Goal: Task Accomplishment & Management: Use online tool/utility

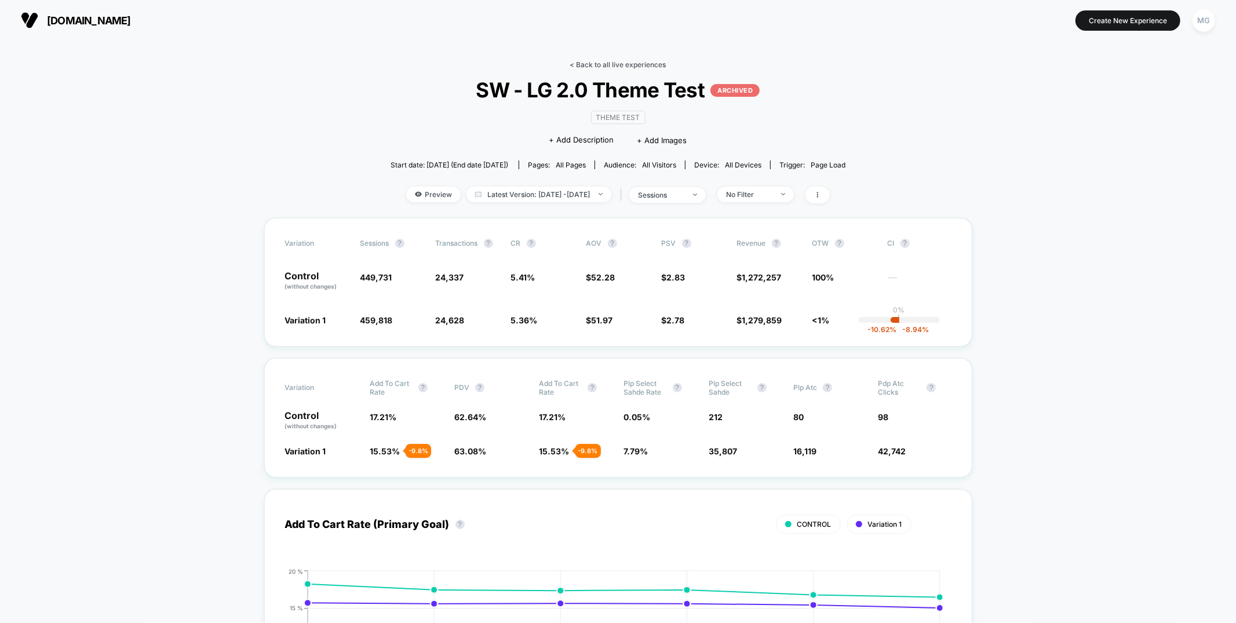
click at [653, 64] on link "< Back to all live experiences" at bounding box center [618, 64] width 96 height 9
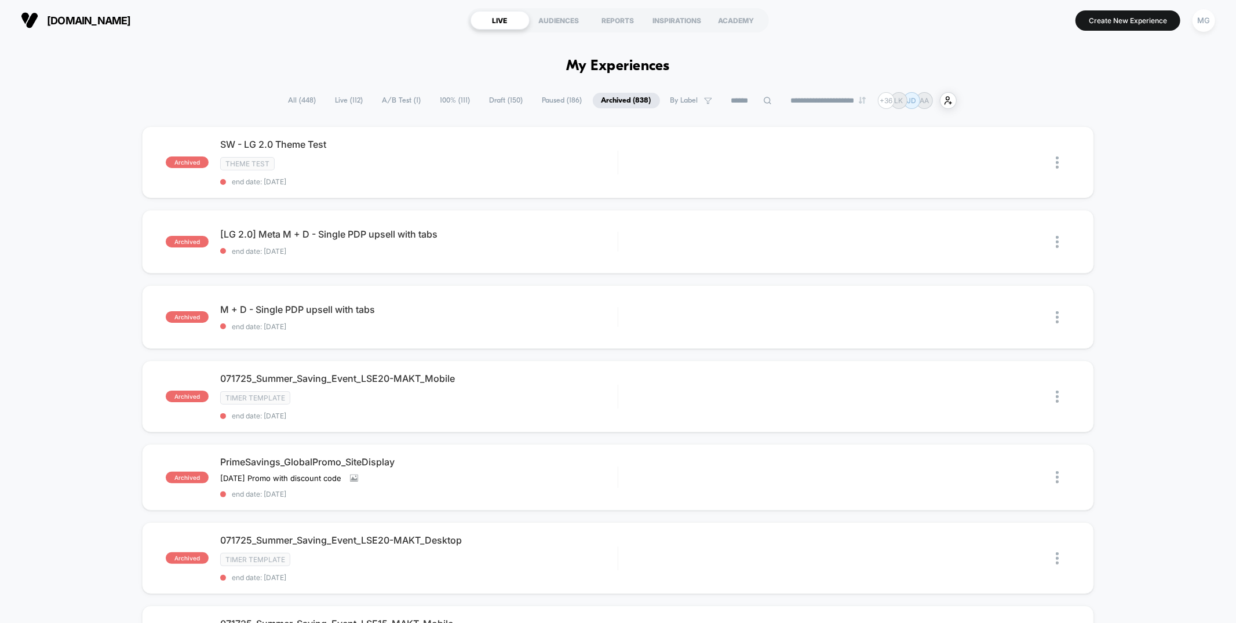
click at [1216, 20] on button "MG" at bounding box center [1204, 21] width 30 height 24
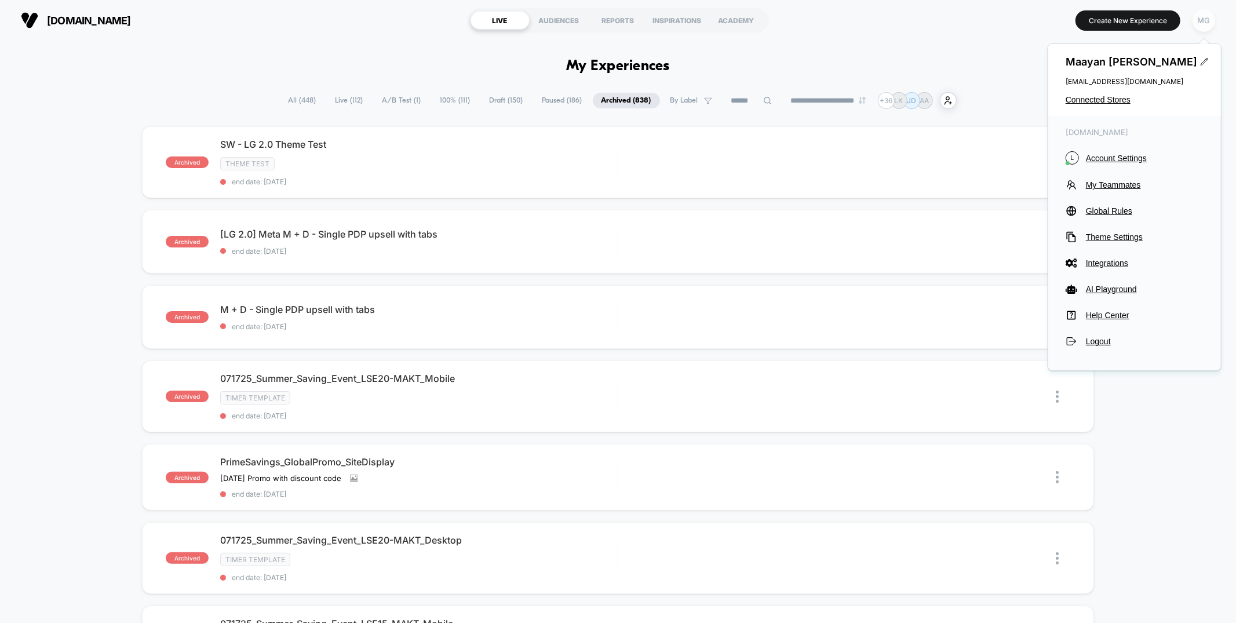
click at [1211, 21] on div "MG" at bounding box center [1204, 20] width 23 height 23
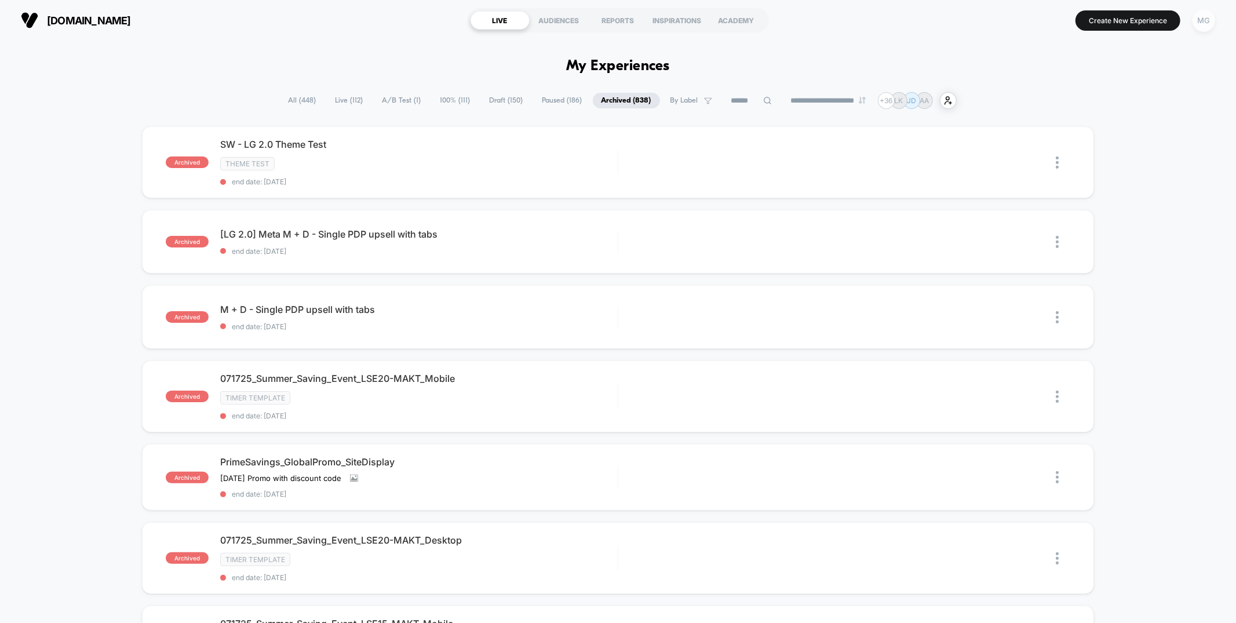
click at [1211, 21] on div "MG" at bounding box center [1204, 20] width 23 height 23
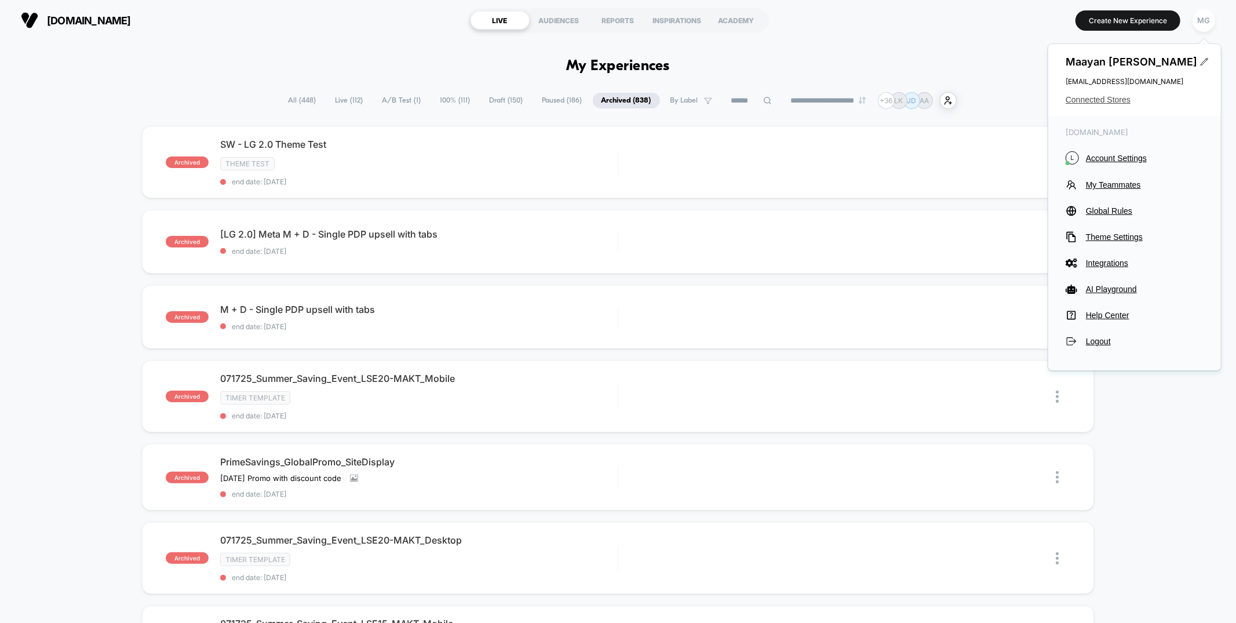
click at [1111, 98] on span "Connected Stores" at bounding box center [1135, 99] width 138 height 9
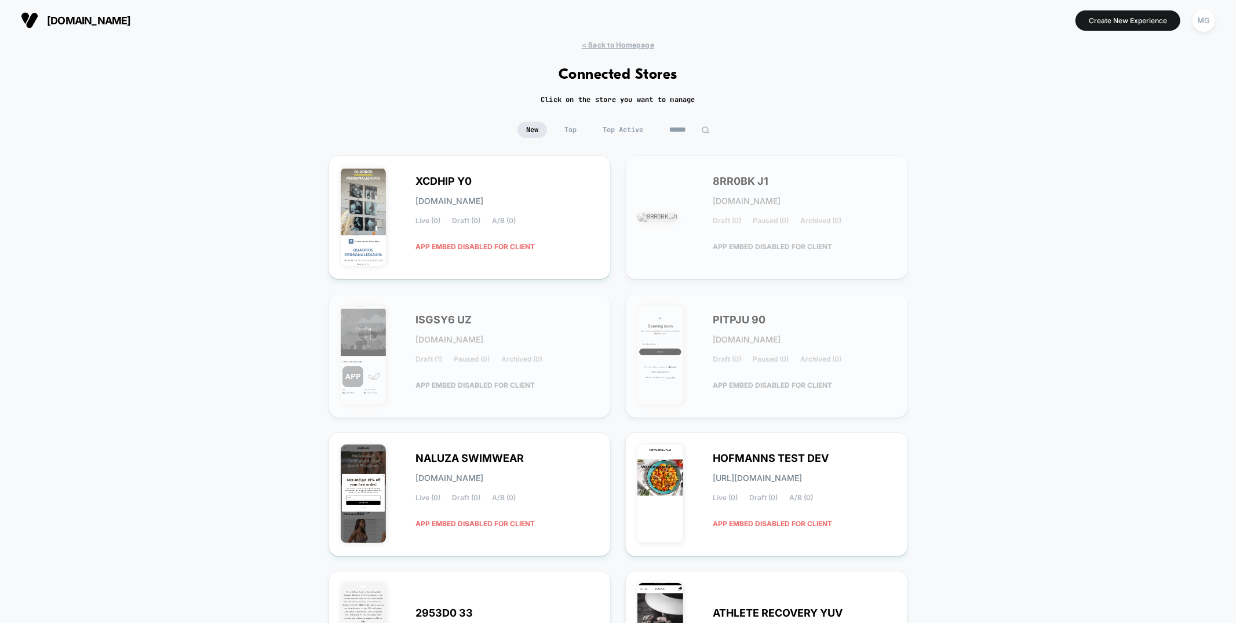
click at [676, 122] on input at bounding box center [690, 130] width 58 height 16
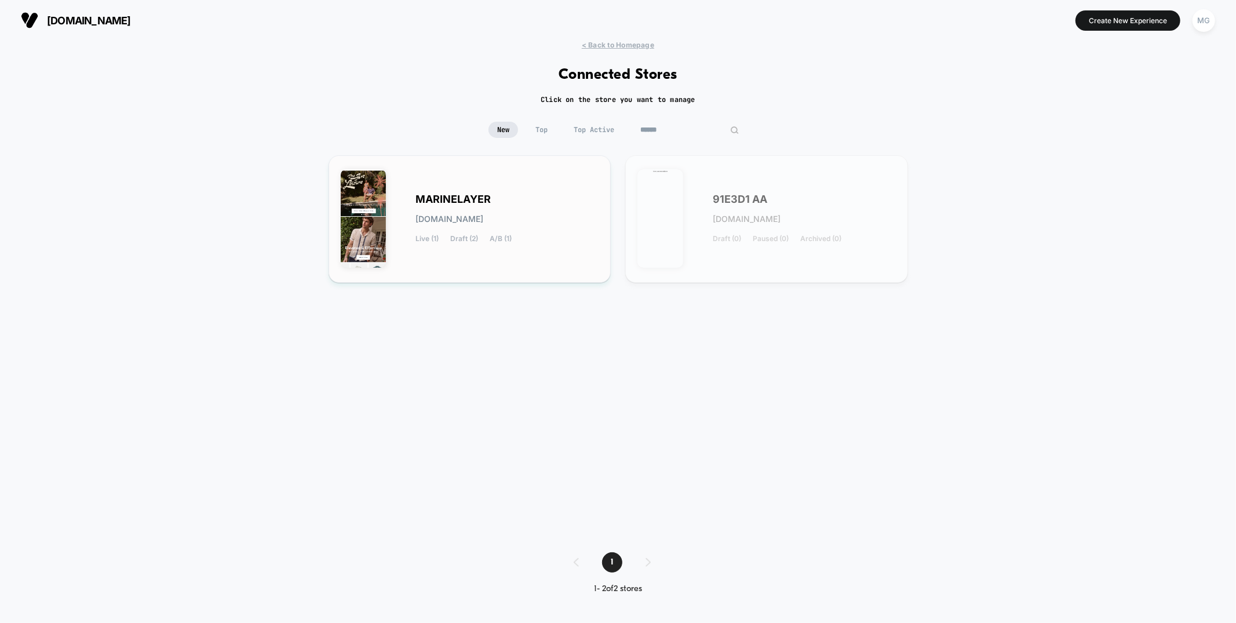
type input "******"
click at [433, 243] on div "MARINELAYER marinelayer.myshopify.com Live (1) Draft (2) A/B (1)" at bounding box center [470, 218] width 258 height 103
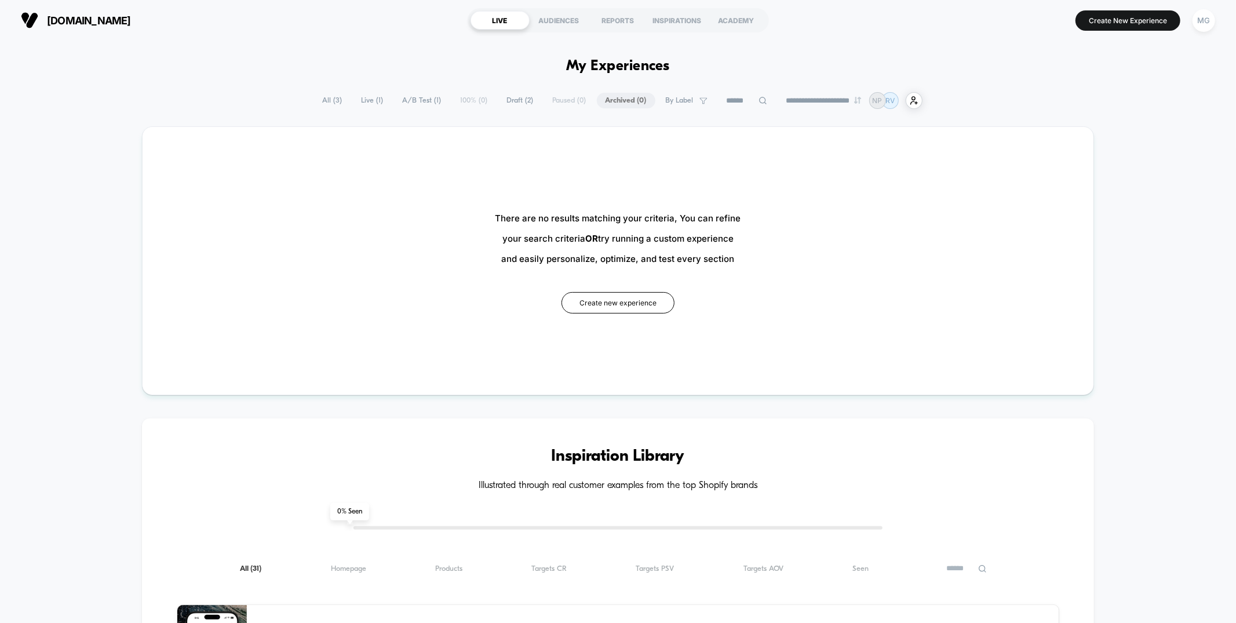
click at [415, 103] on span "A/B Test ( 1 )" at bounding box center [422, 101] width 56 height 16
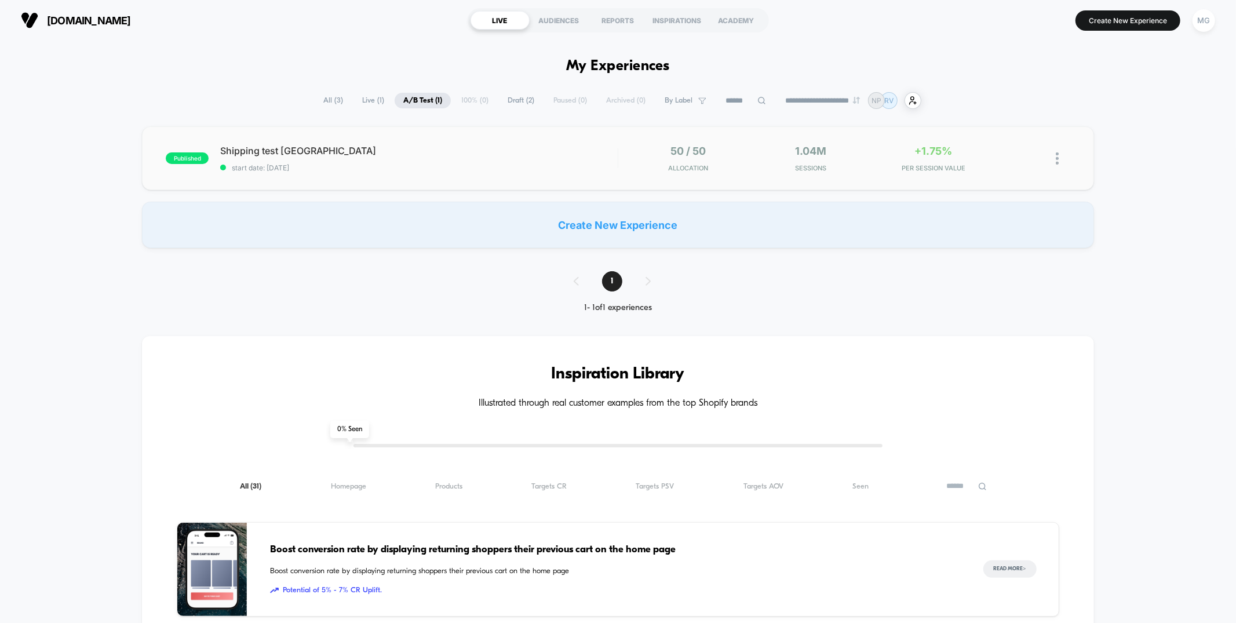
click at [497, 189] on div "published Shipping test USA start date: 7/23/2025 50 / 50 Allocation 1.04M Sess…" at bounding box center [618, 158] width 952 height 64
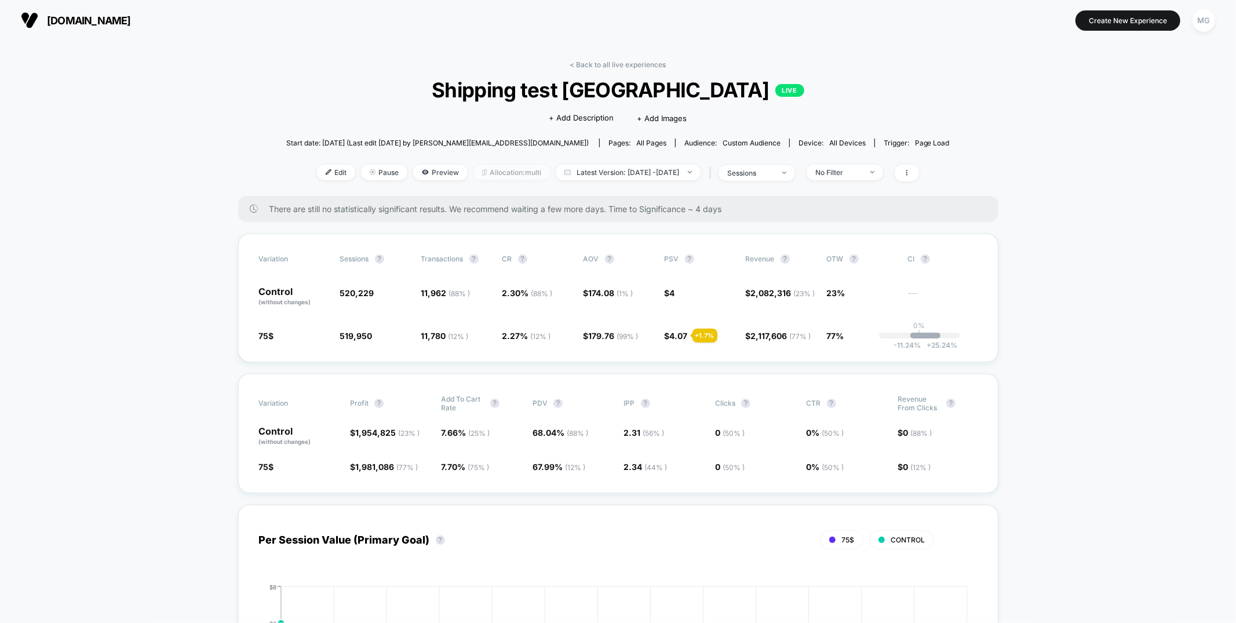
click at [492, 168] on span "Allocation: multi" at bounding box center [511, 173] width 76 height 16
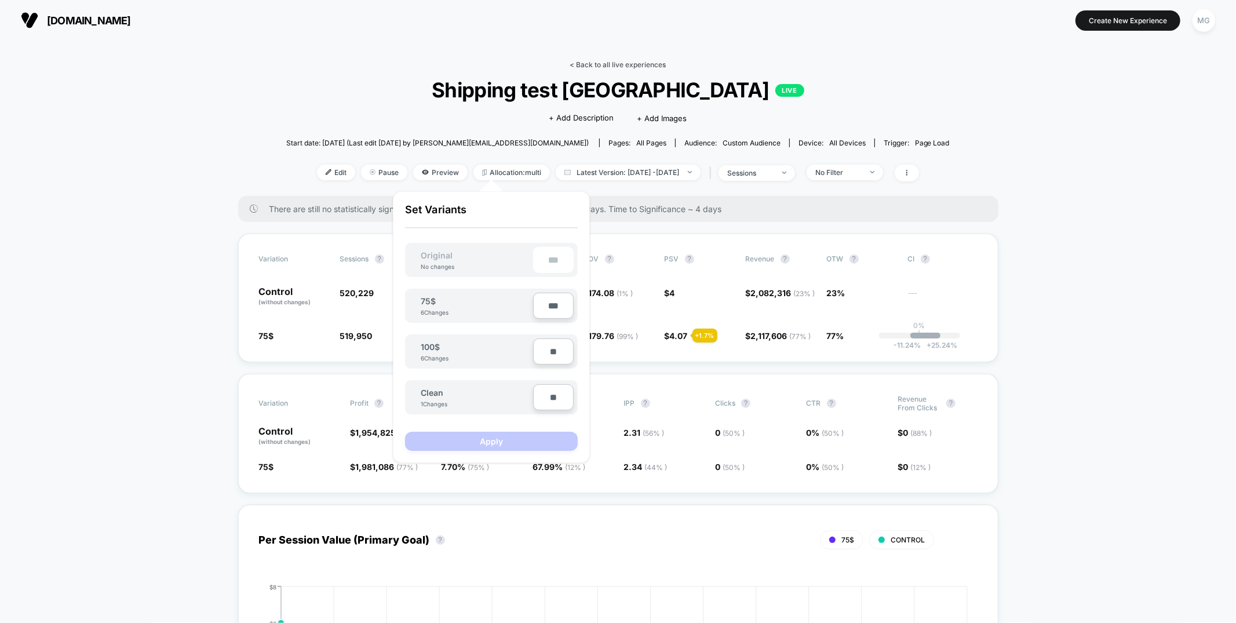
click at [613, 63] on link "< Back to all live experiences" at bounding box center [618, 64] width 96 height 9
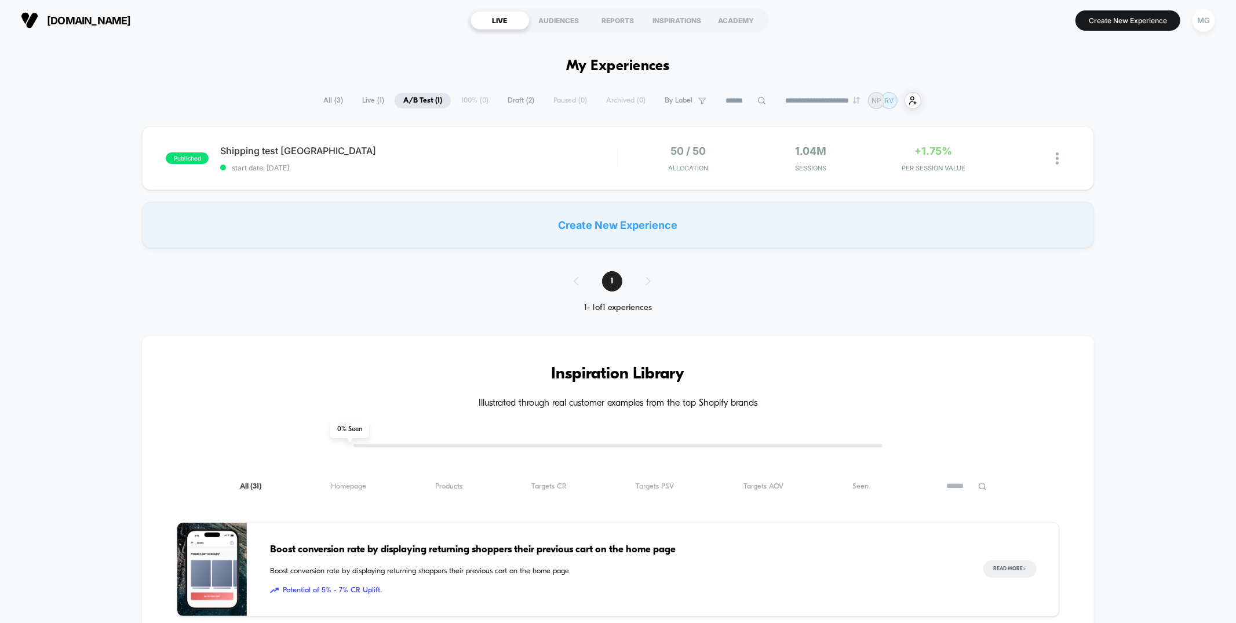
click at [502, 100] on span "Draft ( 2 )" at bounding box center [521, 101] width 44 height 16
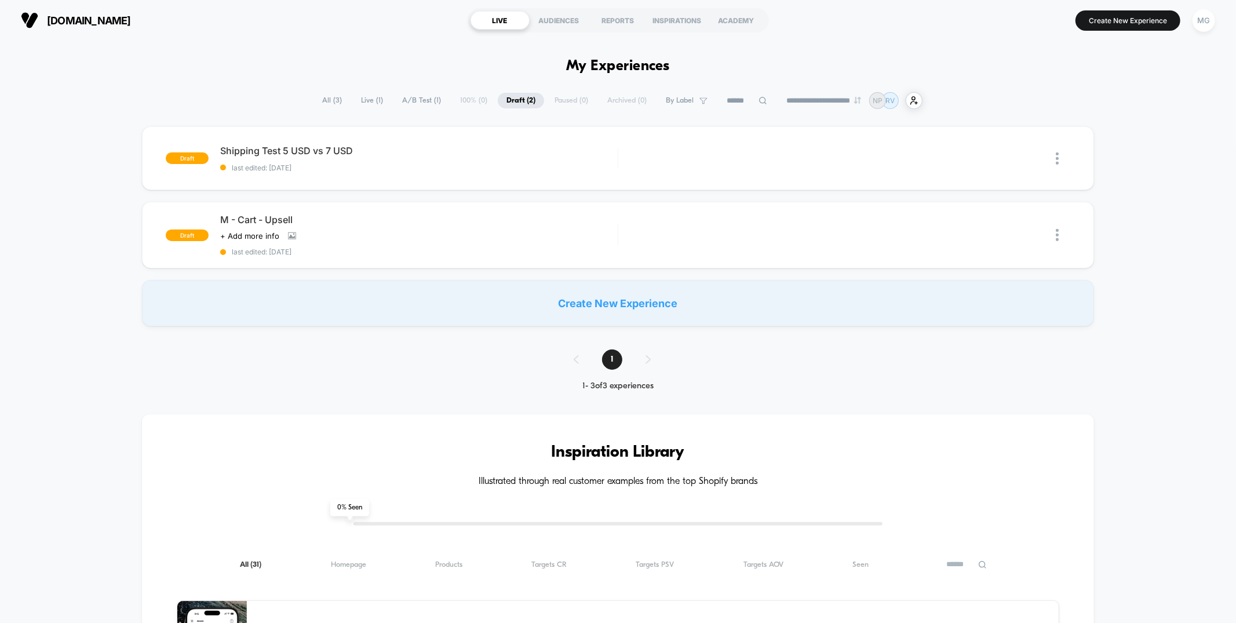
click at [416, 100] on span "A/B Test ( 1 )" at bounding box center [421, 101] width 56 height 16
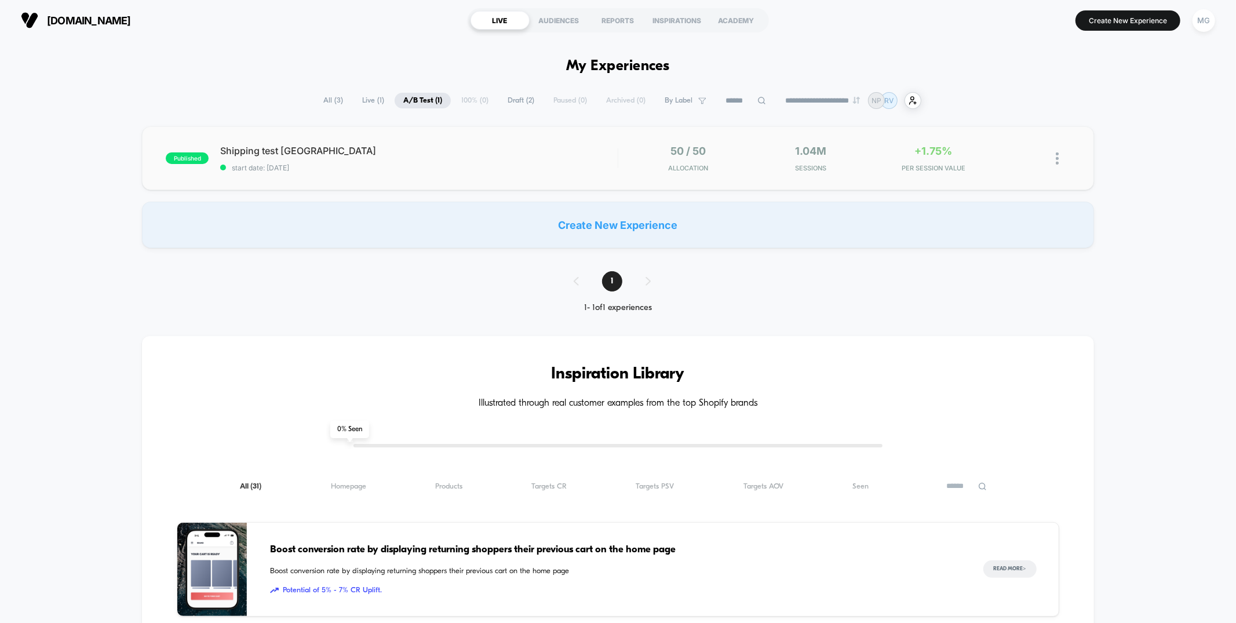
click at [476, 177] on div "published Shipping test USA start date: 7/23/2025 50 / 50 Allocation 1.04M Sess…" at bounding box center [618, 158] width 952 height 64
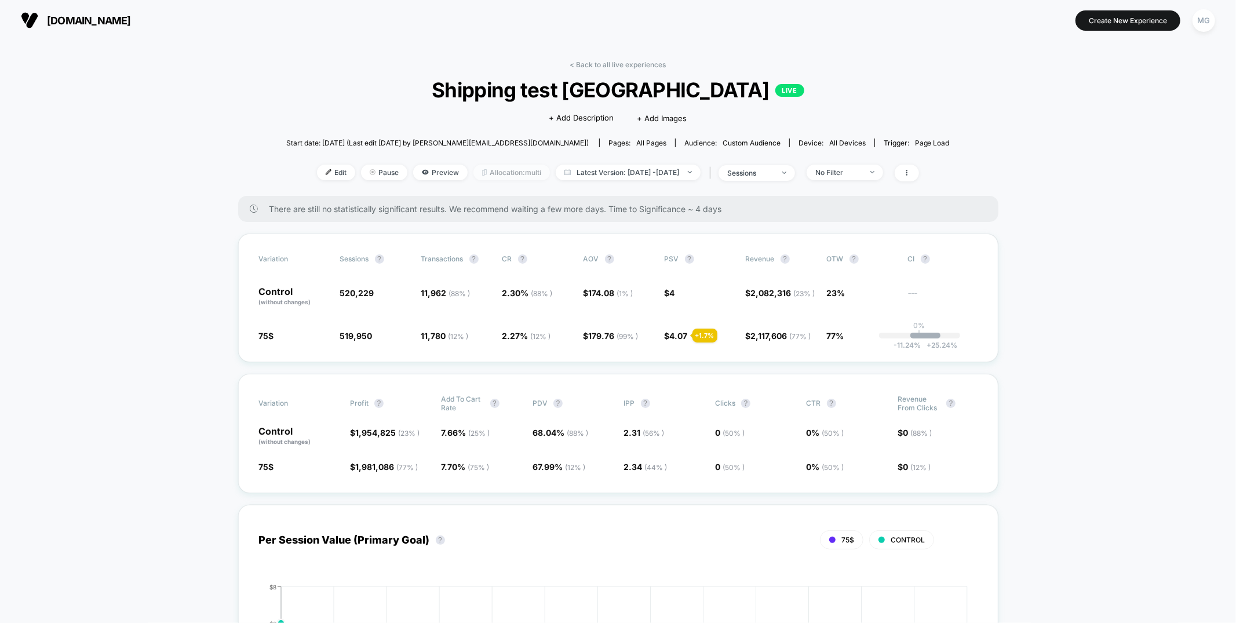
click at [515, 176] on span "Allocation: multi" at bounding box center [511, 173] width 76 height 16
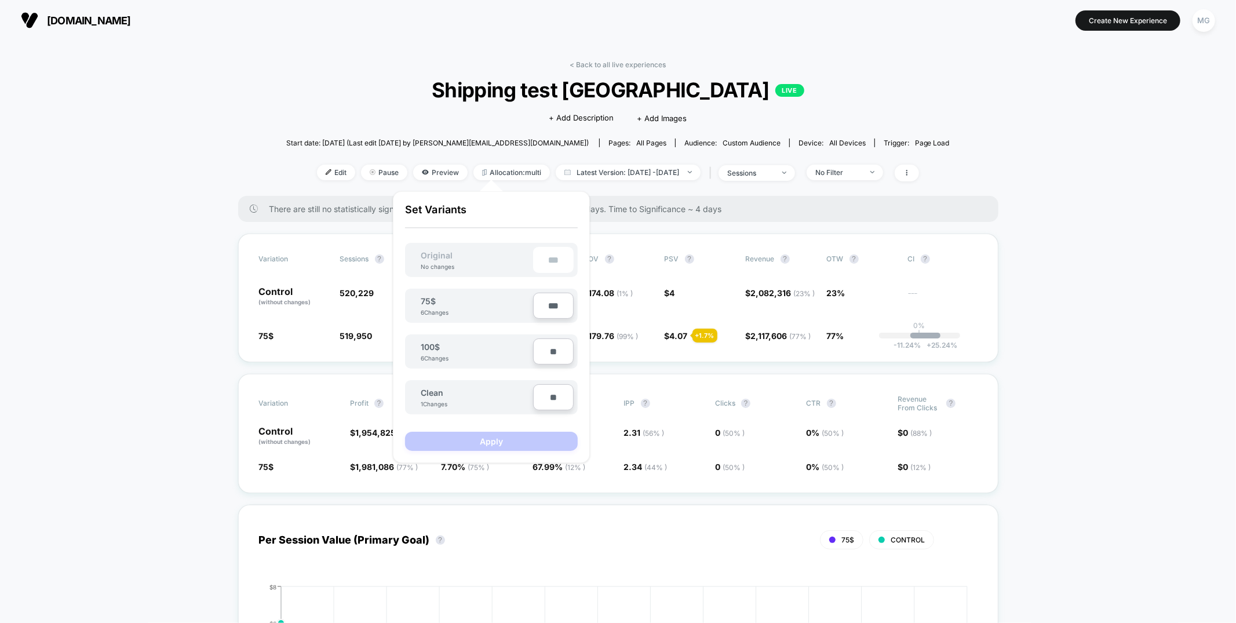
click at [544, 396] on input "**" at bounding box center [553, 397] width 41 height 26
type input "***"
type input "**"
type input "***"
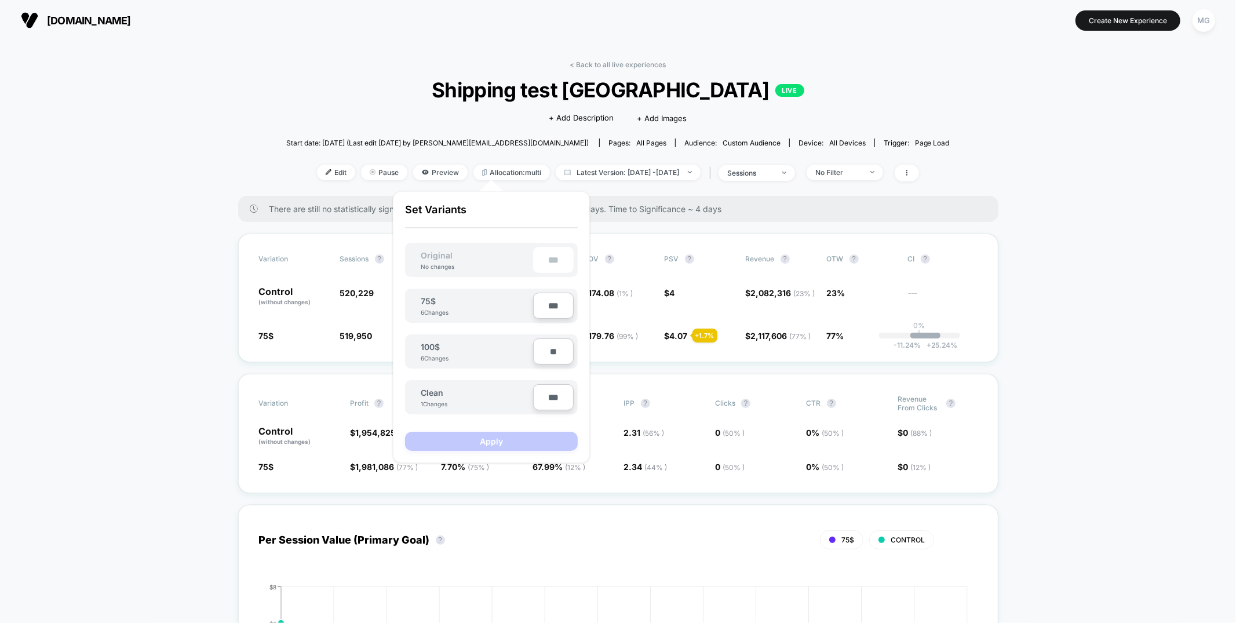
type input "**"
type input "****"
click at [545, 305] on input "***" at bounding box center [553, 306] width 41 height 26
type input "**"
click at [534, 433] on button "Apply" at bounding box center [491, 441] width 173 height 19
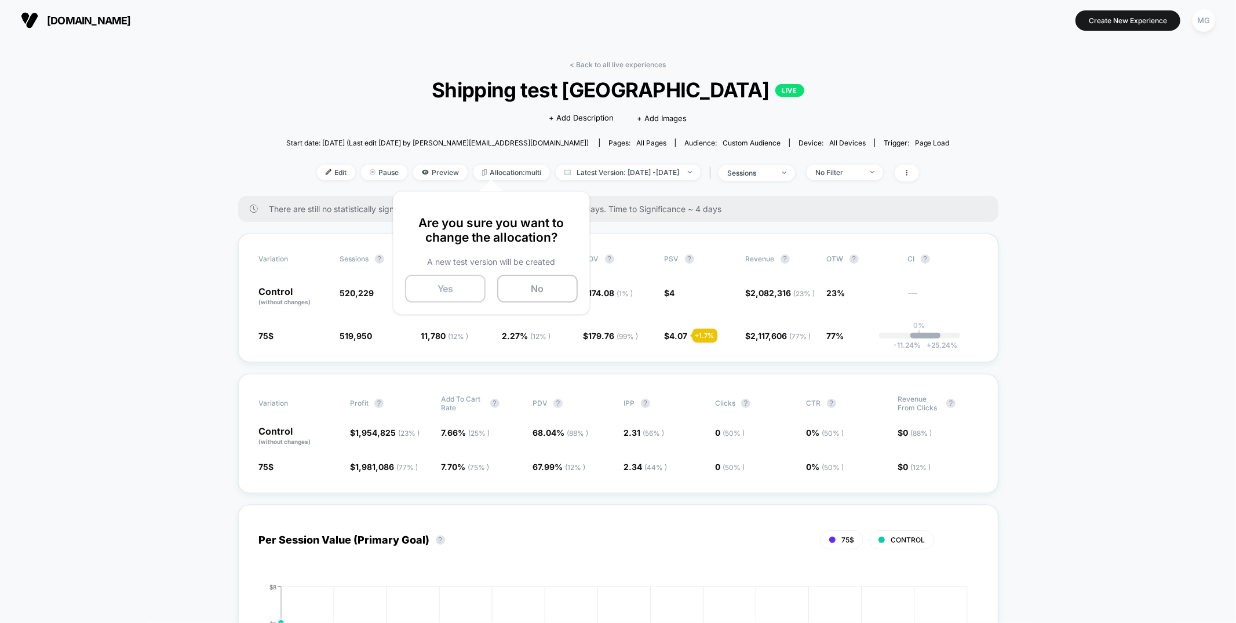
click at [436, 286] on button "Yes" at bounding box center [445, 289] width 81 height 28
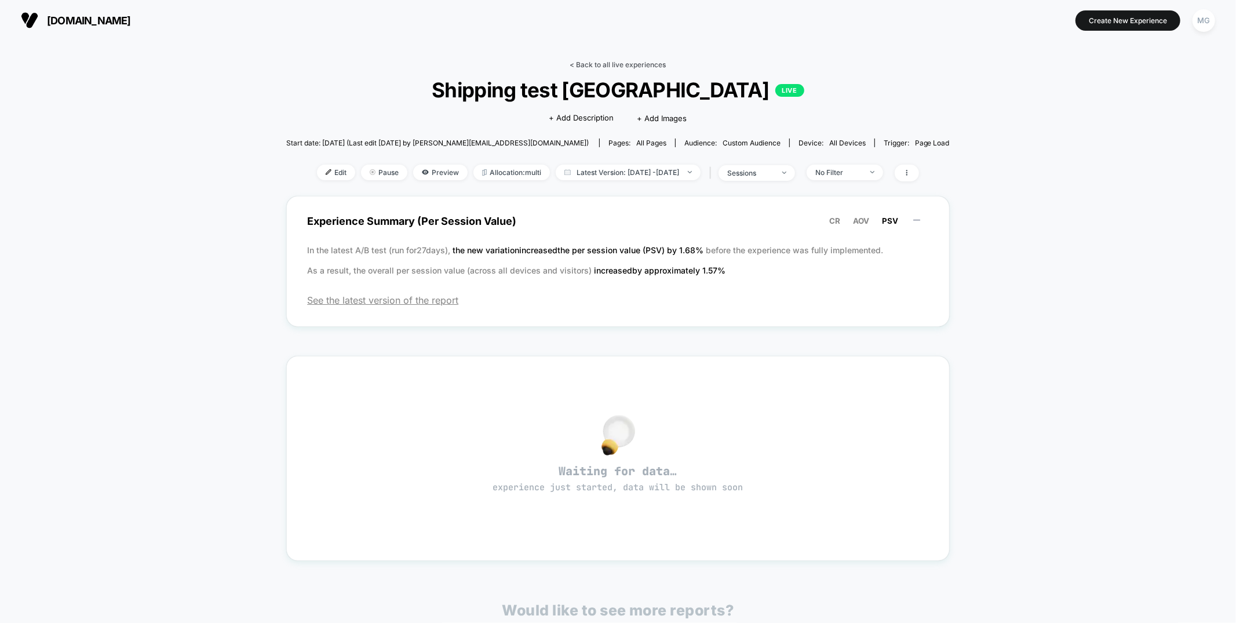
click at [614, 65] on link "< Back to all live experiences" at bounding box center [618, 64] width 96 height 9
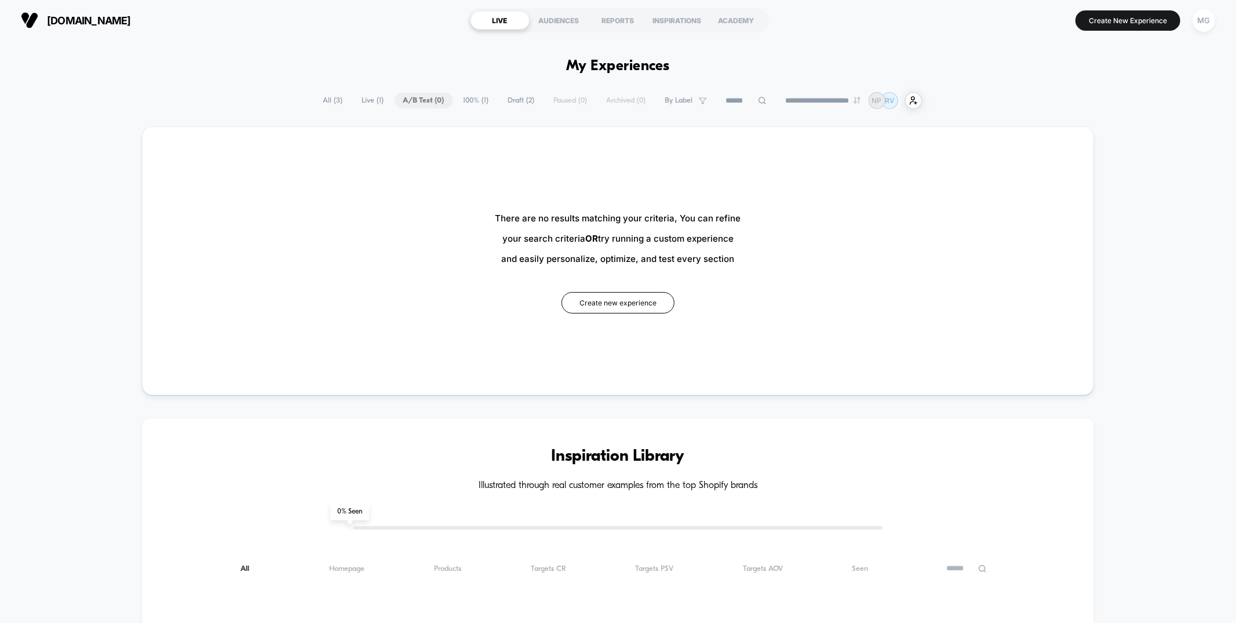
click at [517, 101] on span "Draft ( 2 )" at bounding box center [522, 101] width 44 height 16
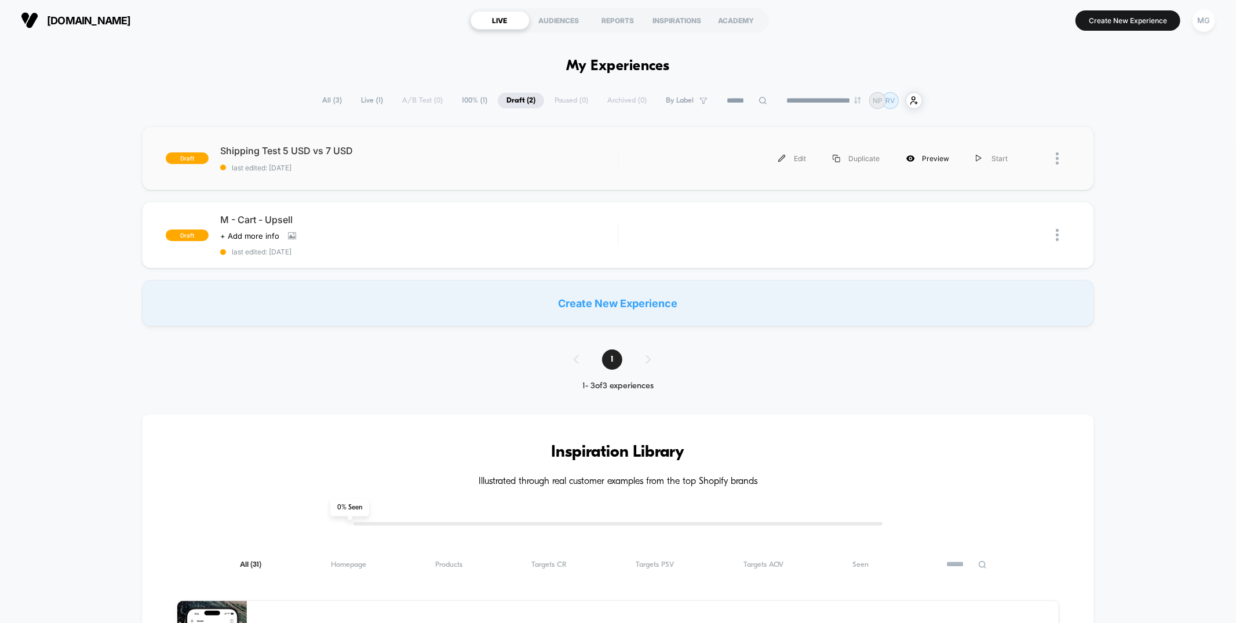
click at [942, 159] on div "Preview" at bounding box center [928, 158] width 70 height 26
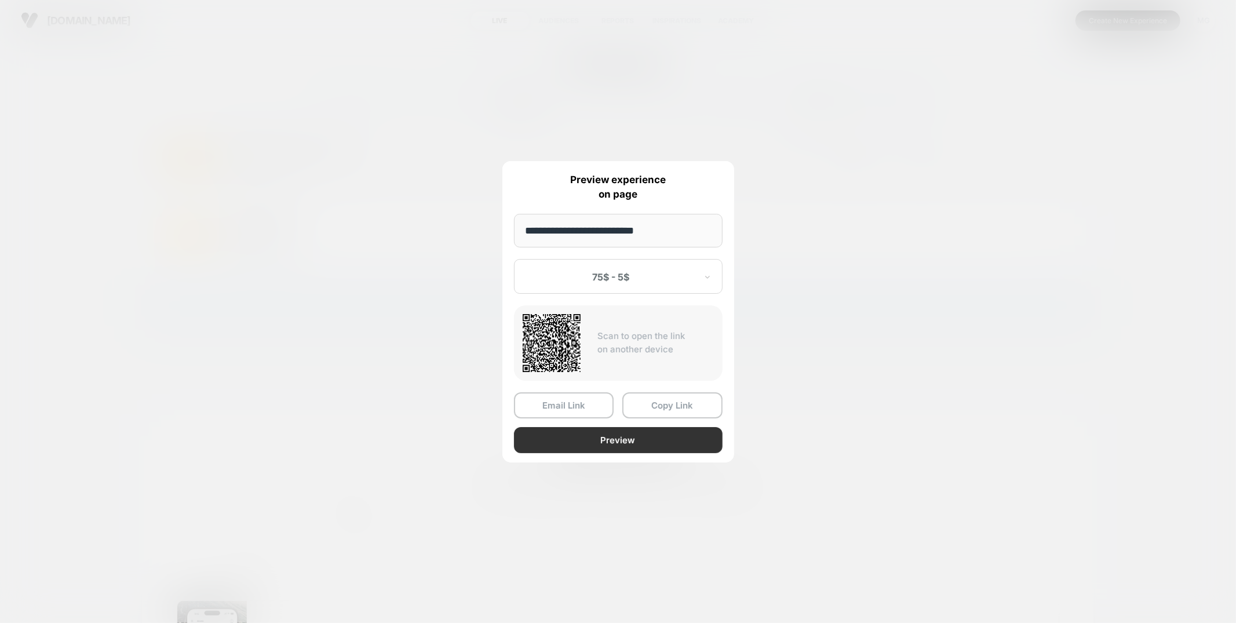
click at [617, 438] on button "Preview" at bounding box center [618, 440] width 209 height 26
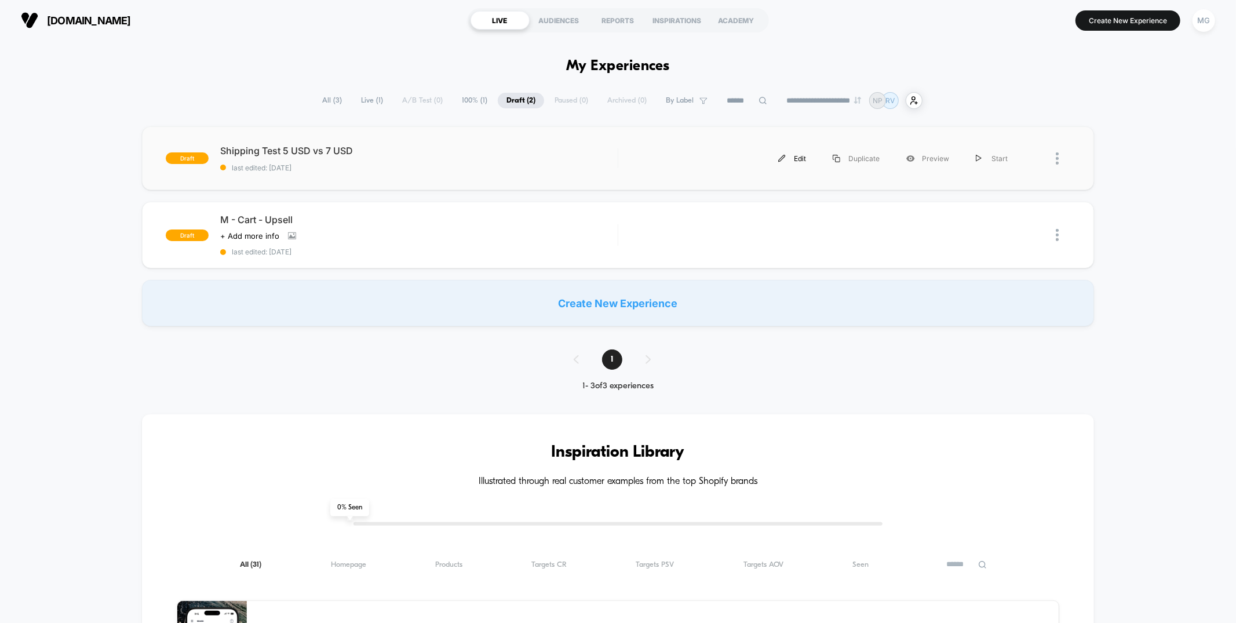
click at [786, 161] on img at bounding box center [782, 159] width 8 height 8
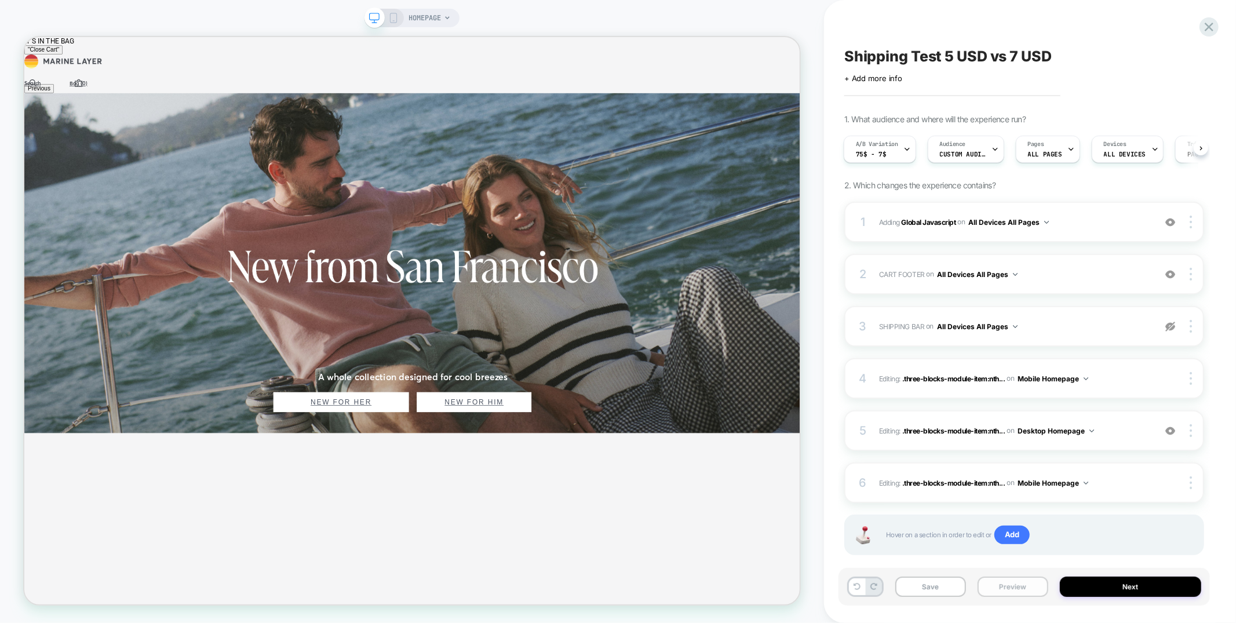
click at [1005, 590] on button "Preview" at bounding box center [1013, 587] width 71 height 20
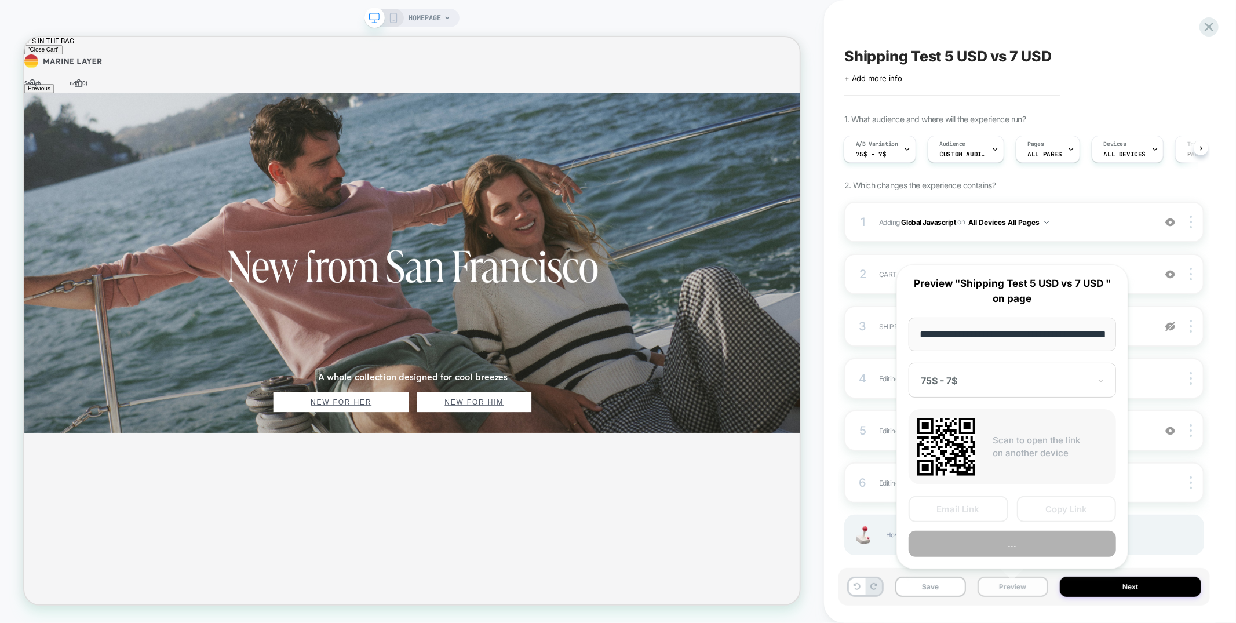
scroll to position [0, 46]
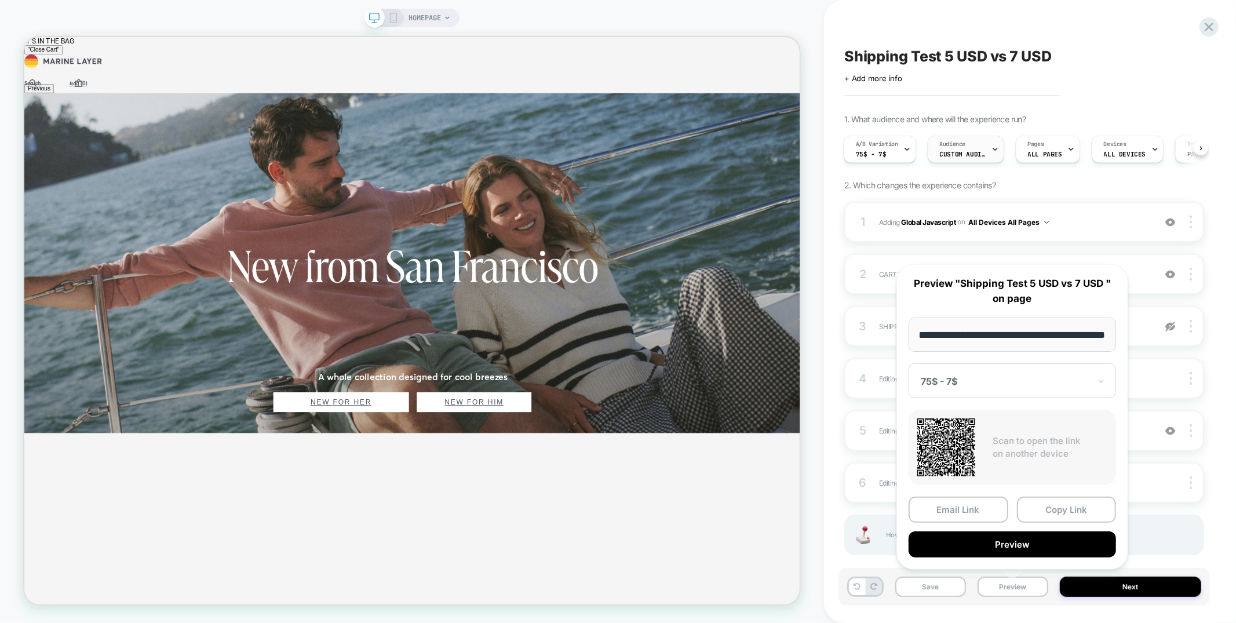
click at [964, 152] on span "Custom Audience" at bounding box center [963, 154] width 46 height 8
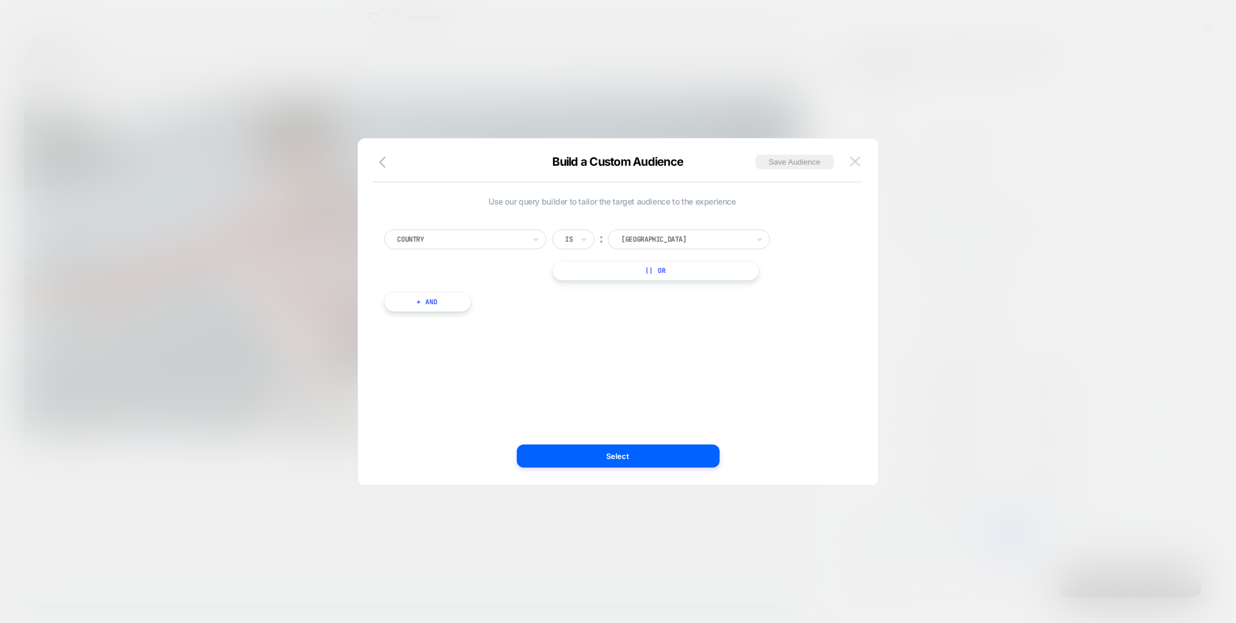
click at [854, 158] on img at bounding box center [855, 161] width 10 height 10
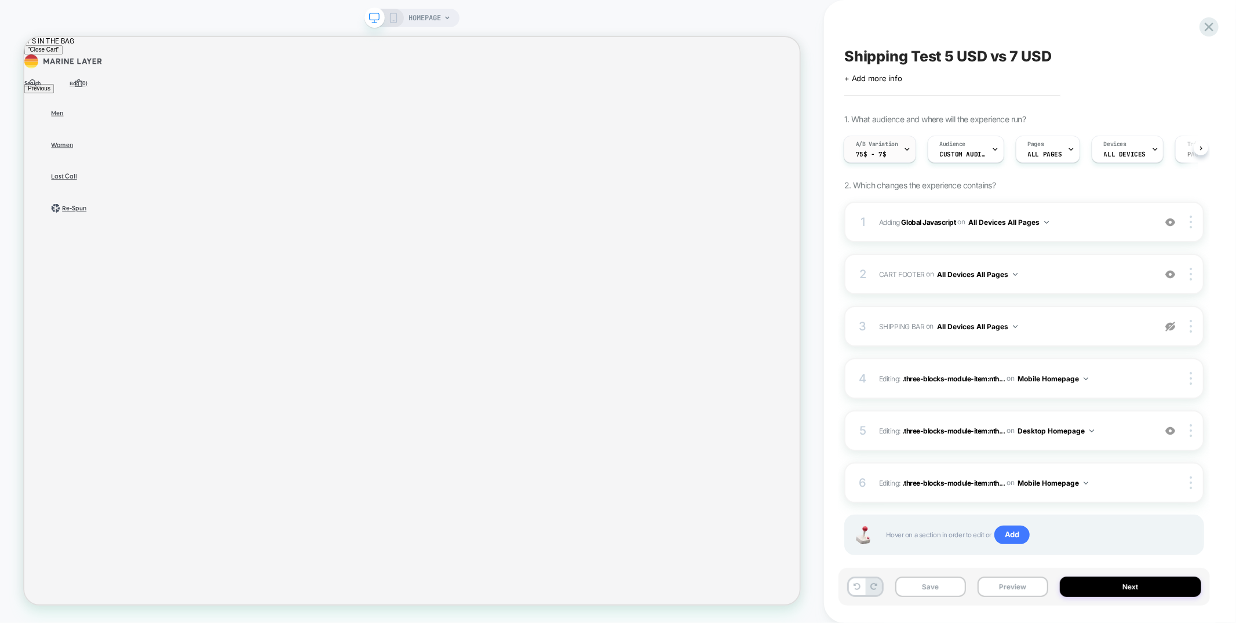
click at [876, 150] on span "75$ - 7$" at bounding box center [871, 154] width 31 height 8
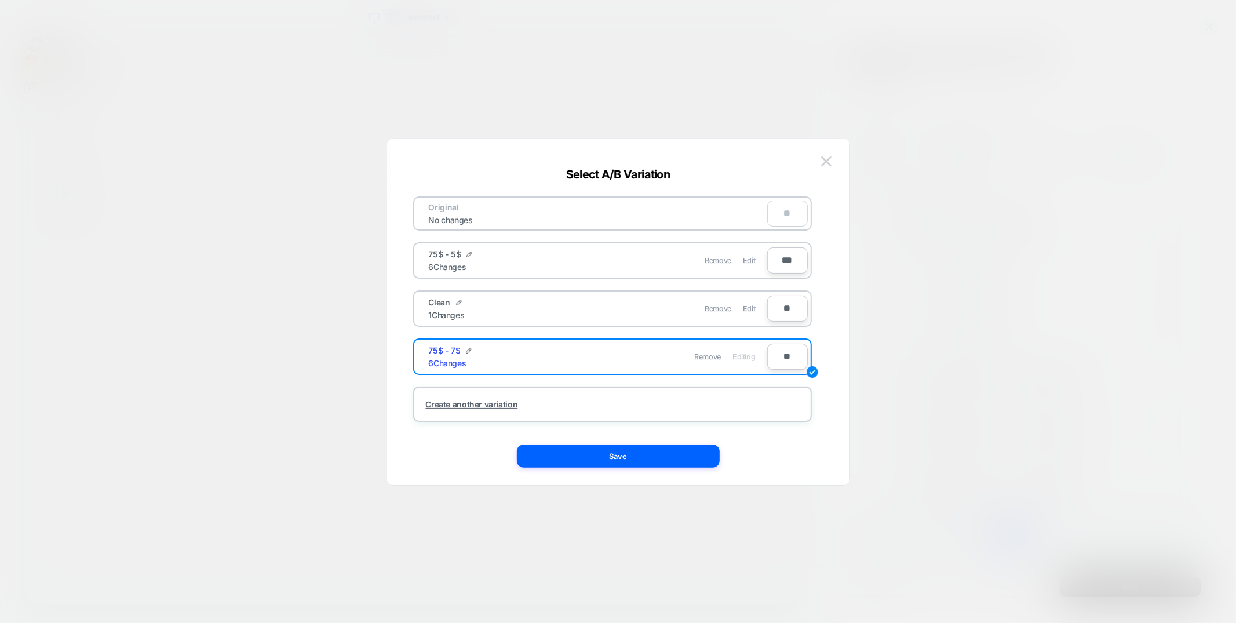
click at [822, 160] on img at bounding box center [826, 161] width 10 height 10
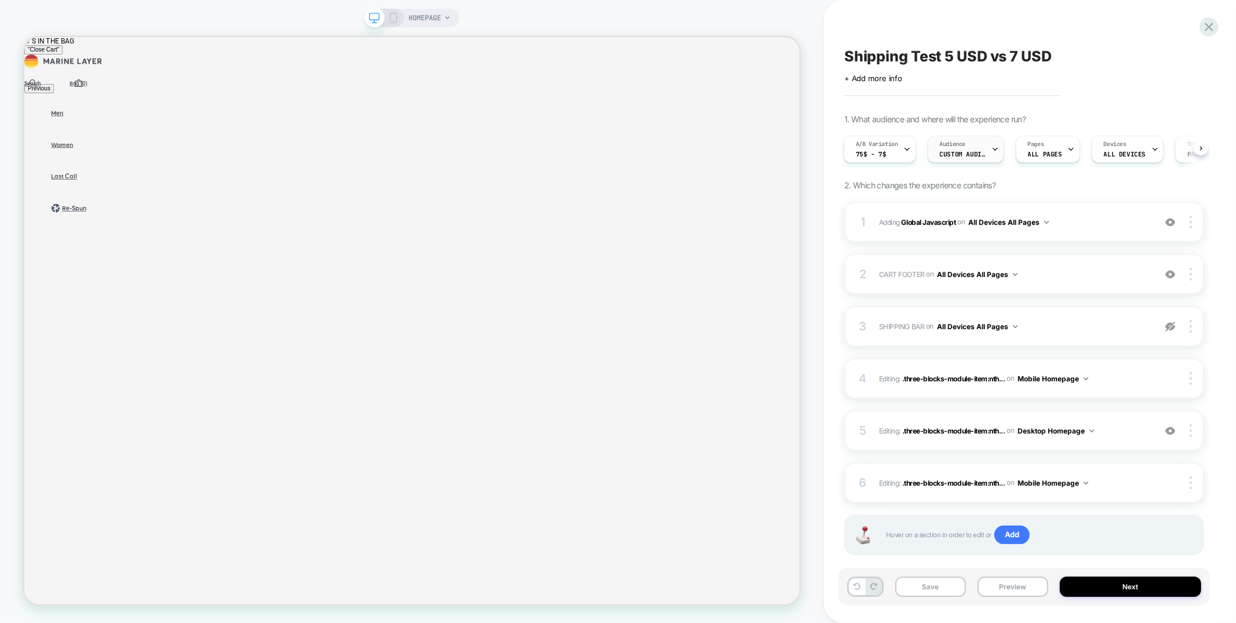
click at [956, 151] on span "Custom Audience" at bounding box center [963, 154] width 46 height 8
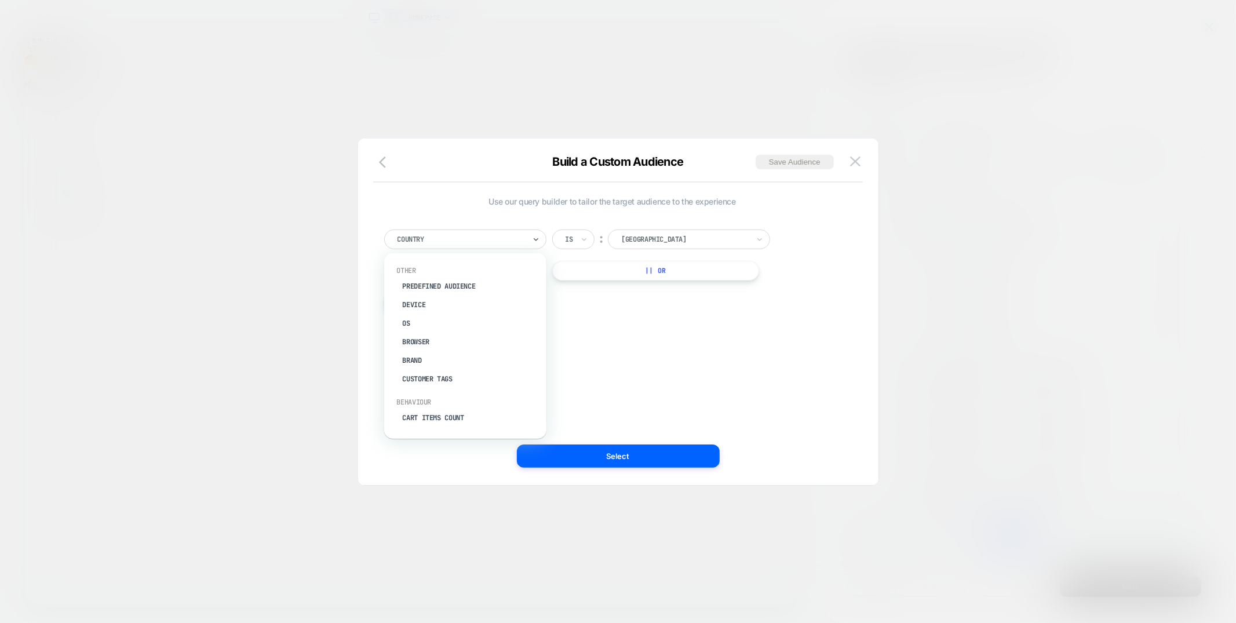
click at [504, 236] on div at bounding box center [461, 239] width 127 height 10
click at [647, 326] on div "Use our query builder to tailor the target audience to the experience option De…" at bounding box center [613, 312] width 486 height 300
click at [854, 163] on img at bounding box center [855, 161] width 10 height 10
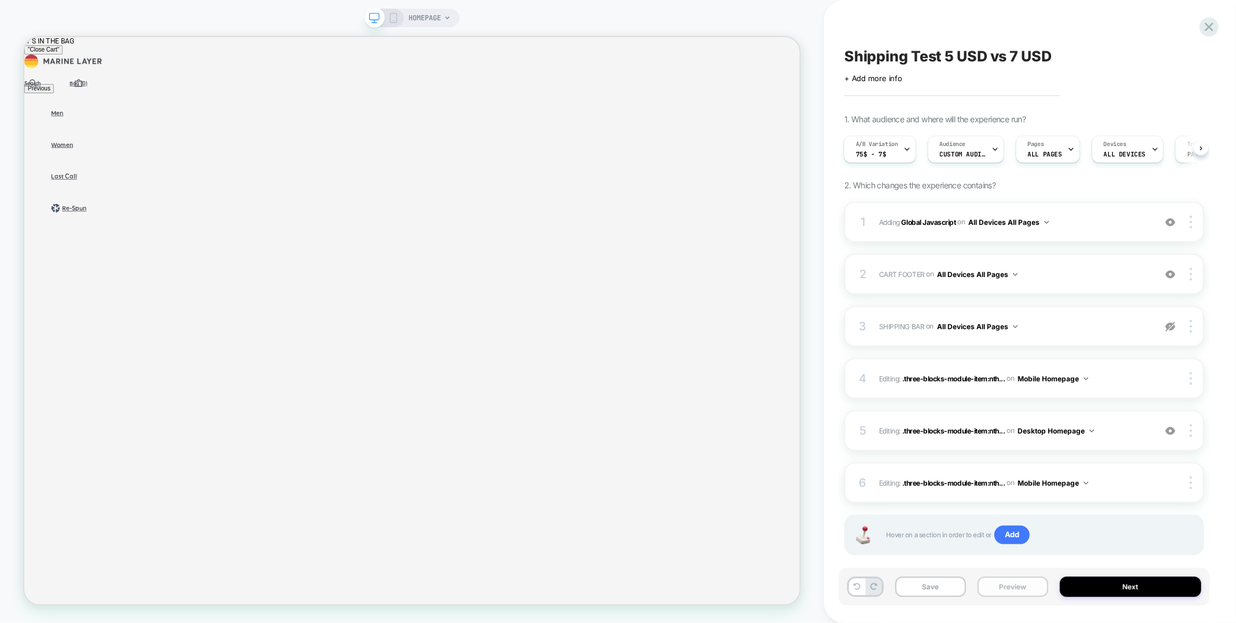
click at [1011, 579] on button "Preview" at bounding box center [1013, 587] width 71 height 20
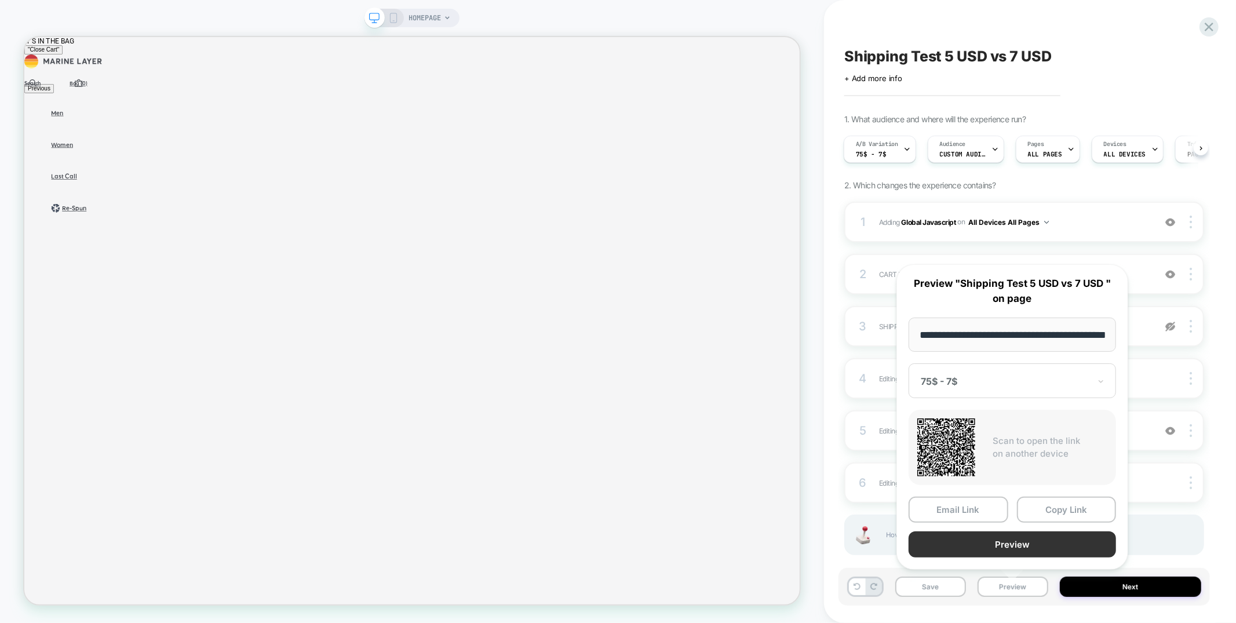
click at [1005, 544] on button "Preview" at bounding box center [1012, 544] width 207 height 26
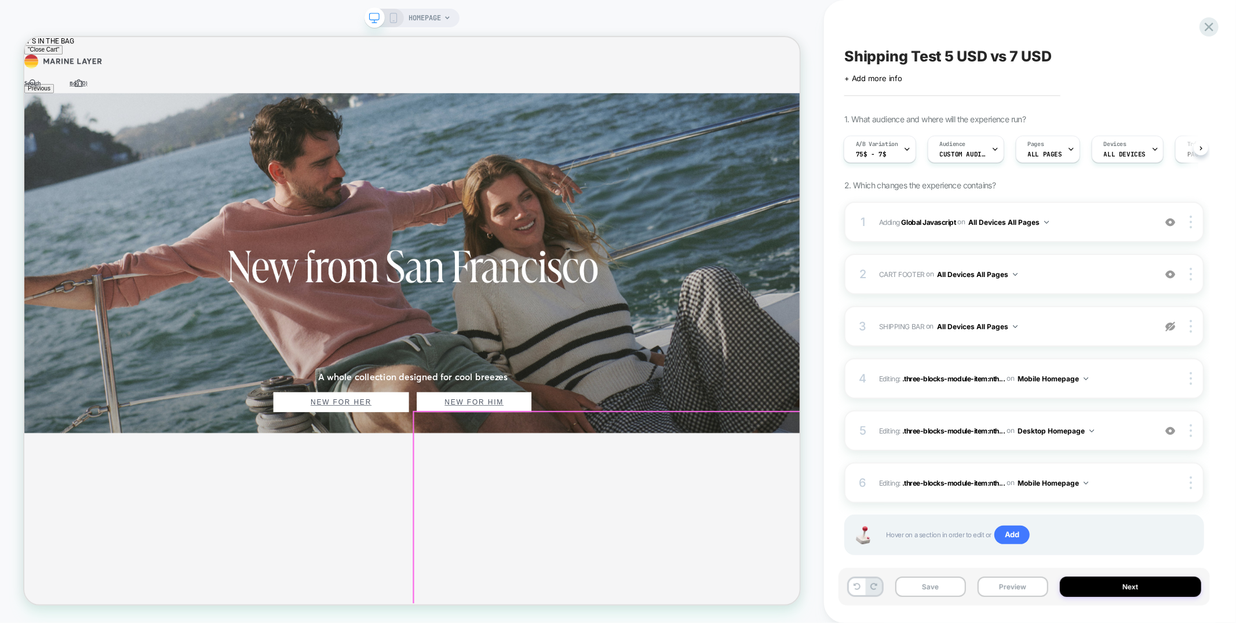
click at [1215, 28] on icon at bounding box center [1209, 27] width 16 height 16
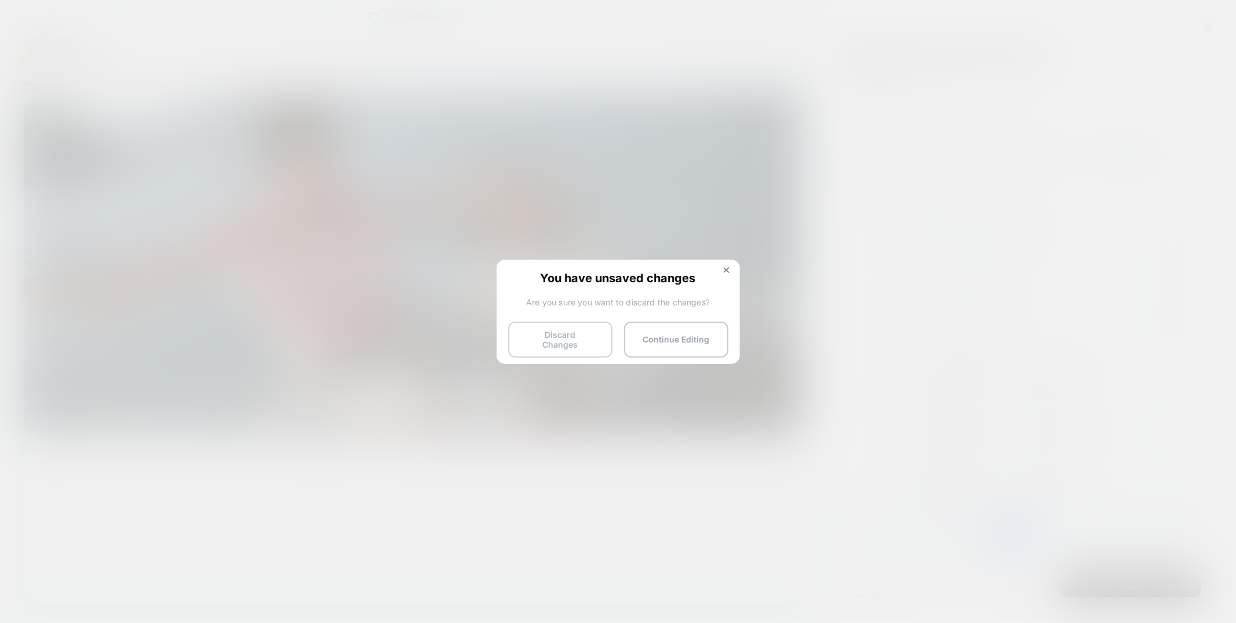
click at [539, 344] on button "Discard Changes" at bounding box center [560, 340] width 104 height 36
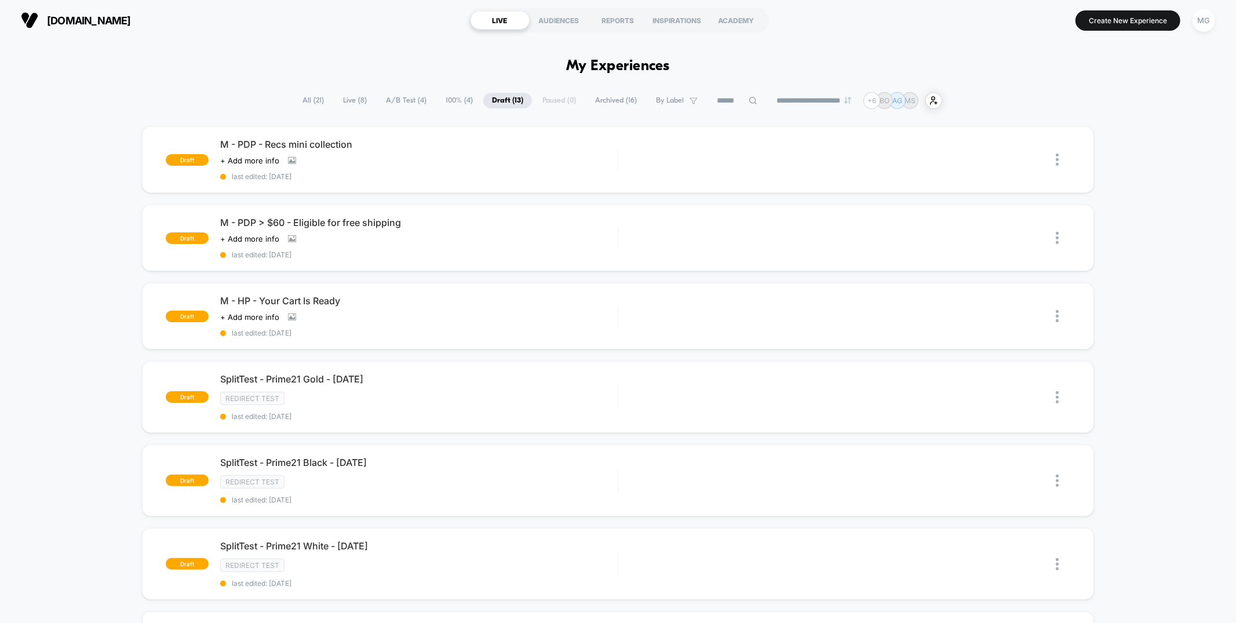
click at [390, 93] on span "A/B Test ( 4 )" at bounding box center [406, 101] width 58 height 16
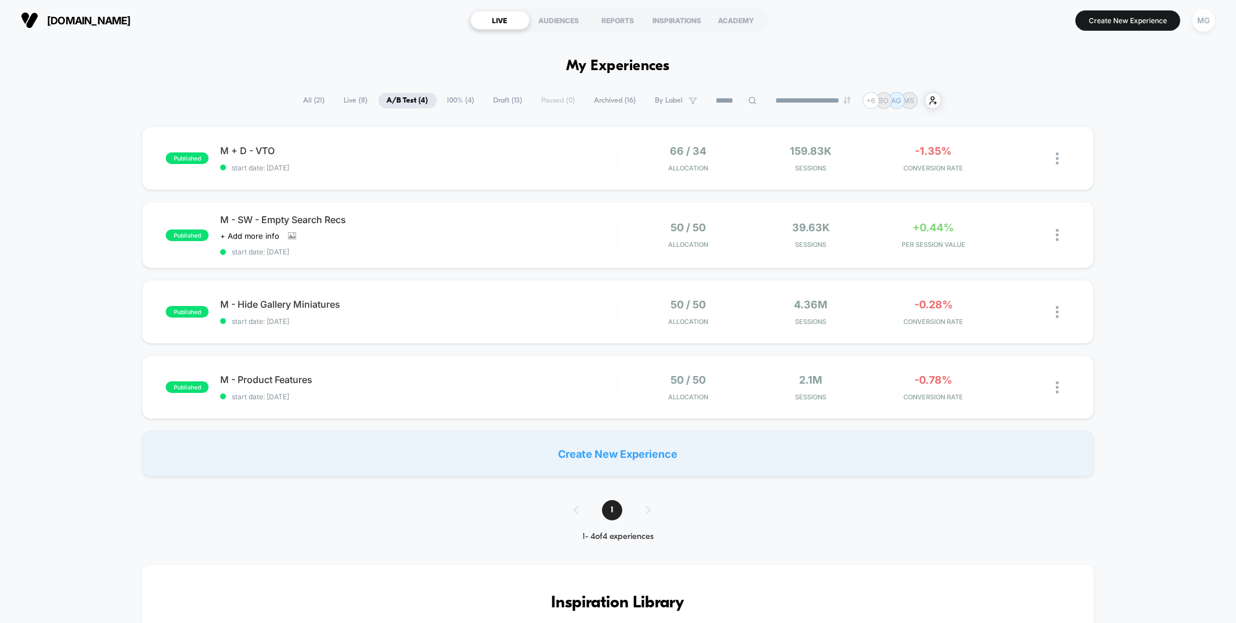
click at [468, 101] on span "100% ( 4 )" at bounding box center [461, 101] width 45 height 16
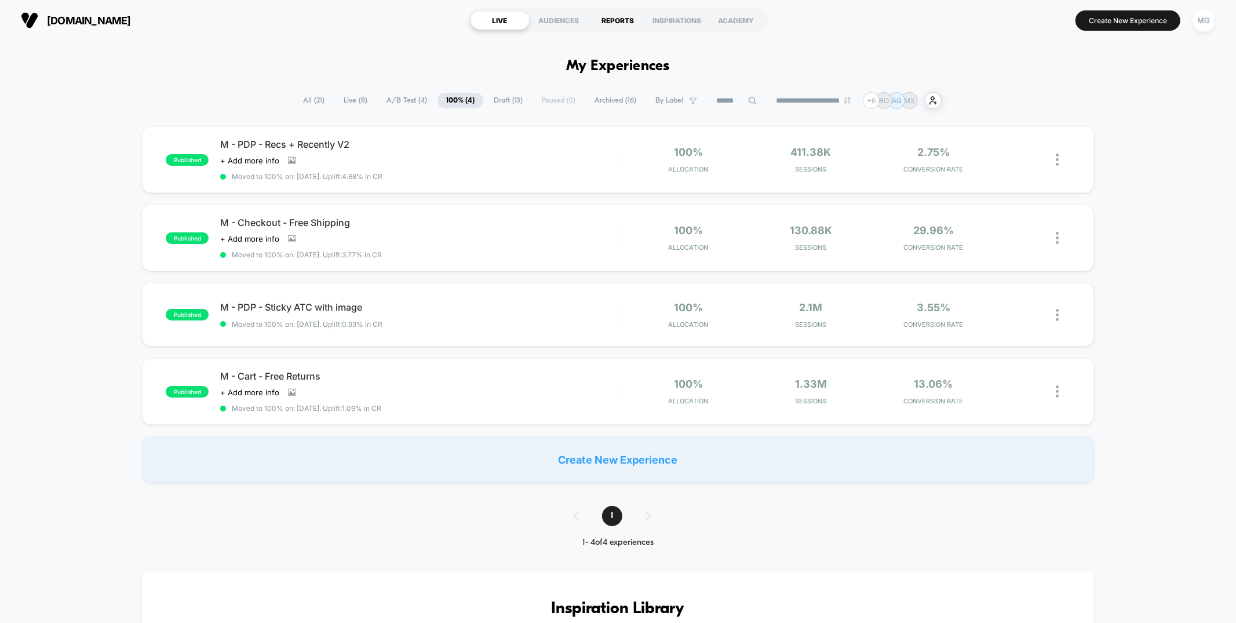
click at [610, 15] on div "REPORTS" at bounding box center [618, 20] width 59 height 19
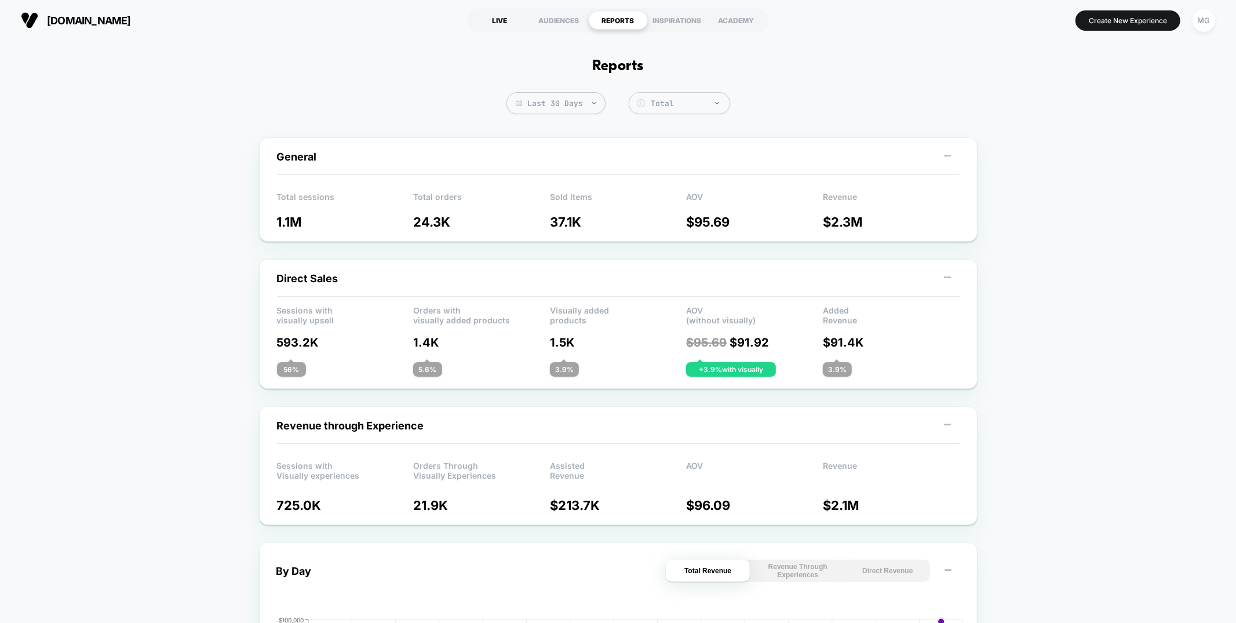
click at [497, 19] on div "LIVE" at bounding box center [500, 20] width 59 height 19
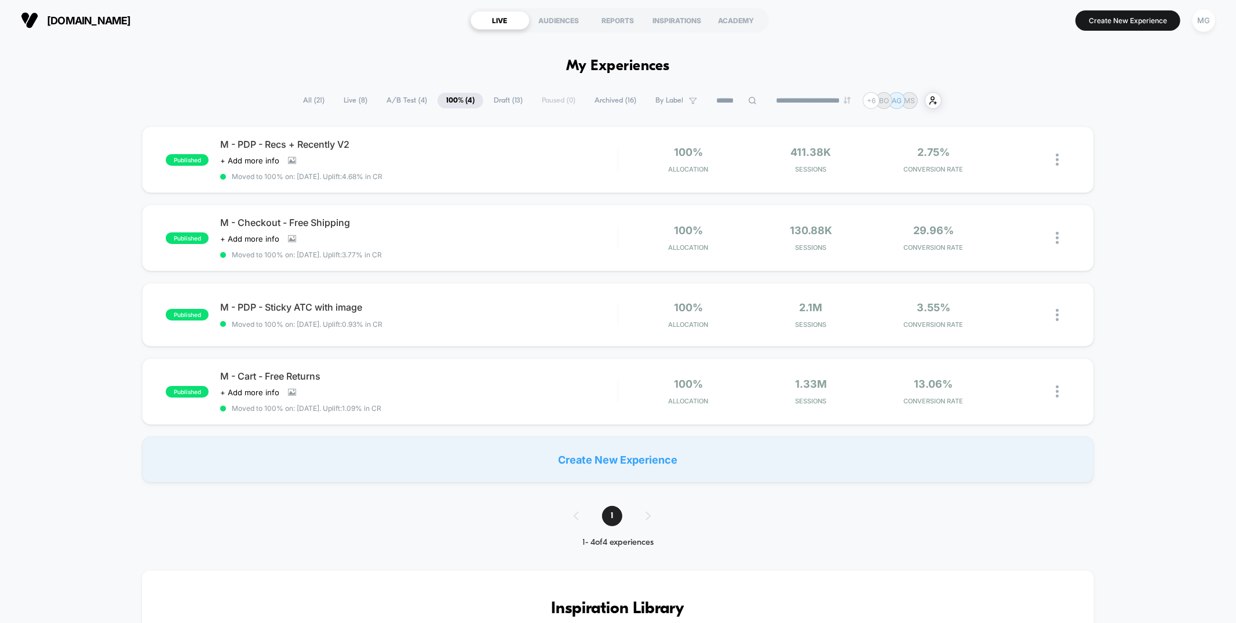
click at [486, 105] on span "Draft ( 13 )" at bounding box center [508, 101] width 46 height 16
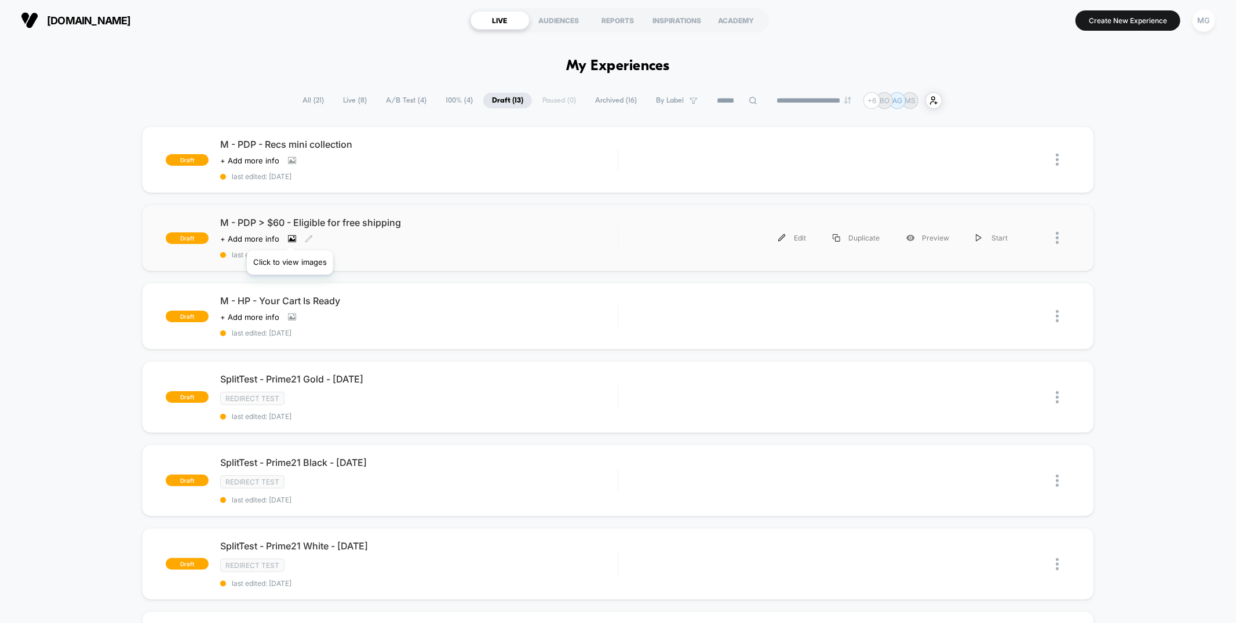
click at [290, 236] on icon at bounding box center [292, 239] width 8 height 8
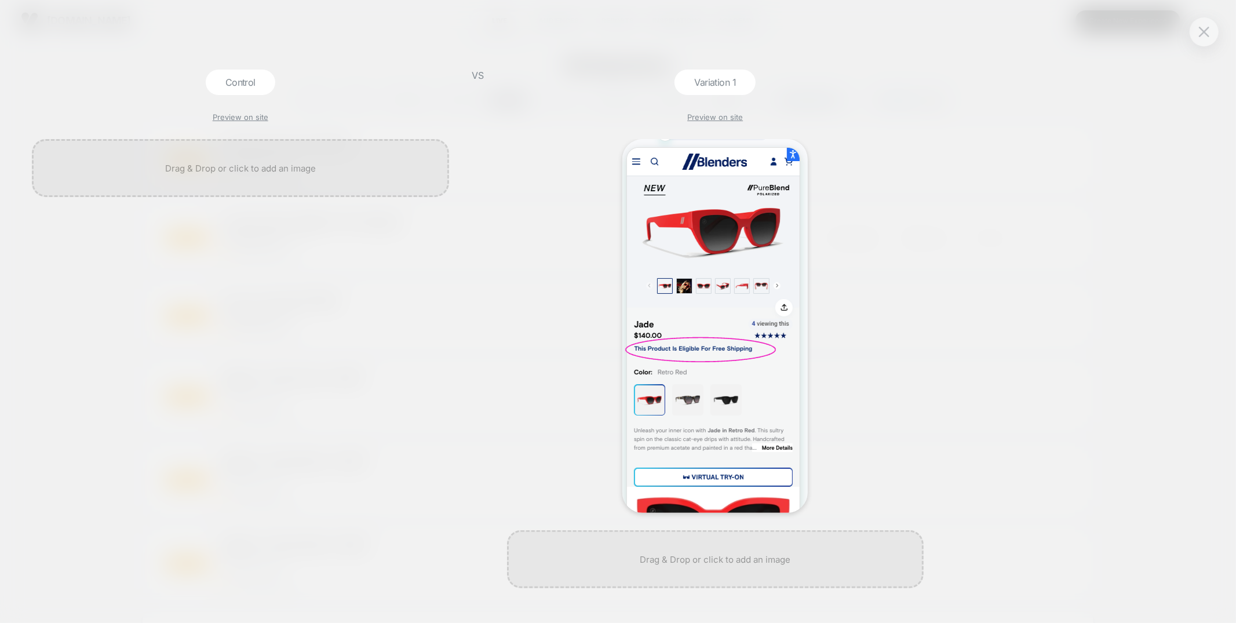
click at [466, 215] on div "VS" at bounding box center [478, 346] width 29 height 553
click at [1197, 30] on button at bounding box center [1203, 31] width 17 height 17
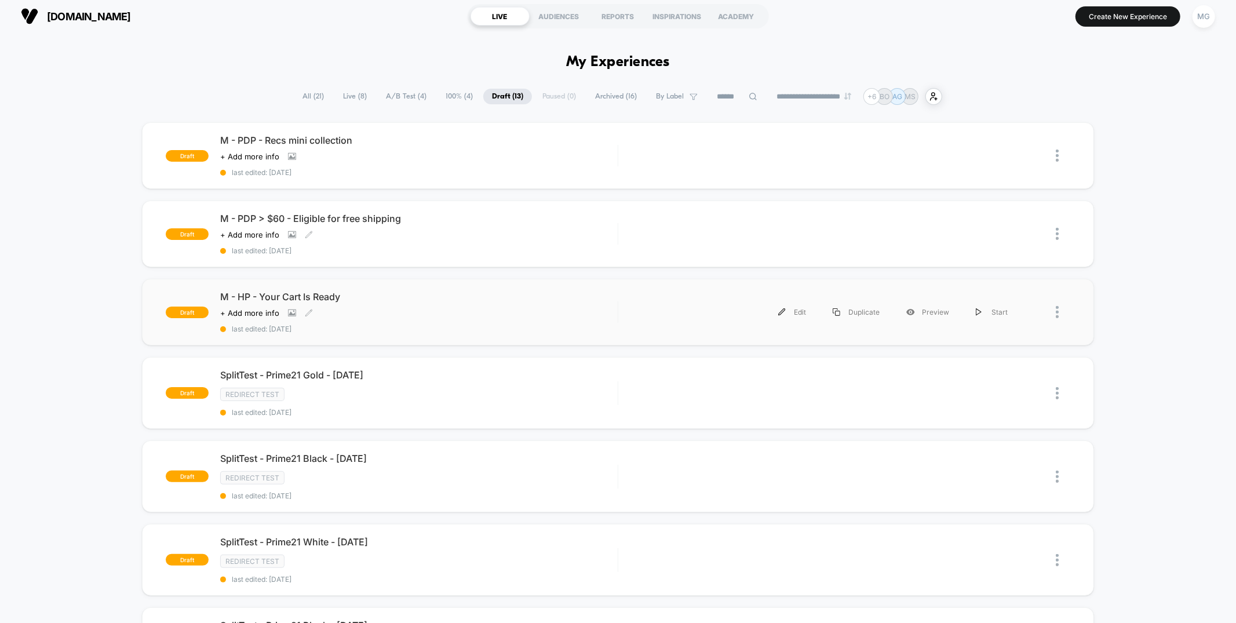
scroll to position [10, 0]
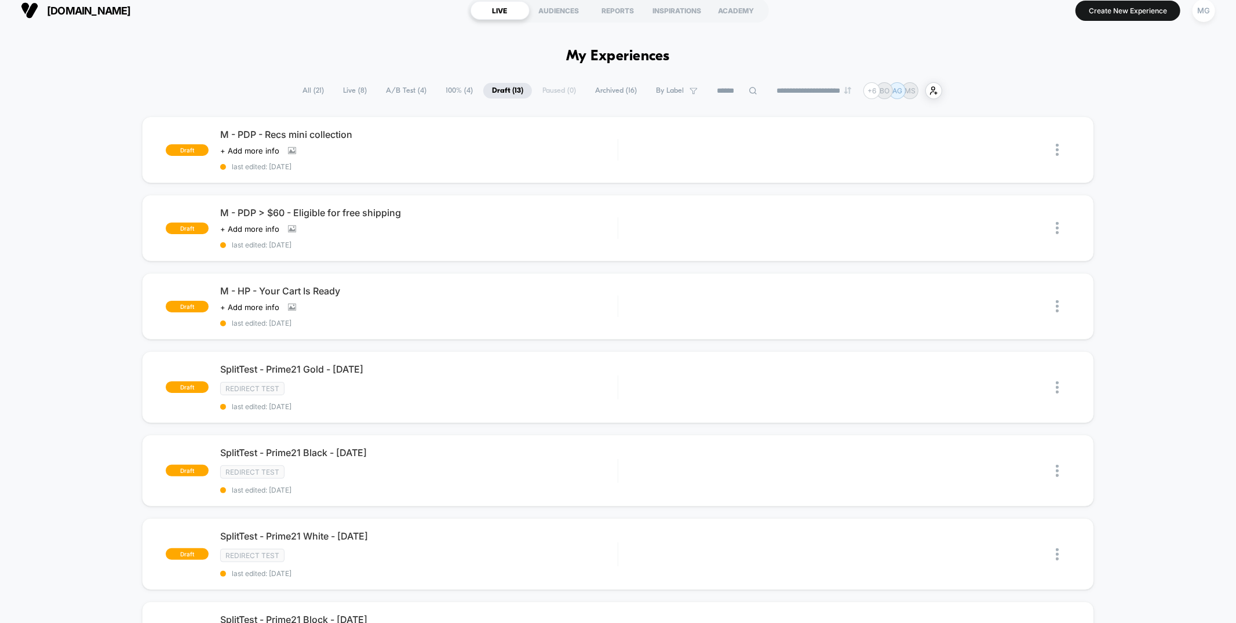
click at [443, 93] on span "100% ( 4 )" at bounding box center [459, 91] width 45 height 16
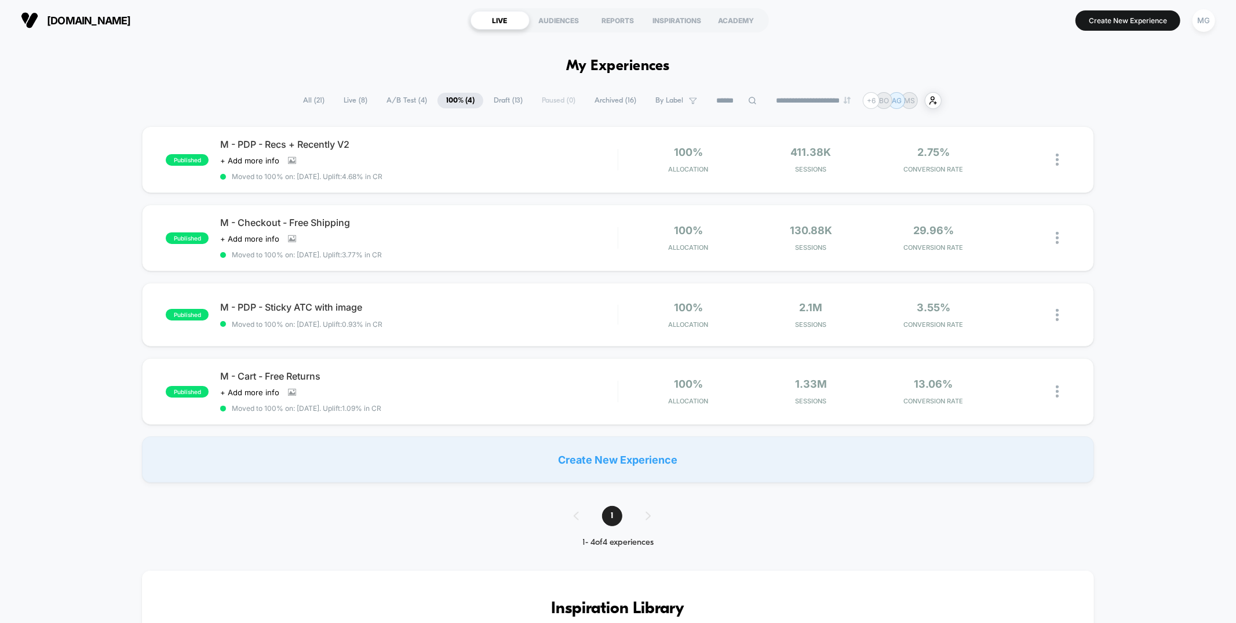
click at [622, 100] on span "Archived ( 16 )" at bounding box center [615, 101] width 59 height 16
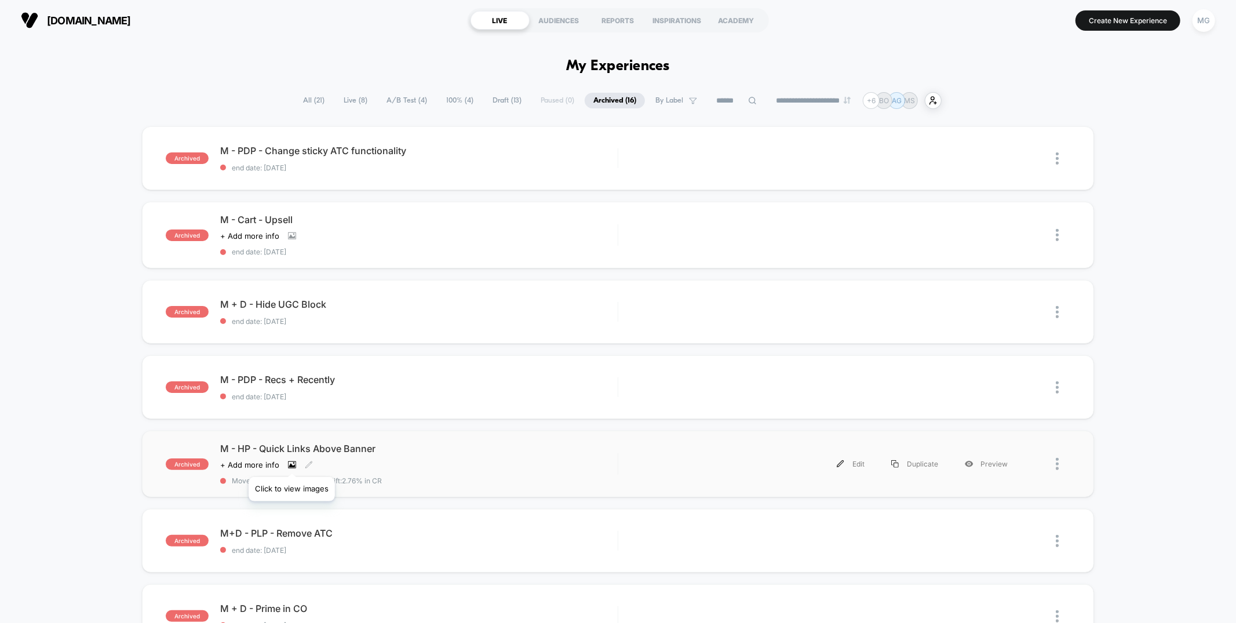
click at [291, 462] on icon at bounding box center [292, 465] width 8 height 8
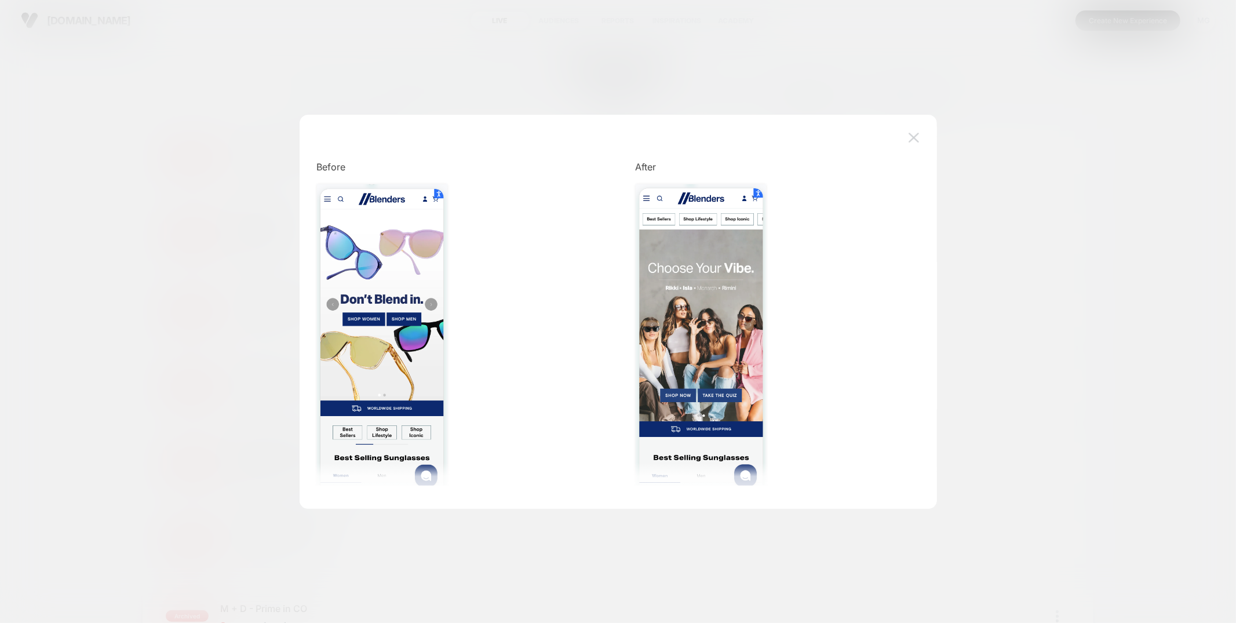
click at [918, 133] on img at bounding box center [914, 138] width 10 height 10
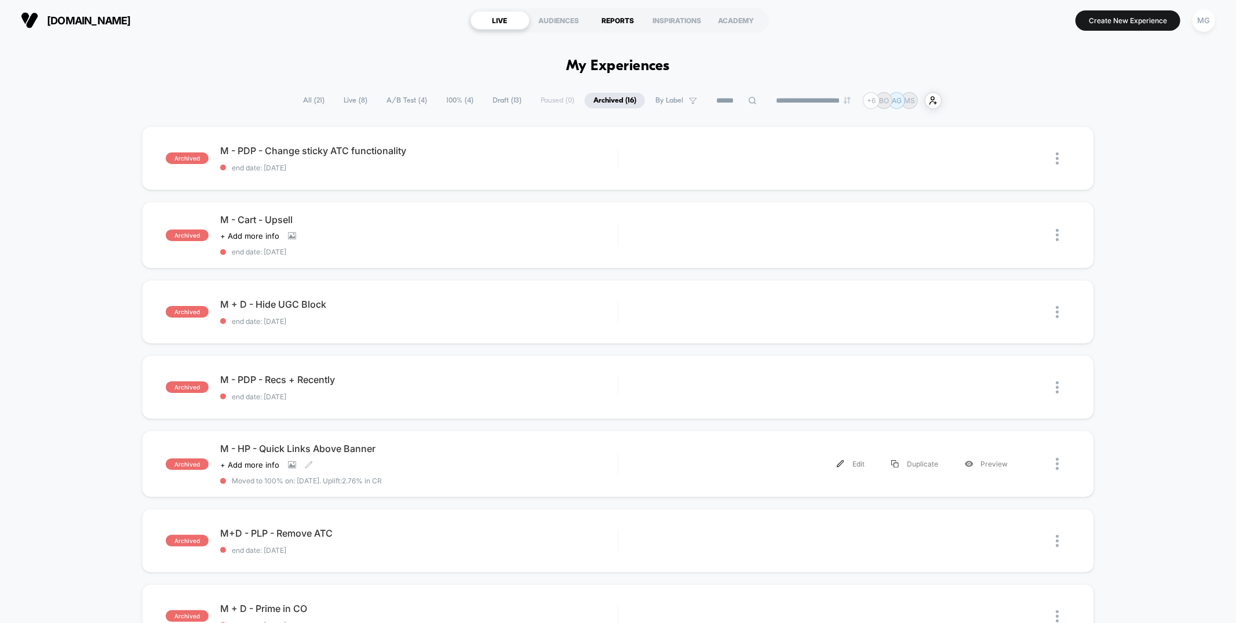
click at [618, 21] on div "REPORTS" at bounding box center [618, 20] width 59 height 19
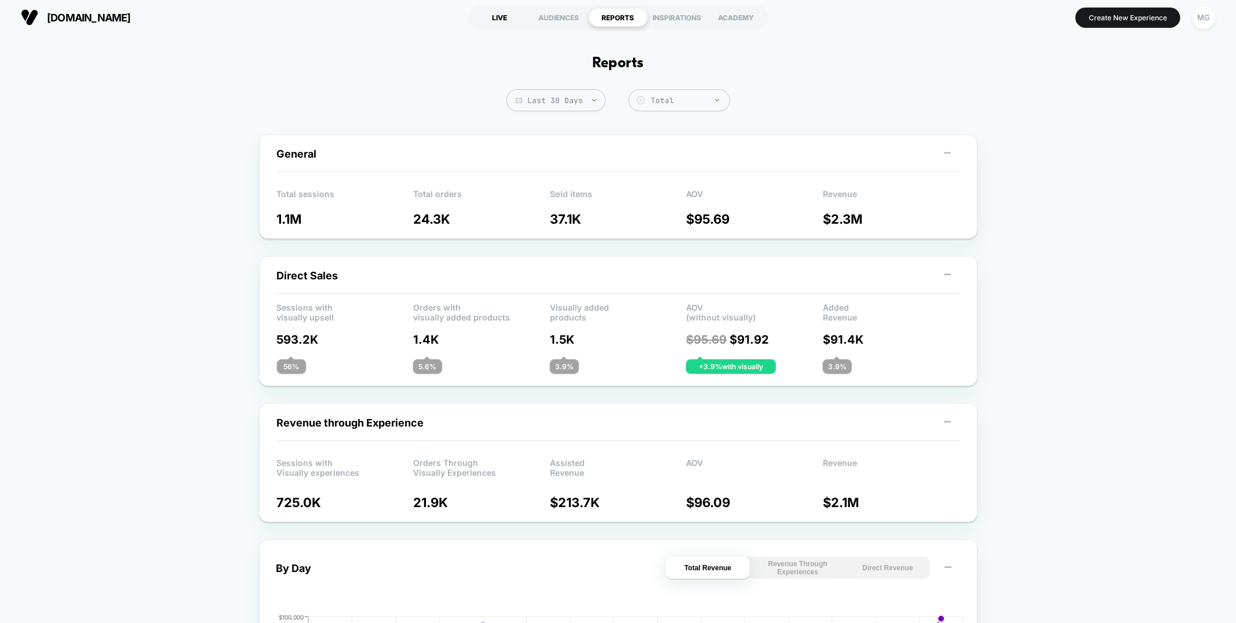
click at [502, 21] on div "LIVE" at bounding box center [500, 17] width 59 height 19
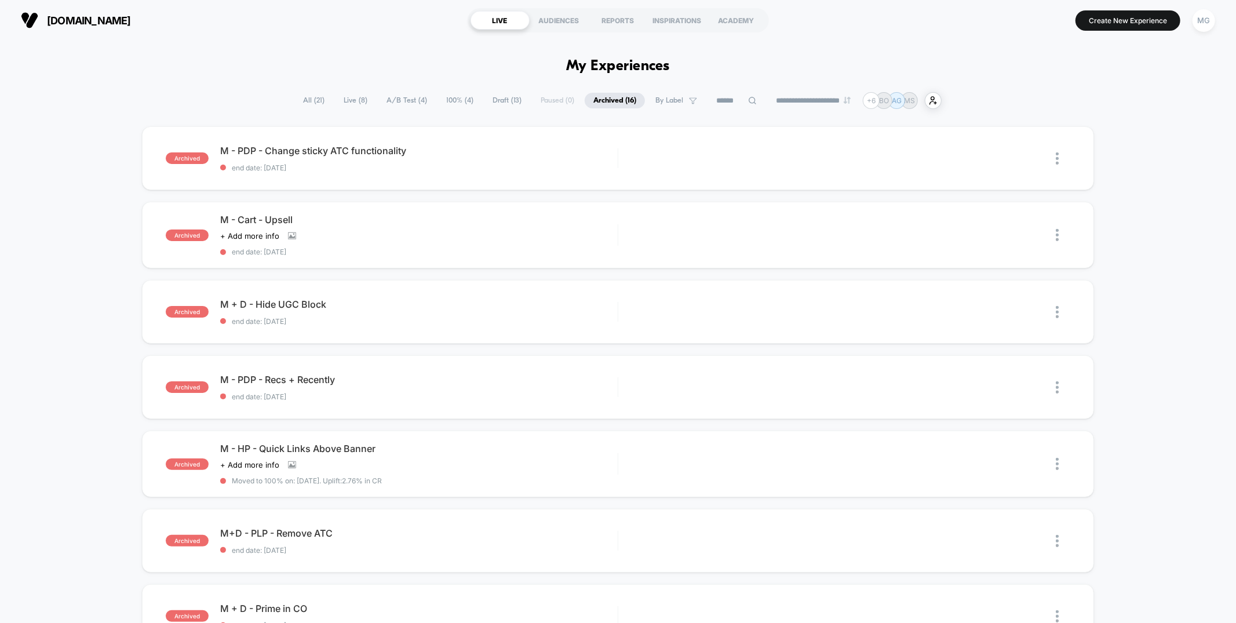
click at [446, 96] on span "100% ( 4 )" at bounding box center [460, 101] width 45 height 16
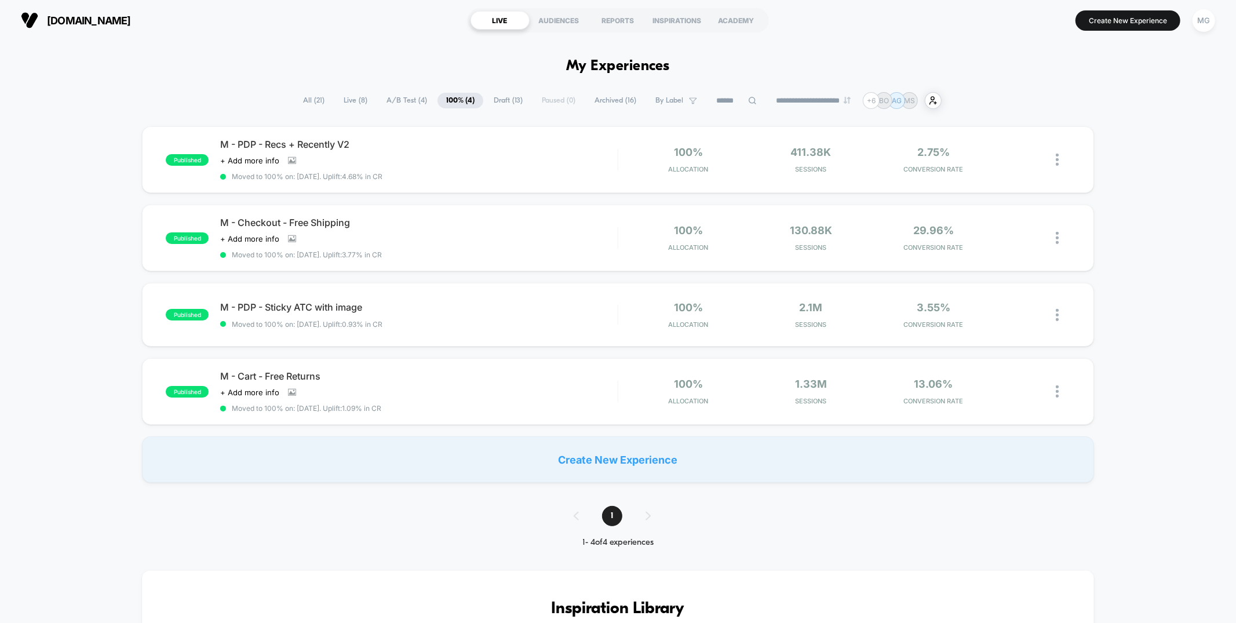
click at [396, 100] on span "A/B Test ( 4 )" at bounding box center [407, 101] width 58 height 16
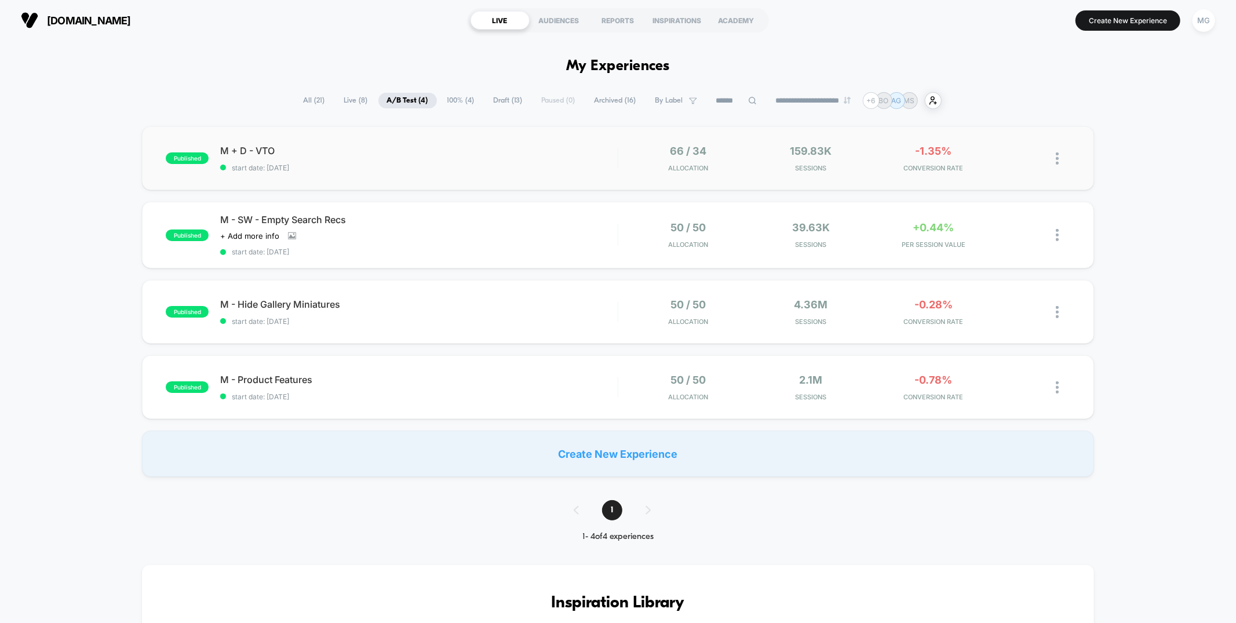
click at [412, 173] on div "published M + D - VTO start date: 7/23/2025 66 / 34 Allocation 159.83k Sessions…" at bounding box center [618, 158] width 952 height 64
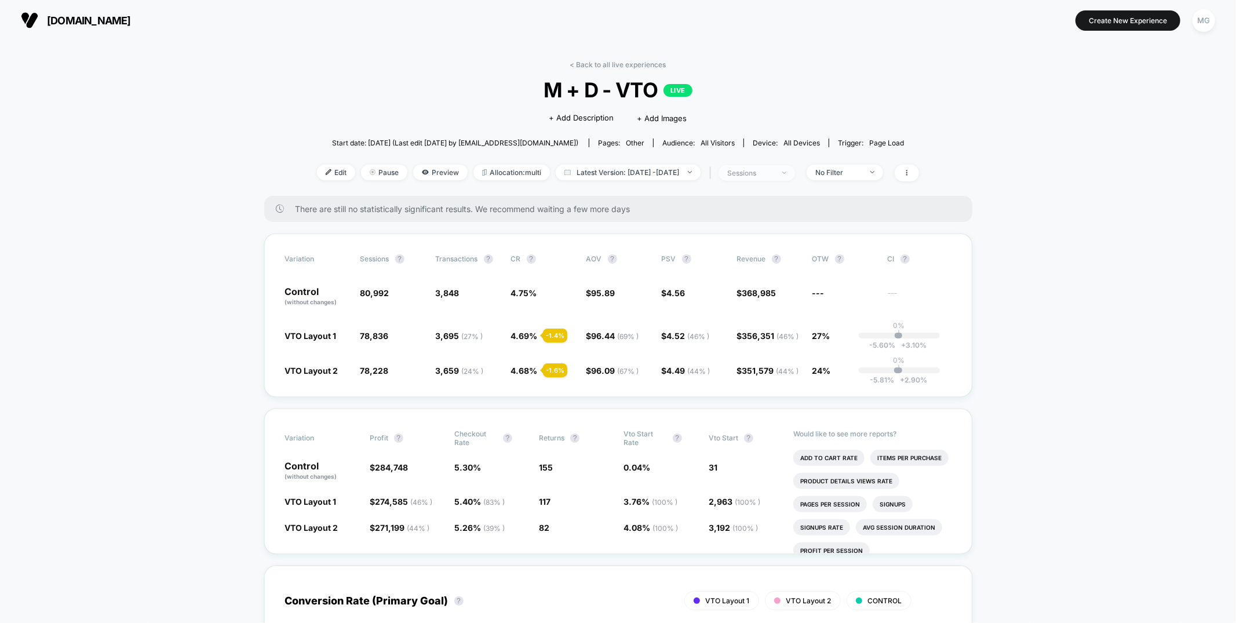
click at [769, 170] on div "sessions" at bounding box center [750, 173] width 46 height 9
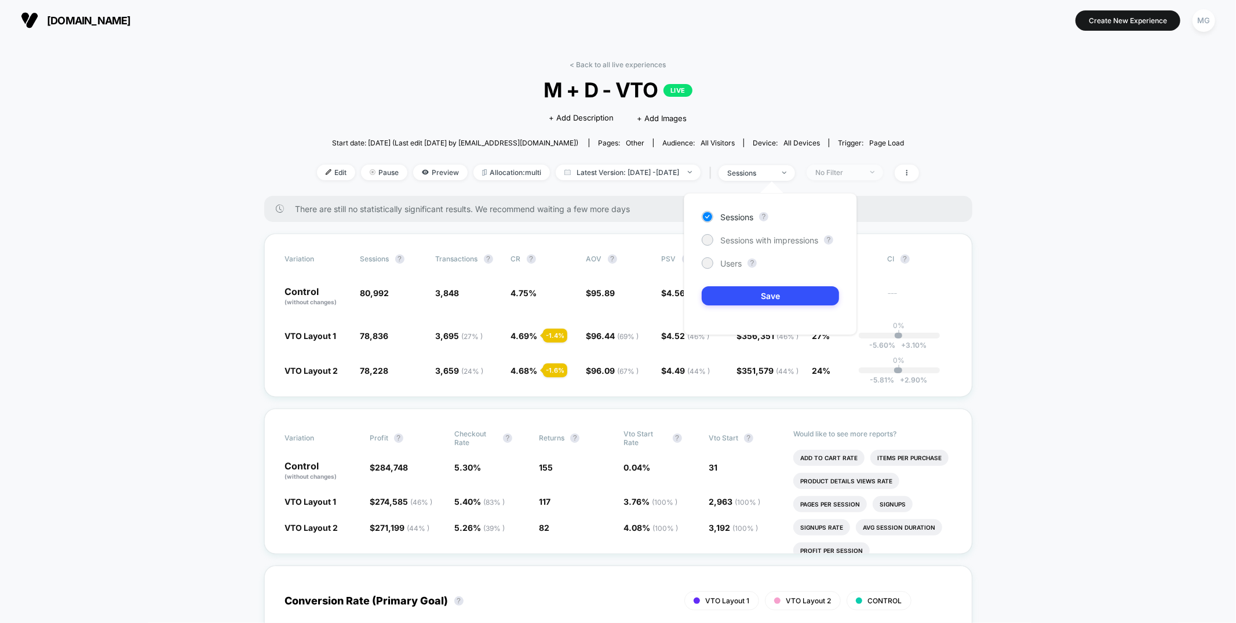
click at [851, 172] on div "No Filter" at bounding box center [838, 172] width 46 height 9
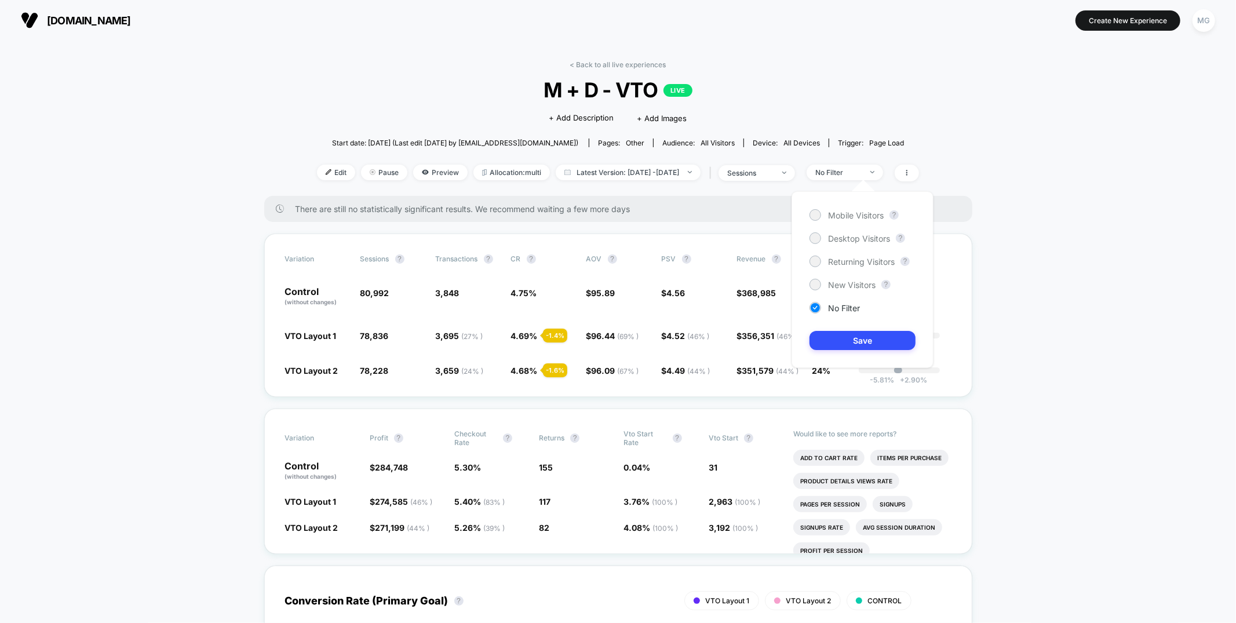
drag, startPoint x: 858, startPoint y: 217, endPoint x: 866, endPoint y: 312, distance: 95.4
click at [858, 218] on span "Mobile Visitors" at bounding box center [856, 215] width 56 height 10
click at [861, 237] on span "Desktop Visitors" at bounding box center [859, 239] width 62 height 10
click at [861, 340] on button "Save" at bounding box center [863, 340] width 106 height 19
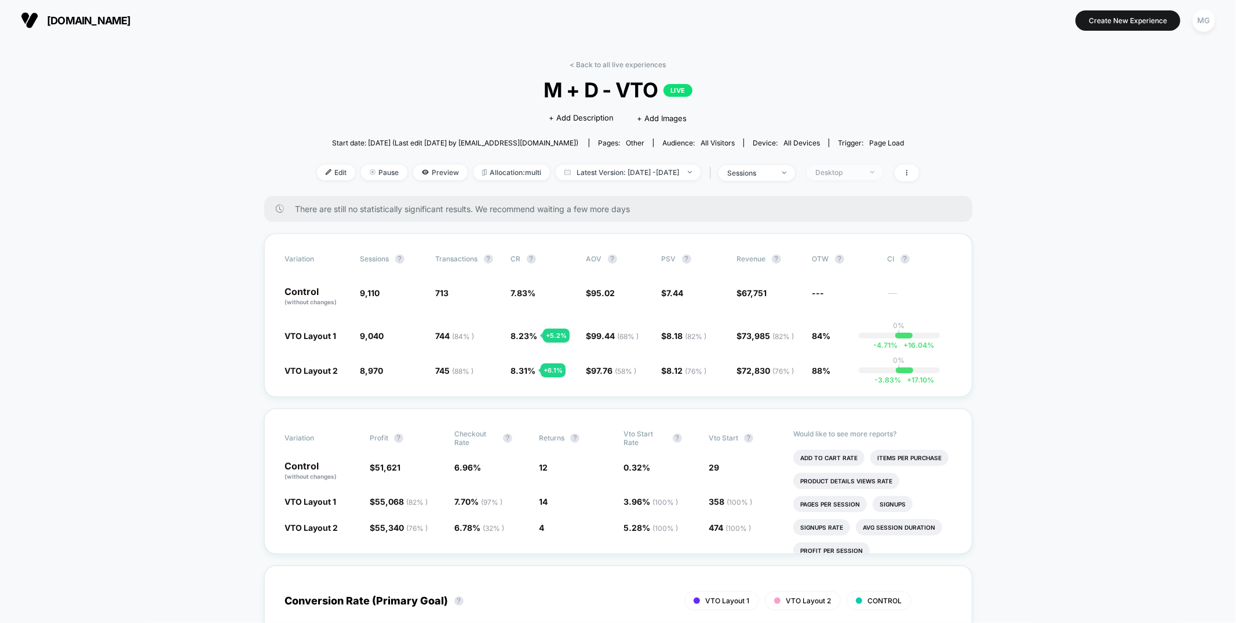
click at [862, 170] on div "Desktop" at bounding box center [838, 172] width 46 height 9
click at [853, 290] on div "Mobile Visitors ? Desktop Visitors ? Returning Visitors ? New Visitors ? No Fil…" at bounding box center [863, 279] width 142 height 177
click at [855, 283] on span "New Visitors" at bounding box center [852, 285] width 48 height 10
click at [852, 338] on button "Save" at bounding box center [863, 340] width 106 height 19
click at [862, 171] on div "New Visitors" at bounding box center [838, 172] width 46 height 9
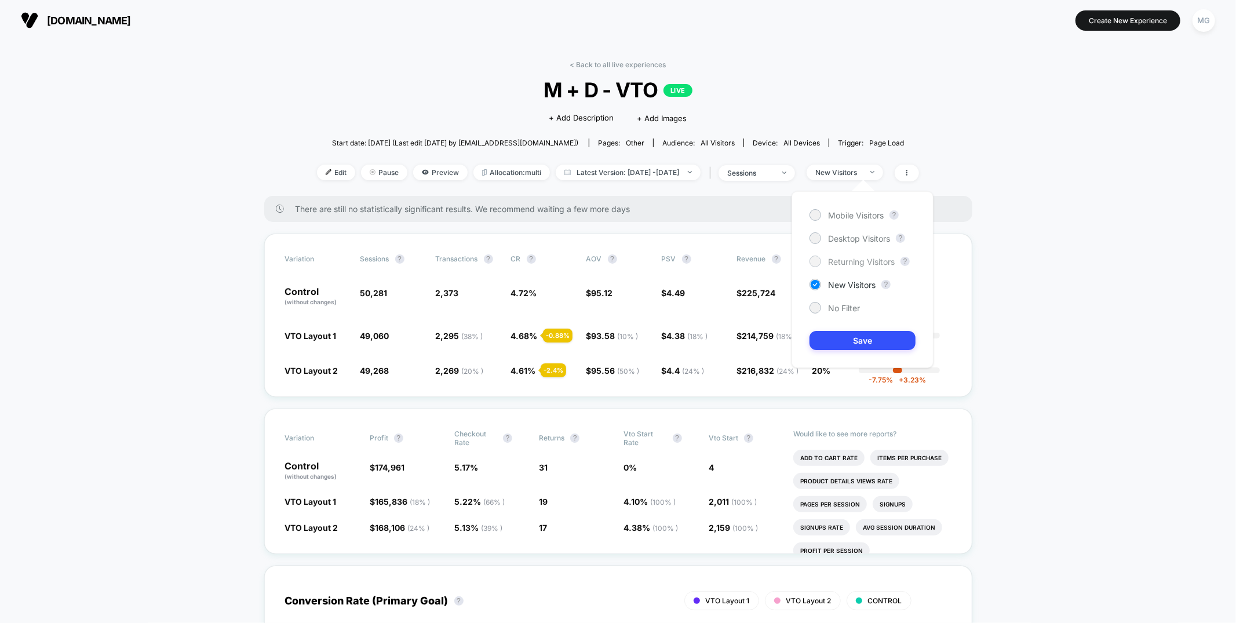
click at [830, 257] on span "Returning Visitors" at bounding box center [861, 262] width 67 height 10
click at [826, 341] on button "Save" at bounding box center [863, 340] width 106 height 19
click at [853, 172] on div "Returning Visitors" at bounding box center [838, 172] width 46 height 9
click at [819, 304] on div at bounding box center [815, 307] width 9 height 9
click at [835, 343] on button "Save" at bounding box center [863, 340] width 106 height 19
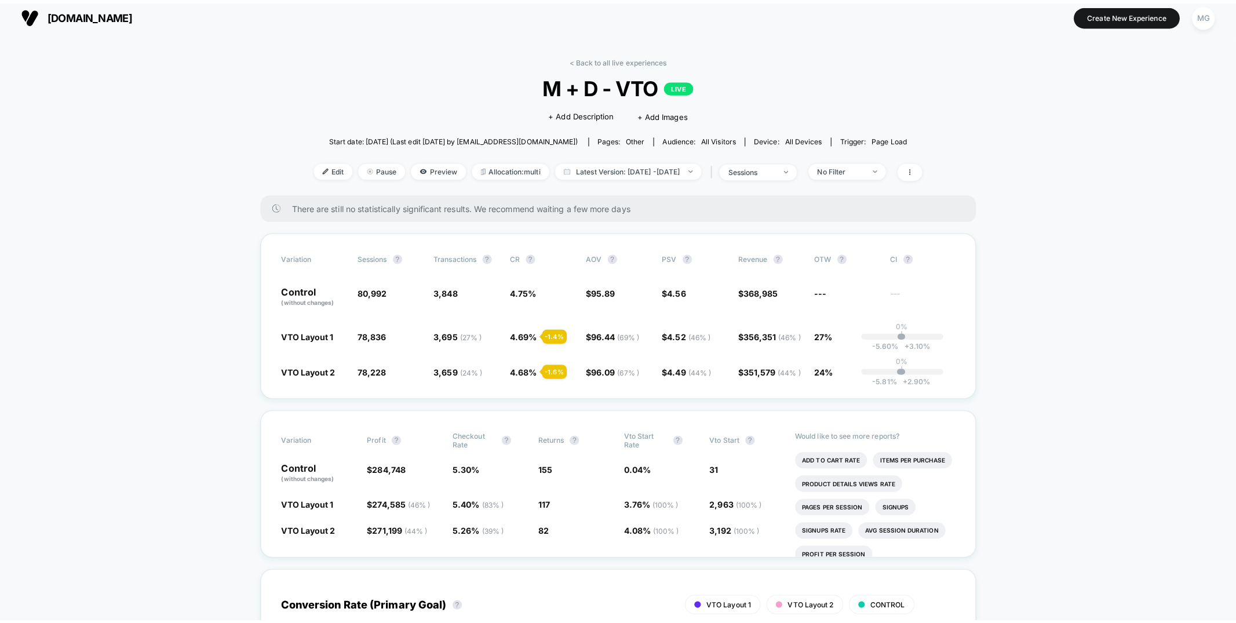
scroll to position [6, 0]
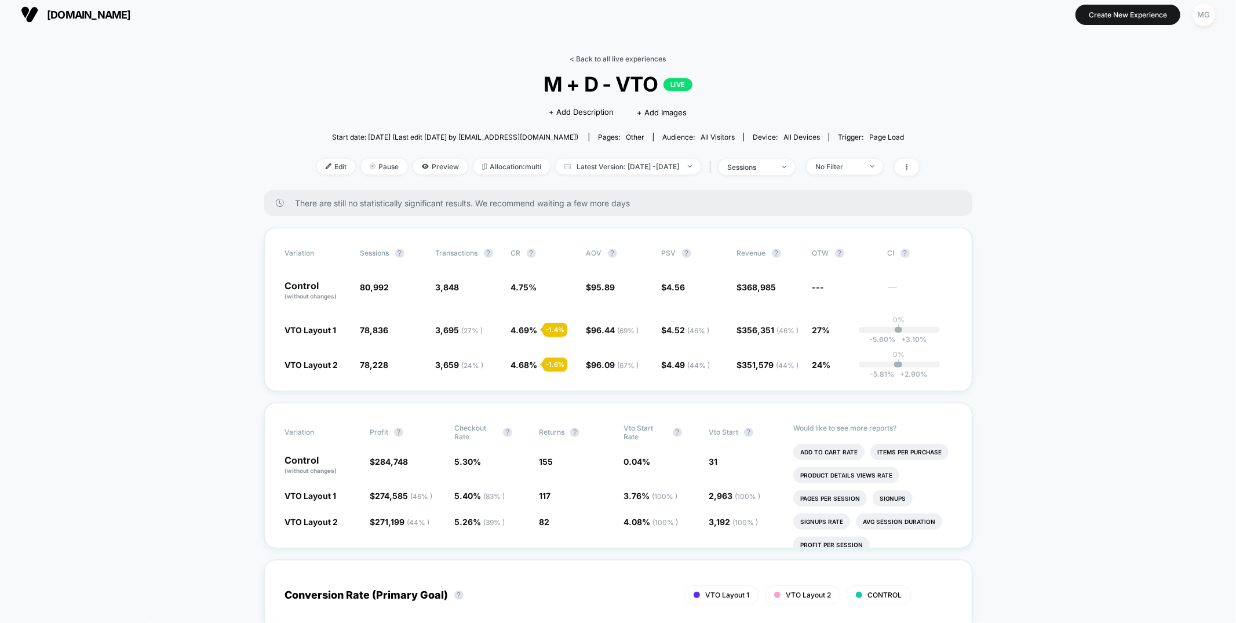
click at [626, 54] on link "< Back to all live experiences" at bounding box center [618, 58] width 96 height 9
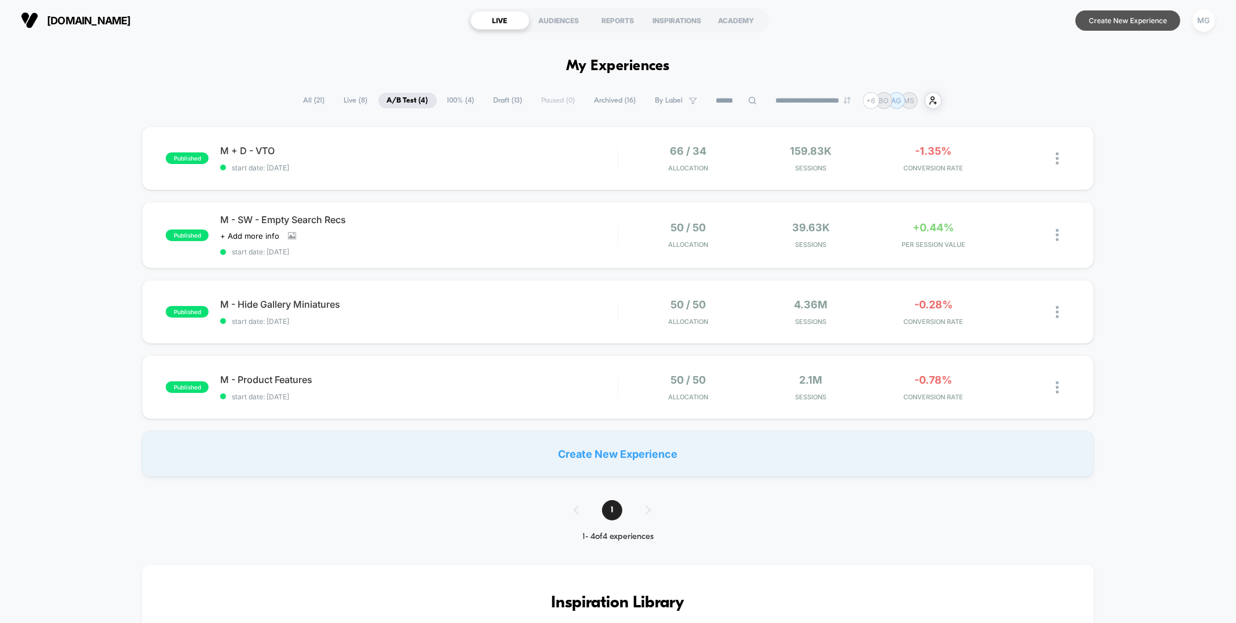
click at [1107, 21] on button "Create New Experience" at bounding box center [1128, 20] width 105 height 20
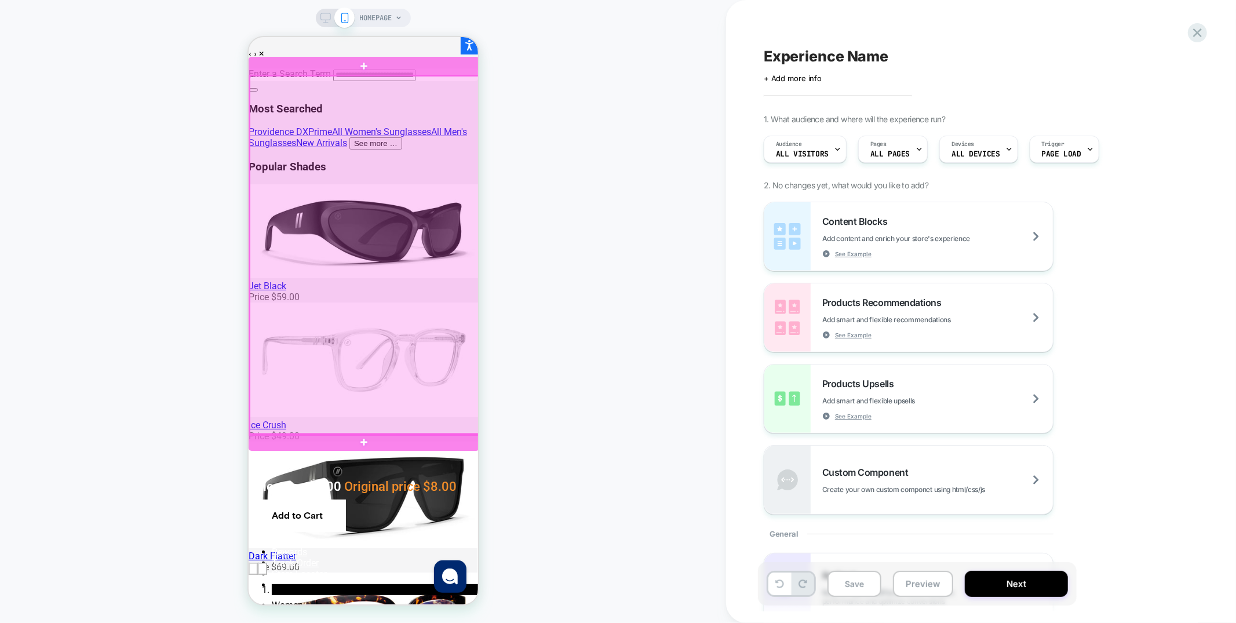
click at [440, 133] on div at bounding box center [364, 254] width 231 height 359
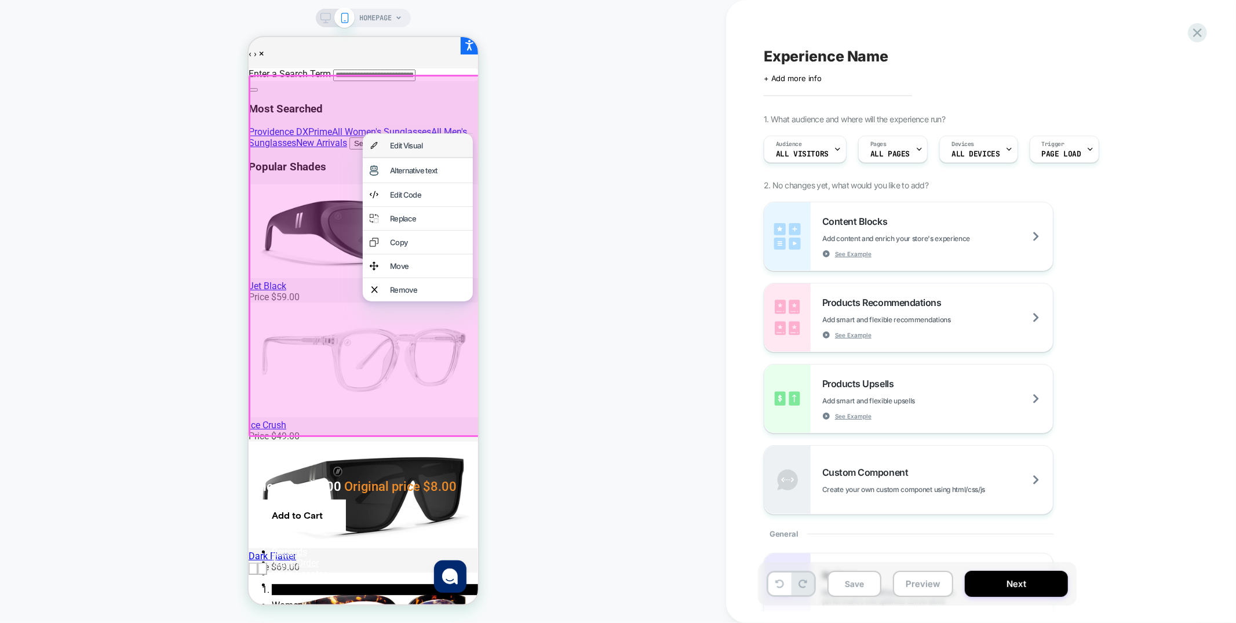
click at [434, 147] on div "Edit Visual" at bounding box center [427, 144] width 76 height 9
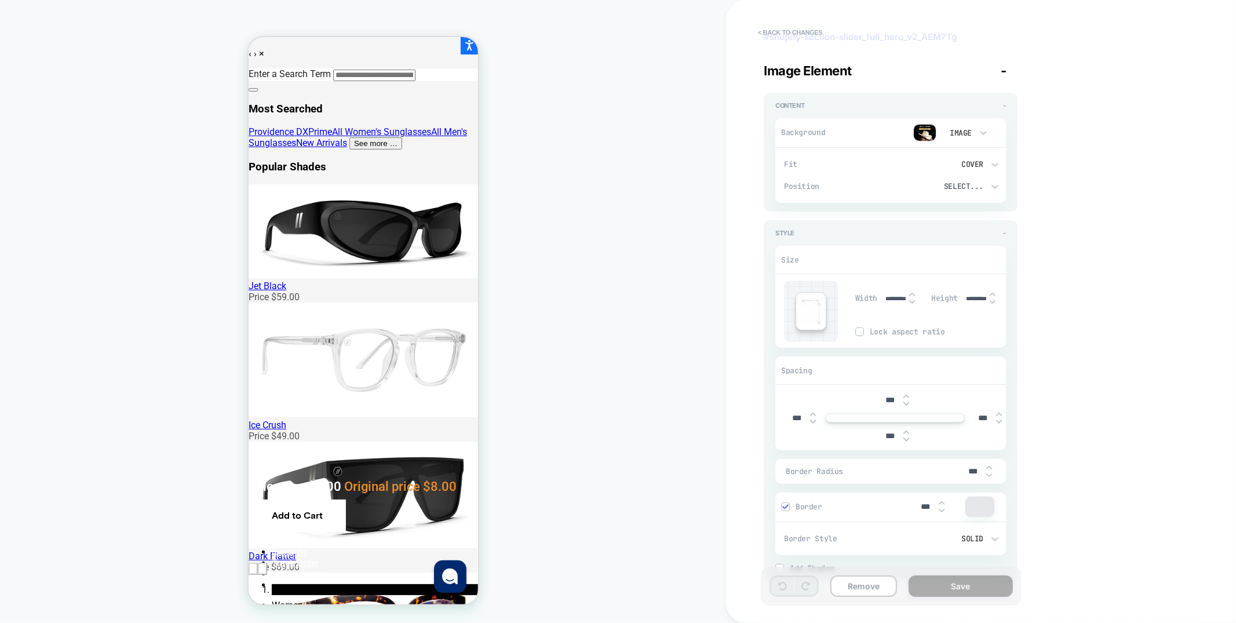
scroll to position [96, 0]
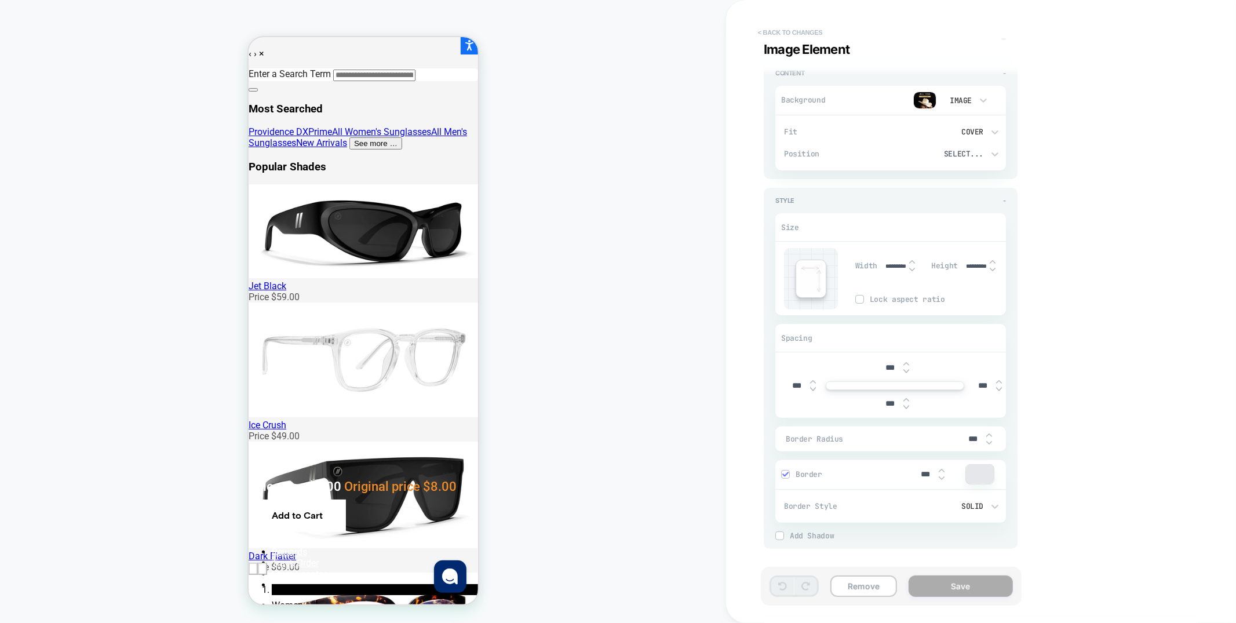
drag, startPoint x: 798, startPoint y: 28, endPoint x: 190, endPoint y: 143, distance: 618.6
click at [798, 28] on button "< Back to changes" at bounding box center [790, 32] width 76 height 19
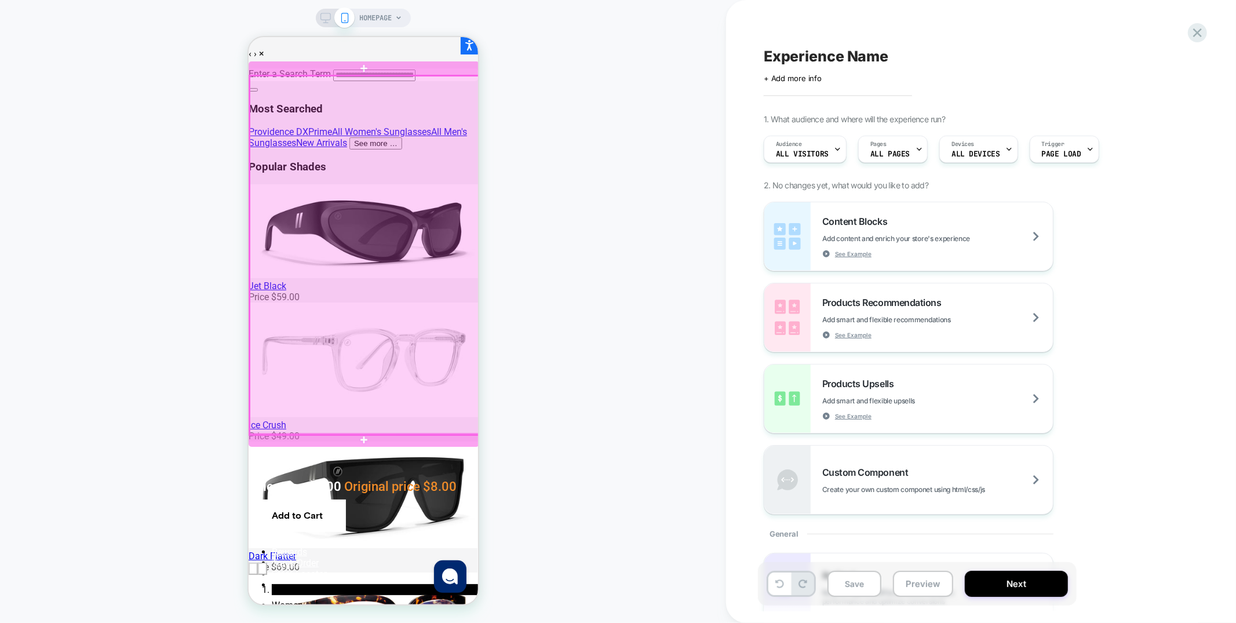
click at [440, 176] on div at bounding box center [364, 254] width 231 height 359
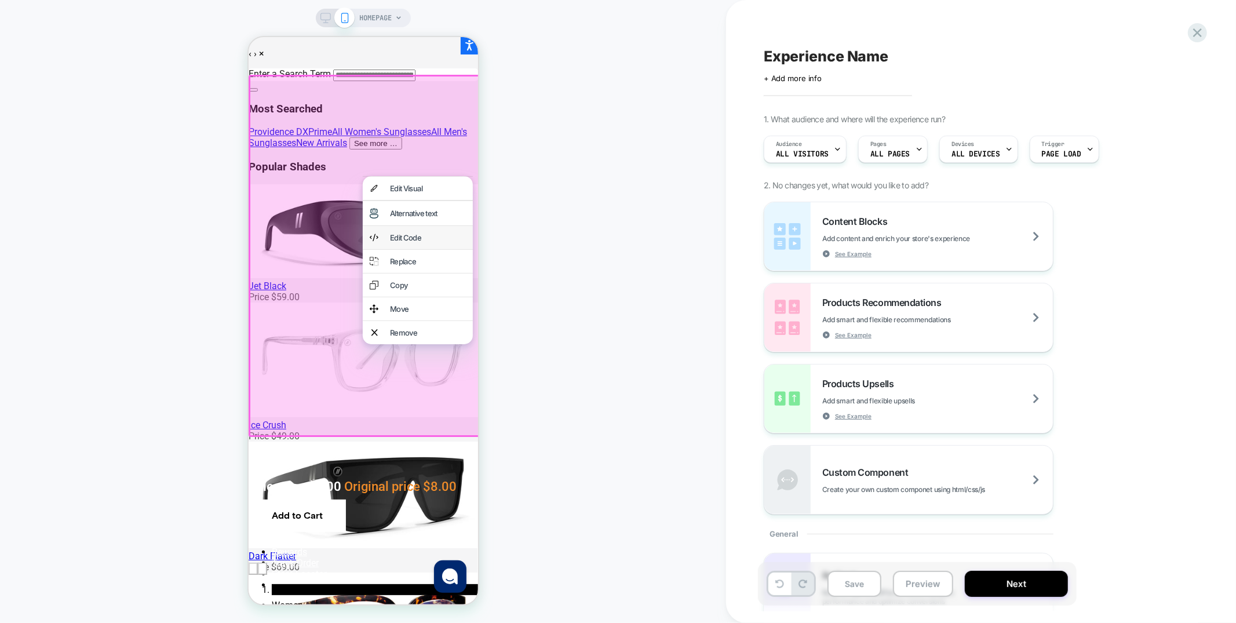
click at [414, 249] on div "Edit Code" at bounding box center [417, 236] width 110 height 23
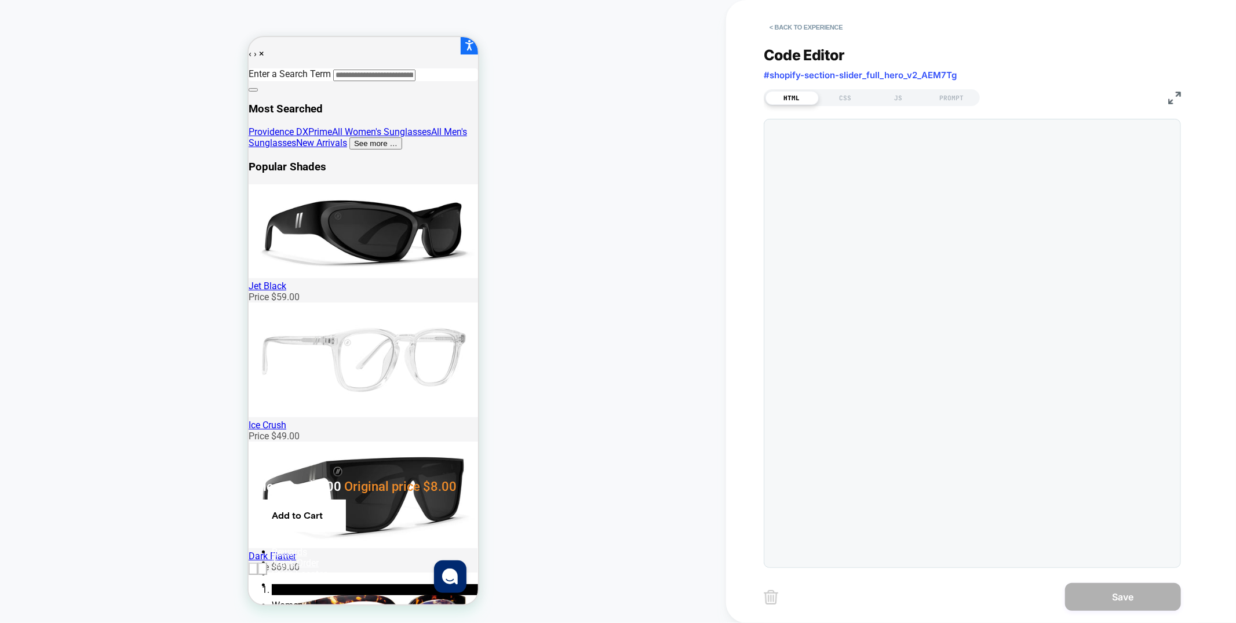
scroll to position [156, 0]
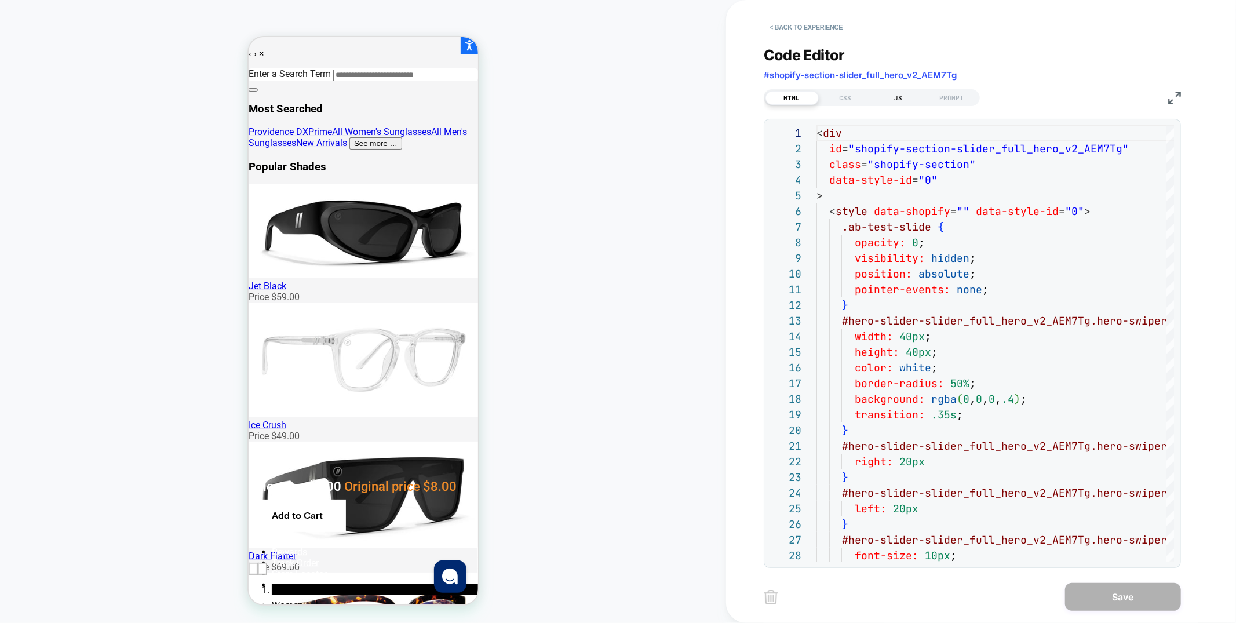
click at [887, 99] on div "JS" at bounding box center [898, 98] width 53 height 14
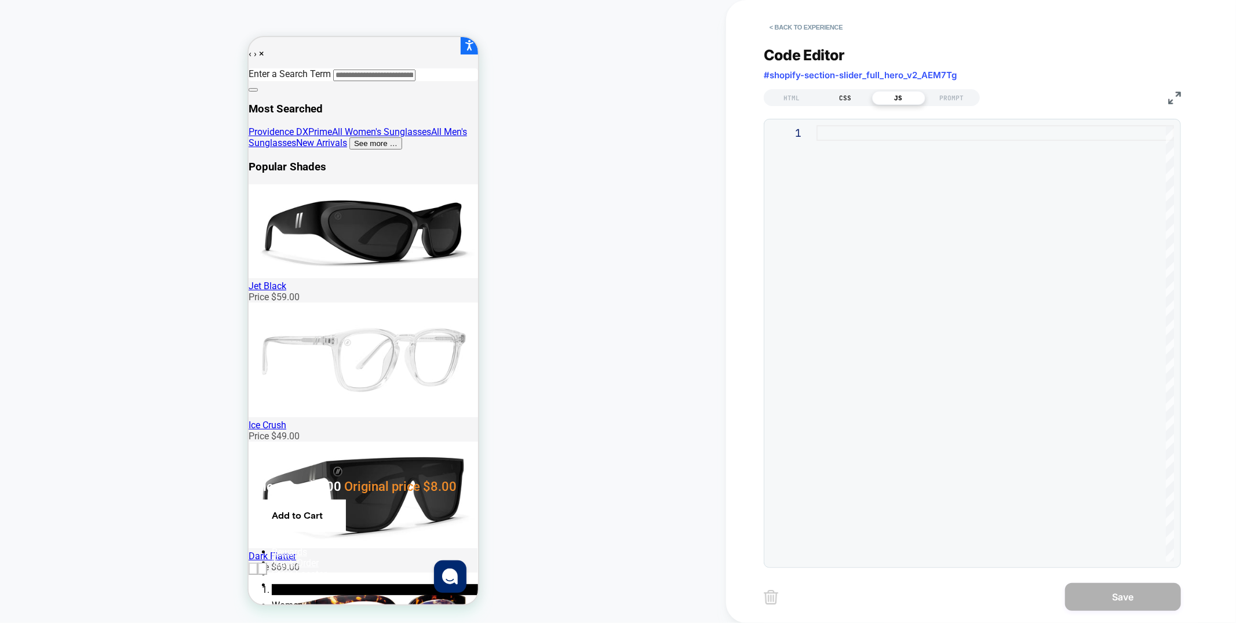
click at [854, 100] on div "CSS" at bounding box center [845, 98] width 53 height 14
click at [803, 21] on button "< Back to experience" at bounding box center [806, 27] width 85 height 19
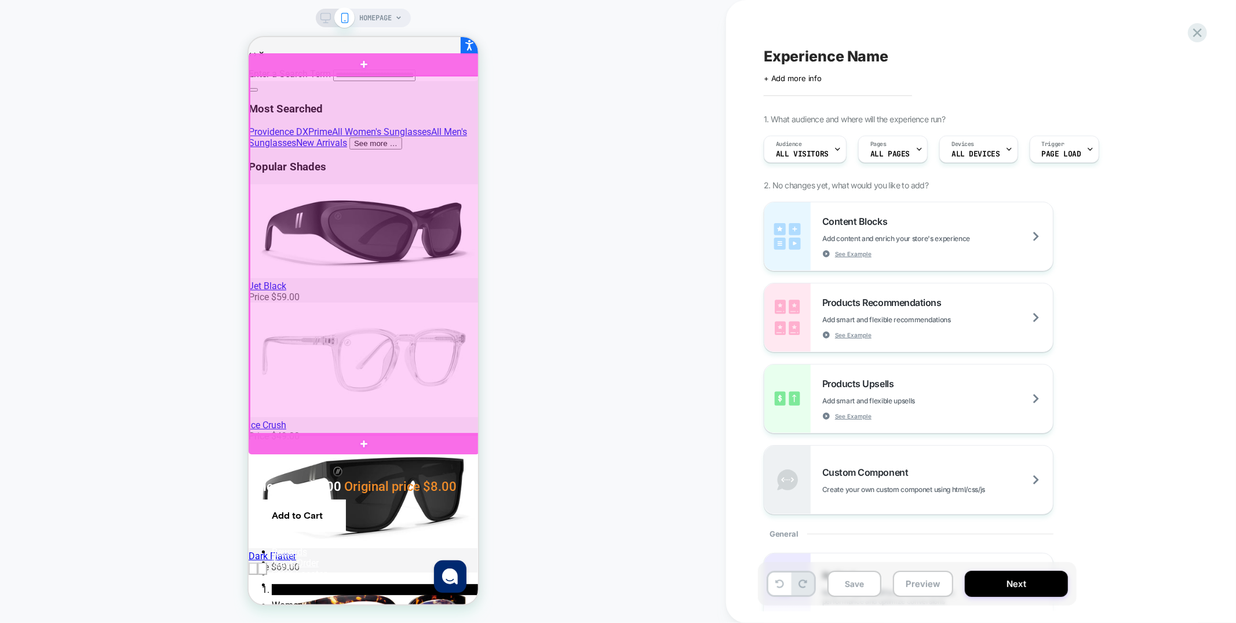
click at [311, 144] on div at bounding box center [364, 254] width 231 height 359
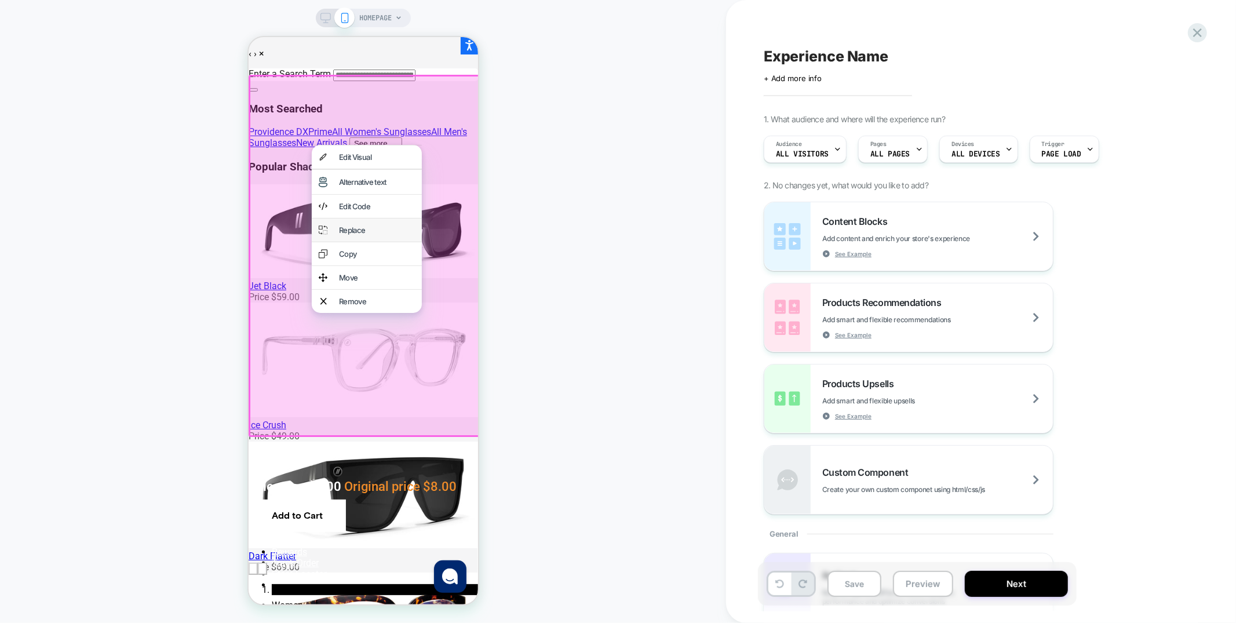
click at [358, 234] on div "Replace" at bounding box center [376, 229] width 76 height 9
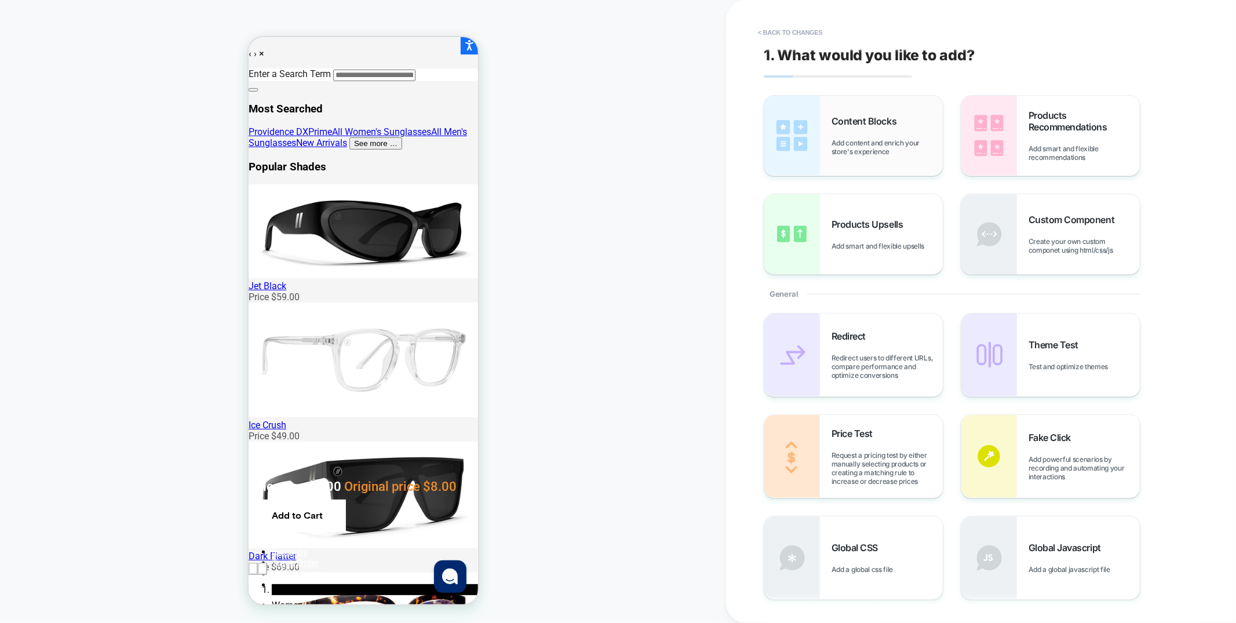
click at [900, 117] on span "Content Blocks" at bounding box center [867, 121] width 71 height 12
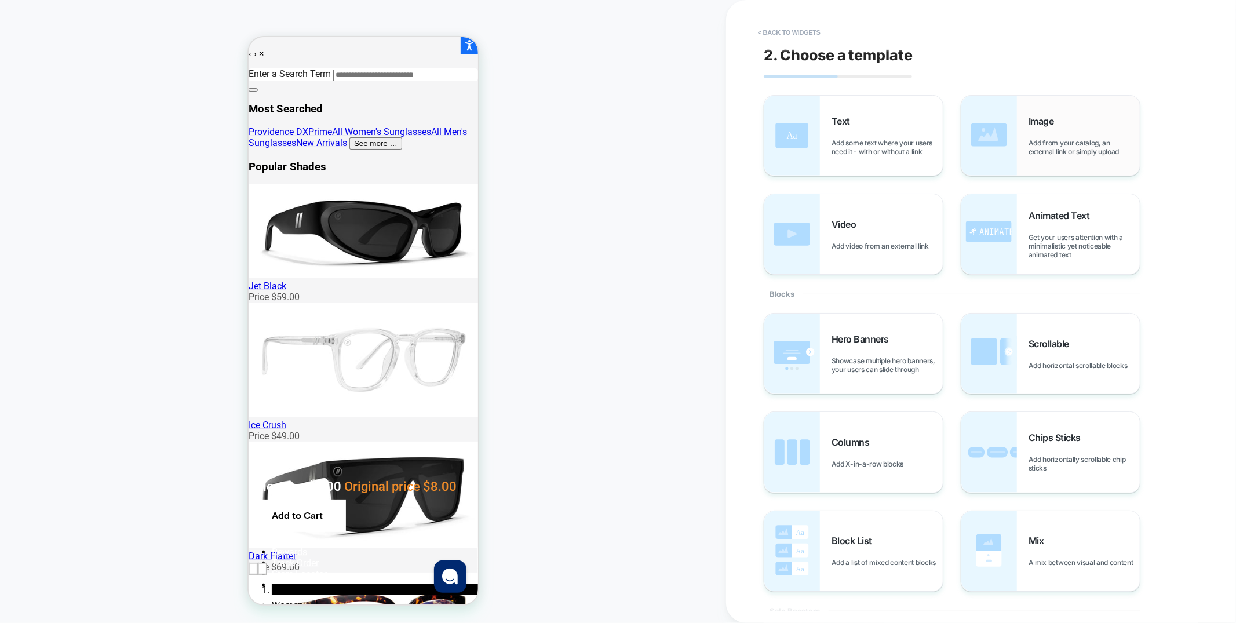
click at [1038, 128] on div "Image Add from your catalog, an external link or simply upload" at bounding box center [1084, 135] width 111 height 41
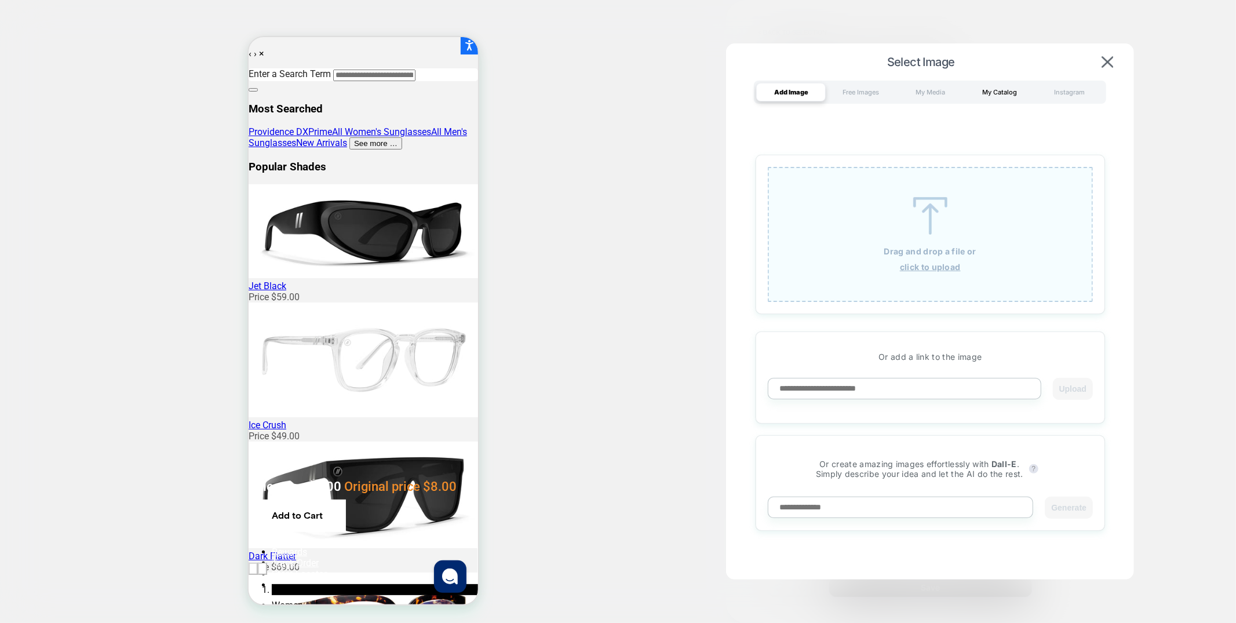
click at [1030, 96] on div "My Catalog" at bounding box center [1000, 92] width 70 height 19
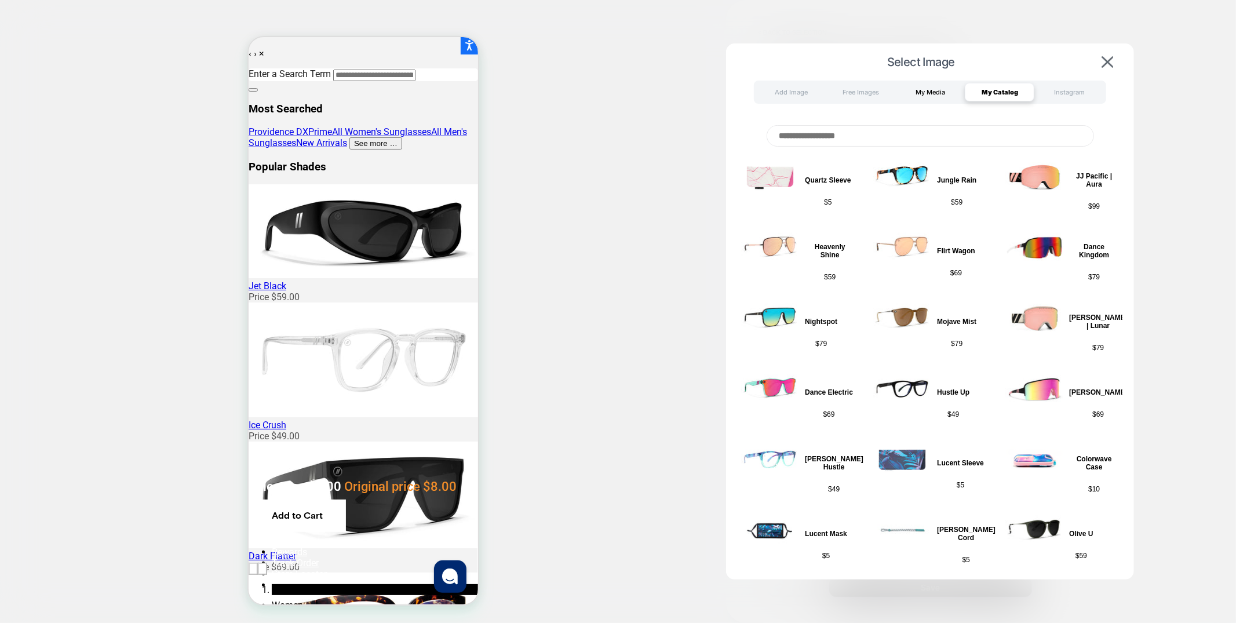
click at [938, 92] on div "My Media" at bounding box center [930, 92] width 70 height 19
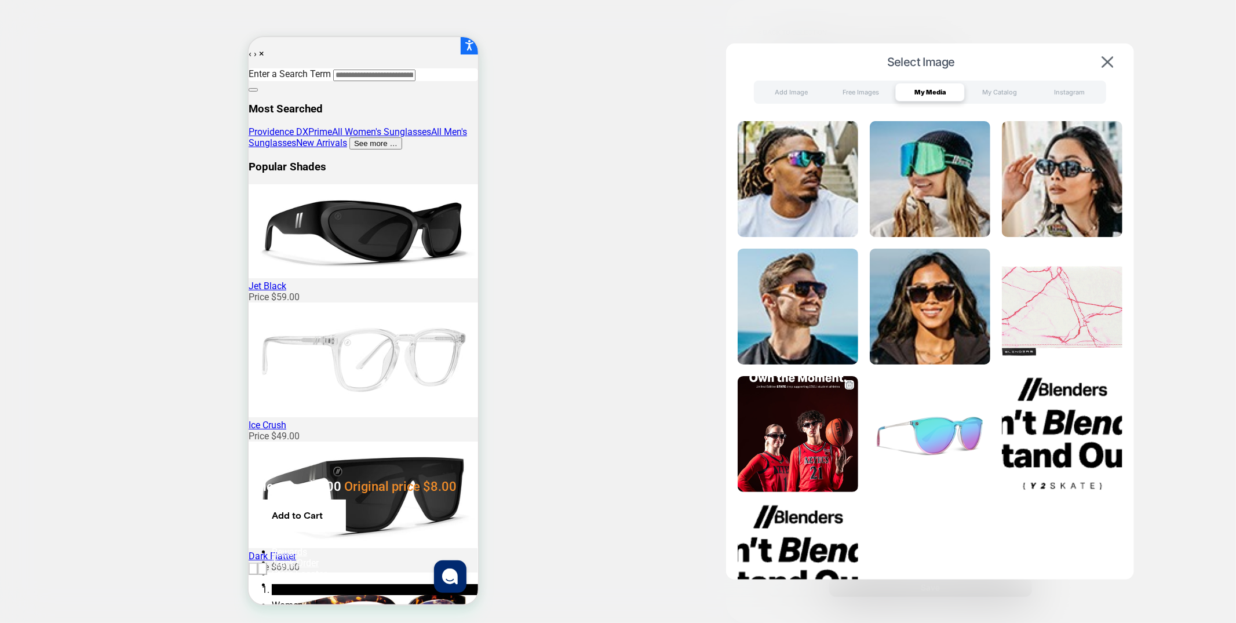
click at [793, 403] on img at bounding box center [798, 434] width 121 height 116
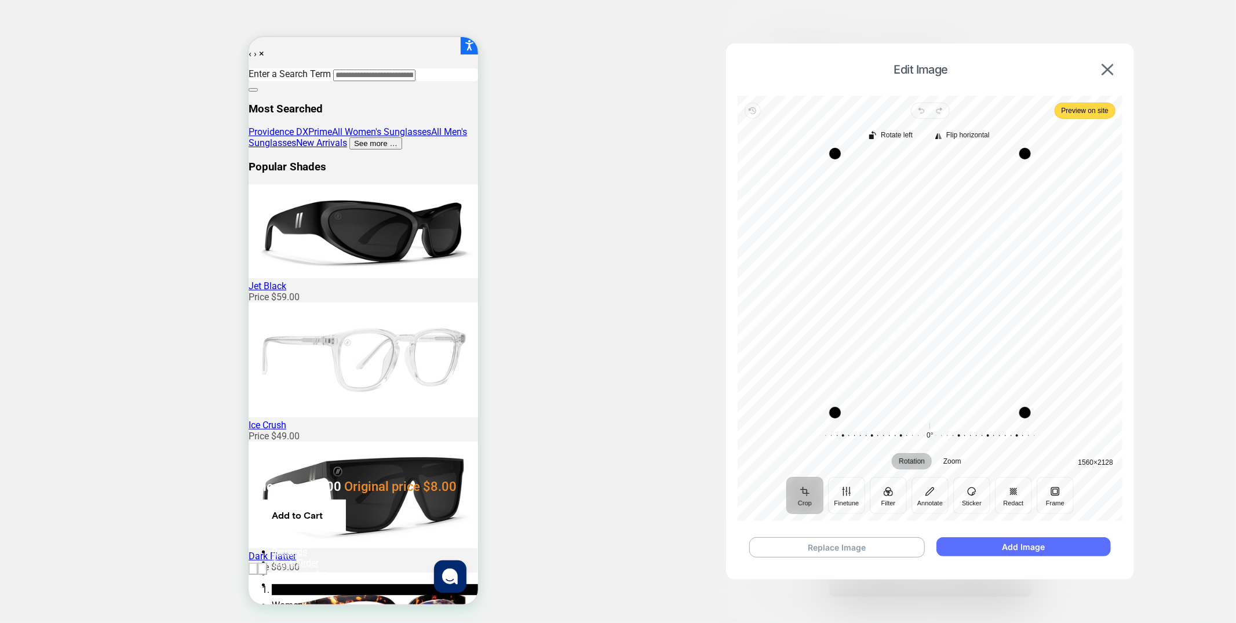
click at [1009, 547] on button "Add Image" at bounding box center [1023, 546] width 174 height 19
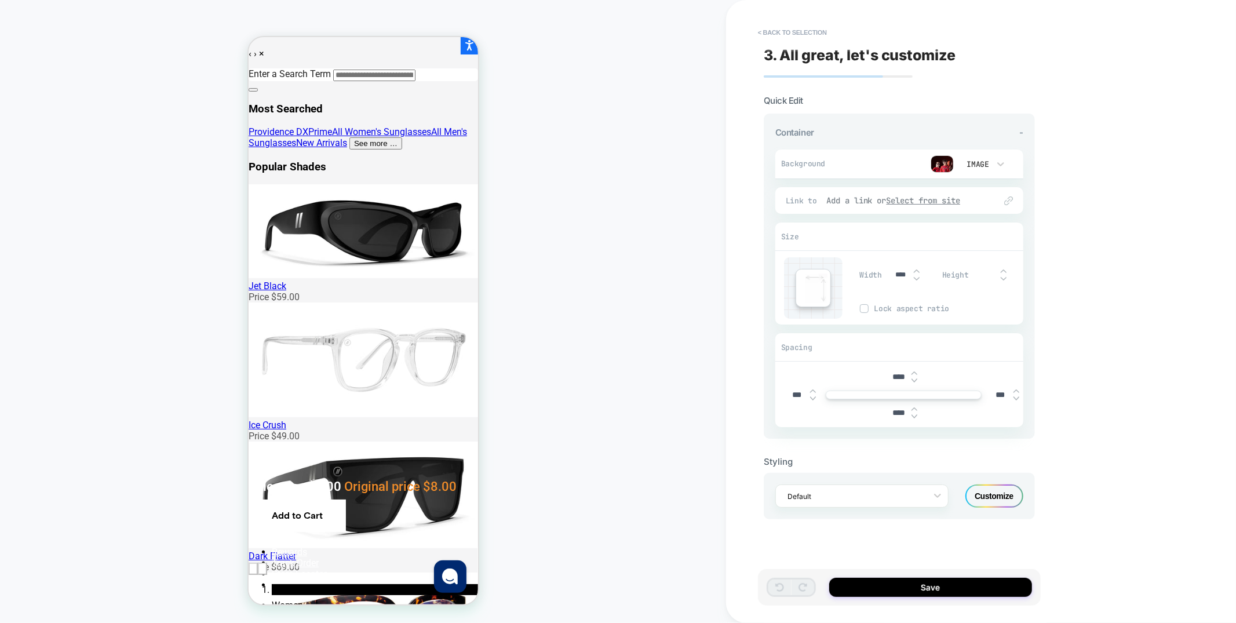
click at [905, 200] on u "Select from site" at bounding box center [924, 200] width 74 height 10
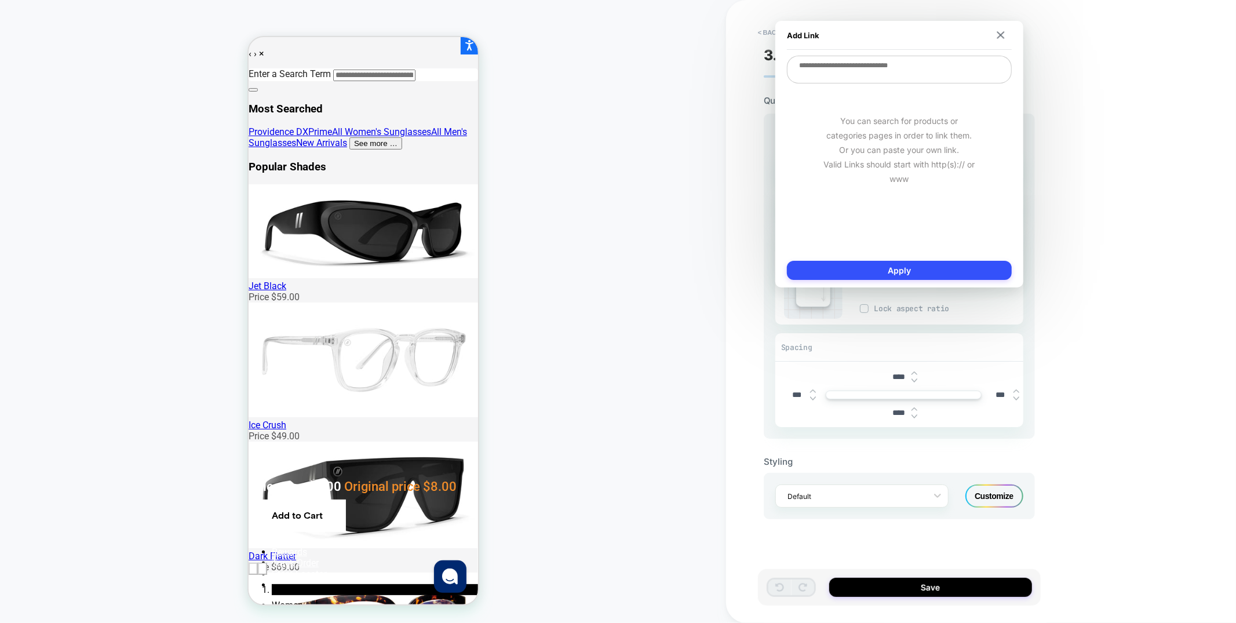
click at [865, 66] on textarea at bounding box center [899, 70] width 225 height 28
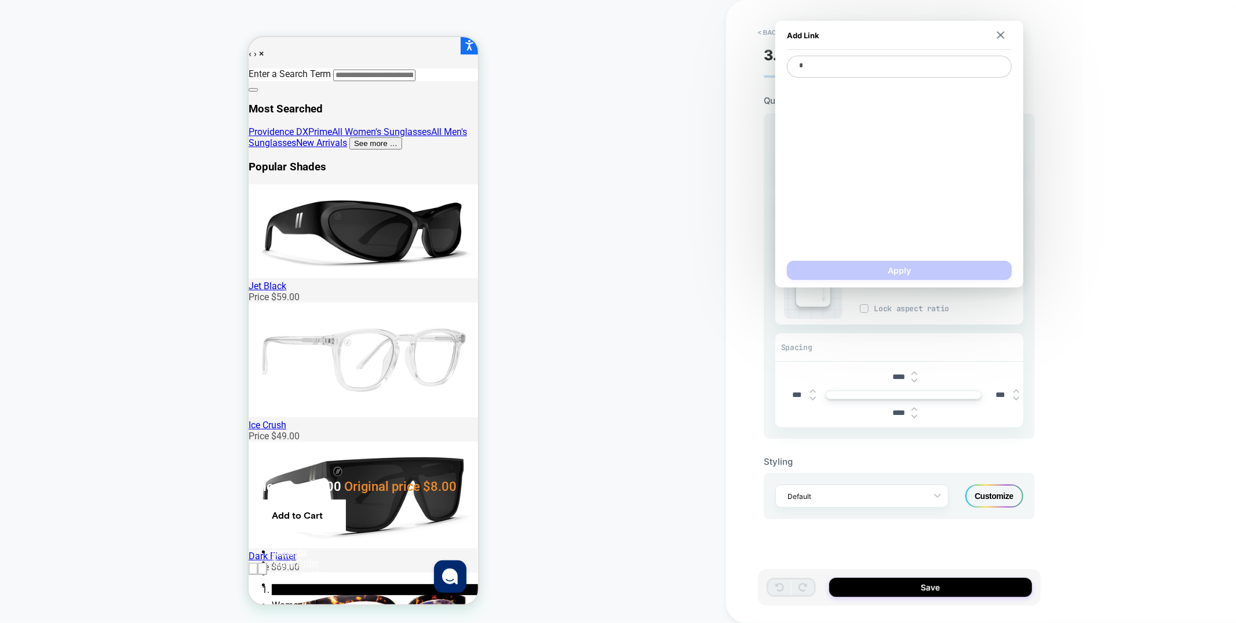
type textarea "**"
type textarea "*"
type textarea "**"
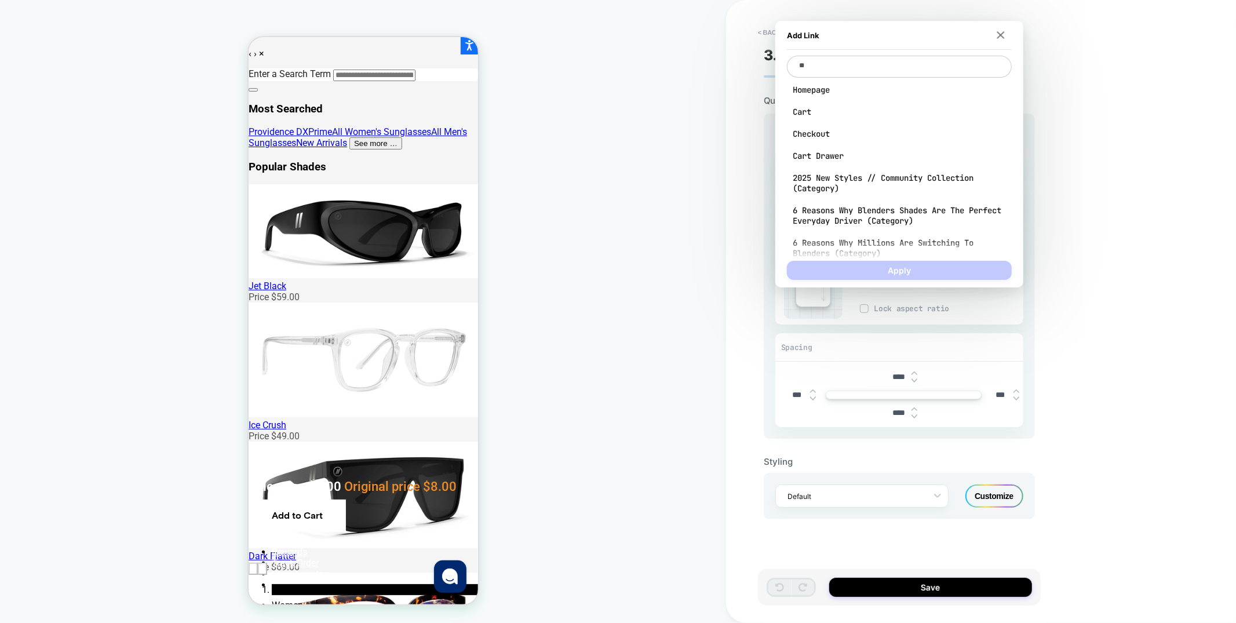
type textarea "*"
type textarea "***"
type textarea "*"
type textarea "****"
type textarea "*"
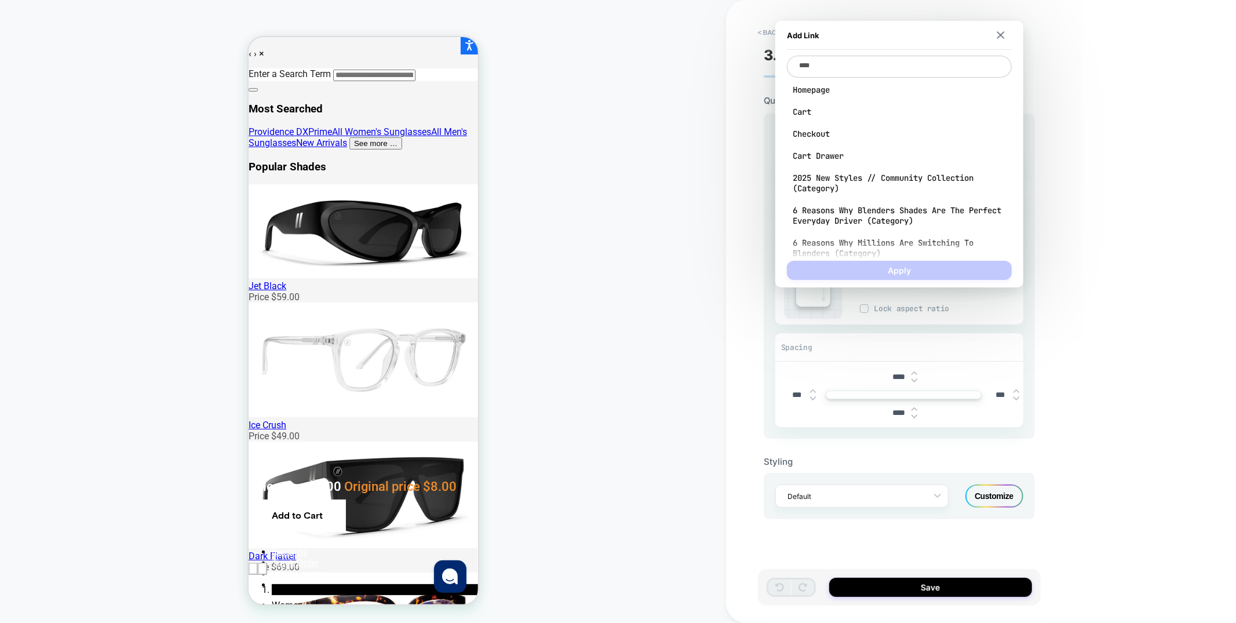
type textarea "*****"
type textarea "*"
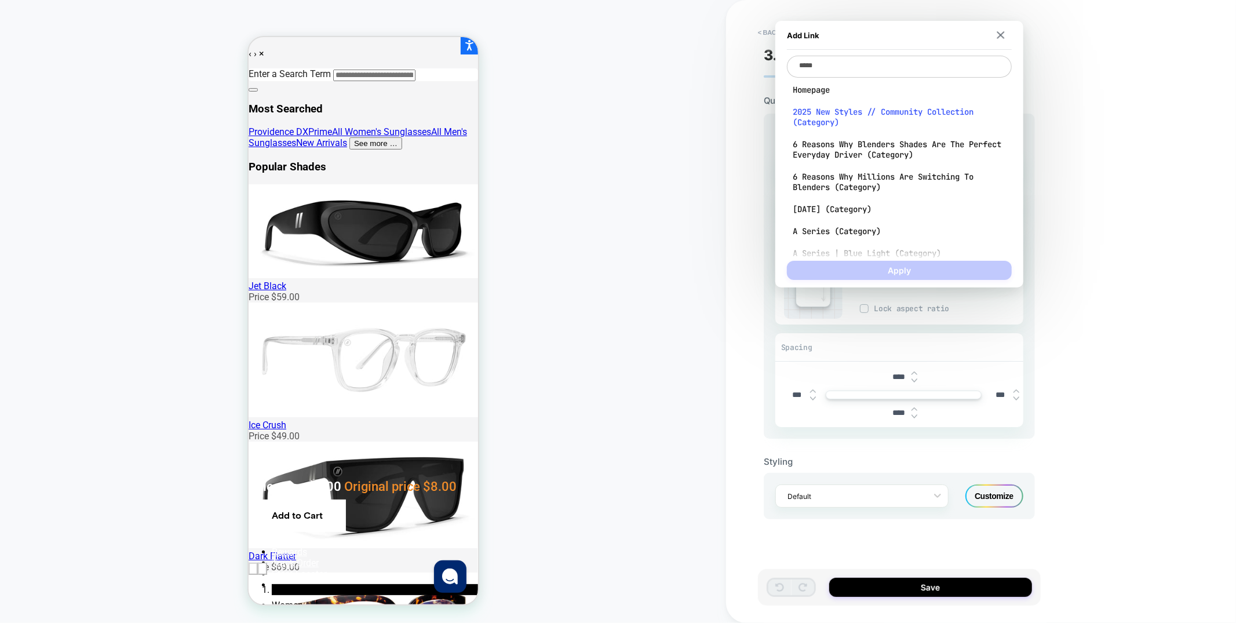
click at [844, 122] on span "2025 New Styles // Community Collection (Category)" at bounding box center [899, 117] width 213 height 21
type textarea "**********"
type textarea "*"
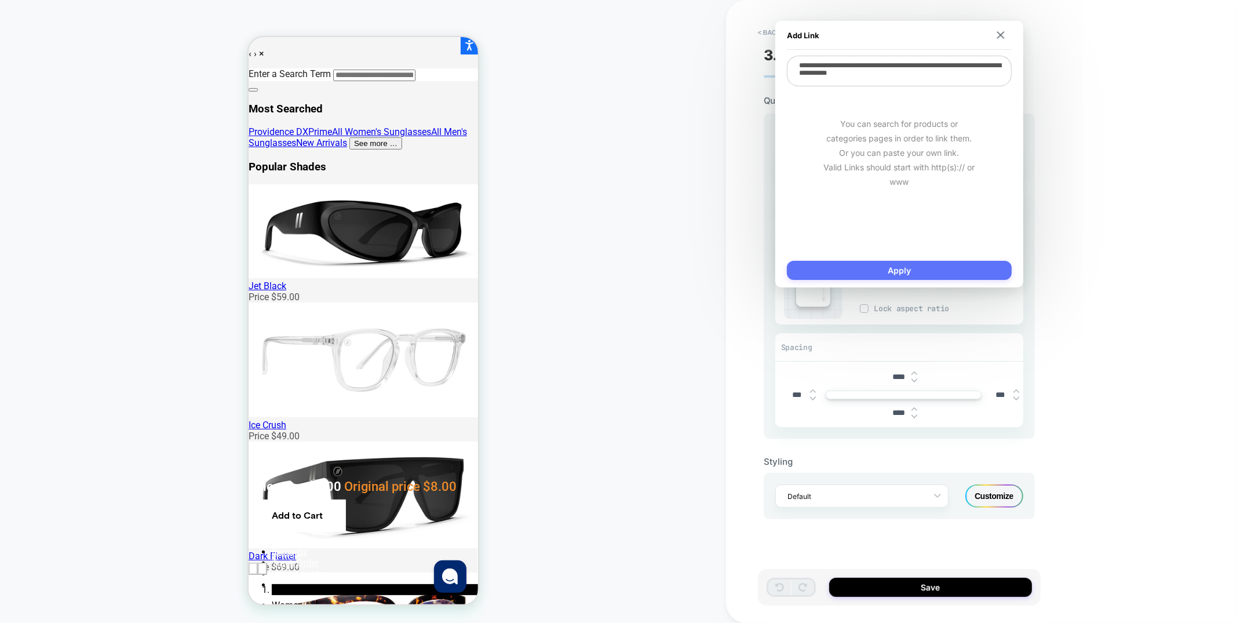
click at [841, 272] on button "Apply" at bounding box center [899, 270] width 225 height 19
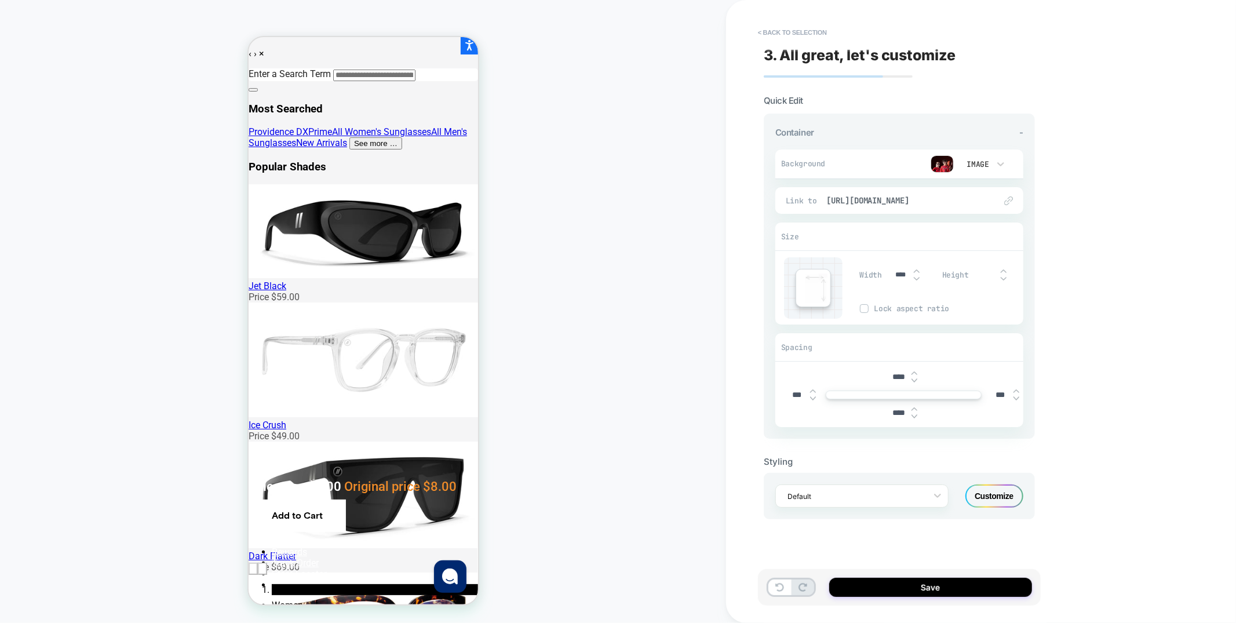
click at [898, 374] on input "****" at bounding box center [898, 377] width 26 height 10
type input "***"
click at [899, 411] on input "****" at bounding box center [898, 413] width 26 height 10
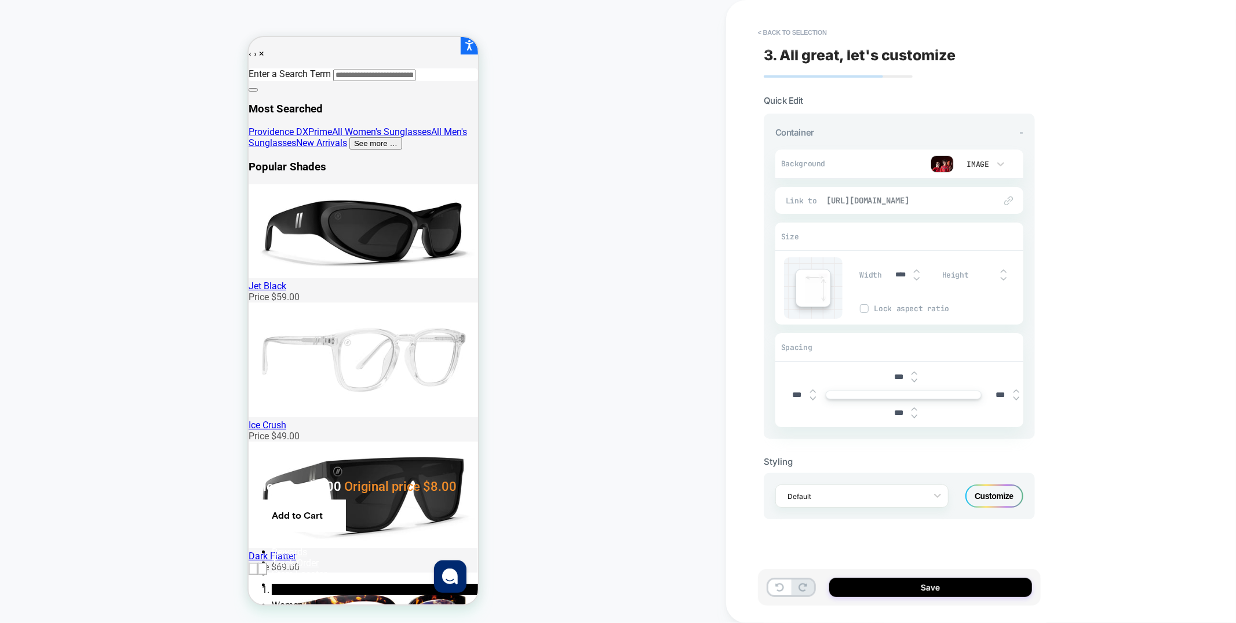
type input "***"
click at [876, 202] on span "https://www.blenderseyewear.com/collections/2025-new-styles-community-collection" at bounding box center [905, 200] width 158 height 10
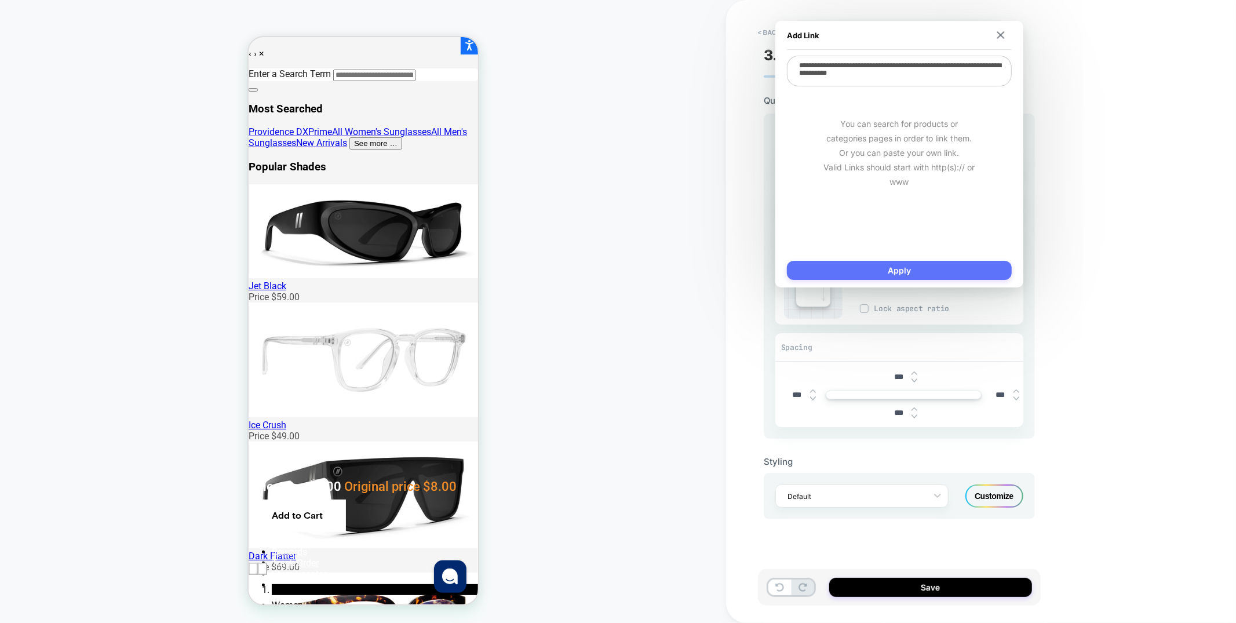
click at [891, 268] on button "Apply" at bounding box center [899, 270] width 225 height 19
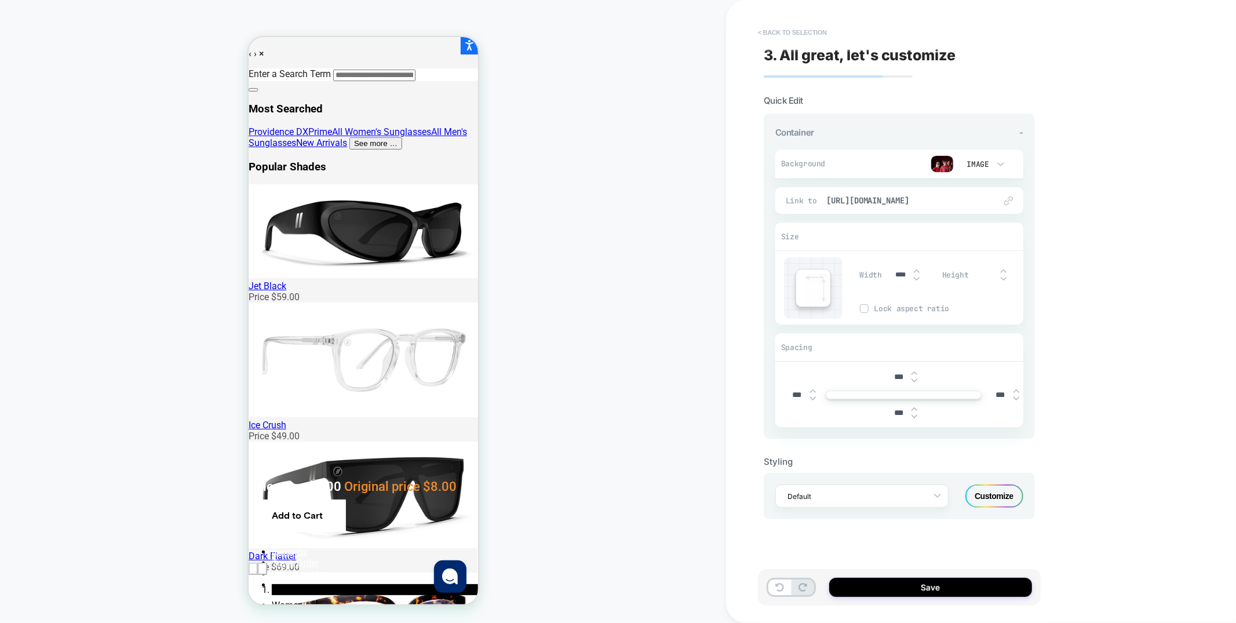
click at [803, 31] on button "< Back to selection" at bounding box center [792, 32] width 81 height 19
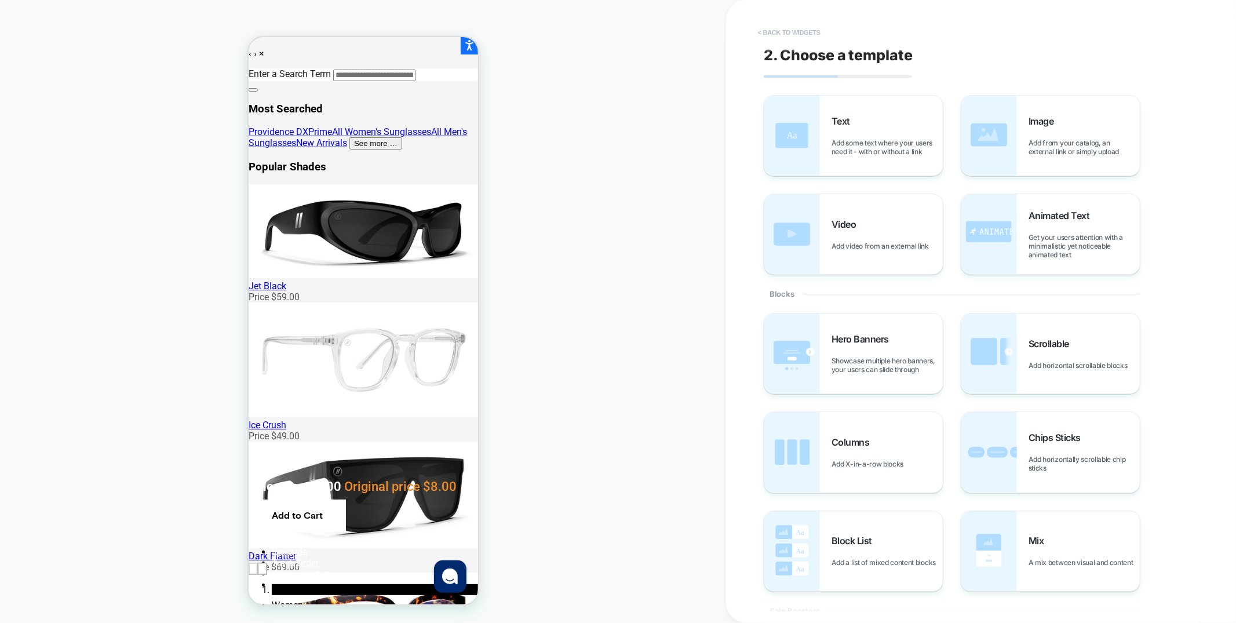
click at [768, 30] on button "< Back to widgets" at bounding box center [789, 32] width 74 height 19
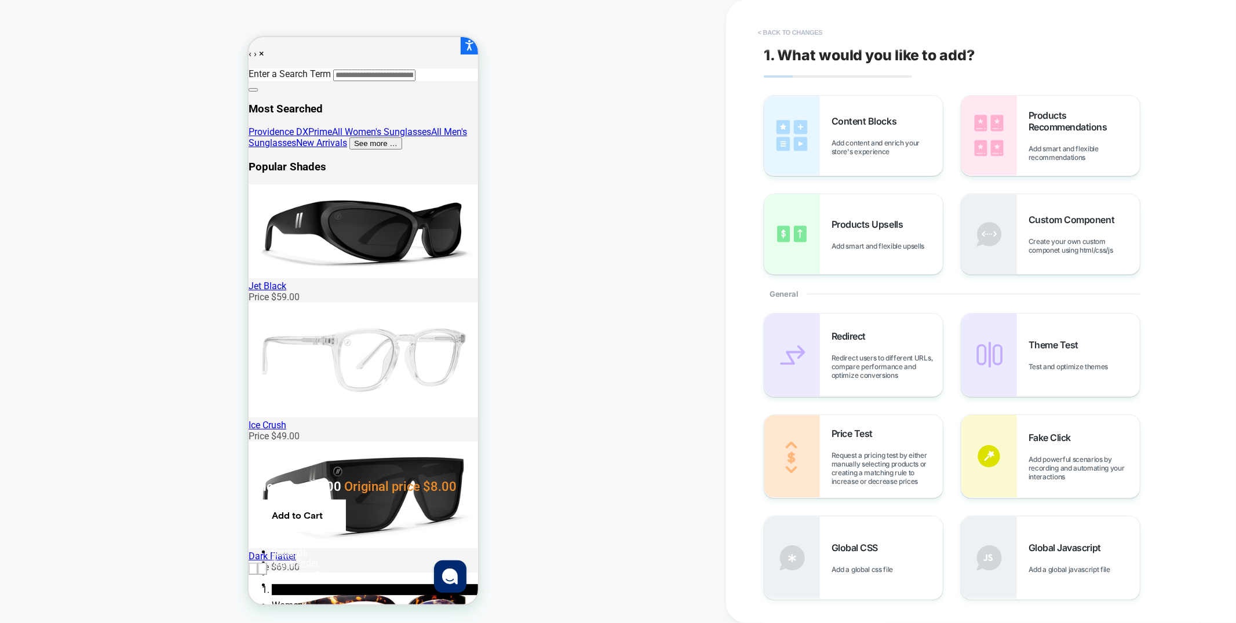
drag, startPoint x: 814, startPoint y: 43, endPoint x: 812, endPoint y: 26, distance: 17.5
click at [814, 42] on div "1. What would you like to add? Content Blocks Add content and enrich your store…" at bounding box center [975, 312] width 435 height 600
click at [812, 26] on button "< Back to changes" at bounding box center [790, 32] width 76 height 19
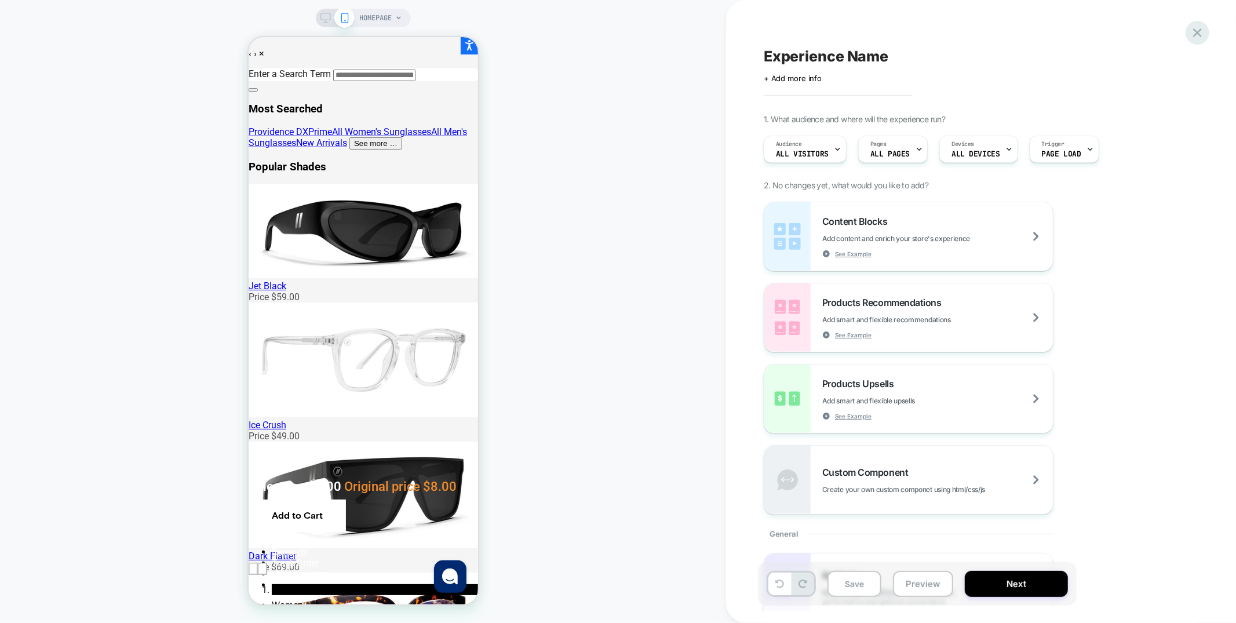
click at [1195, 31] on icon at bounding box center [1197, 32] width 9 height 9
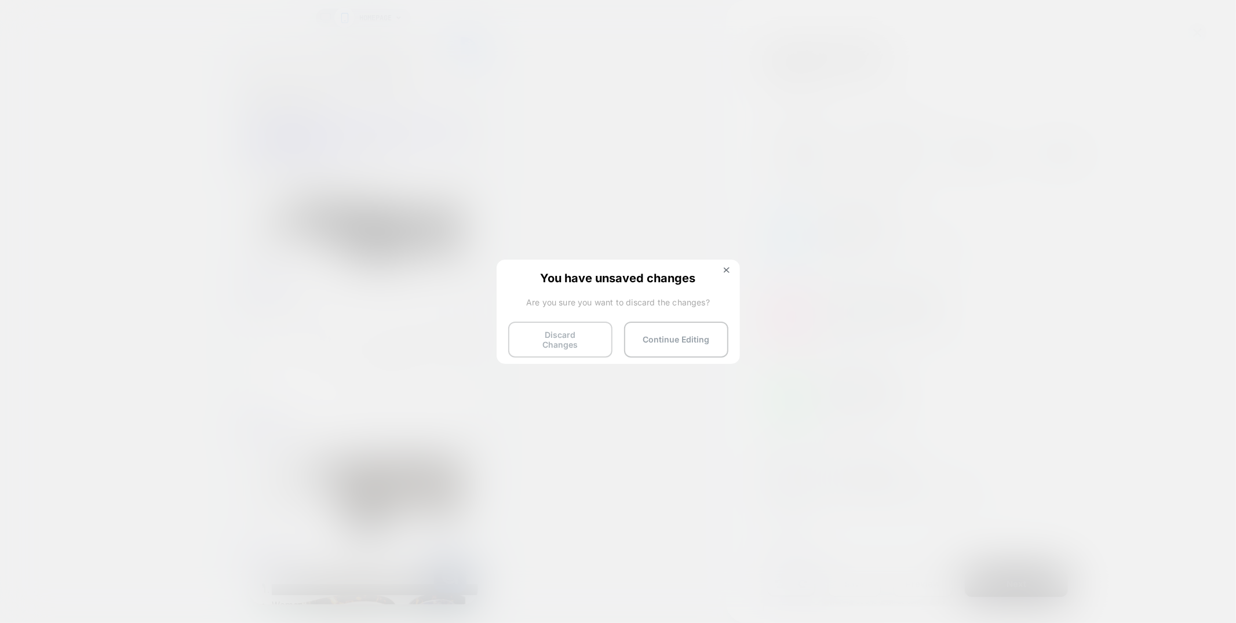
click at [537, 344] on button "Discard Changes" at bounding box center [560, 340] width 104 height 36
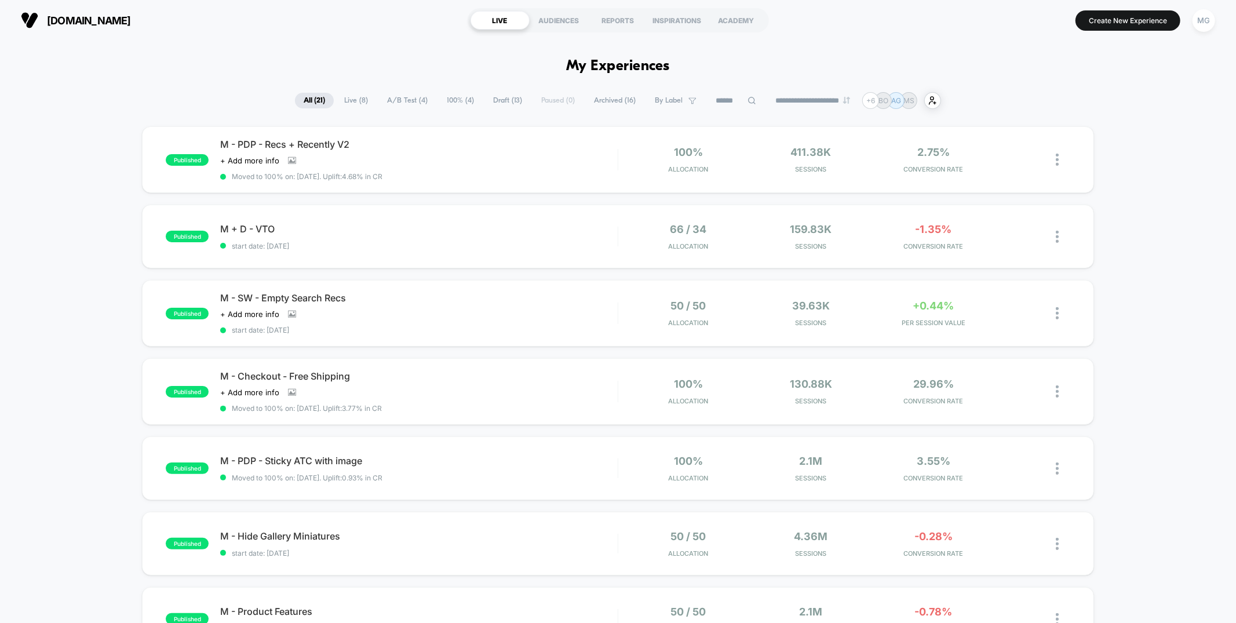
click at [413, 103] on span "A/B Test ( 4 )" at bounding box center [407, 101] width 58 height 16
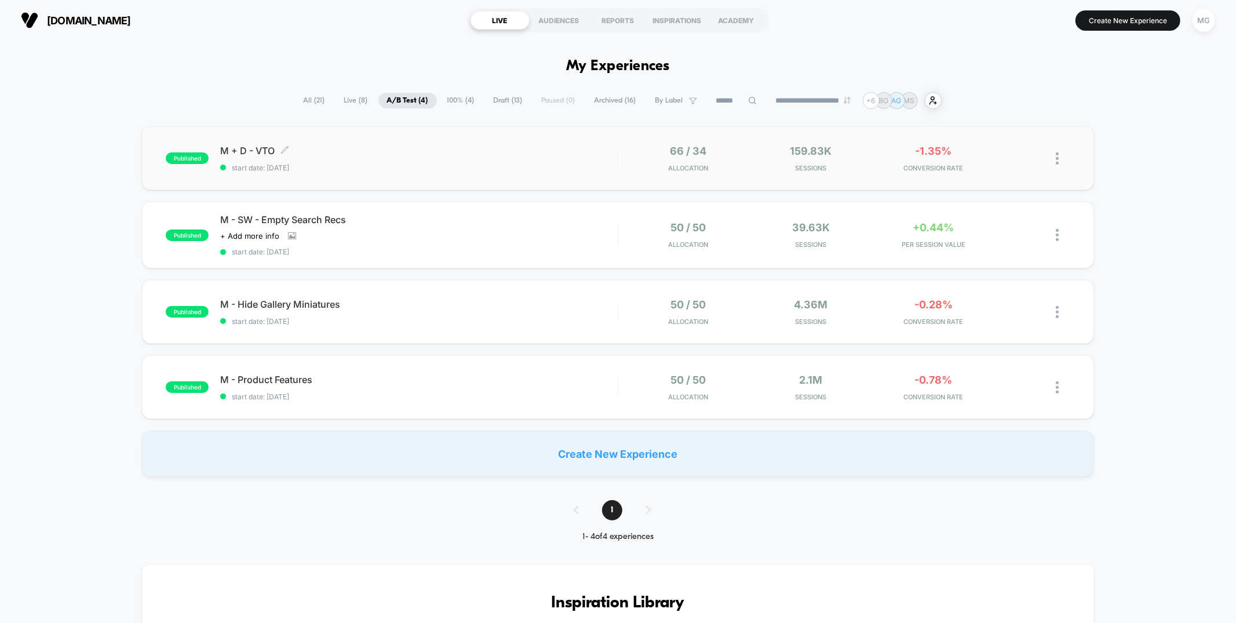
click at [539, 170] on span "start date: [DATE]" at bounding box center [418, 167] width 397 height 9
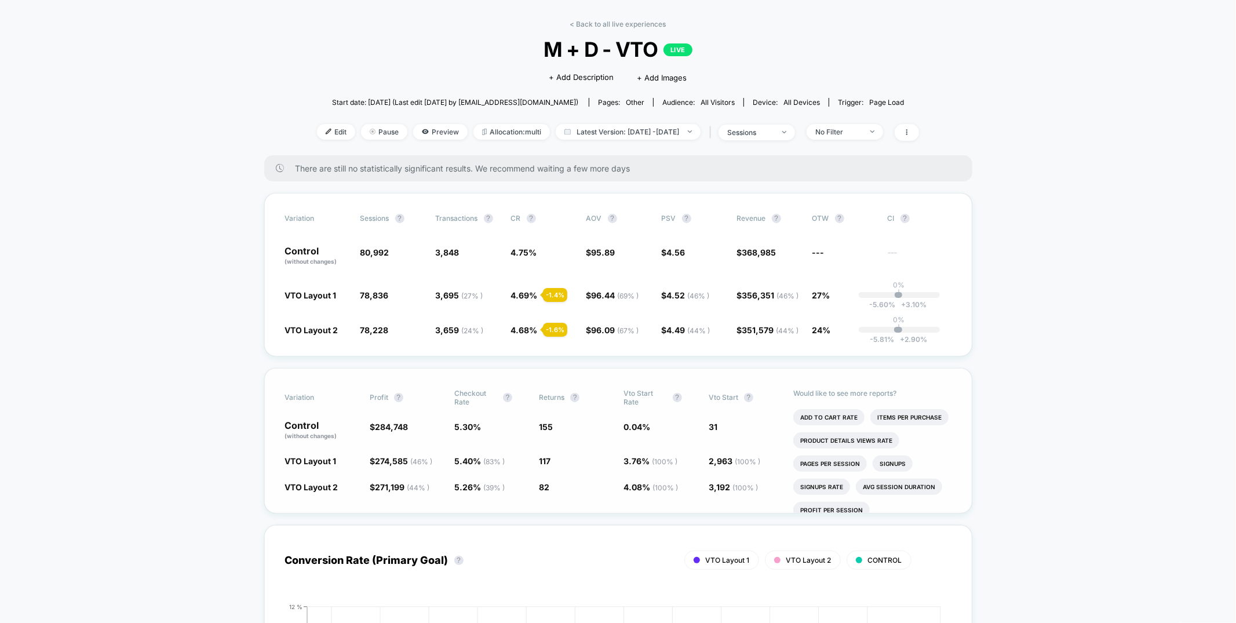
scroll to position [44, 0]
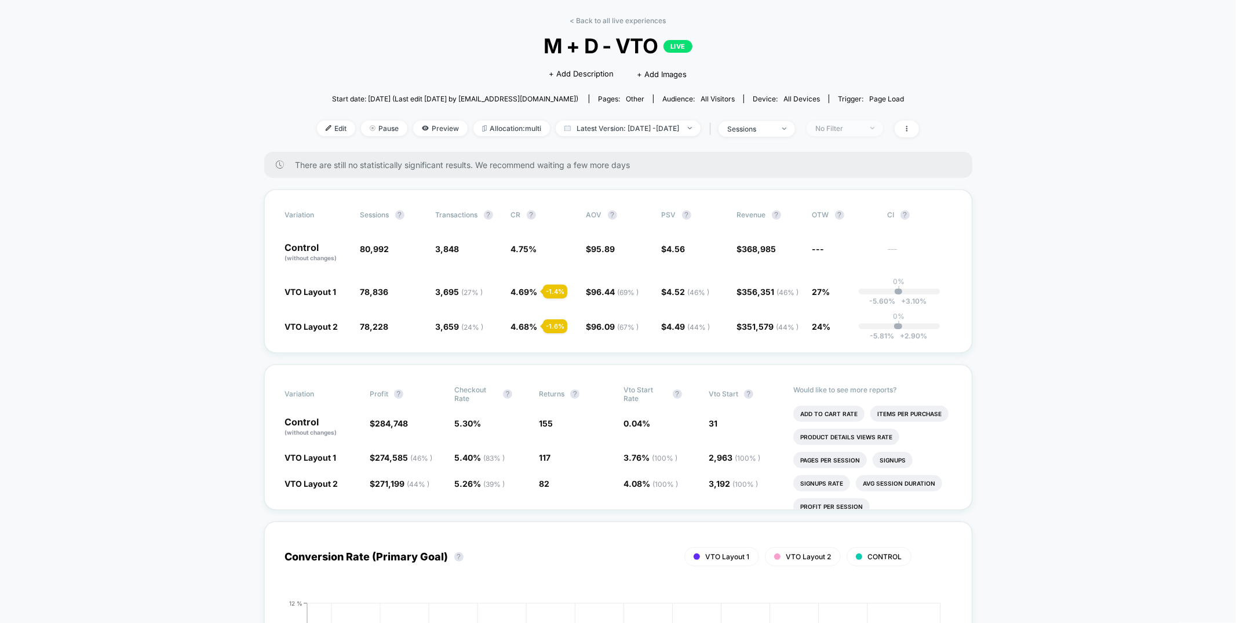
click at [862, 125] on div "No Filter" at bounding box center [838, 128] width 46 height 9
click at [850, 171] on span "Mobile Visitors" at bounding box center [856, 171] width 56 height 10
click at [842, 299] on button "Save" at bounding box center [863, 295] width 106 height 19
click at [865, 137] on div "< Back to all live experiences M + D - VTO LIVE Click to edit experience detail…" at bounding box center [618, 84] width 602 height 136
click at [862, 131] on div "Mobile" at bounding box center [838, 128] width 46 height 9
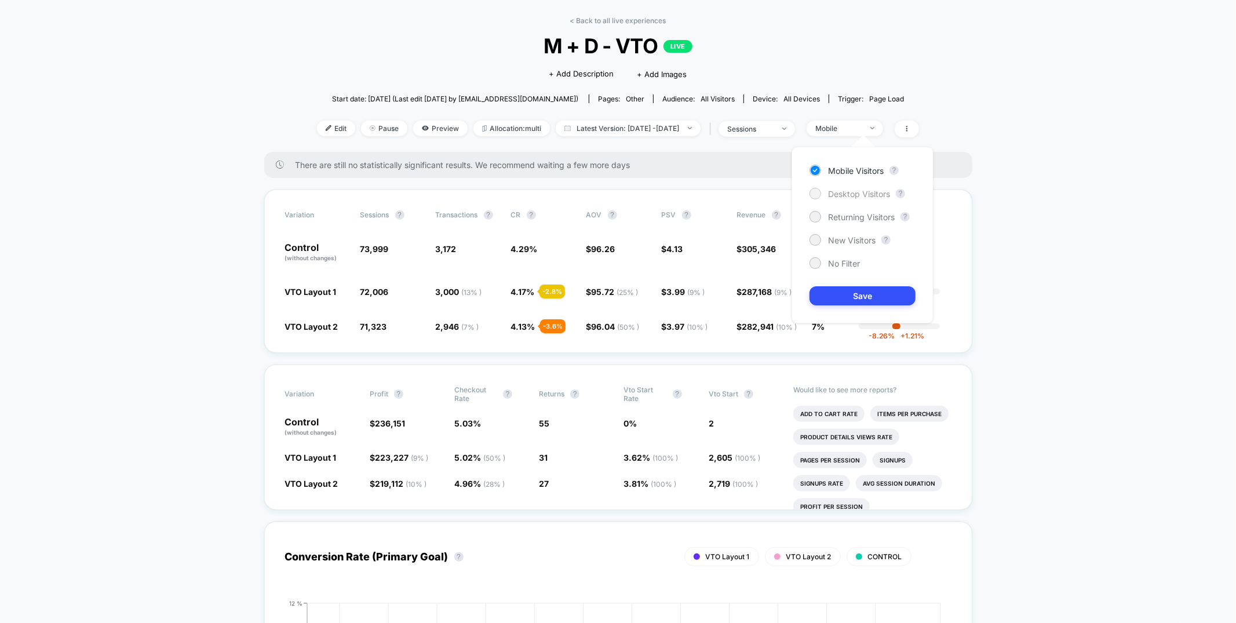
click at [858, 192] on span "Desktop Visitors" at bounding box center [859, 194] width 62 height 10
click at [833, 294] on button "Save" at bounding box center [863, 295] width 106 height 19
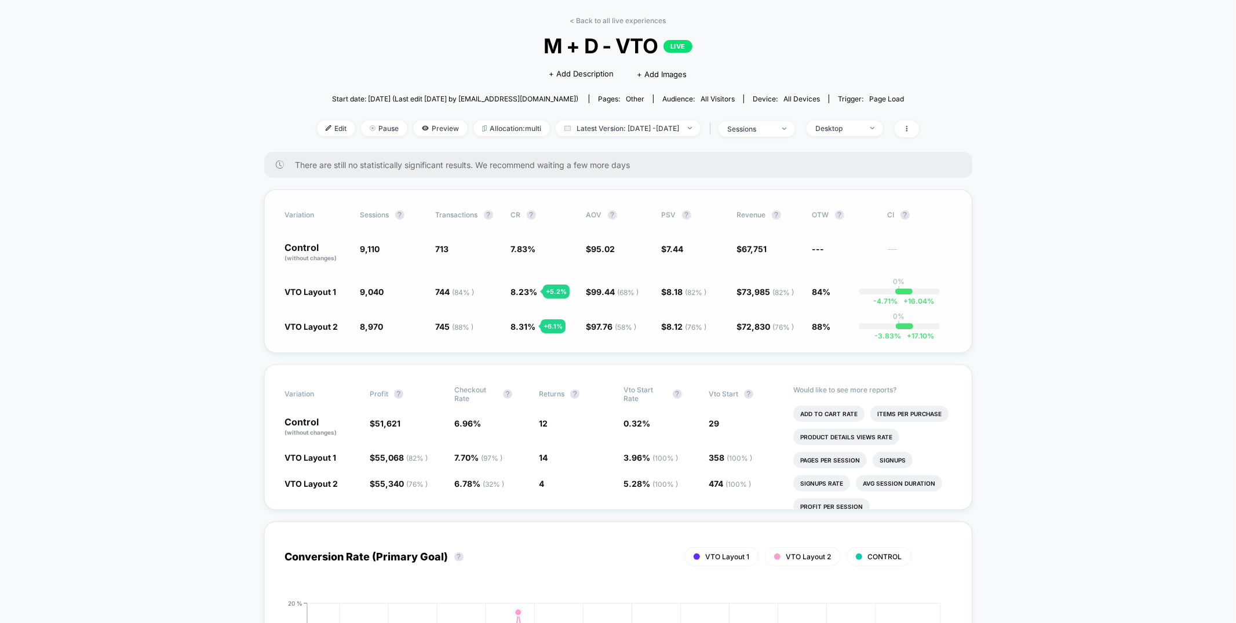
scroll to position [45, 0]
click at [449, 123] on div "Edit Pause Preview Allocation: multi Latest Version: Jul 23, 2025 - Aug 18, 202…" at bounding box center [618, 128] width 602 height 17
click at [473, 122] on span "Allocation: multi" at bounding box center [511, 128] width 76 height 16
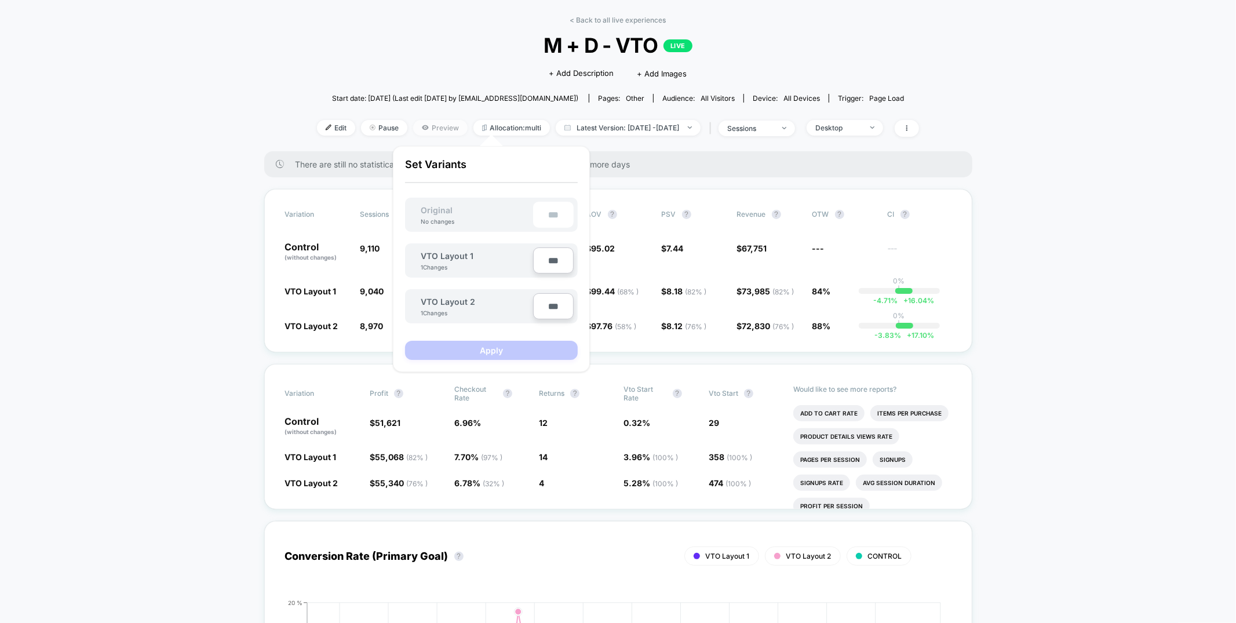
click at [418, 123] on span "Preview" at bounding box center [440, 128] width 54 height 16
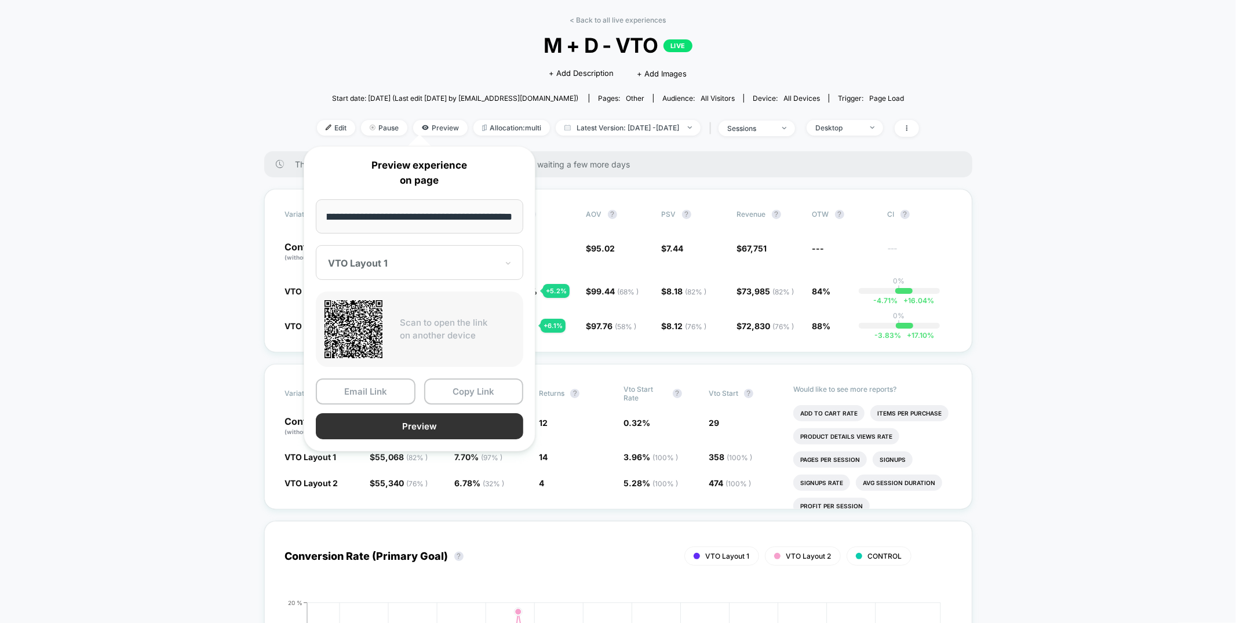
scroll to position [0, 0]
click at [460, 424] on button "Preview" at bounding box center [419, 426] width 207 height 26
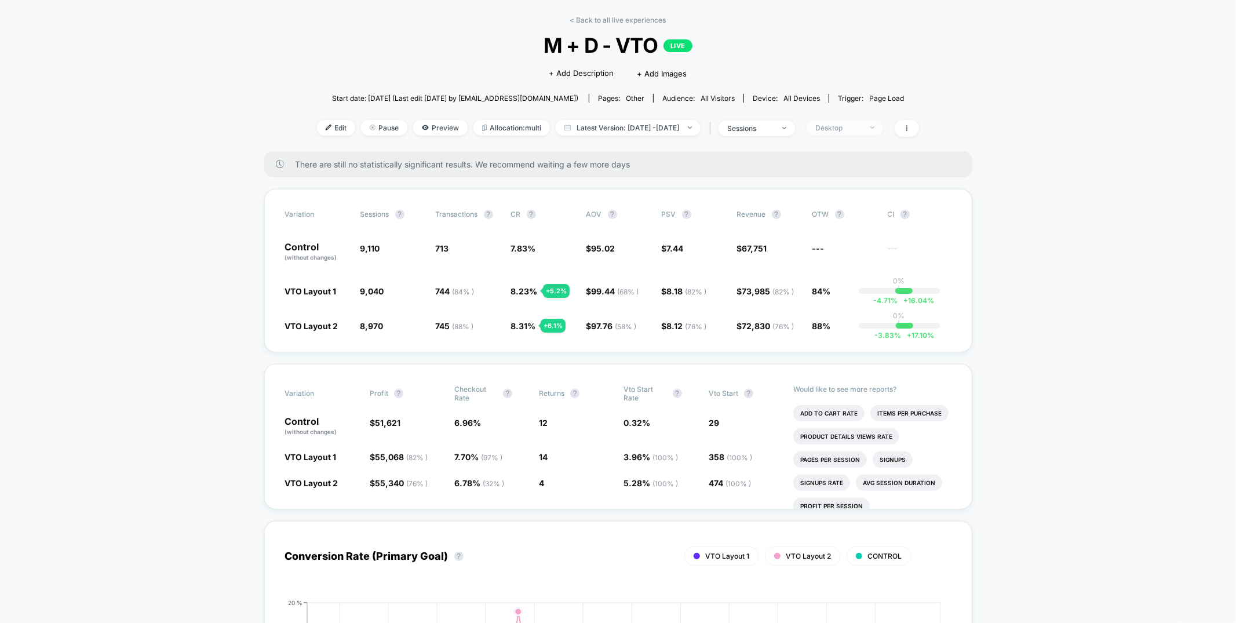
click at [850, 123] on div "Desktop" at bounding box center [838, 127] width 46 height 9
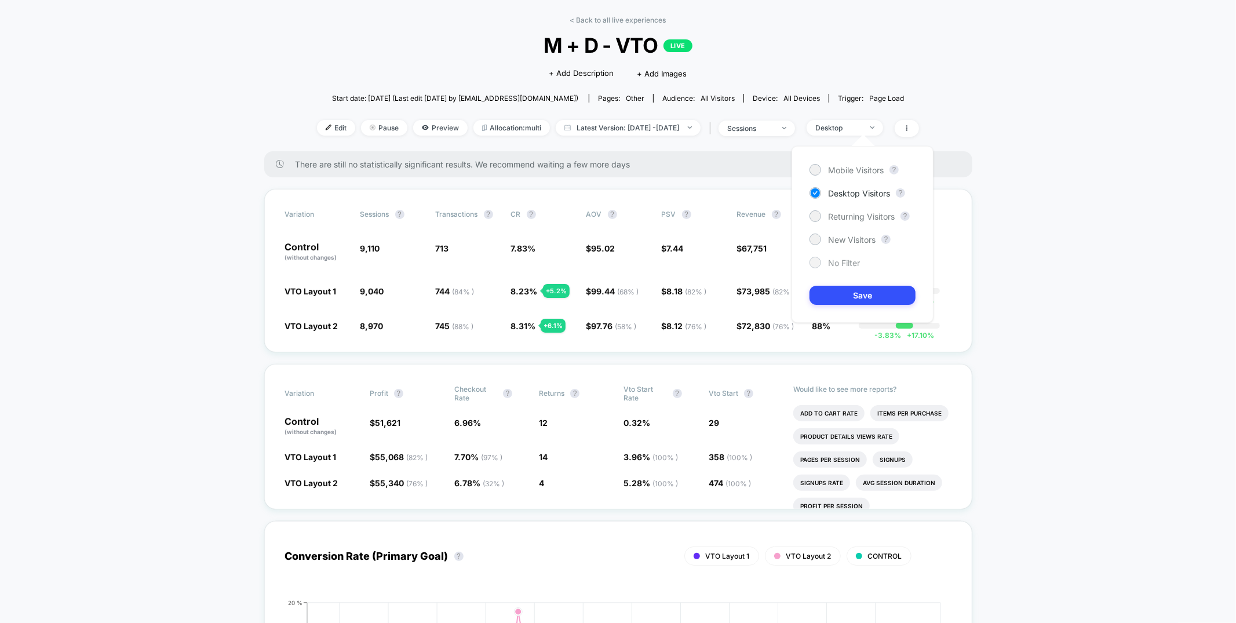
click at [834, 258] on span "No Filter" at bounding box center [844, 263] width 32 height 10
click at [839, 301] on button "Save" at bounding box center [863, 295] width 106 height 19
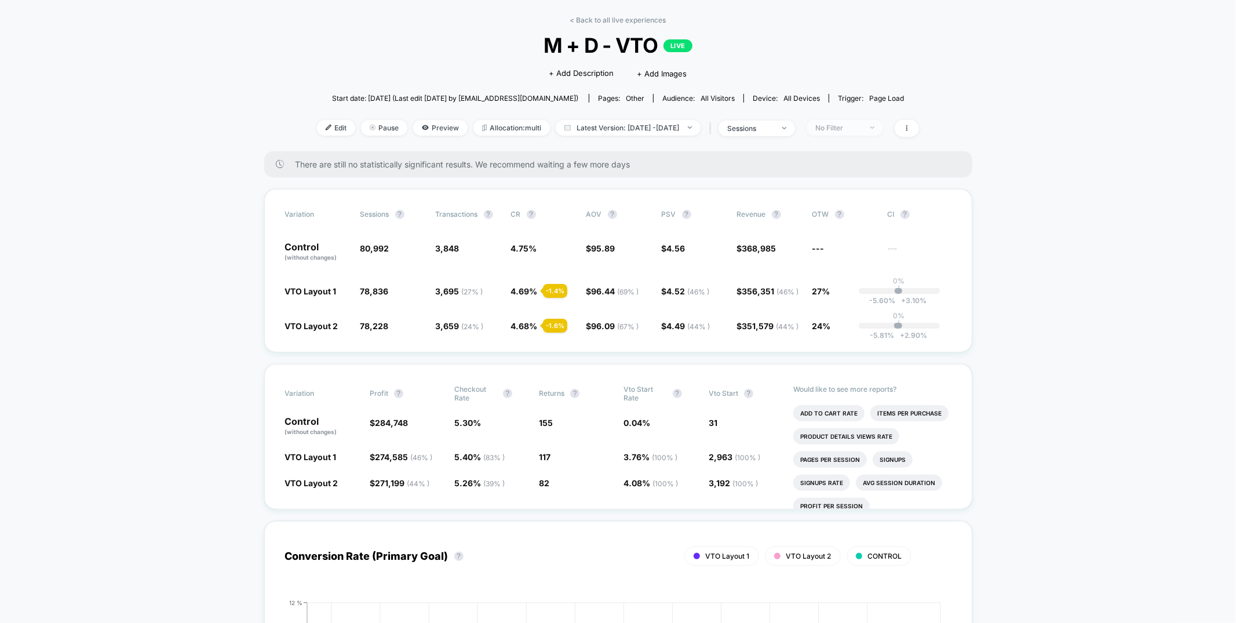
click at [862, 126] on div "No Filter" at bounding box center [838, 127] width 46 height 9
click at [857, 172] on span "Mobile Visitors" at bounding box center [856, 170] width 56 height 10
click at [860, 296] on button "Save" at bounding box center [863, 295] width 106 height 19
click at [631, 19] on link "< Back to all live experiences" at bounding box center [618, 20] width 96 height 9
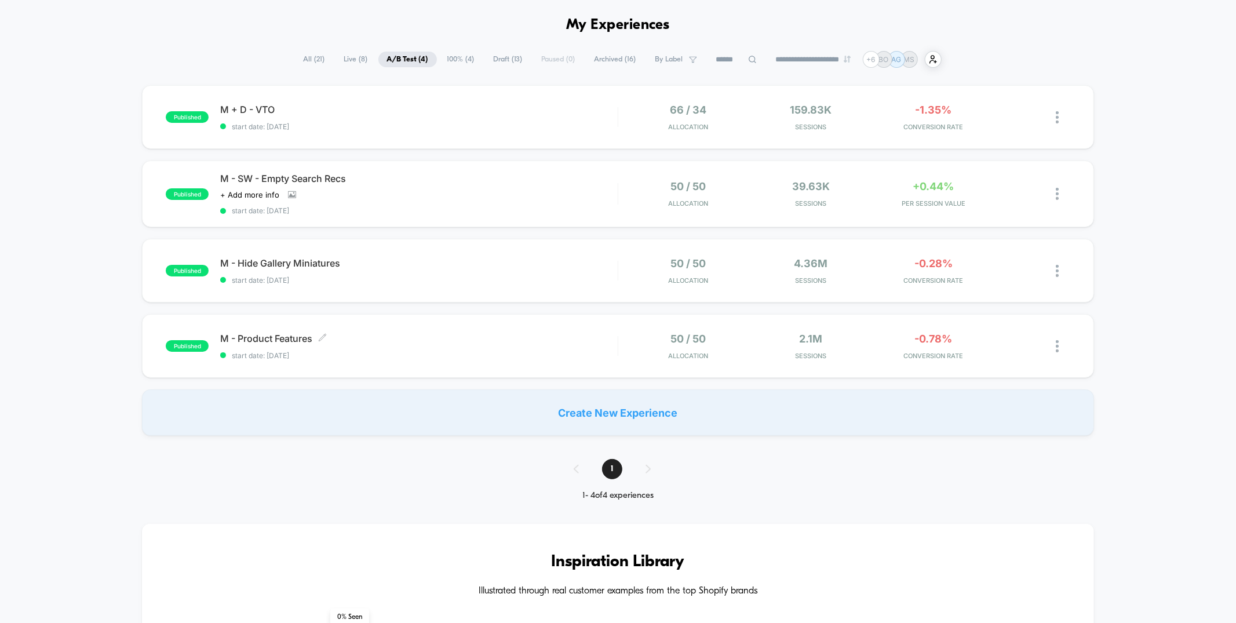
scroll to position [58, 0]
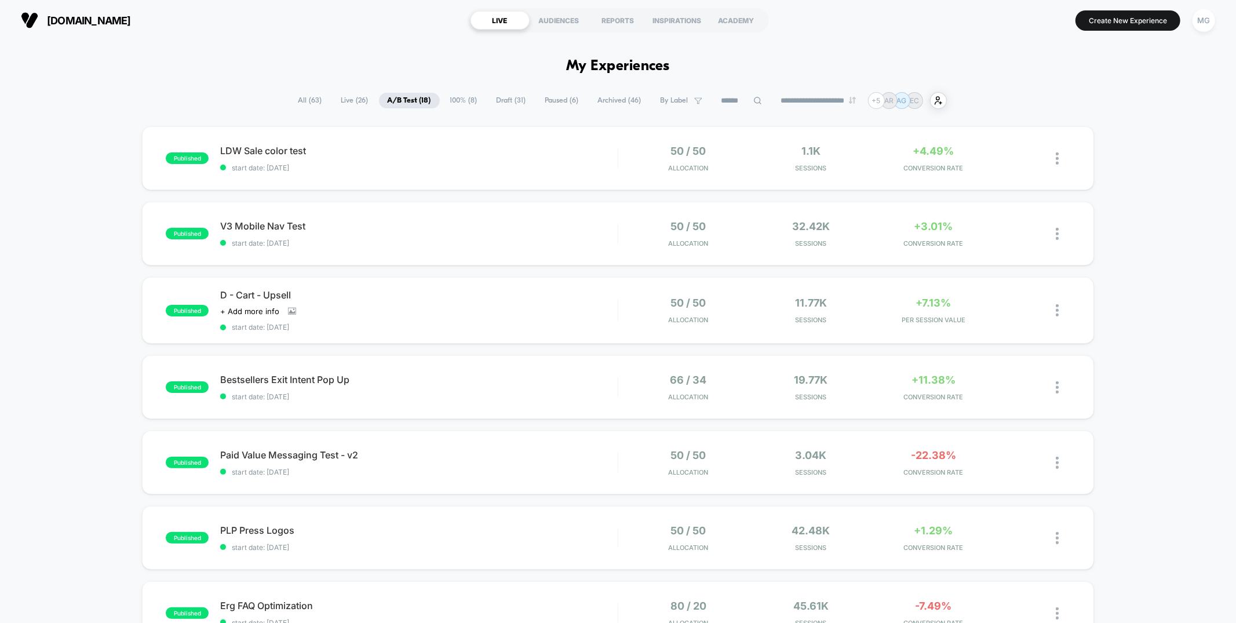
click at [460, 96] on span "100% ( 8 )" at bounding box center [464, 101] width 45 height 16
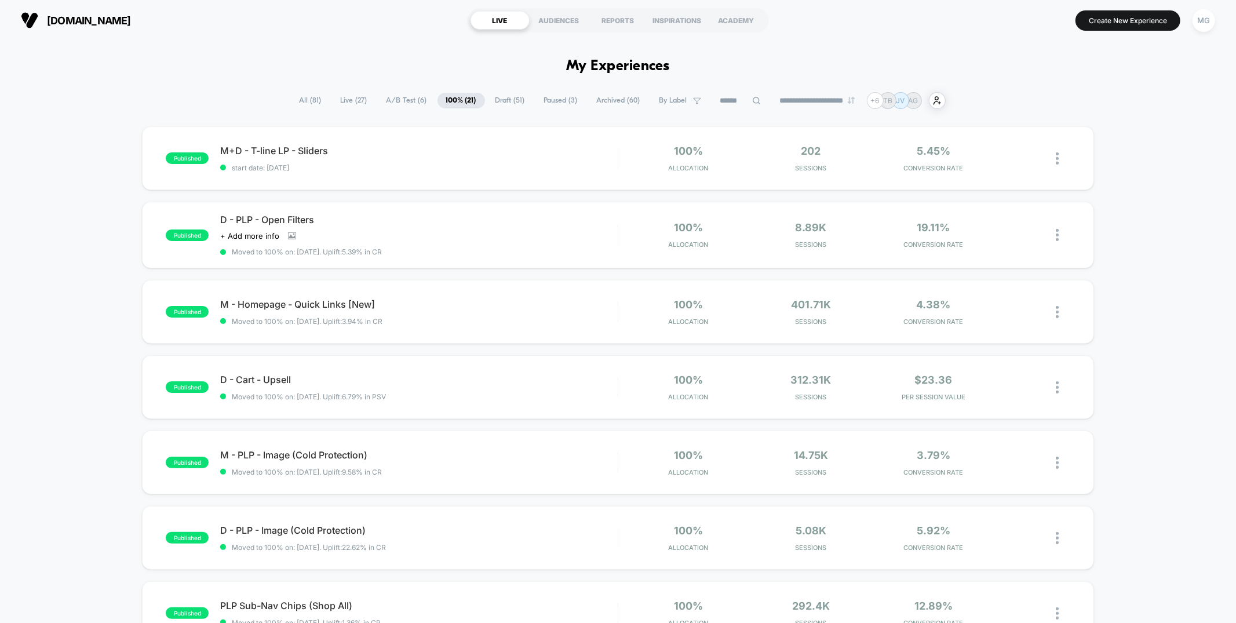
click at [396, 103] on span "A/B Test ( 6 )" at bounding box center [407, 101] width 58 height 16
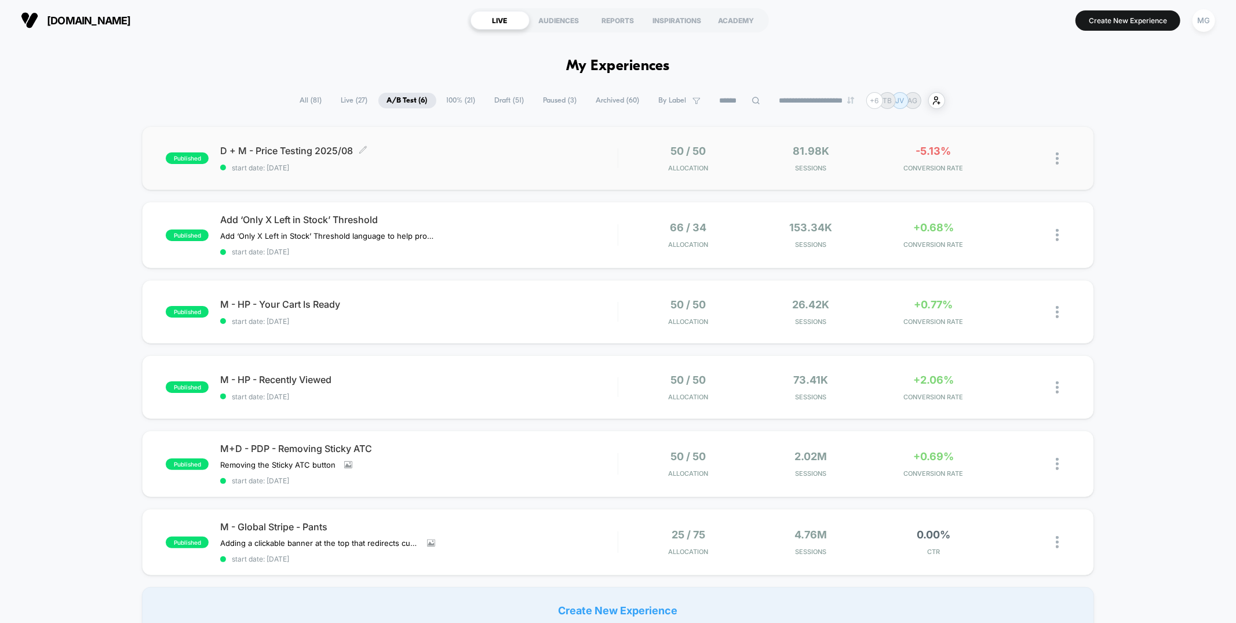
click at [528, 171] on span "start date: [DATE]" at bounding box center [418, 167] width 397 height 9
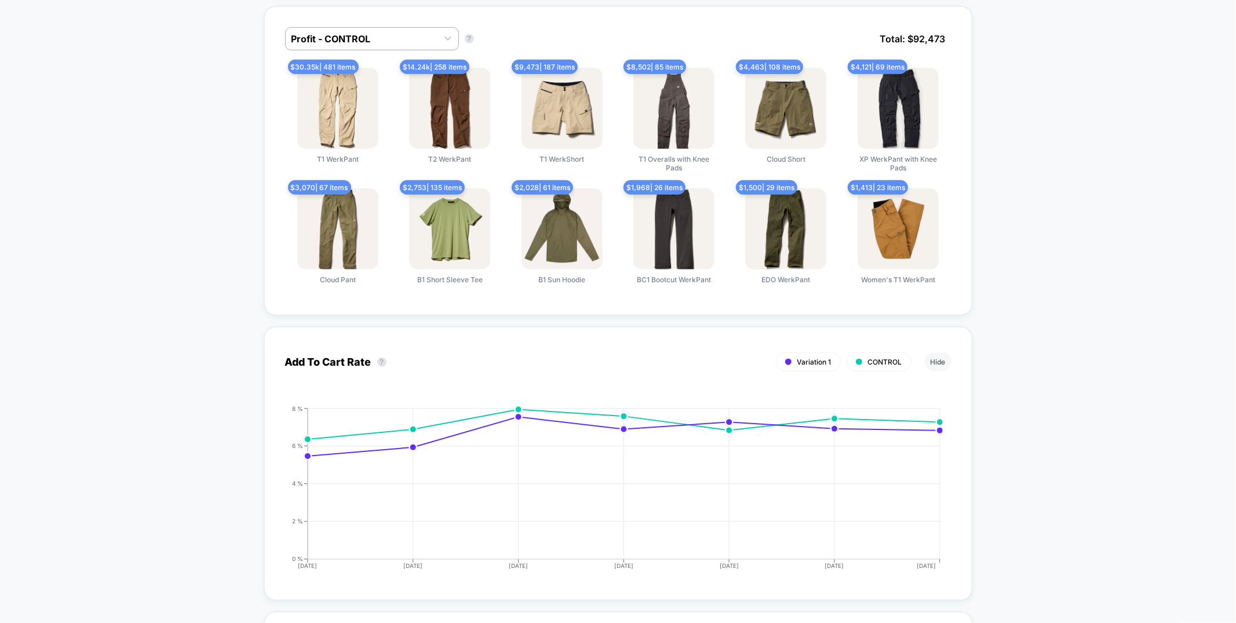
scroll to position [781, 0]
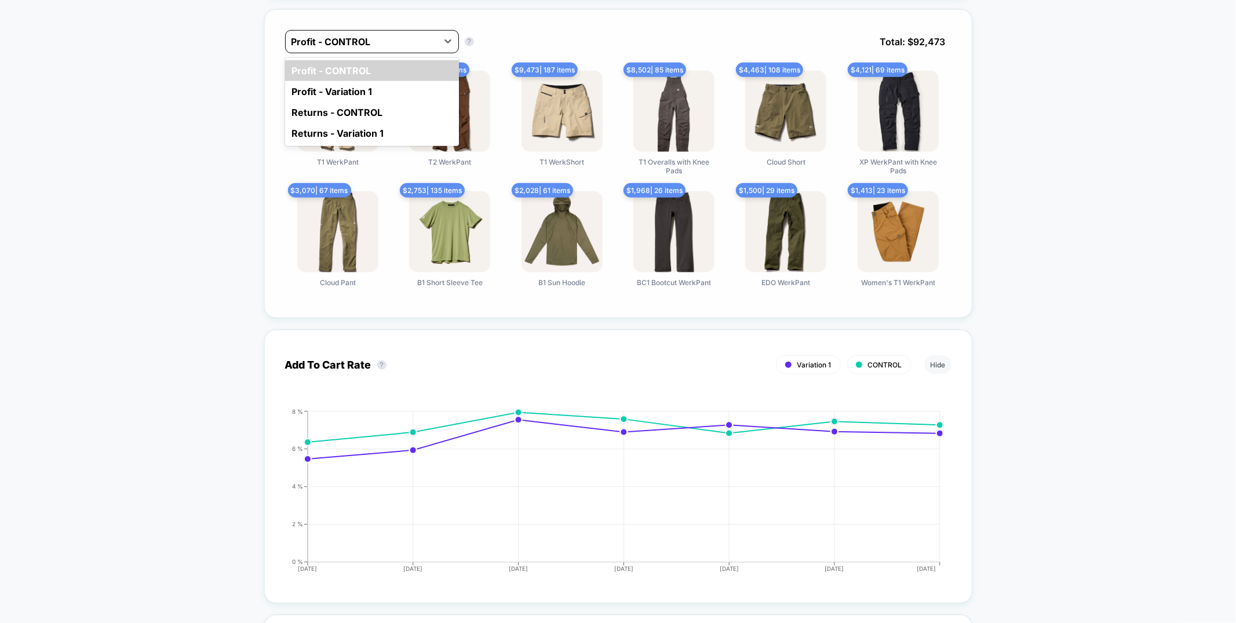
click at [321, 39] on div at bounding box center [361, 42] width 140 height 14
click at [320, 85] on div "Profit - Variation 1" at bounding box center [372, 91] width 174 height 21
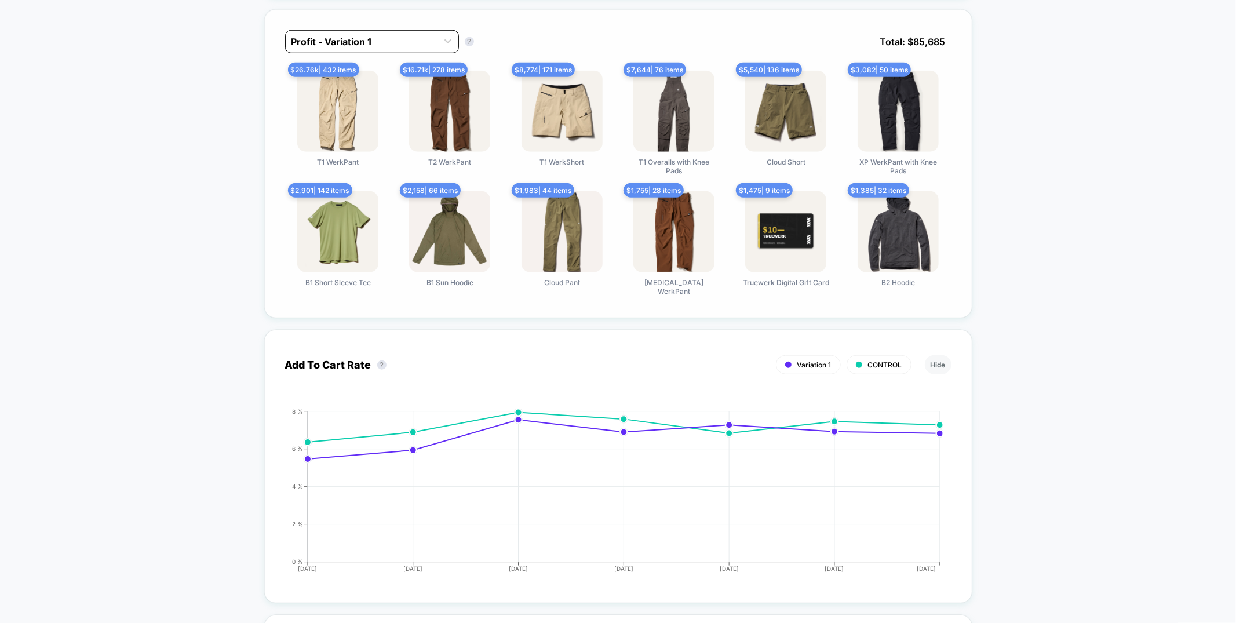
click at [355, 36] on div at bounding box center [361, 42] width 140 height 14
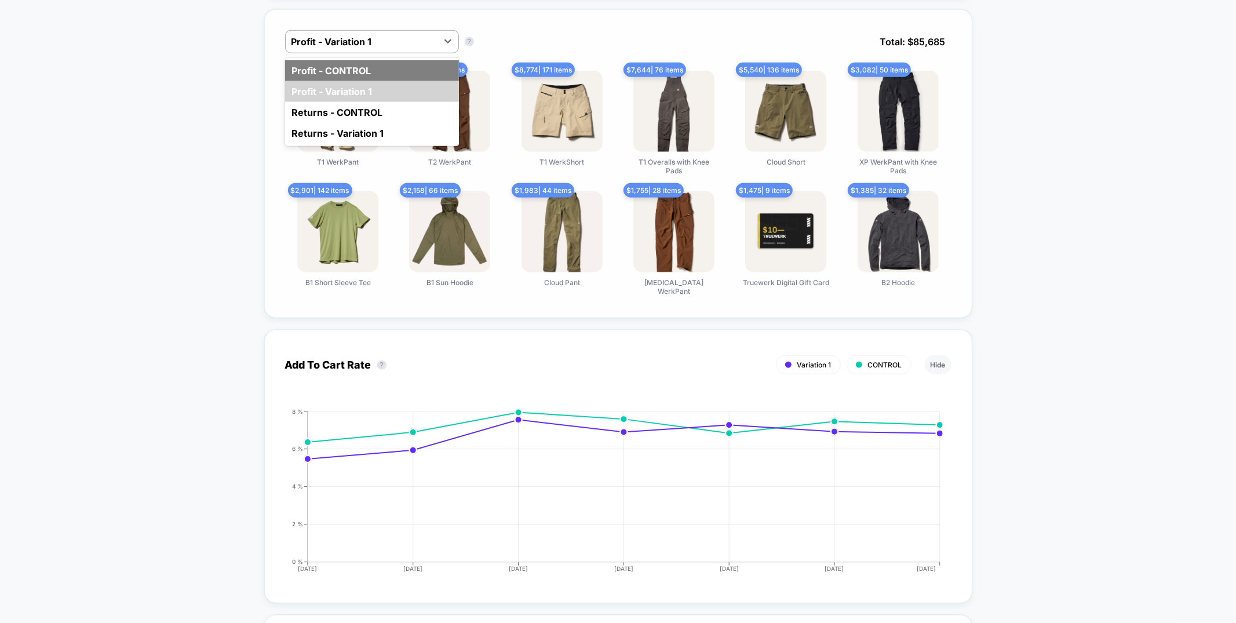
click at [347, 70] on div "Profit - CONTROL" at bounding box center [372, 70] width 174 height 21
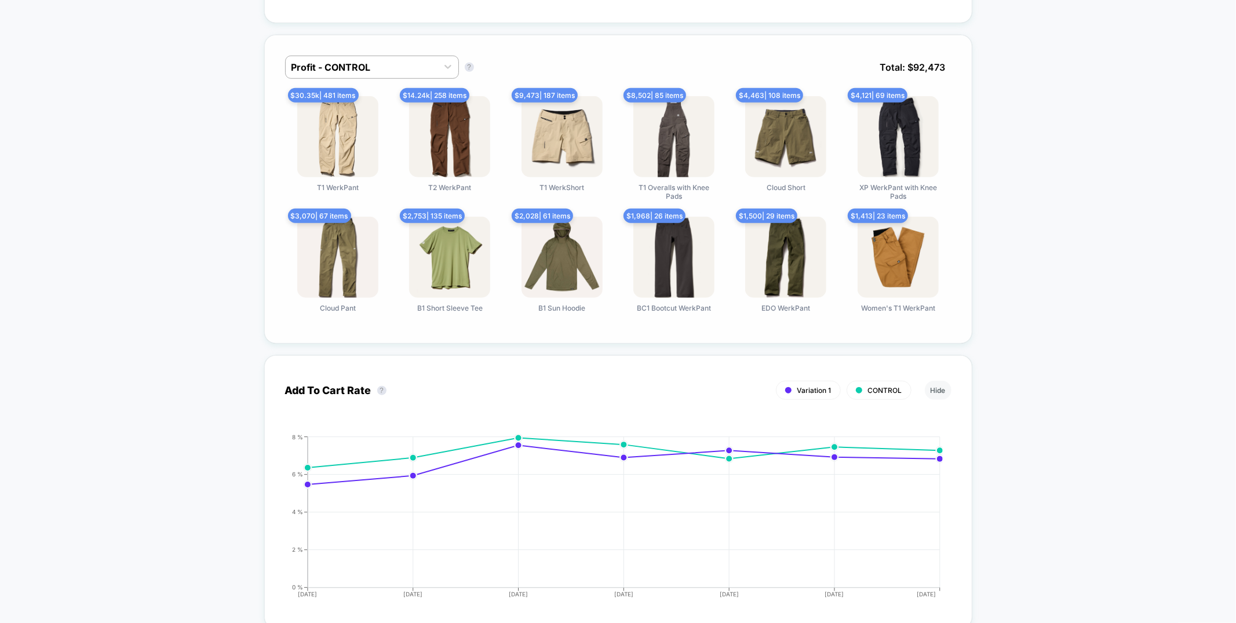
scroll to position [0, 0]
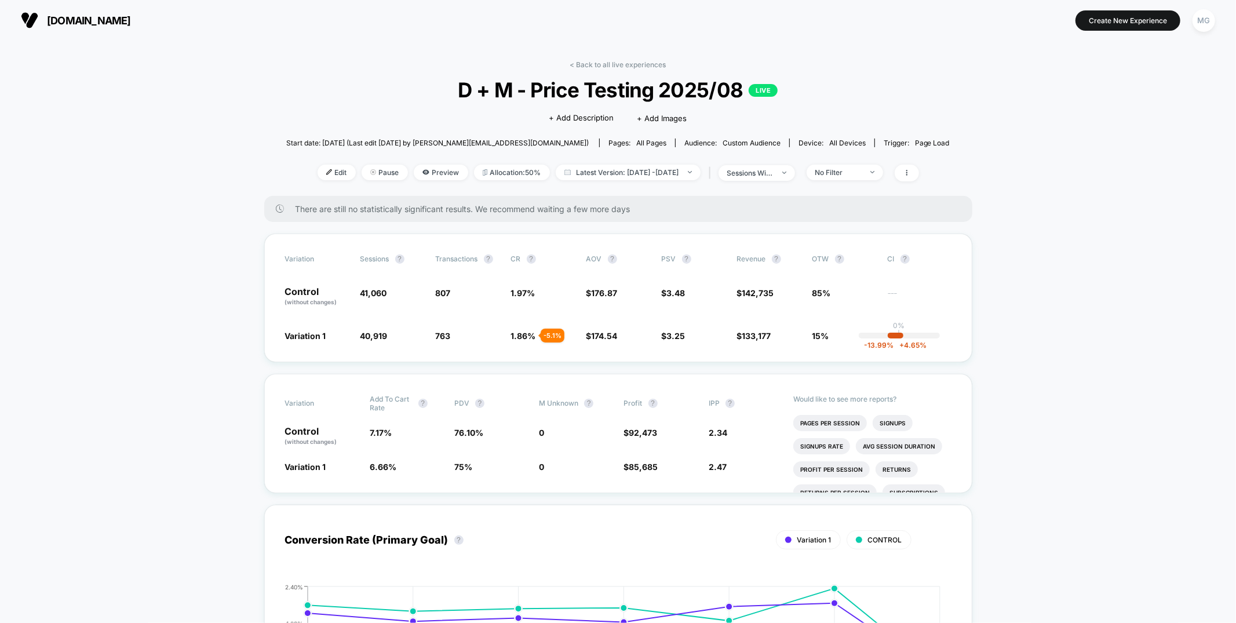
click at [0, 90] on html "truewerk.com Create New Experience MG truewerk.com < Back to all live experienc…" at bounding box center [618, 311] width 1236 height 623
drag, startPoint x: 531, startPoint y: 444, endPoint x: 564, endPoint y: 423, distance: 39.4
click at [533, 444] on div "Control (without changes) 7.17 % 76.10 % 0 $ 92,473 2.34" at bounding box center [618, 437] width 666 height 20
click at [874, 172] on img at bounding box center [872, 172] width 4 height 2
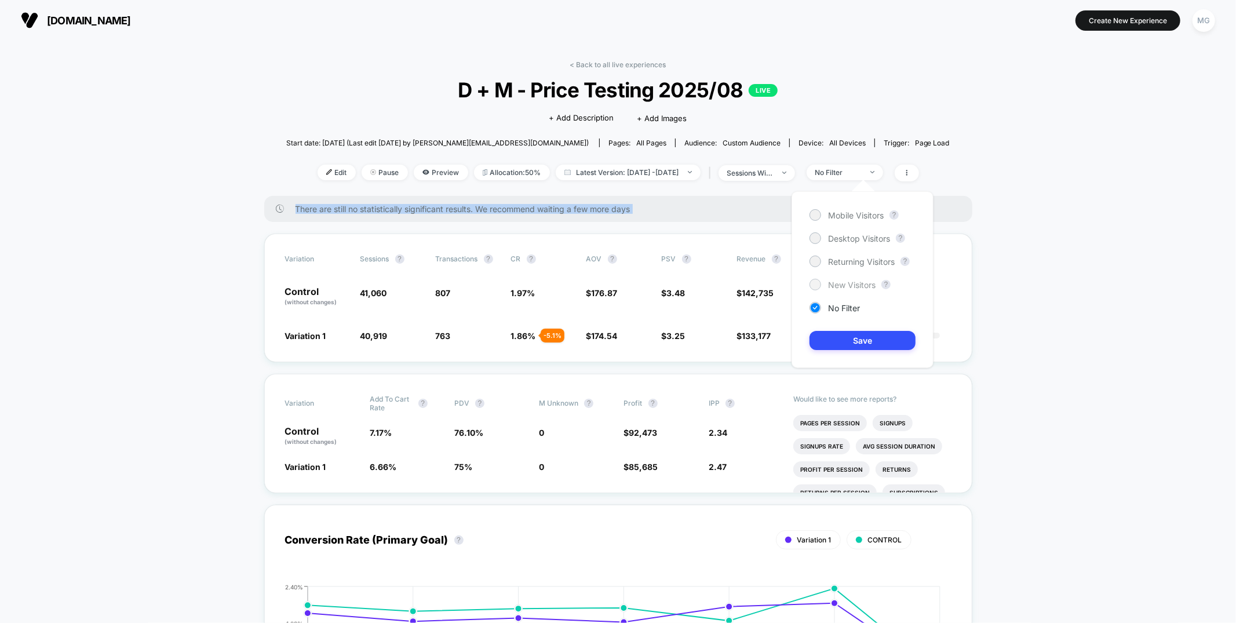
click at [863, 283] on span "New Visitors" at bounding box center [852, 285] width 48 height 10
click at [851, 347] on button "Save" at bounding box center [863, 340] width 106 height 19
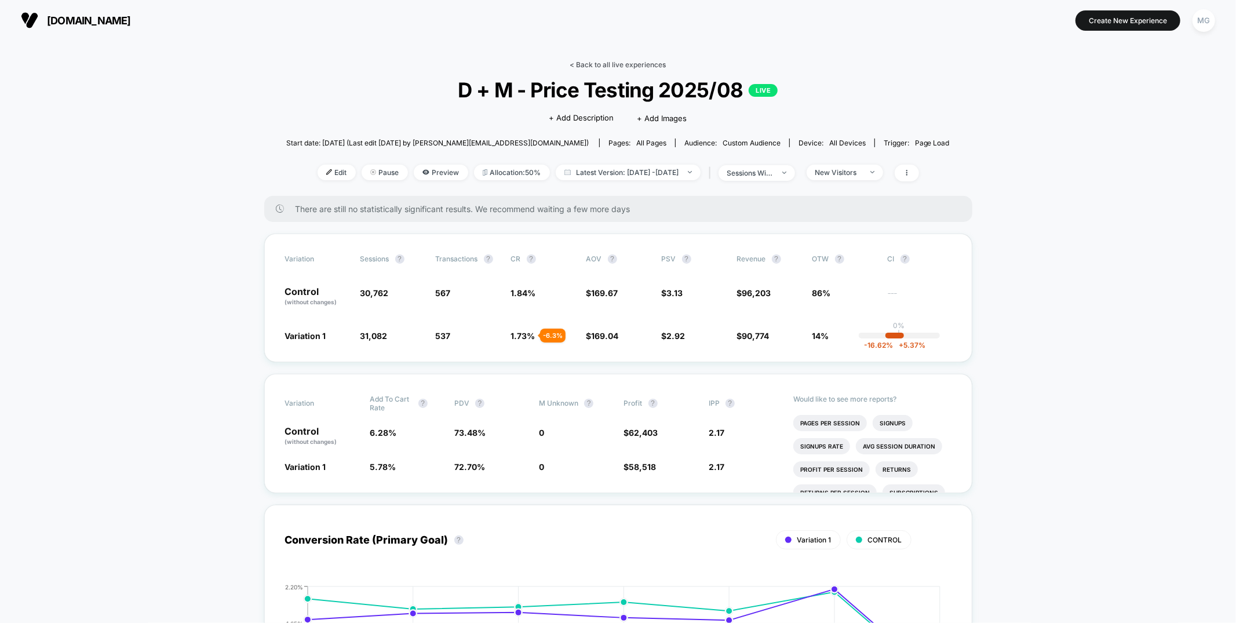
click at [646, 64] on link "< Back to all live experiences" at bounding box center [618, 64] width 96 height 9
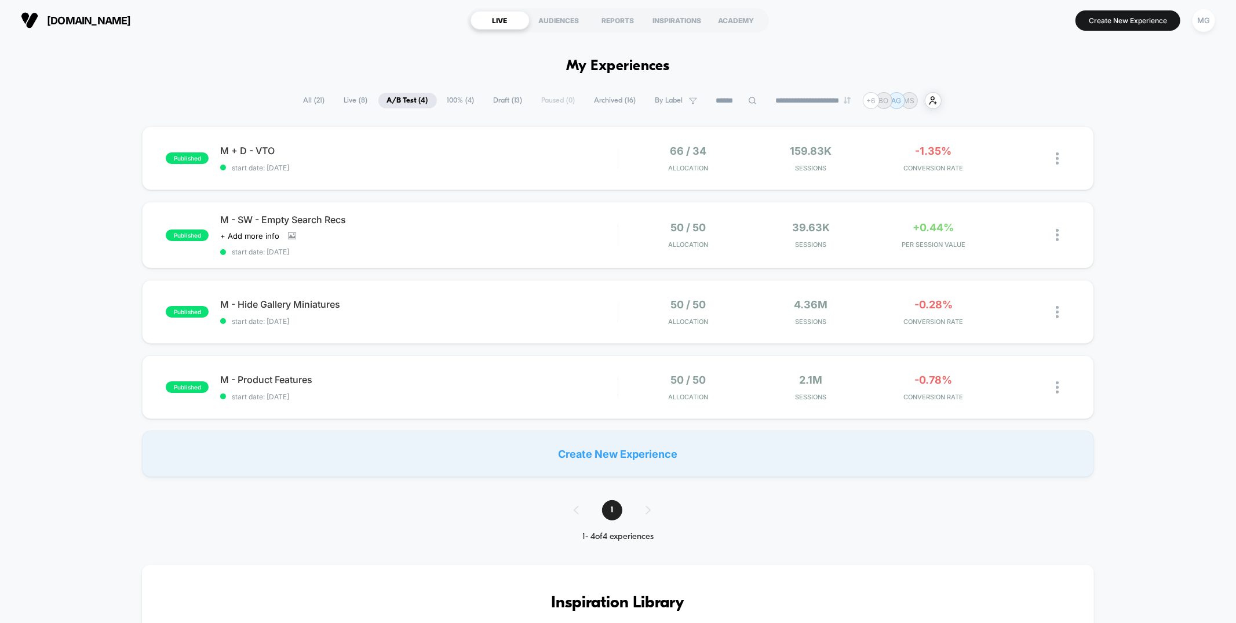
scroll to position [58, 0]
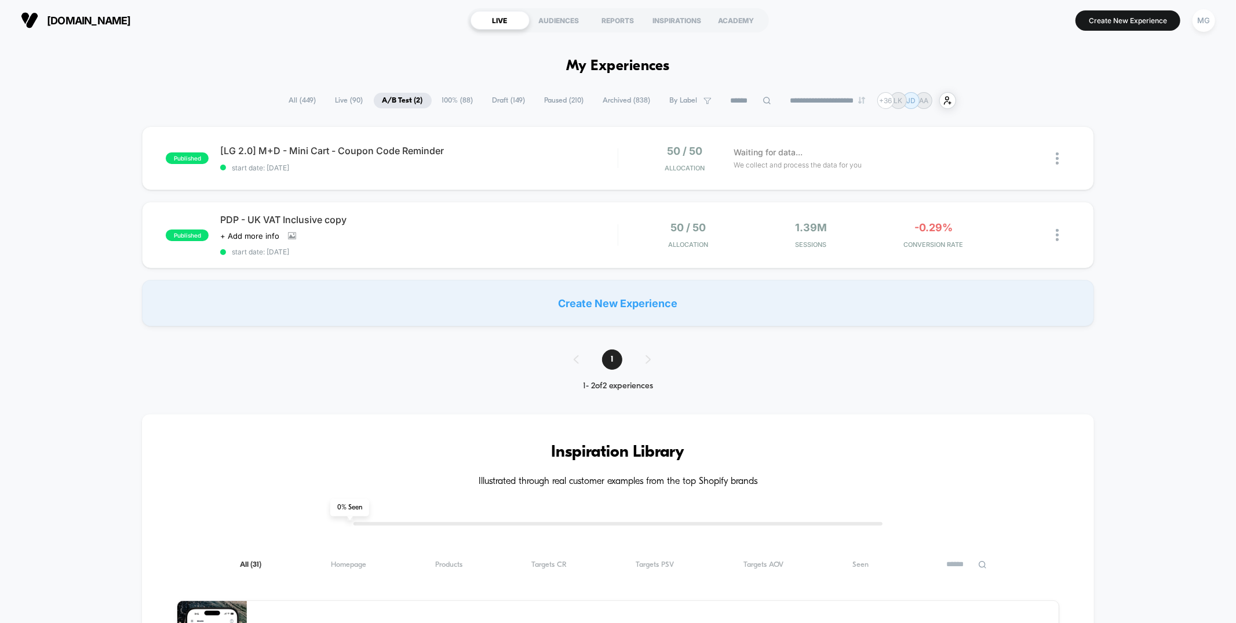
click at [460, 102] on span "100% ( 88 )" at bounding box center [457, 101] width 49 height 16
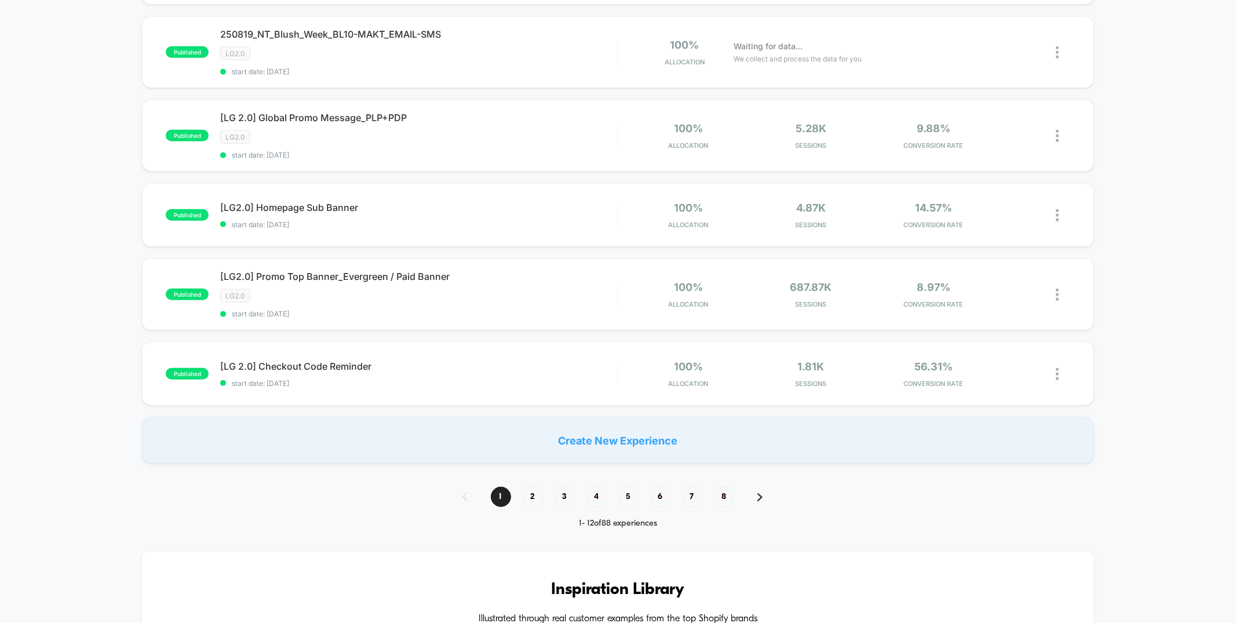
scroll to position [724, 0]
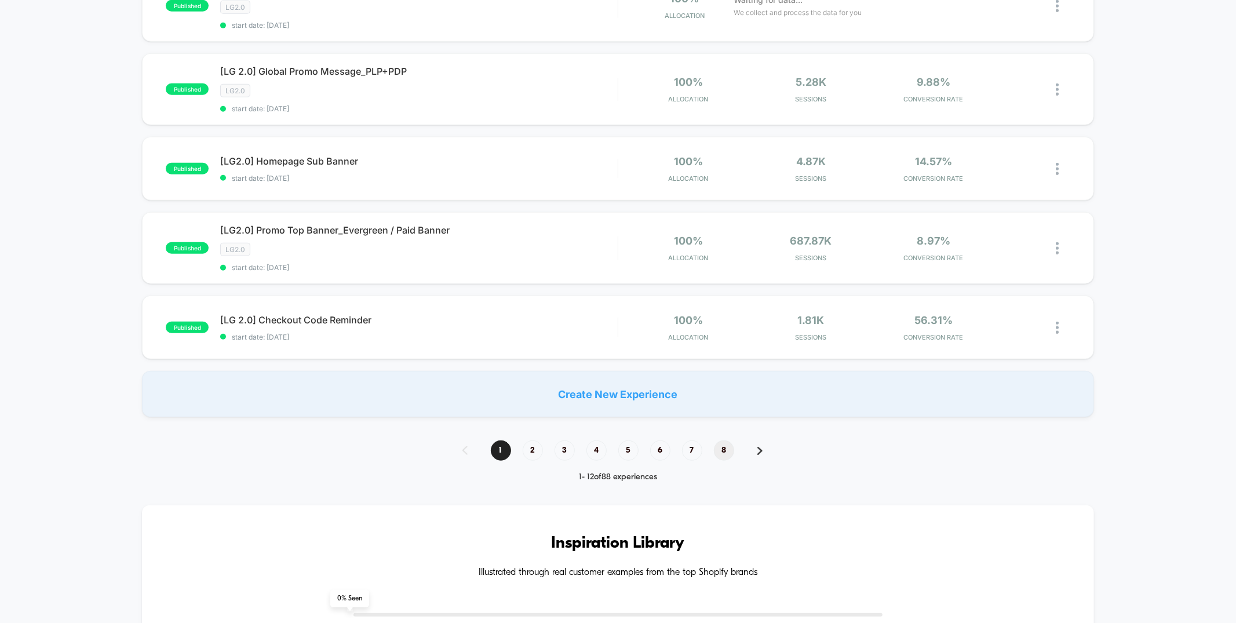
click at [725, 440] on span "8" at bounding box center [724, 450] width 20 height 20
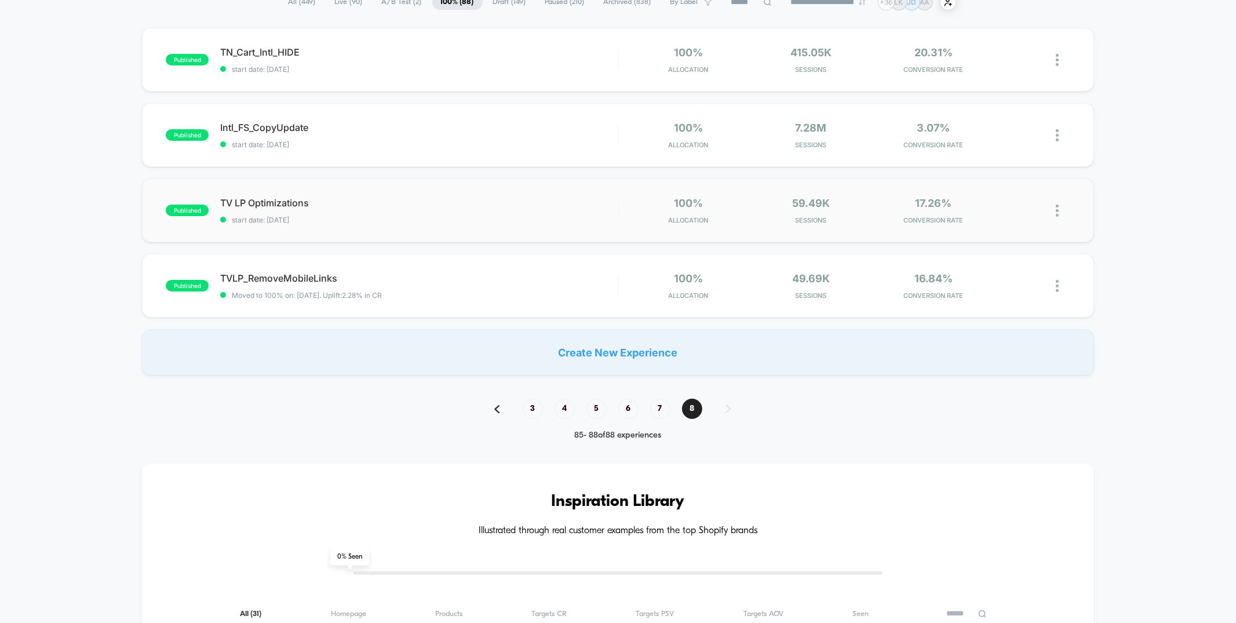
scroll to position [0, 0]
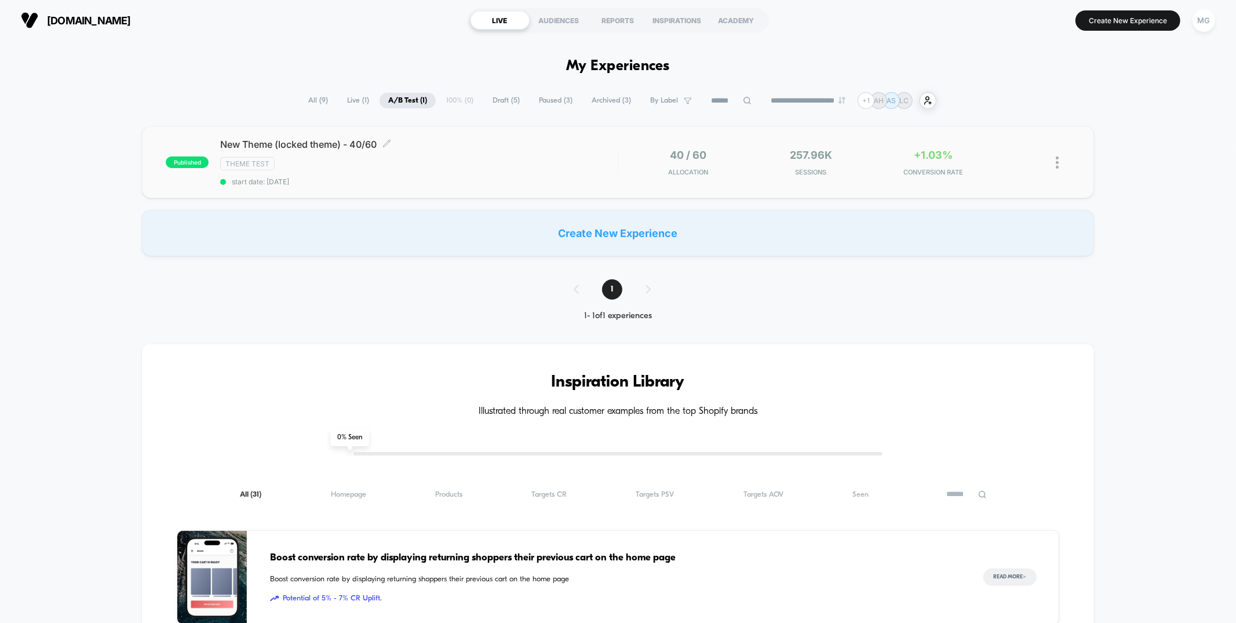
click at [501, 153] on div "New Theme (locked theme) - 40/60 Click to edit experience details Click to edit…" at bounding box center [418, 162] width 397 height 48
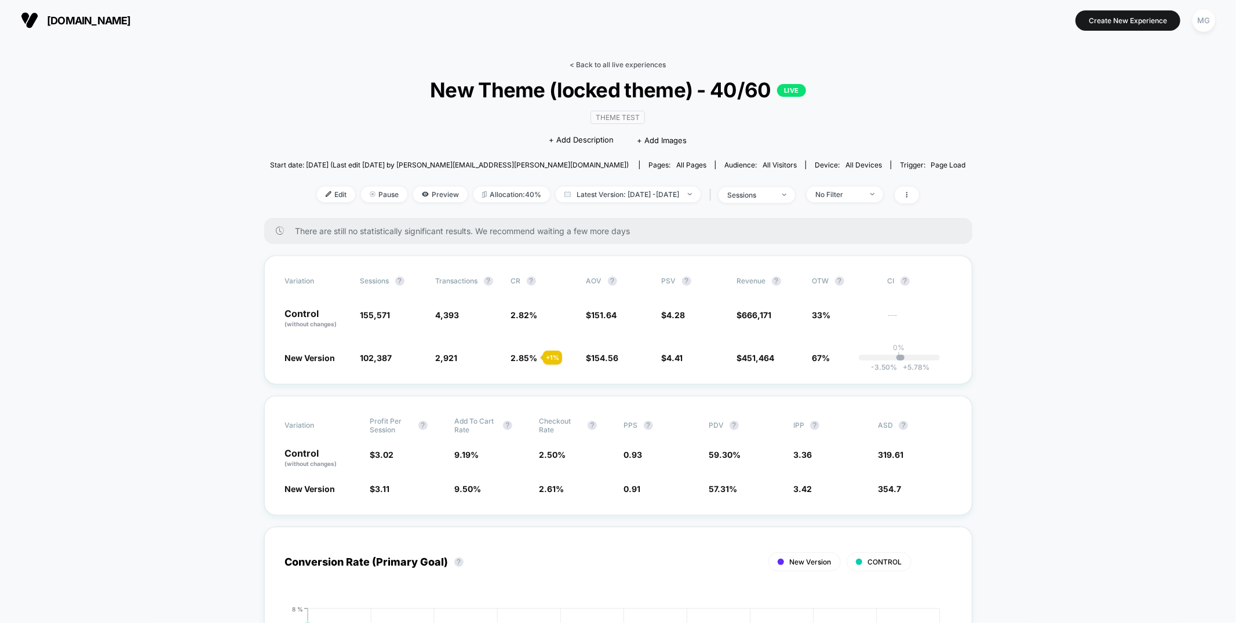
click at [595, 63] on link "< Back to all live experiences" at bounding box center [618, 64] width 96 height 9
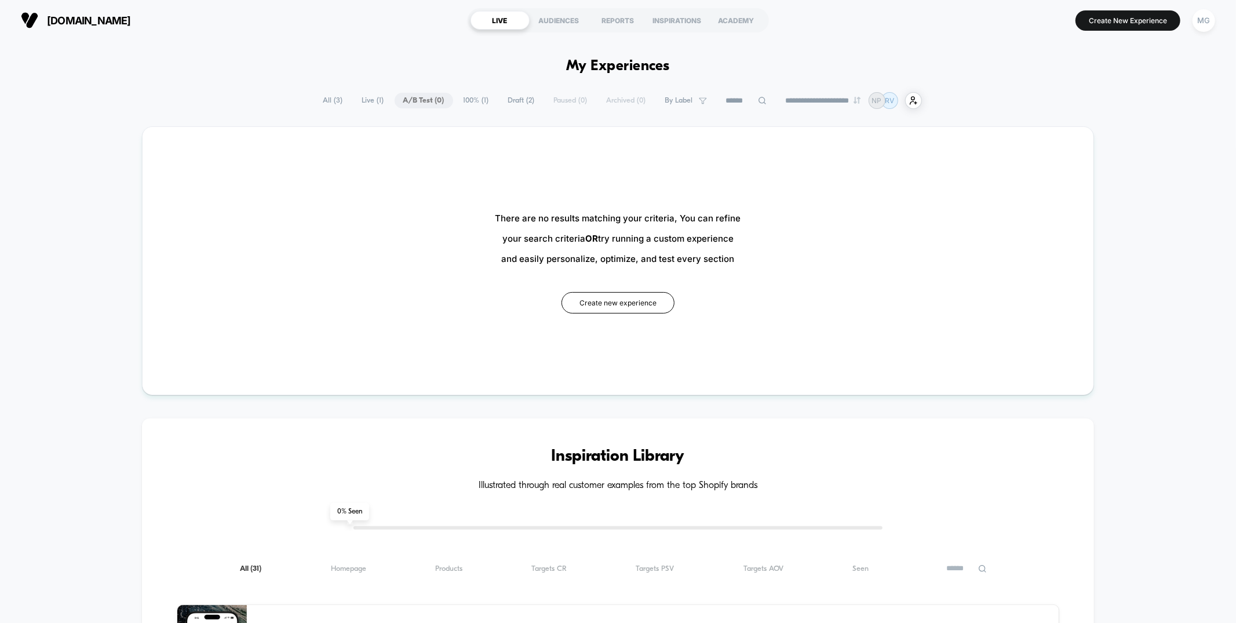
click at [468, 99] on span "100% ( 1 )" at bounding box center [476, 101] width 43 height 16
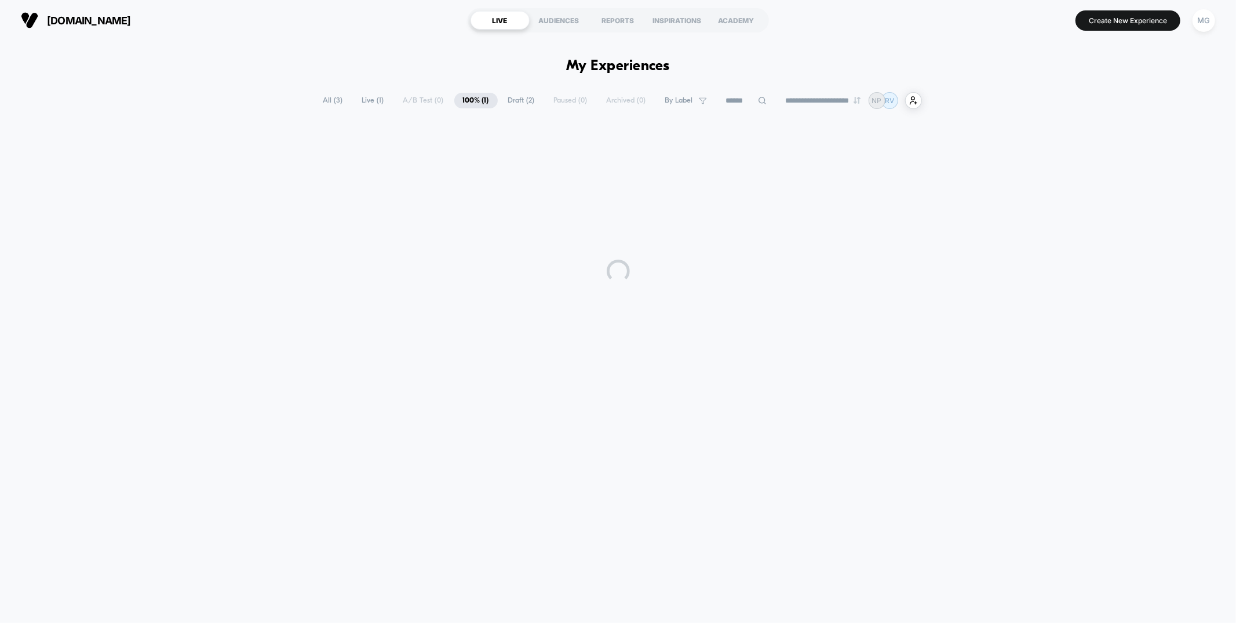
click at [510, 99] on span "Draft ( 2 )" at bounding box center [522, 101] width 44 height 16
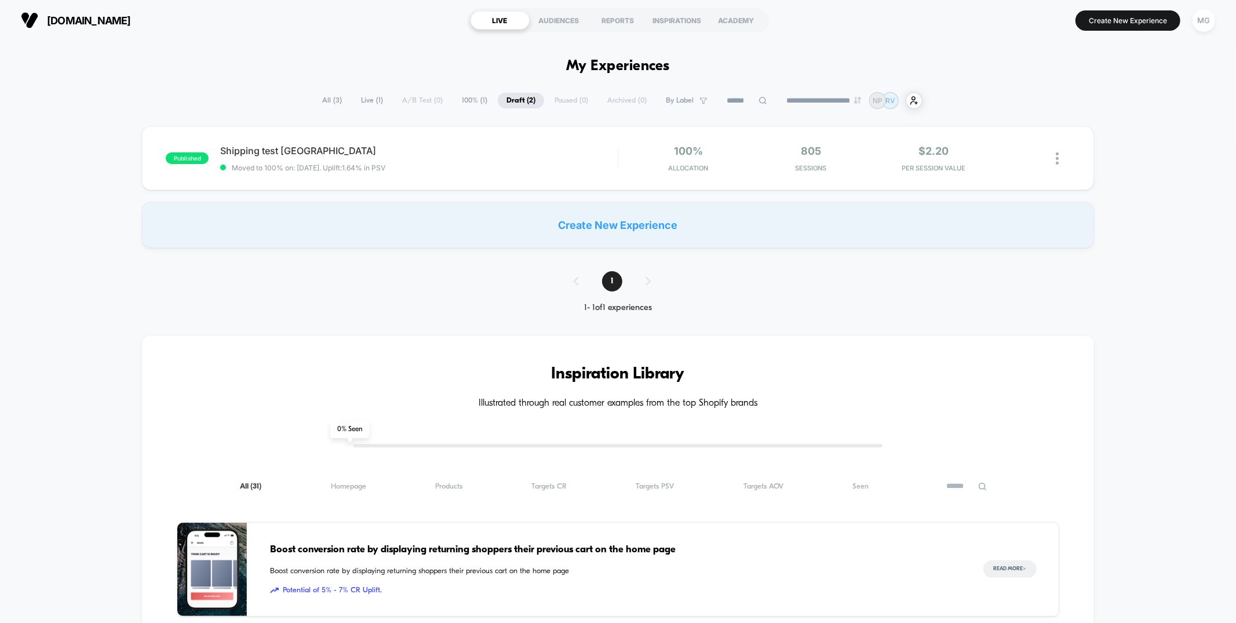
click at [476, 99] on span "100% ( 1 )" at bounding box center [474, 101] width 43 height 16
click at [506, 97] on span "Draft ( 2 )" at bounding box center [522, 101] width 44 height 16
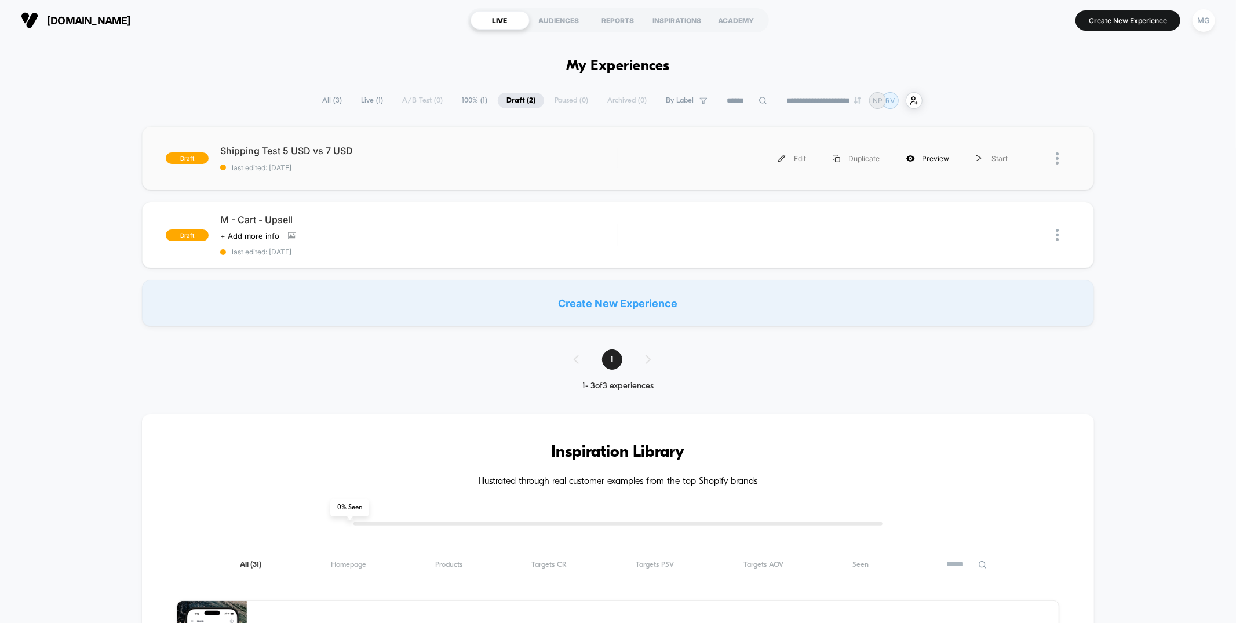
click at [922, 156] on div "Preview" at bounding box center [928, 158] width 70 height 26
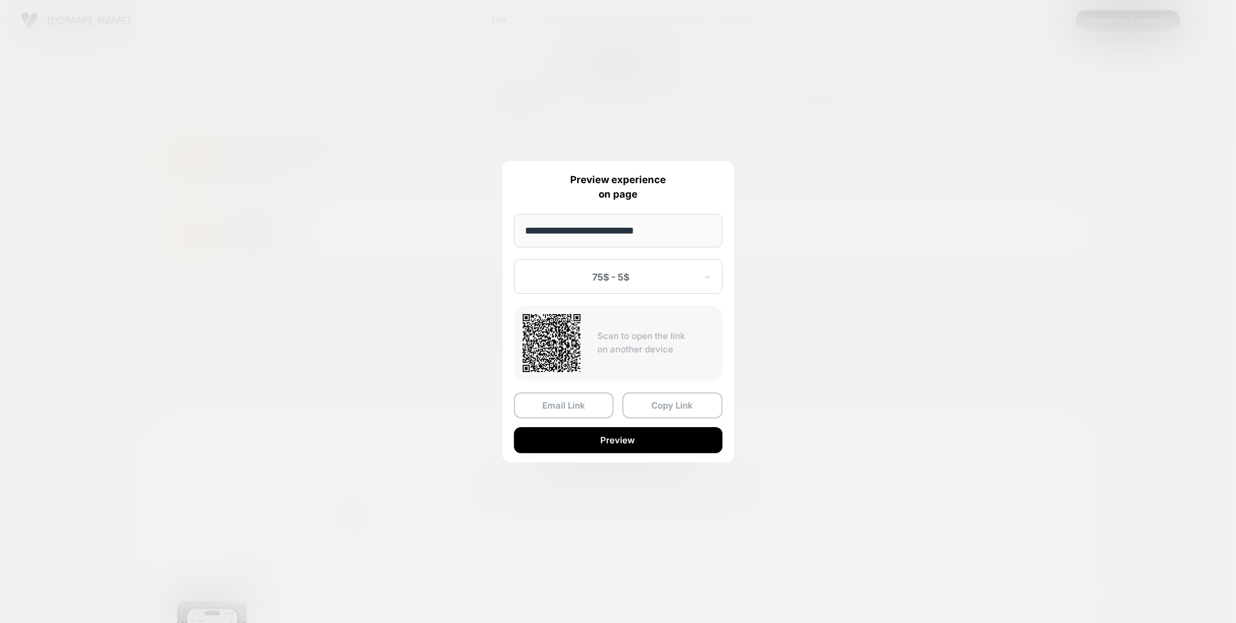
click at [658, 294] on div "**********" at bounding box center [618, 311] width 232 height 301
click at [660, 280] on div at bounding box center [611, 277] width 170 height 12
click at [623, 255] on div "**********" at bounding box center [618, 311] width 232 height 301
click at [650, 403] on button "Copy Link" at bounding box center [672, 405] width 100 height 26
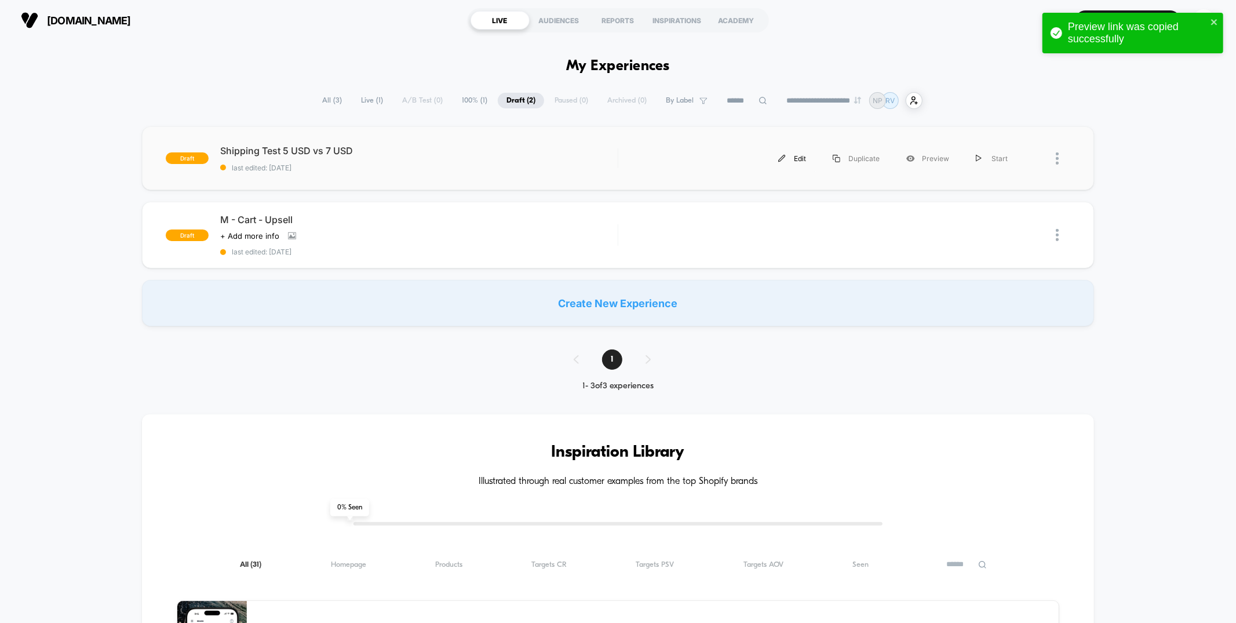
click at [798, 155] on div "Edit" at bounding box center [792, 158] width 54 height 26
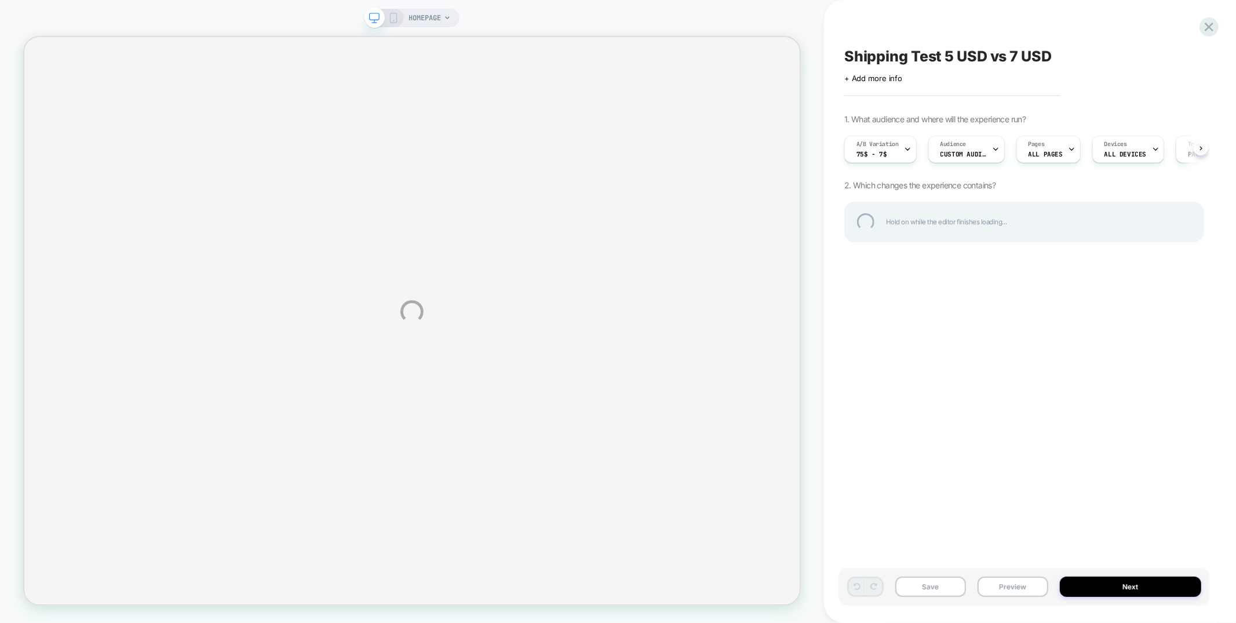
click at [1022, 593] on div "HOMEPAGE Shipping Test 5 USD vs 7 USD Click to edit experience details + Add mo…" at bounding box center [618, 311] width 1236 height 623
click at [1018, 588] on div "HOMEPAGE Shipping Test 5 USD vs 7 USD Click to edit experience details + Add mo…" at bounding box center [618, 311] width 1236 height 623
click at [1007, 532] on div "HOMEPAGE Shipping Test 5 USD vs 7 USD Click to edit experience details + Add mo…" at bounding box center [618, 311] width 1236 height 623
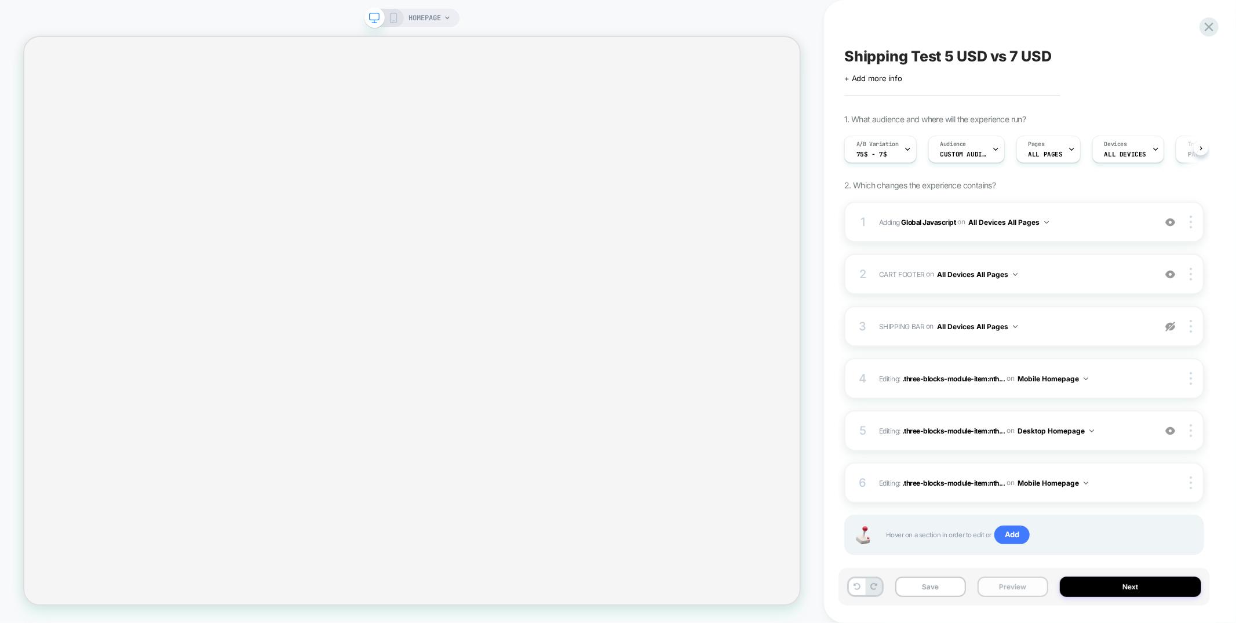
scroll to position [0, 1]
click at [1003, 592] on button "Preview" at bounding box center [1013, 587] width 71 height 20
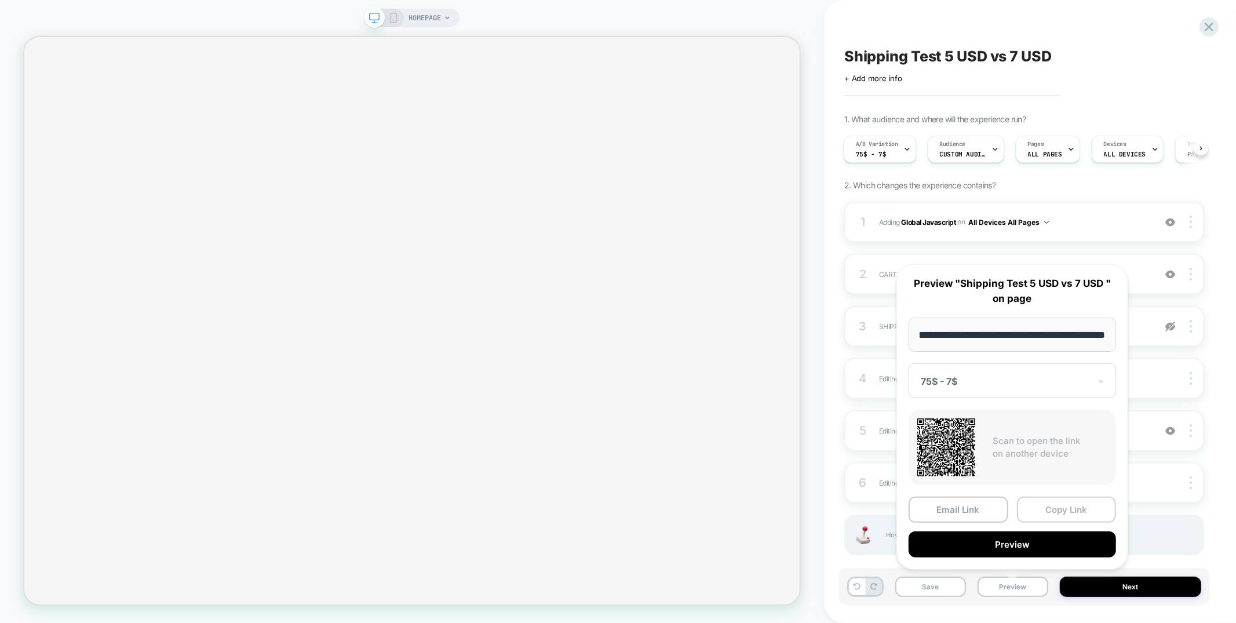
scroll to position [0, 0]
click at [1046, 512] on button "Copy Link" at bounding box center [1067, 510] width 100 height 26
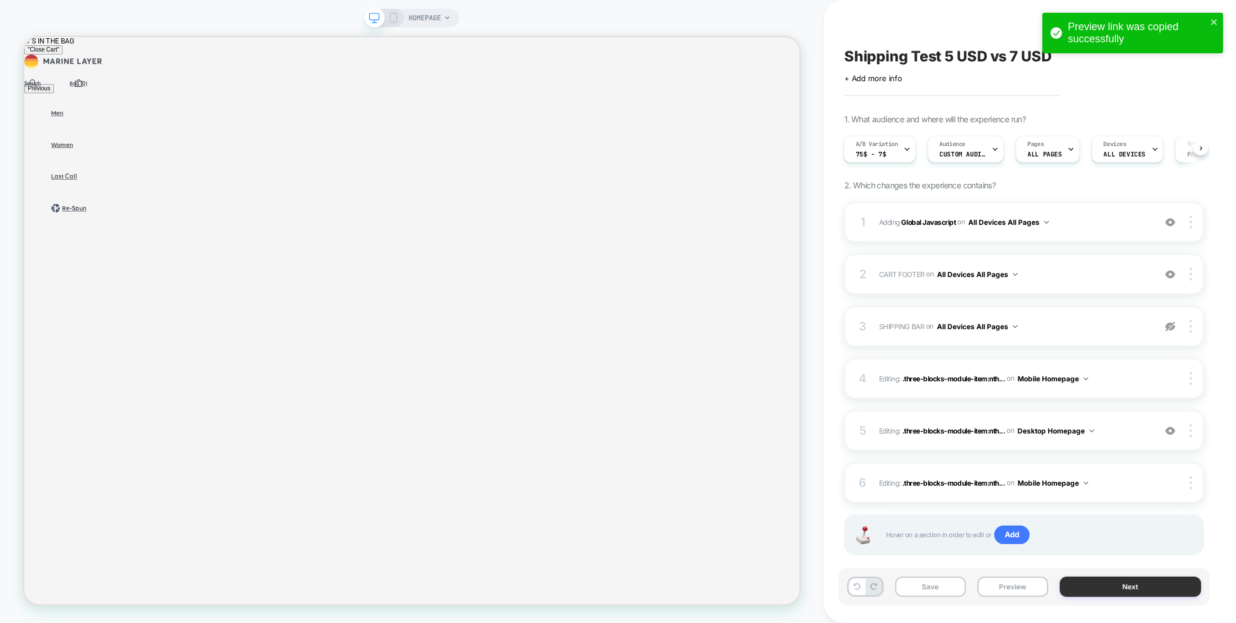
click at [1161, 585] on button "Next" at bounding box center [1130, 587] width 141 height 20
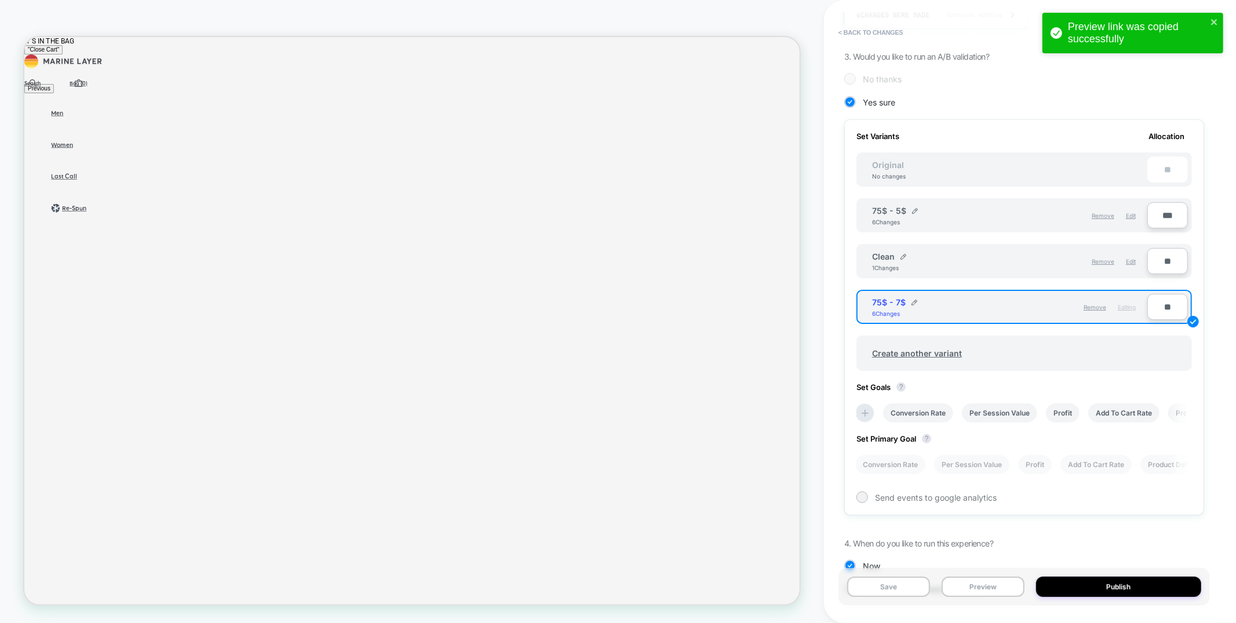
scroll to position [302, 0]
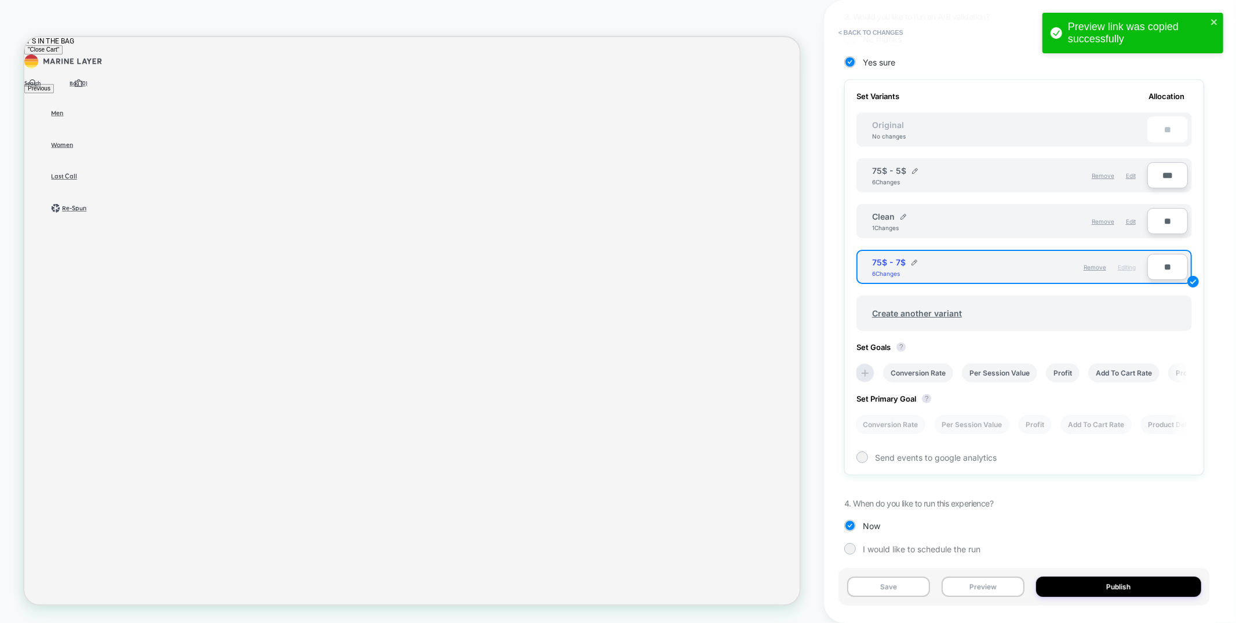
click at [1158, 218] on input "**" at bounding box center [1167, 221] width 41 height 26
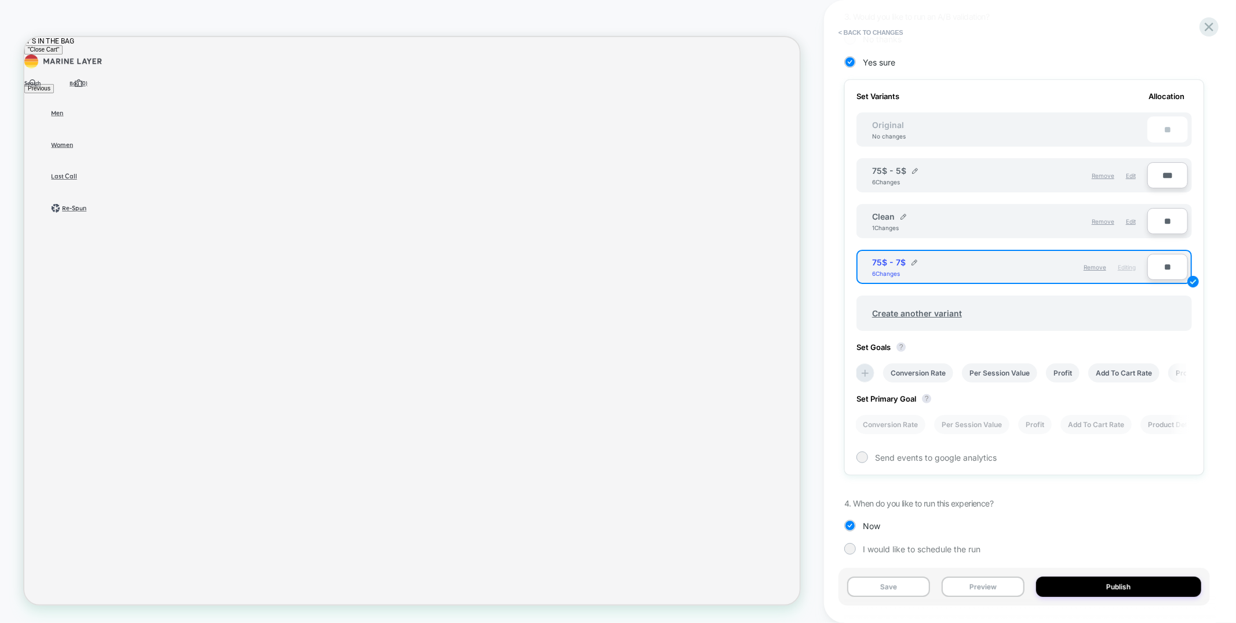
click at [1159, 264] on input "**" at bounding box center [1167, 267] width 41 height 26
type input "***"
click at [1099, 587] on button "Publish" at bounding box center [1119, 587] width 166 height 20
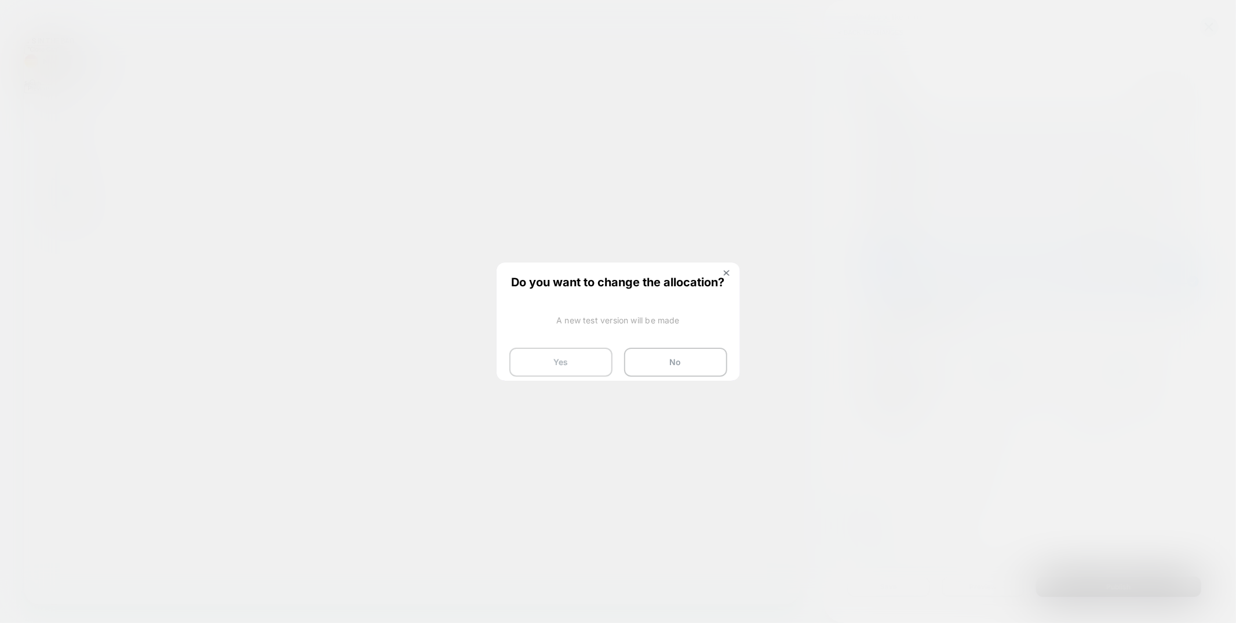
click at [566, 359] on button "Yes" at bounding box center [560, 362] width 103 height 29
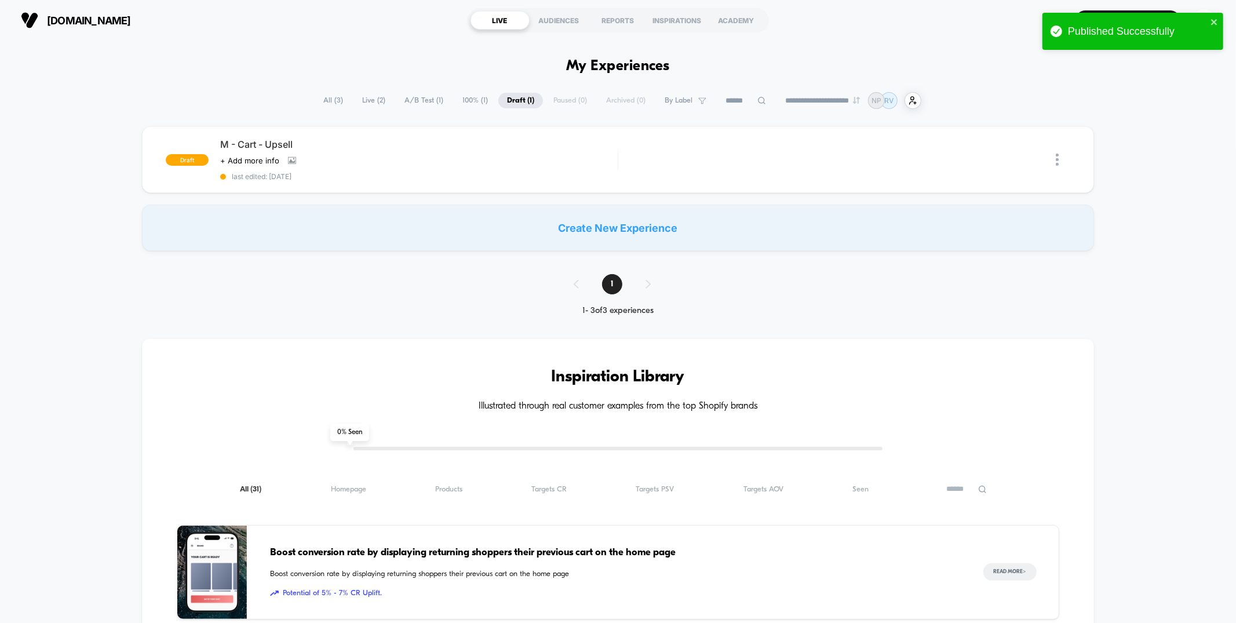
click at [419, 99] on span "A/B Test ( 1 )" at bounding box center [424, 101] width 56 height 16
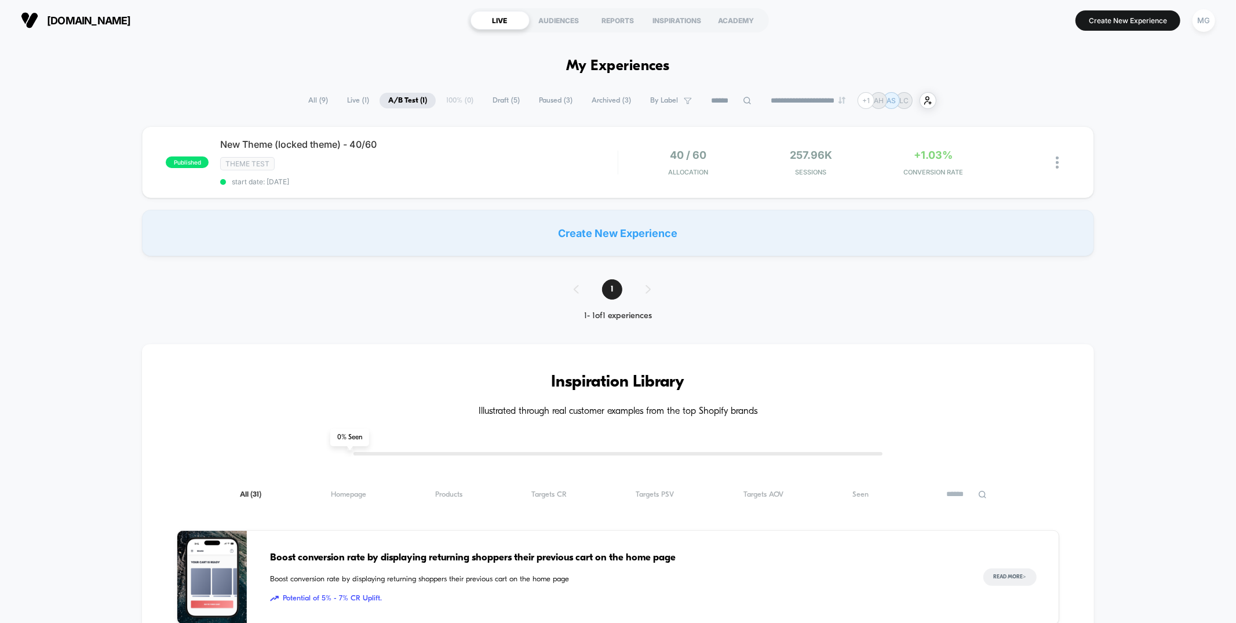
click at [492, 97] on span "Draft ( 5 )" at bounding box center [506, 101] width 45 height 16
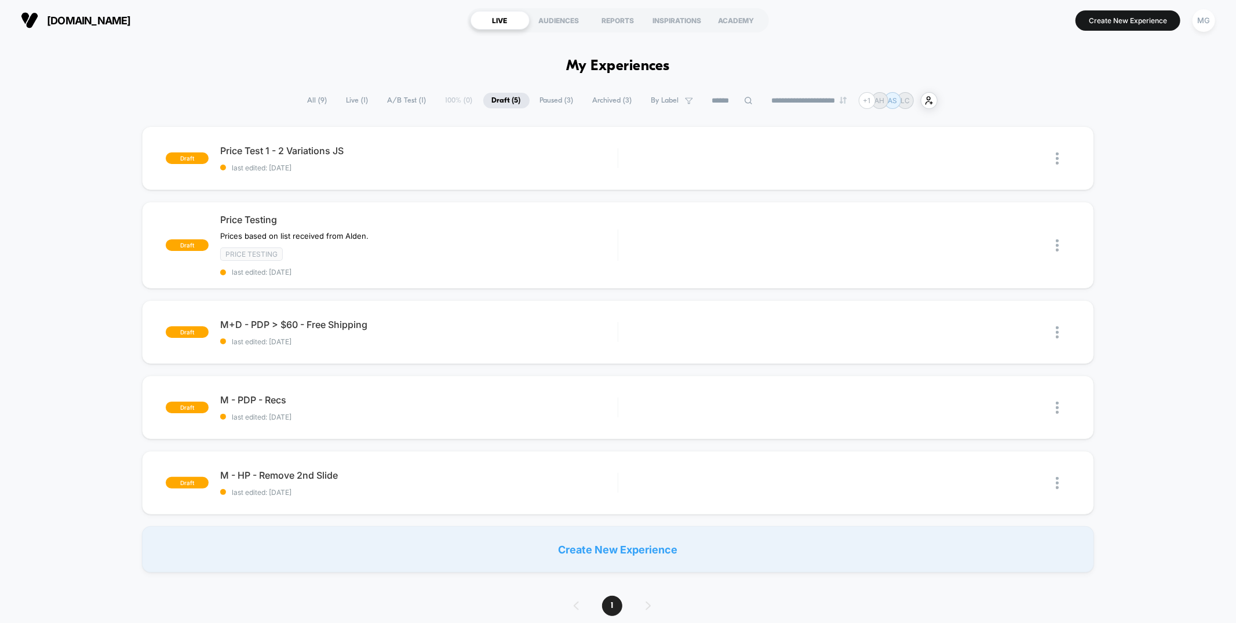
click at [556, 99] on span "Paused ( 3 )" at bounding box center [556, 101] width 51 height 16
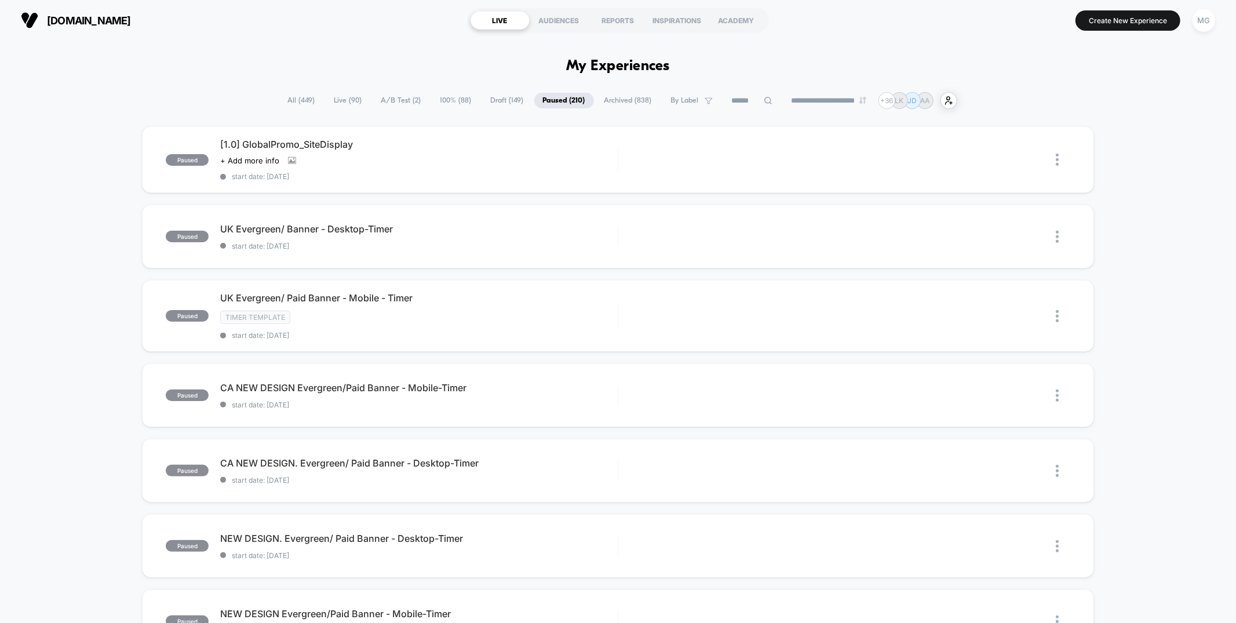
click at [394, 100] on span "A/B Test ( 2 )" at bounding box center [401, 101] width 57 height 16
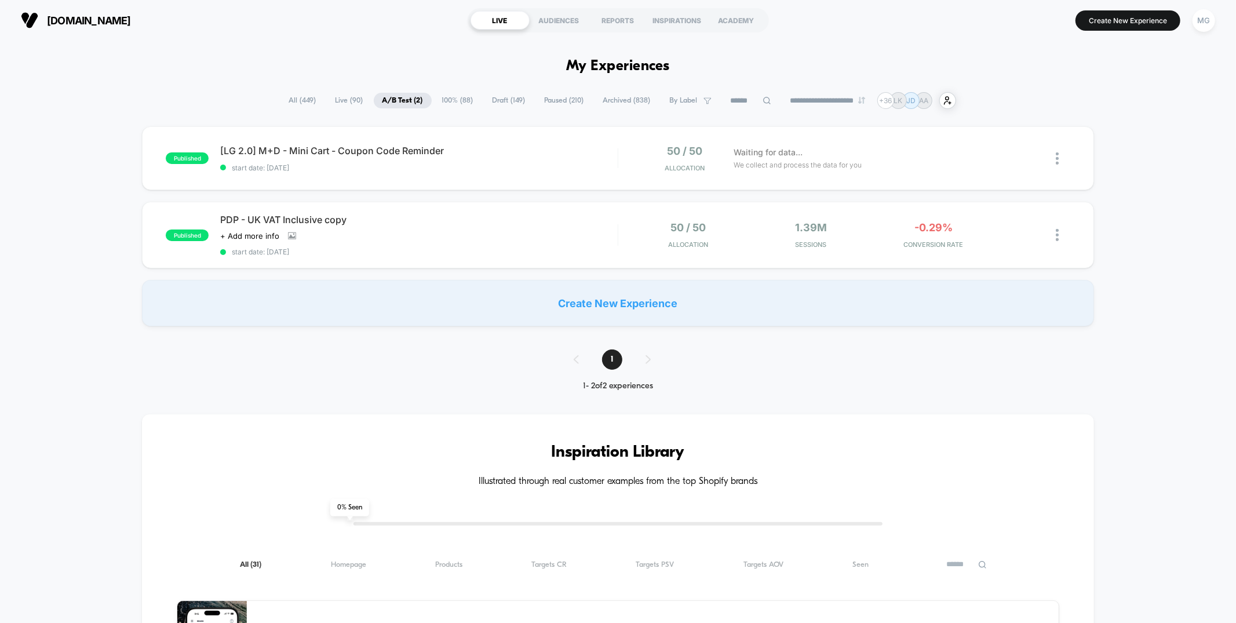
click at [484, 104] on span "Draft ( 149 )" at bounding box center [509, 101] width 50 height 16
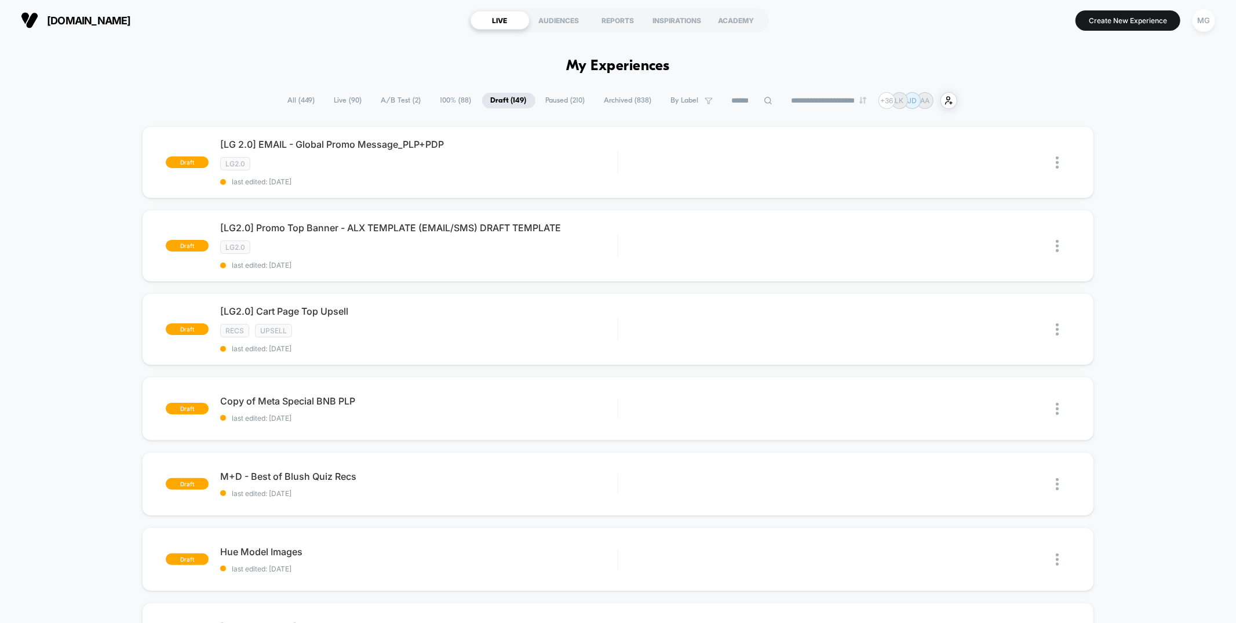
click at [616, 94] on span "Archived ( 838 )" at bounding box center [628, 101] width 65 height 16
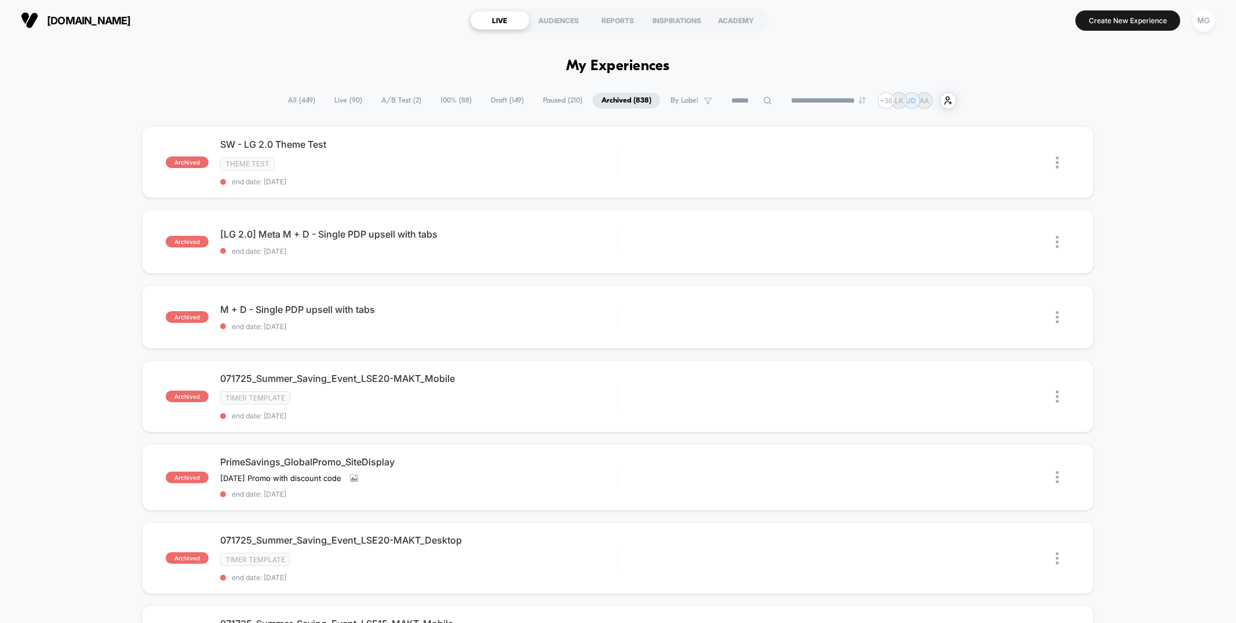
click at [537, 148] on span "SW - LG 2.0 Theme Test" at bounding box center [418, 144] width 397 height 12
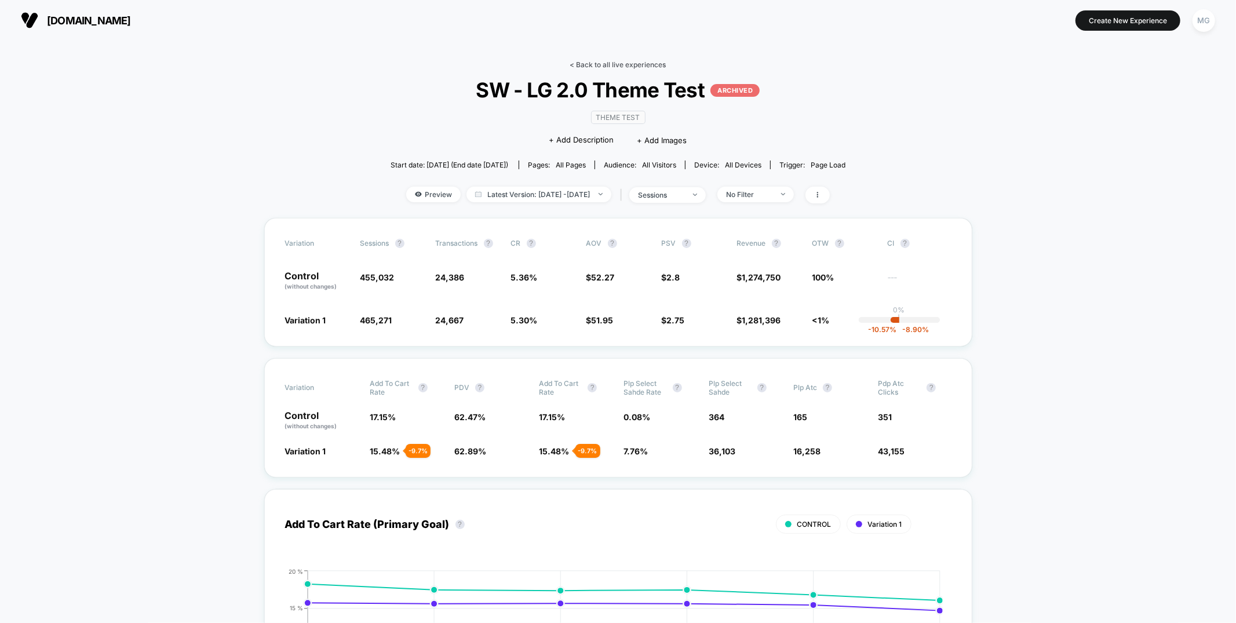
click at [615, 64] on link "< Back to all live experiences" at bounding box center [618, 64] width 96 height 9
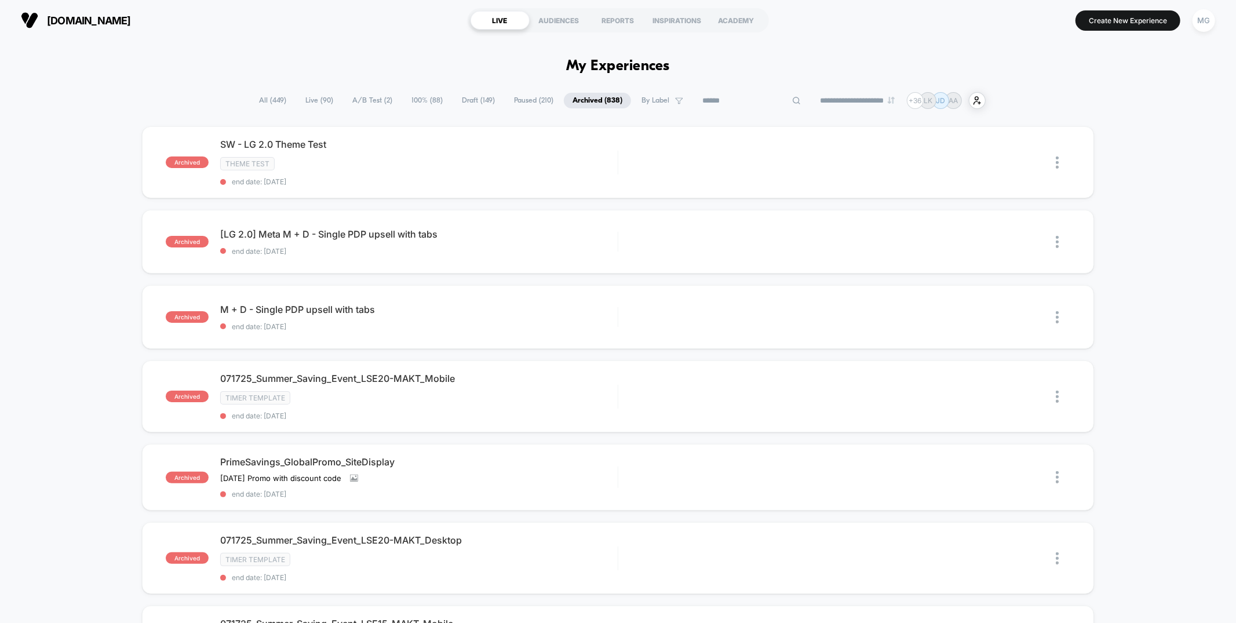
click at [737, 101] on input at bounding box center [752, 101] width 116 height 14
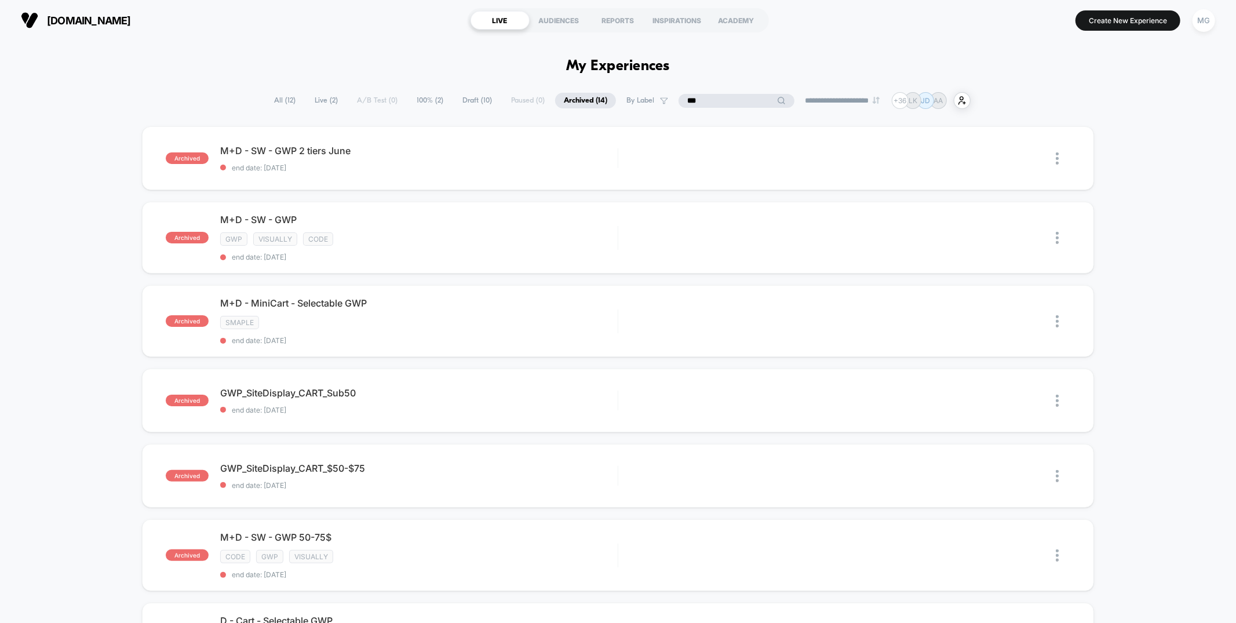
type input "***"
click at [270, 103] on span "All ( 12 )" at bounding box center [284, 101] width 39 height 16
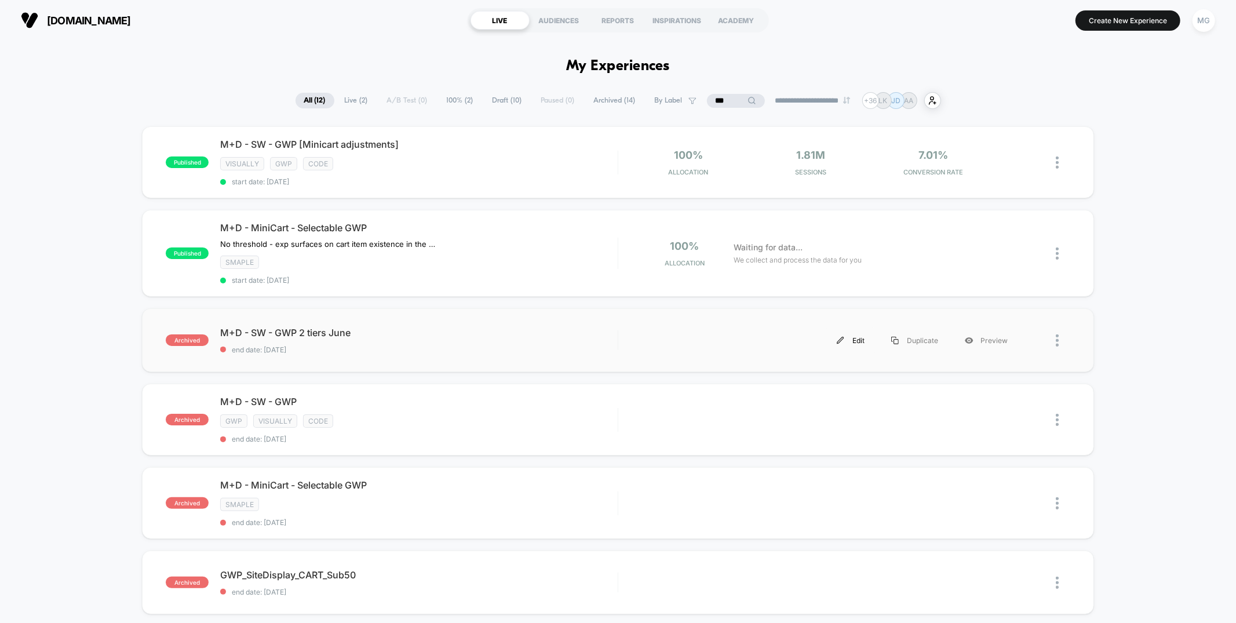
click at [856, 335] on div "Edit" at bounding box center [850, 340] width 54 height 26
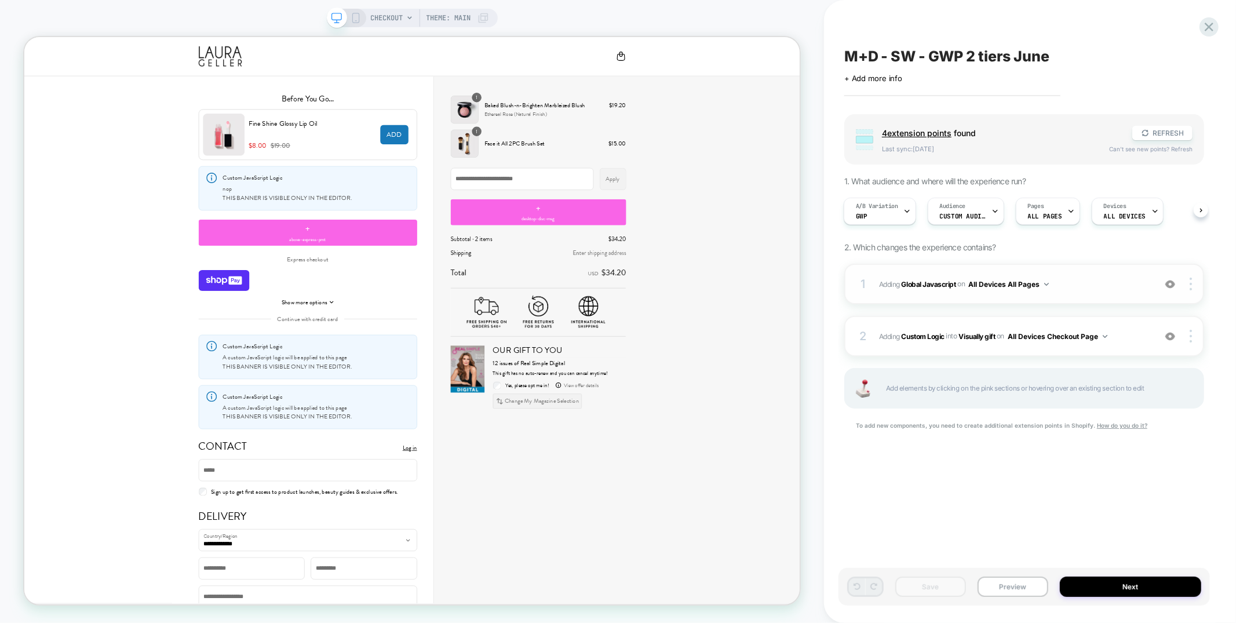
click at [1045, 297] on div "1 Adding Global Javascript on All Devices All Pages Add Before Add After Target…" at bounding box center [1024, 284] width 360 height 41
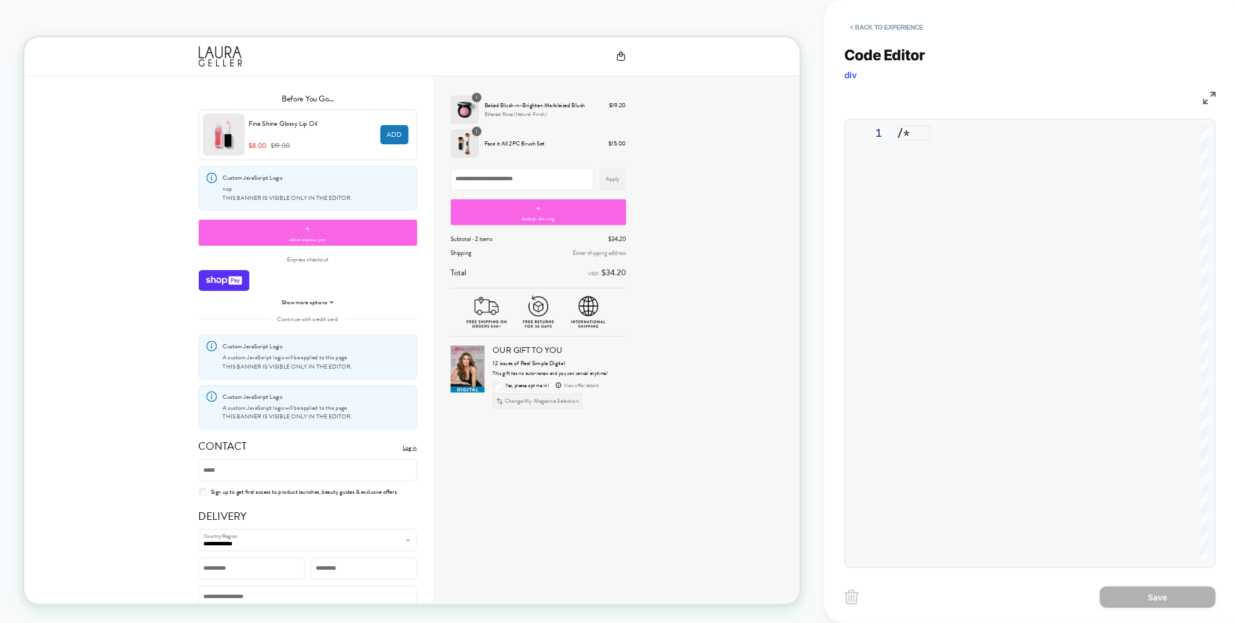
scroll to position [156, 0]
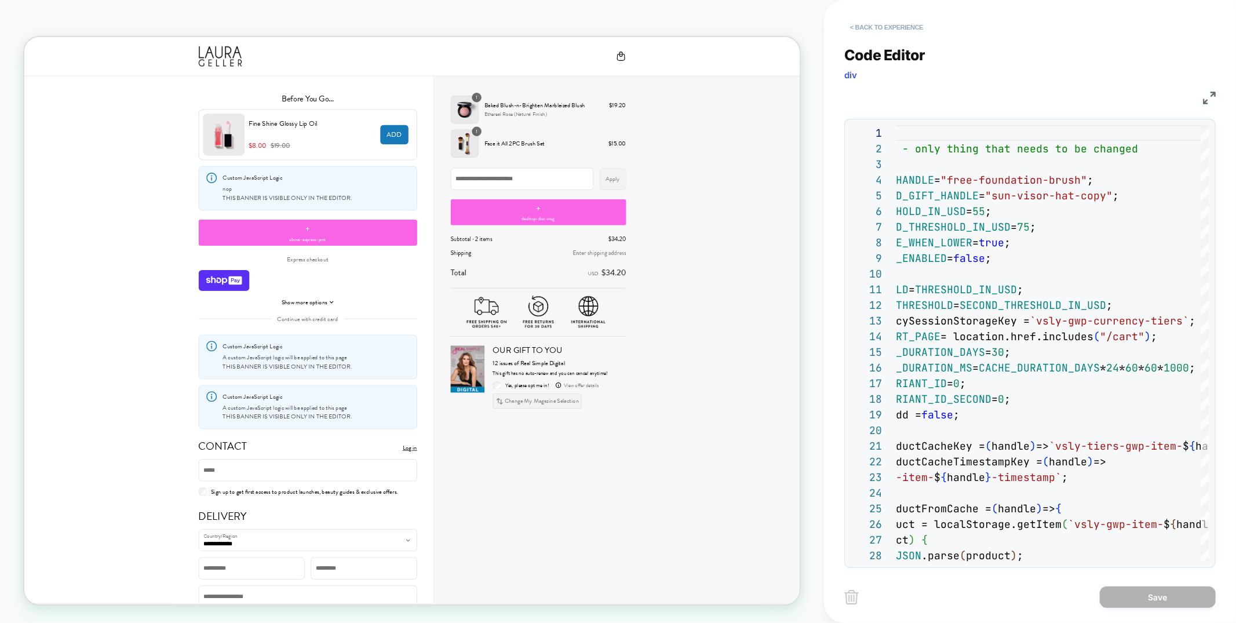
click at [863, 24] on button "< Back to experience" at bounding box center [886, 27] width 85 height 19
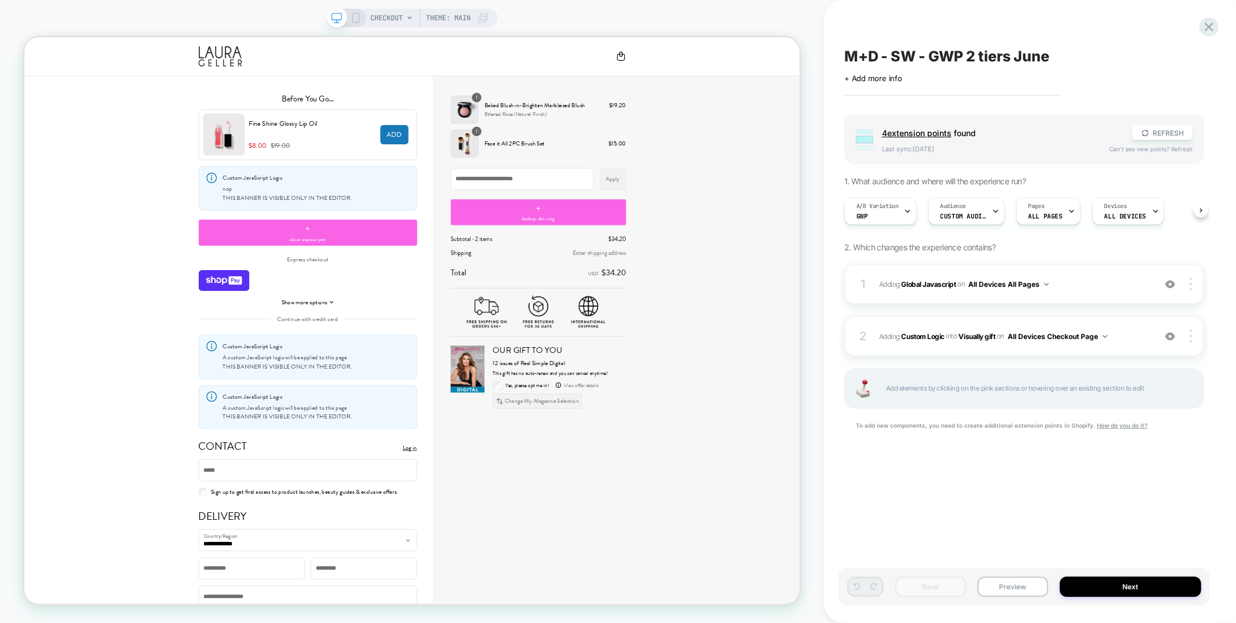
scroll to position [0, 1]
click at [1205, 24] on icon at bounding box center [1209, 27] width 16 height 16
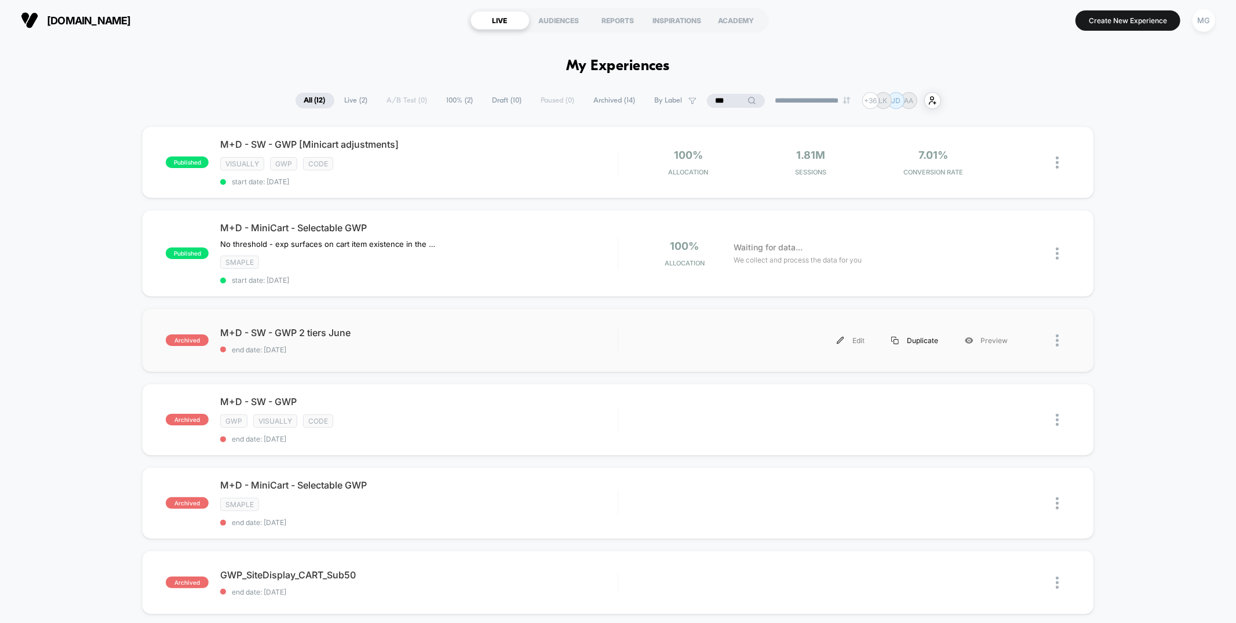
click at [902, 338] on div "Duplicate" at bounding box center [915, 340] width 74 height 26
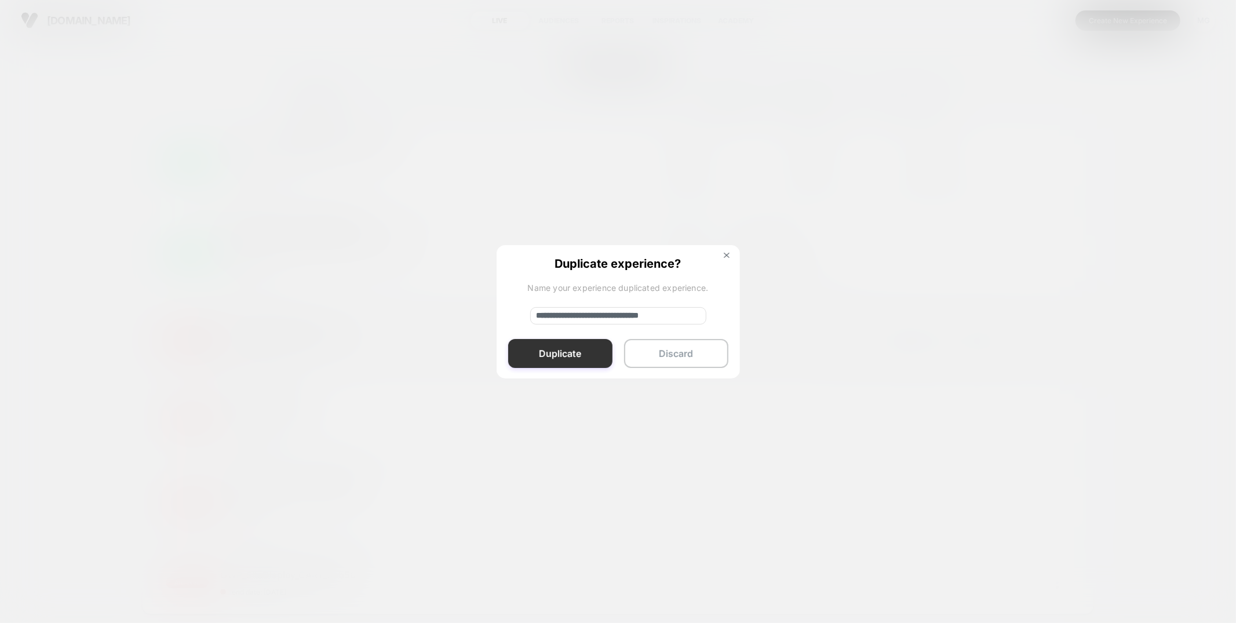
click at [544, 354] on button "Duplicate" at bounding box center [560, 353] width 104 height 29
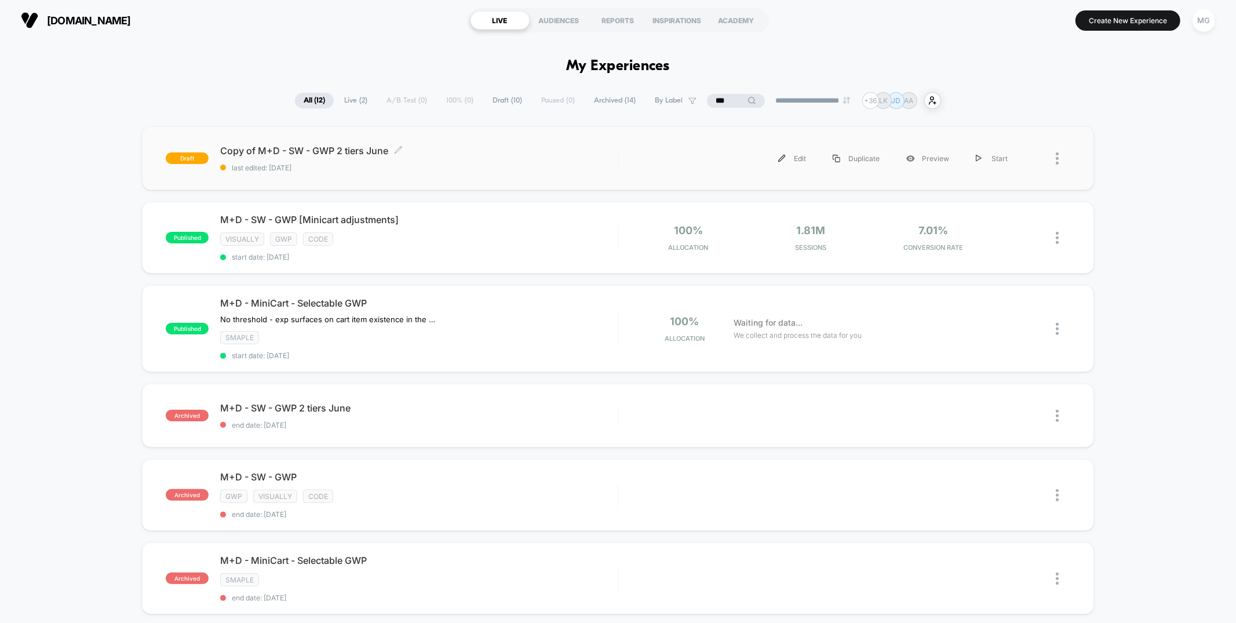
click at [489, 163] on span "last edited: [DATE]" at bounding box center [418, 167] width 397 height 9
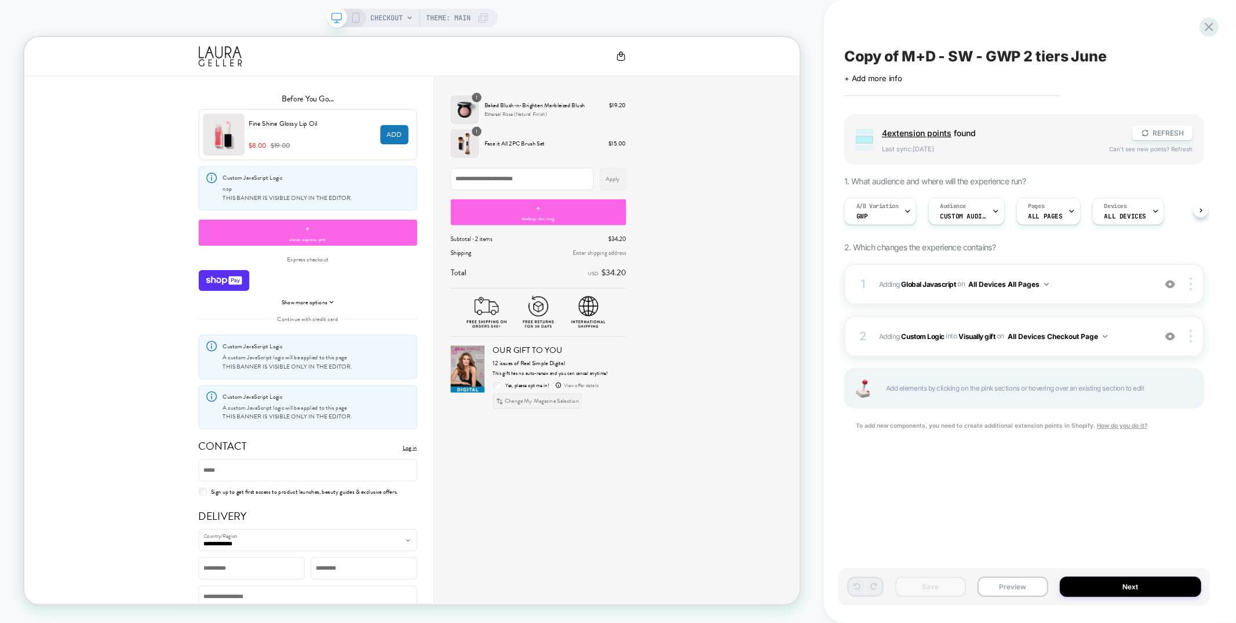
scroll to position [0, 1]
click at [969, 269] on div "1 Adding Global Javascript on All Devices All Pages Add Before Add After Target…" at bounding box center [1024, 284] width 360 height 41
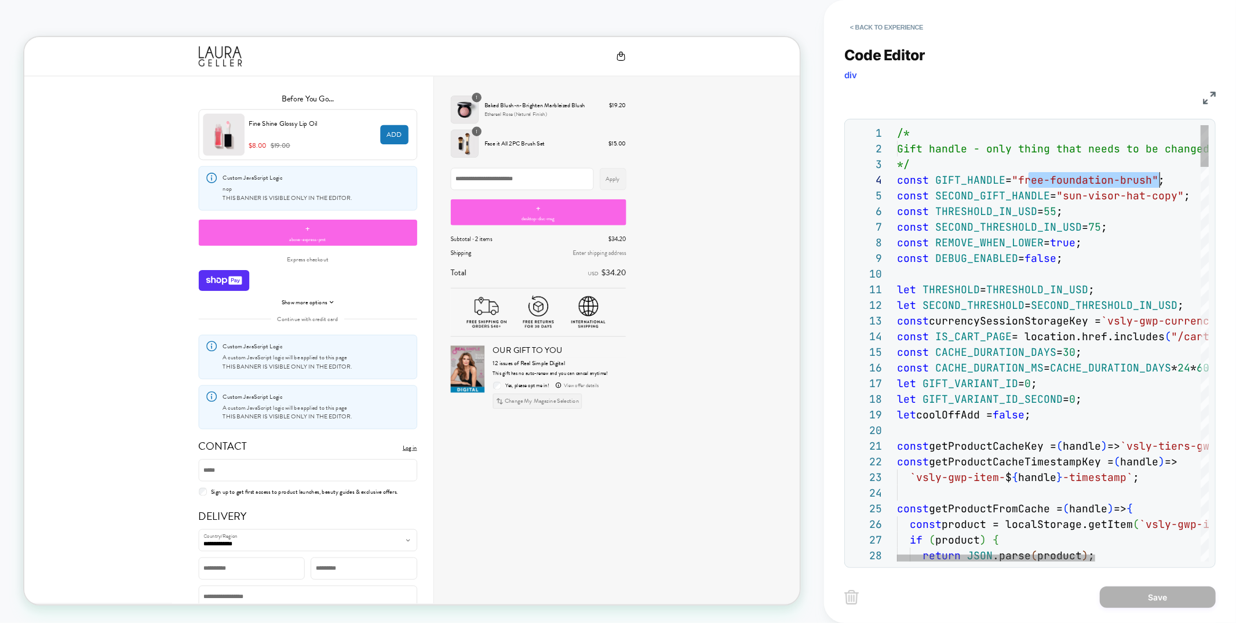
scroll to position [47, 263]
drag, startPoint x: 1029, startPoint y: 182, endPoint x: 1159, endPoint y: 181, distance: 130.4
type textarea "**********"
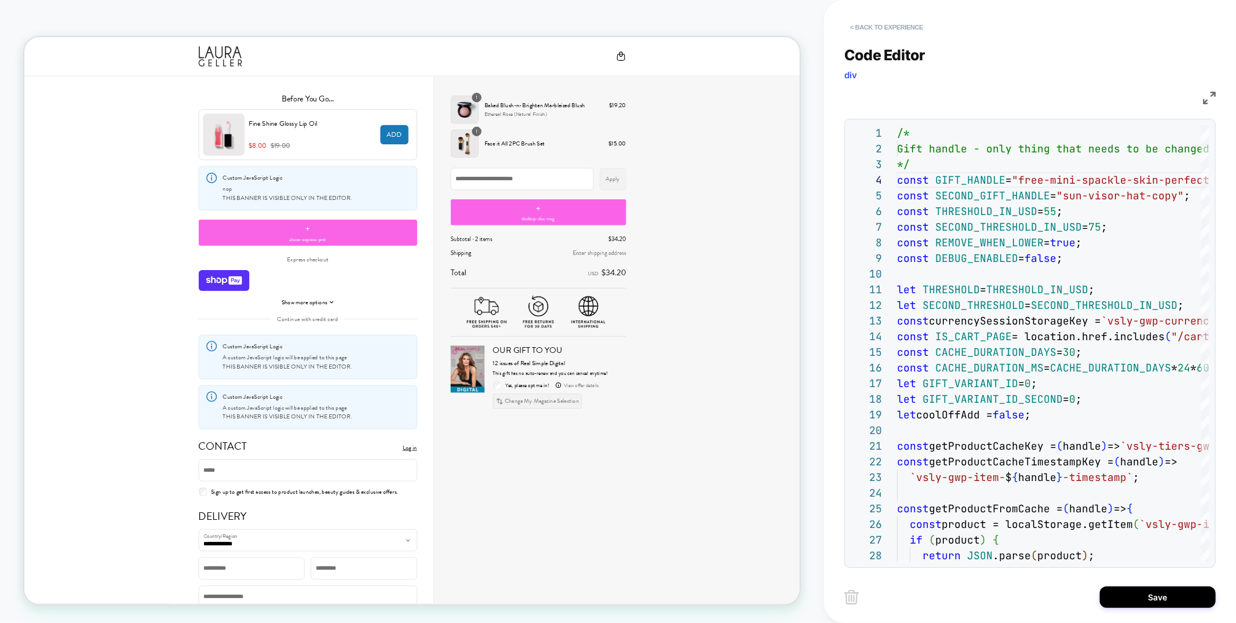
click at [889, 25] on button "< Back to experience" at bounding box center [886, 27] width 85 height 19
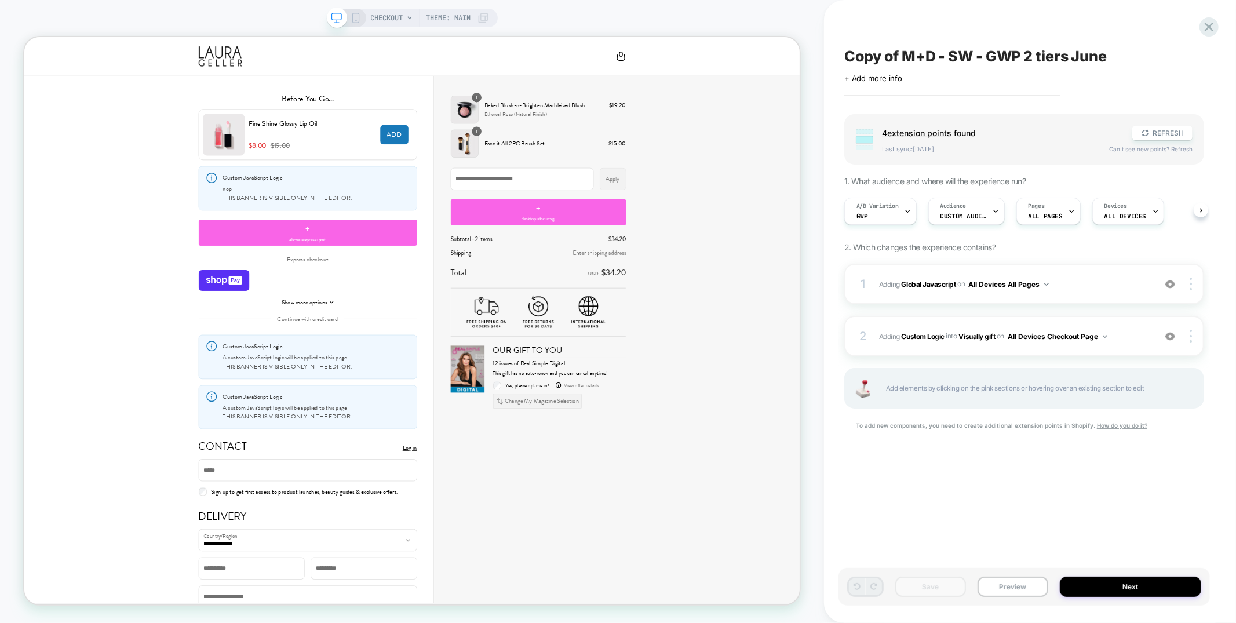
scroll to position [0, 1]
click at [1031, 291] on div "1 Adding Global Javascript on All Devices All Pages Add Before Add After Target…" at bounding box center [1024, 284] width 360 height 41
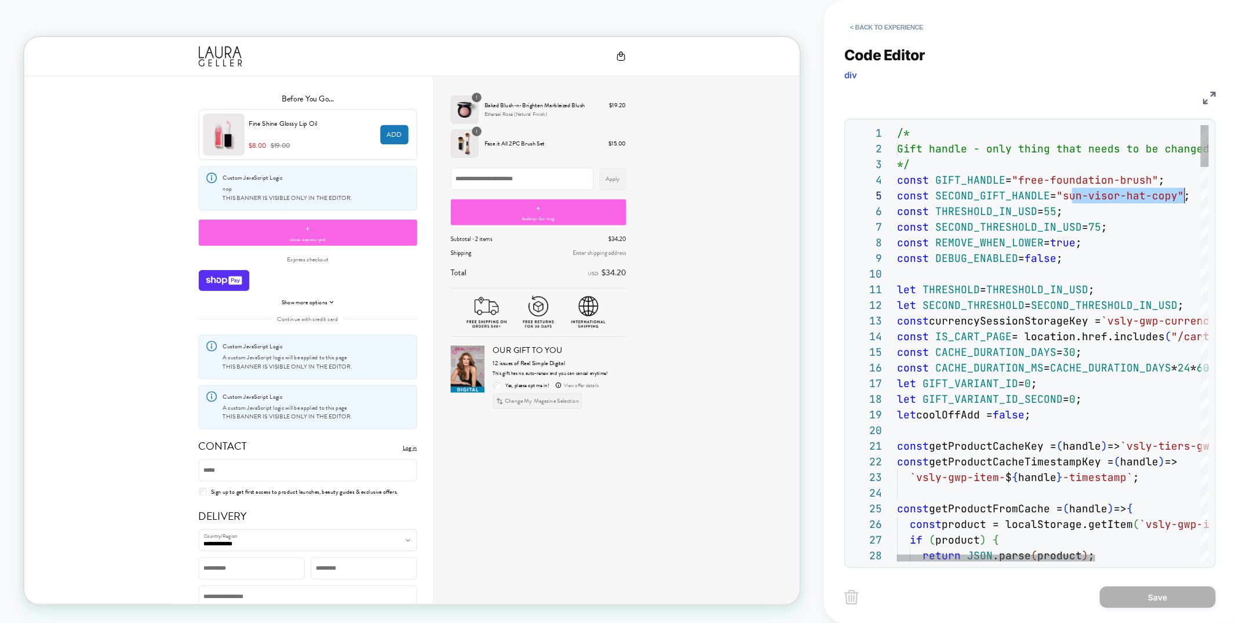
scroll to position [62, 287]
drag, startPoint x: 1073, startPoint y: 193, endPoint x: 1185, endPoint y: 193, distance: 111.8
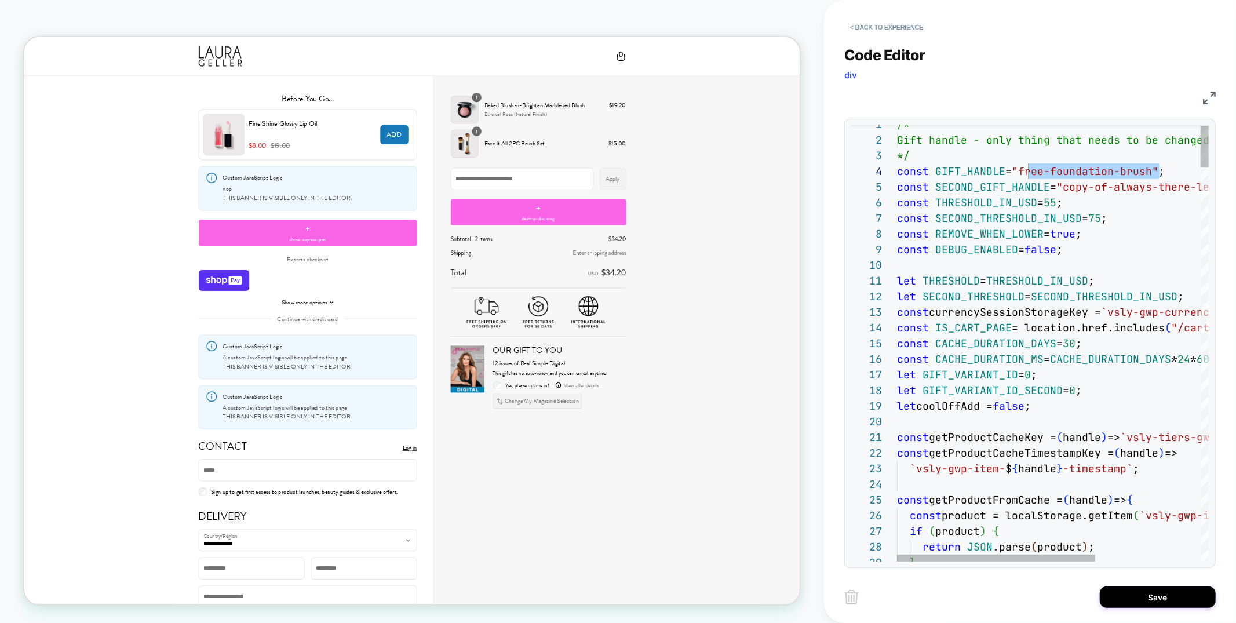
scroll to position [47, 131]
type textarea "**********"
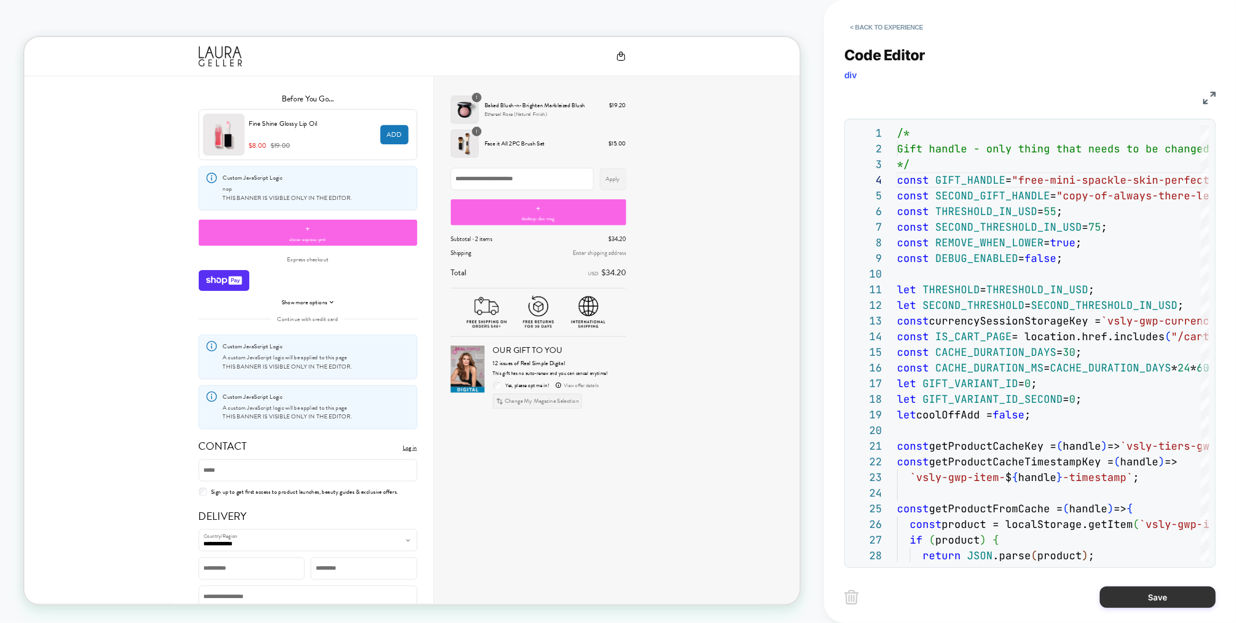
click at [1139, 600] on button "Save" at bounding box center [1158, 596] width 116 height 21
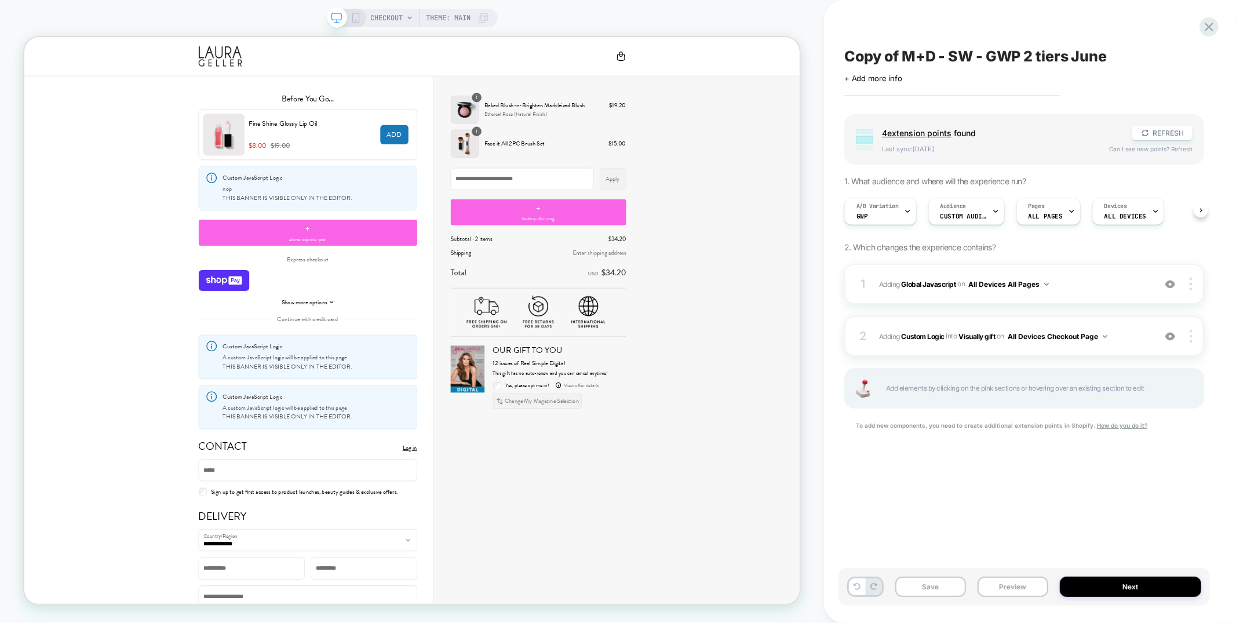
scroll to position [0, 1]
click at [1024, 326] on div "2 #_loomi_addon_1749462262840_dup1755554943 Adding Custom Logic INTO Visually g…" at bounding box center [1024, 336] width 360 height 41
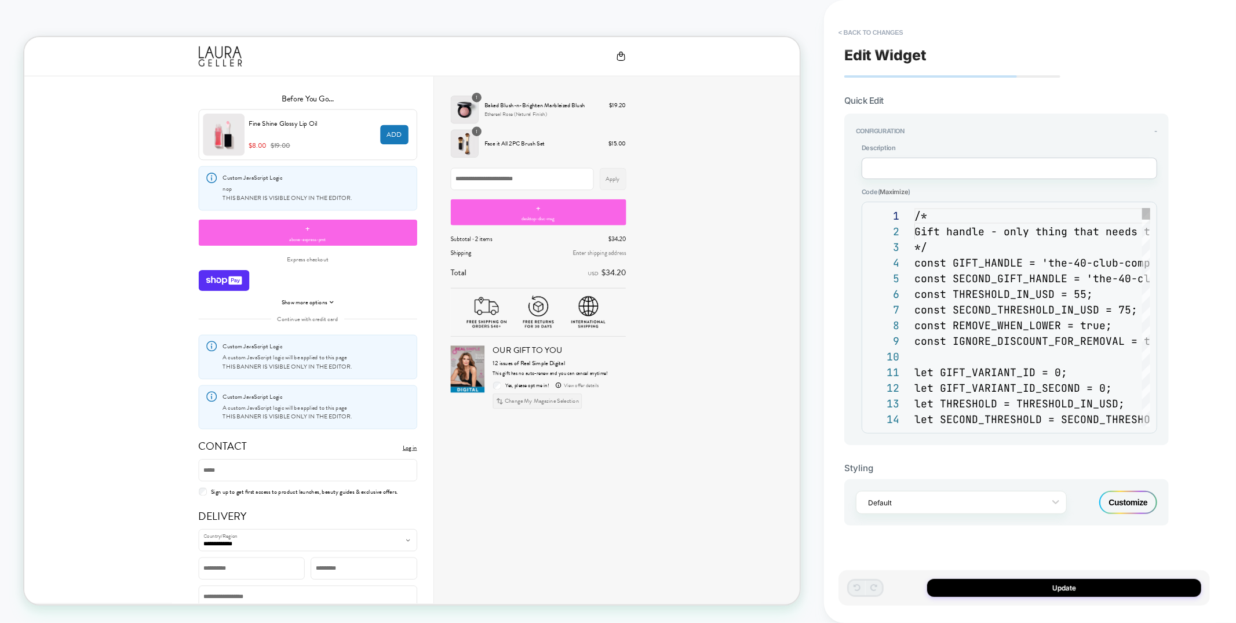
scroll to position [156, 0]
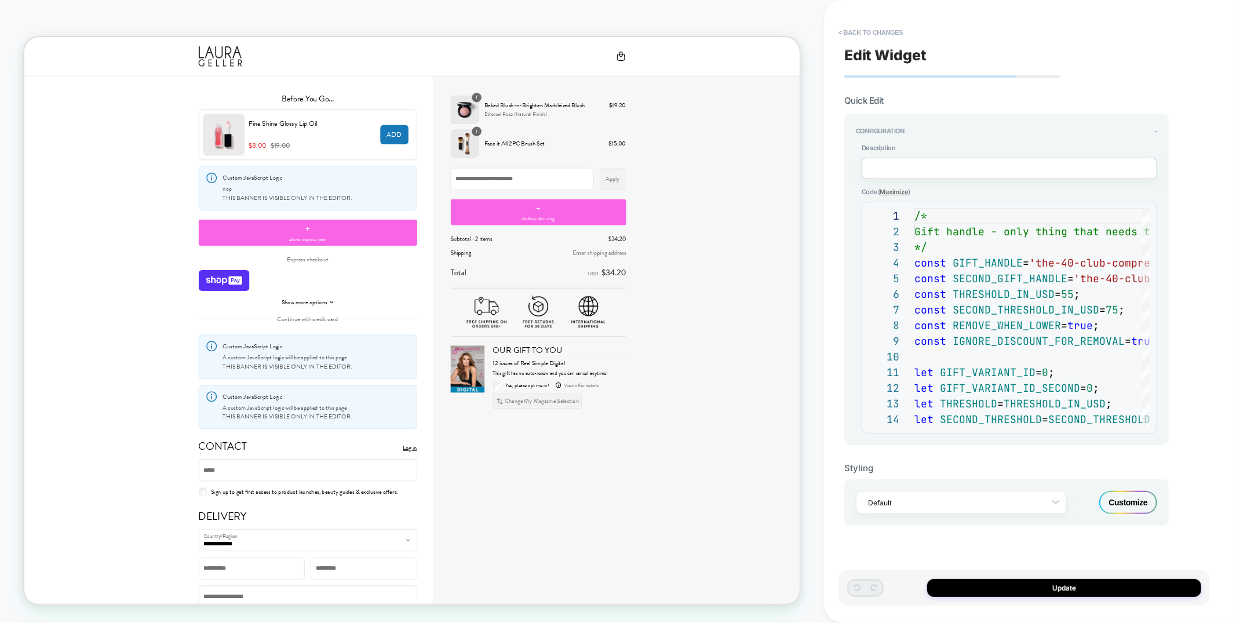
click at [888, 191] on span "Maximize" at bounding box center [894, 192] width 28 height 8
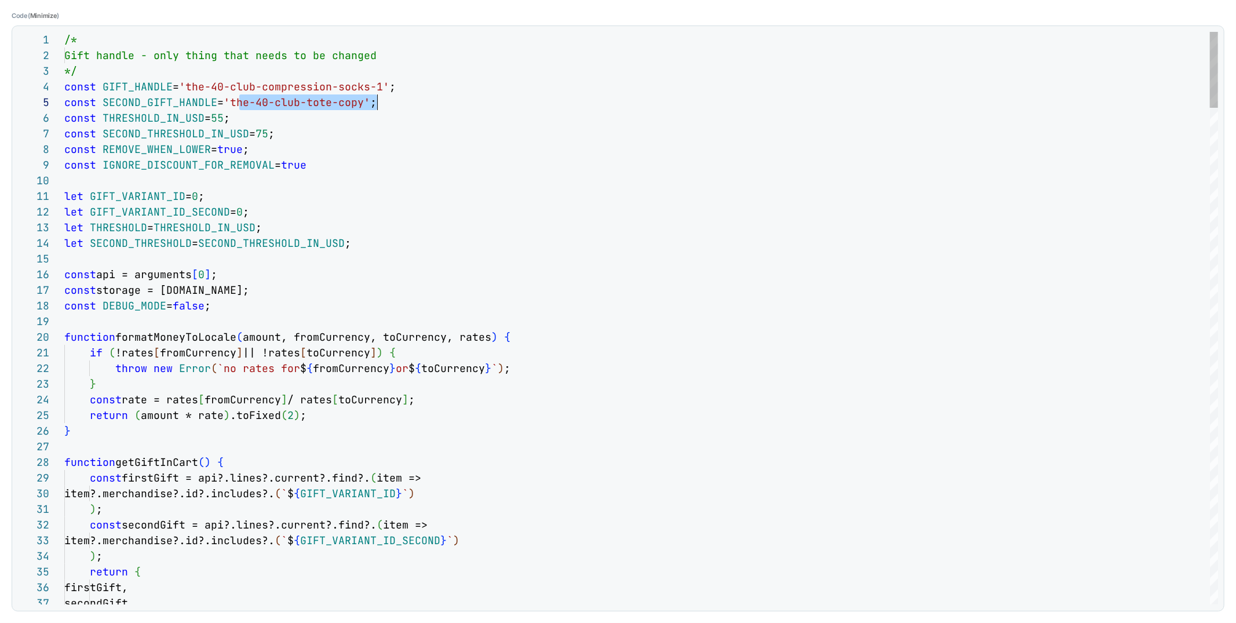
scroll to position [62, 306]
drag, startPoint x: 239, startPoint y: 100, endPoint x: 370, endPoint y: 99, distance: 131.5
drag, startPoint x: 198, startPoint y: 82, endPoint x: 389, endPoint y: 80, distance: 190.7
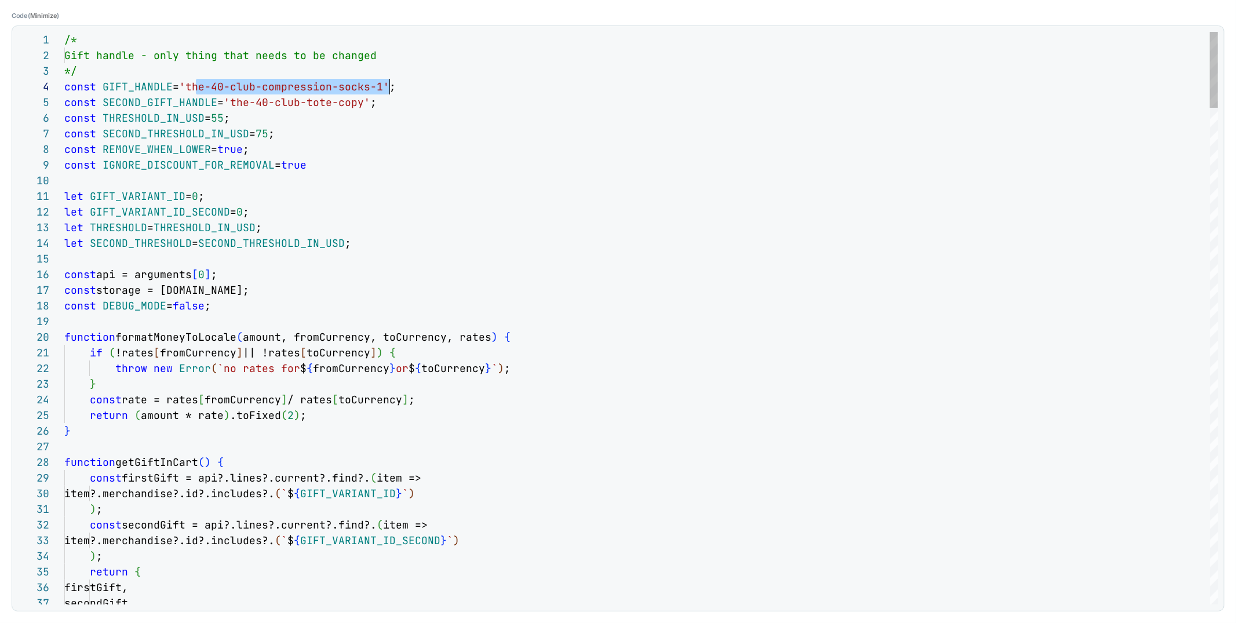
drag, startPoint x: 238, startPoint y: 97, endPoint x: 370, endPoint y: 99, distance: 132.1
click at [370, 98] on span "'the-40-club-tote-copy'" at bounding box center [297, 102] width 147 height 13
type textarea "**********"
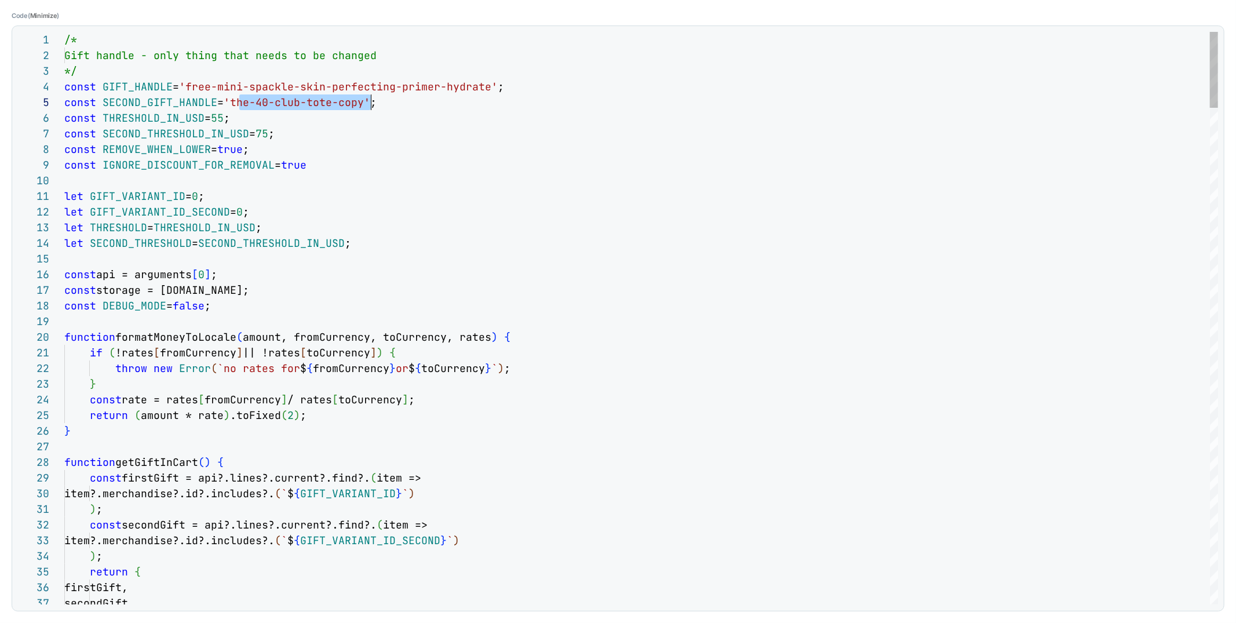
scroll to position [62, 425]
click at [49, 12] on span "Minimize" at bounding box center [43, 16] width 27 height 8
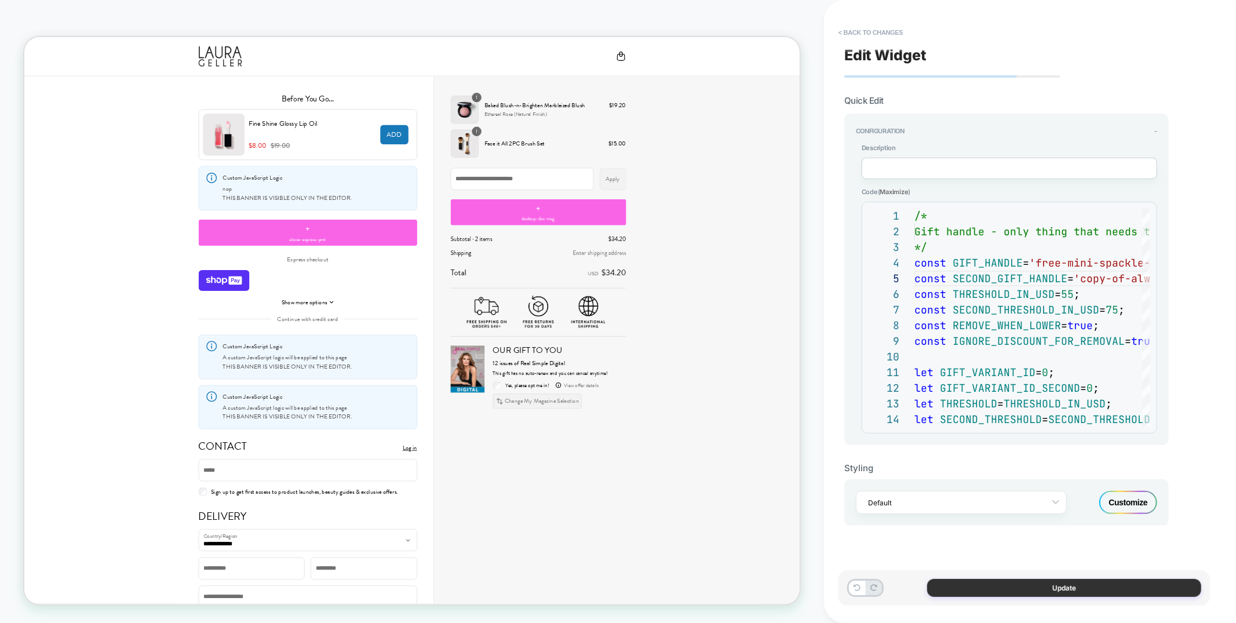
click at [989, 580] on button "Update" at bounding box center [1064, 588] width 274 height 18
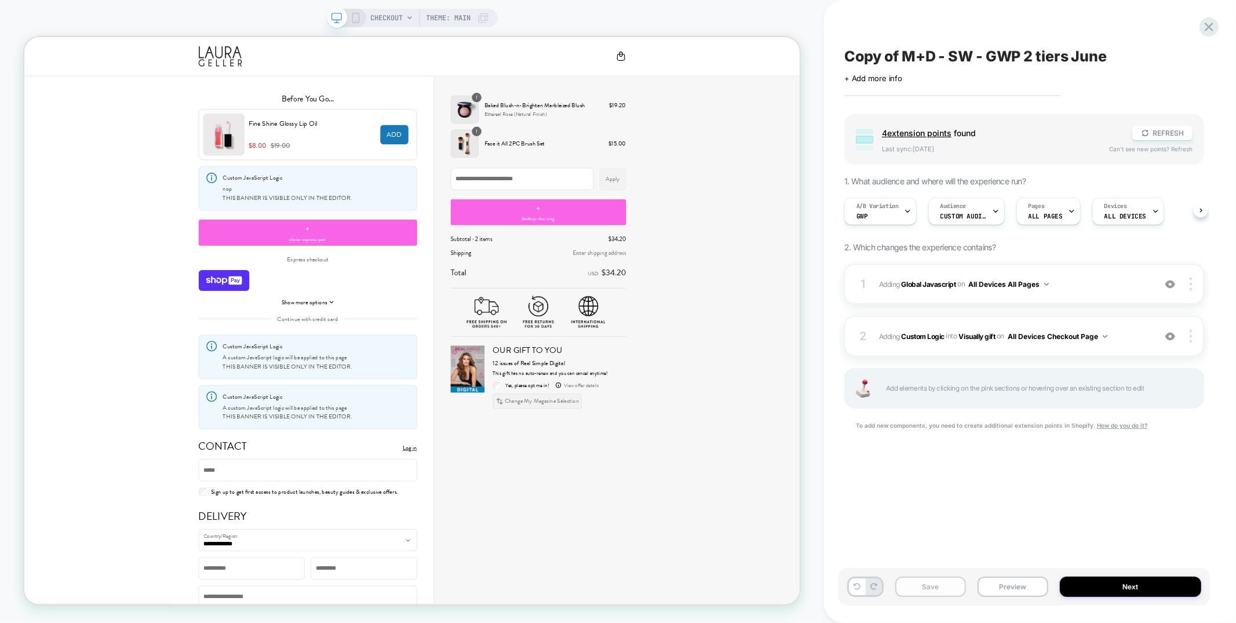
scroll to position [0, 1]
click at [940, 582] on button "Save" at bounding box center [930, 587] width 71 height 20
click at [957, 215] on span "Custom Audience" at bounding box center [963, 216] width 46 height 8
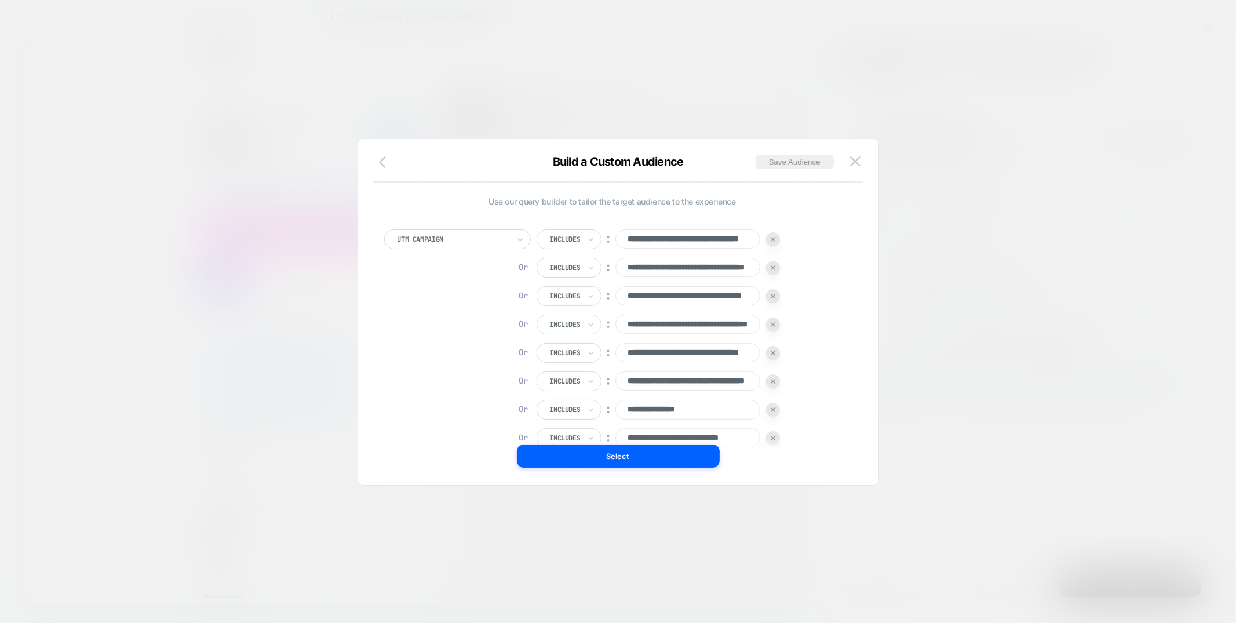
scroll to position [0, 0]
click at [384, 162] on icon "button" at bounding box center [386, 162] width 14 height 14
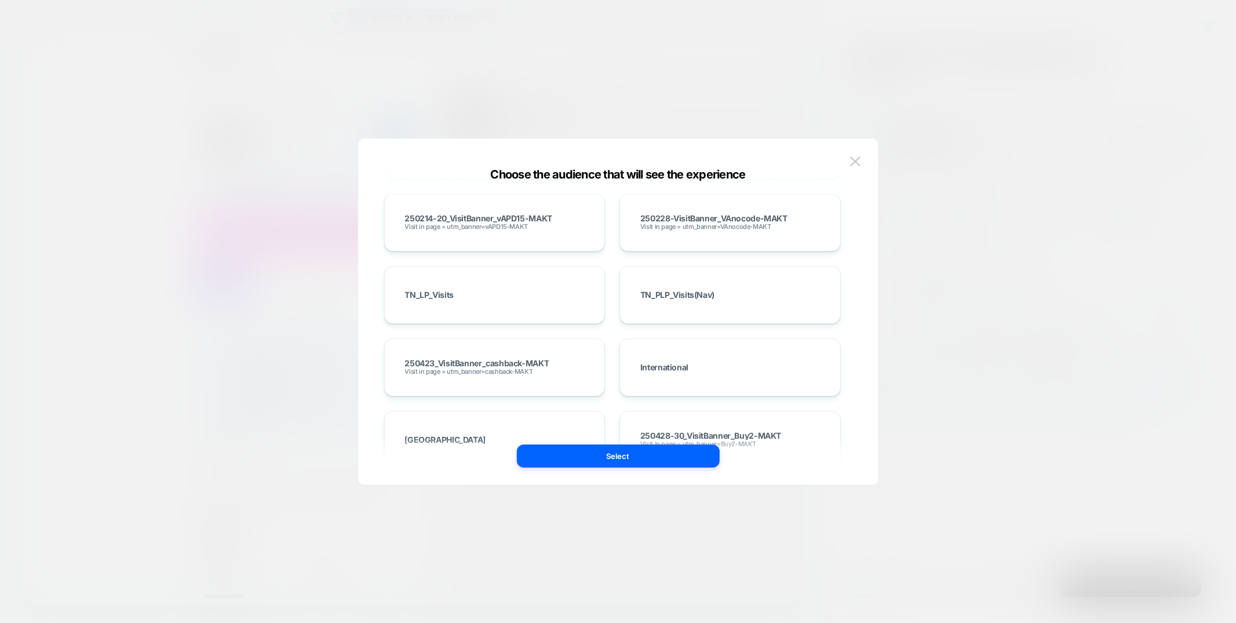
scroll to position [594, 0]
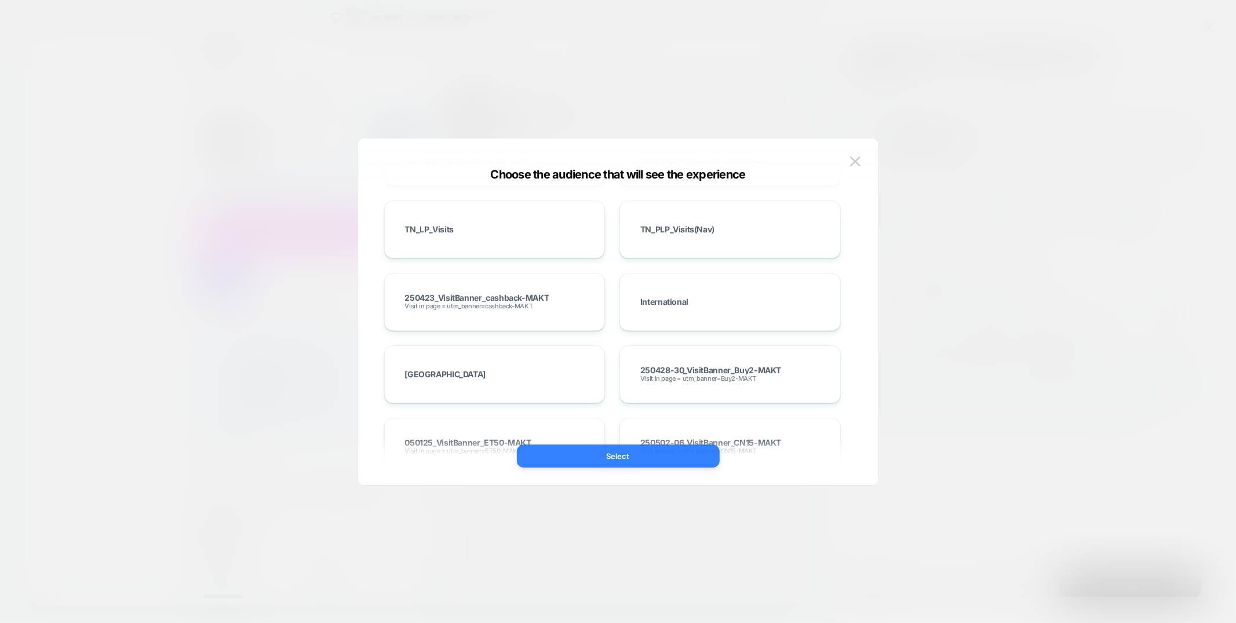
click at [599, 464] on button "Select" at bounding box center [618, 455] width 203 height 23
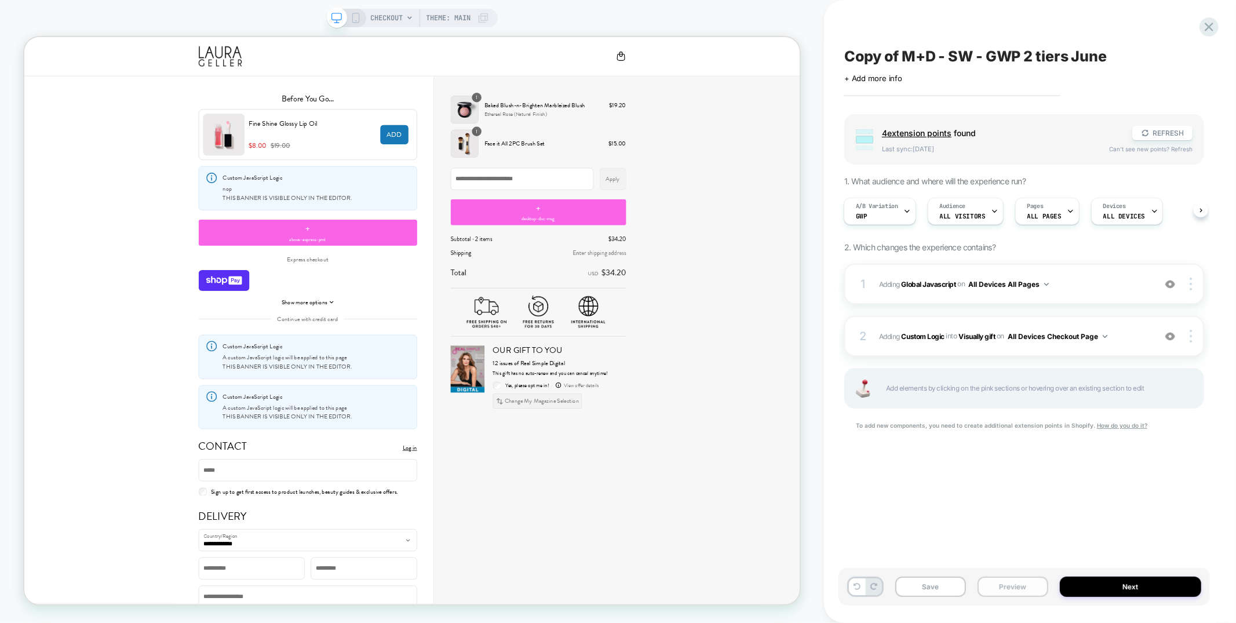
click at [1006, 587] on button "Preview" at bounding box center [1013, 587] width 71 height 20
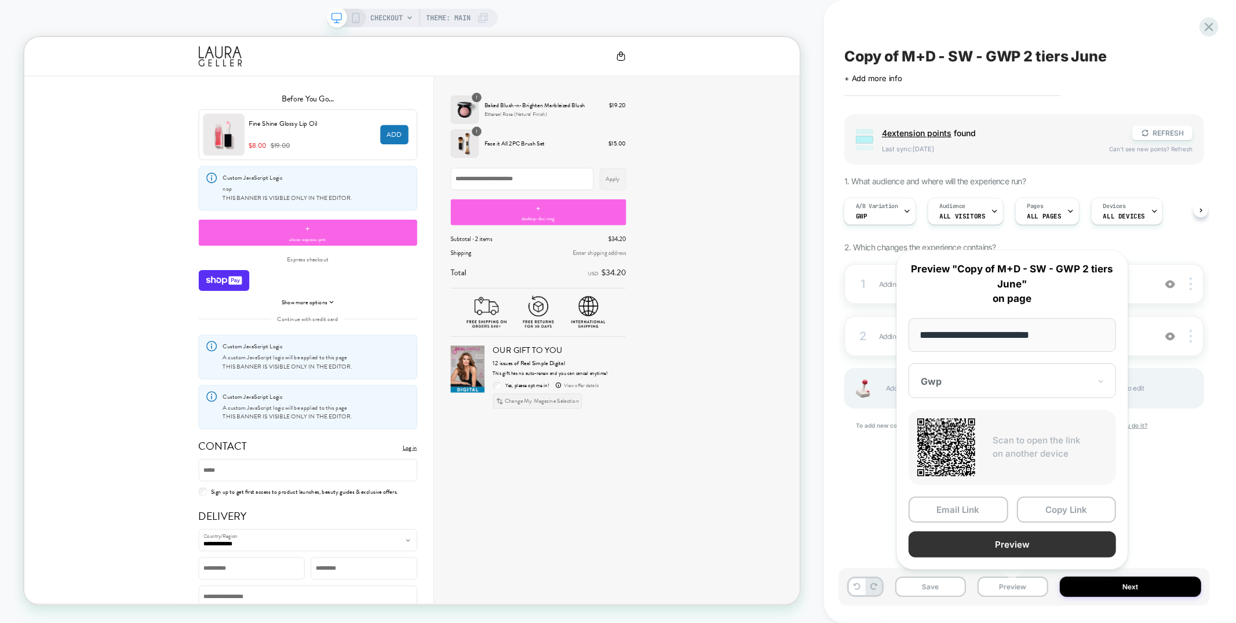
click at [1005, 542] on button "Preview" at bounding box center [1012, 544] width 207 height 26
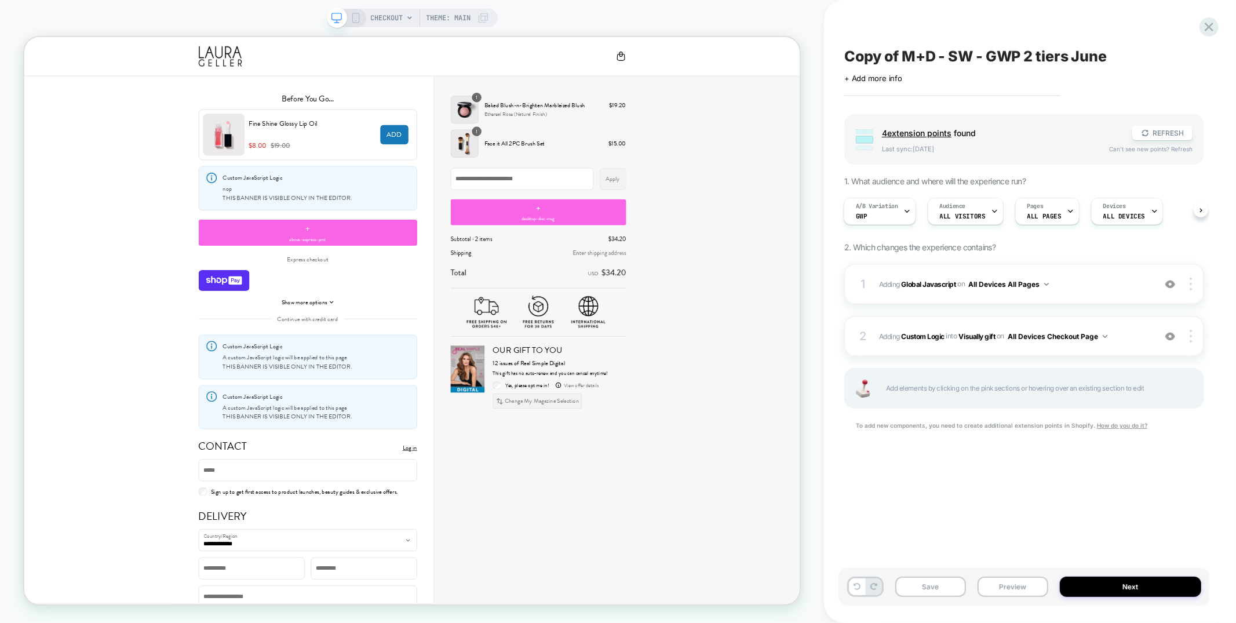
click at [890, 49] on span "Copy of M+D - SW - GWP 2 tiers June" at bounding box center [975, 56] width 263 height 17
drag, startPoint x: 901, startPoint y: 56, endPoint x: 811, endPoint y: 59, distance: 89.9
click at [811, 59] on div "**********" at bounding box center [618, 311] width 1236 height 623
click at [1038, 54] on textarea "**********" at bounding box center [989, 56] width 290 height 17
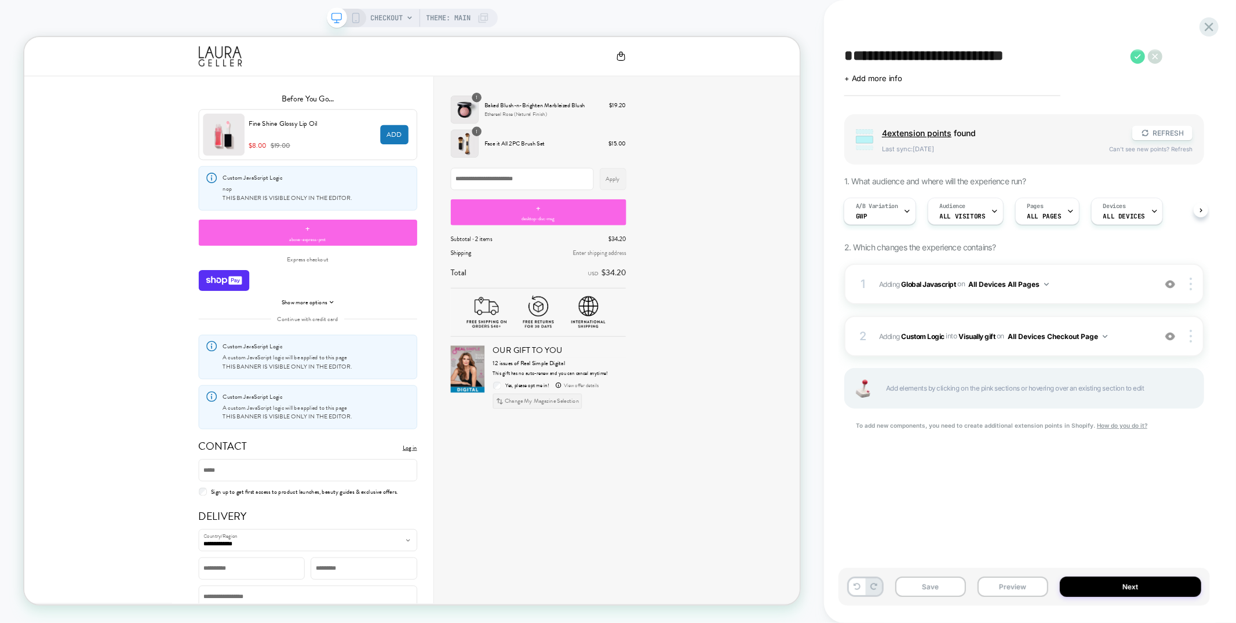
type textarea "**********"
click at [1138, 59] on icon at bounding box center [1138, 56] width 14 height 14
click at [944, 584] on button "Save" at bounding box center [930, 587] width 71 height 20
